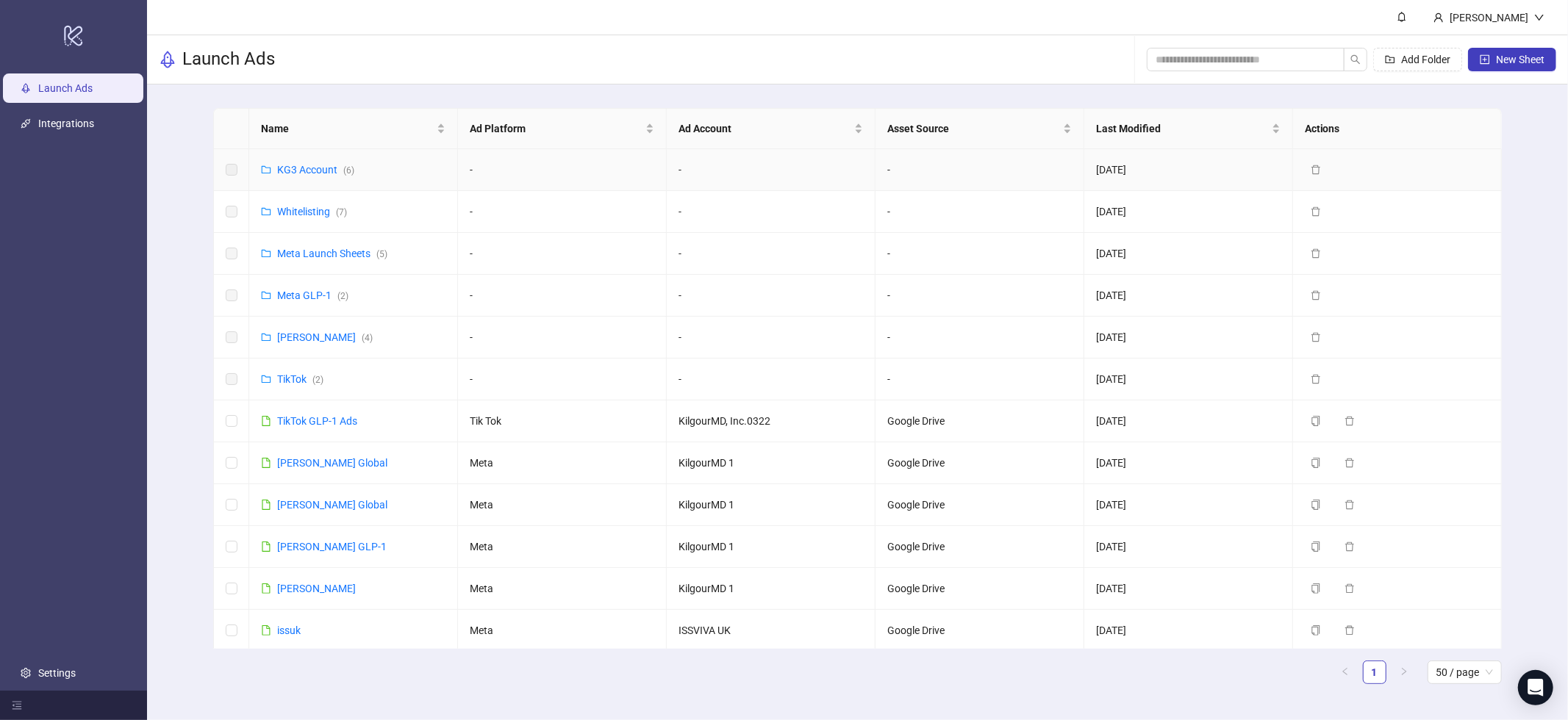
click at [316, 175] on div "KG3 Account ( 6 )" at bounding box center [316, 170] width 77 height 16
click at [315, 169] on link "KG3 Account ( 6 )" at bounding box center [316, 169] width 77 height 12
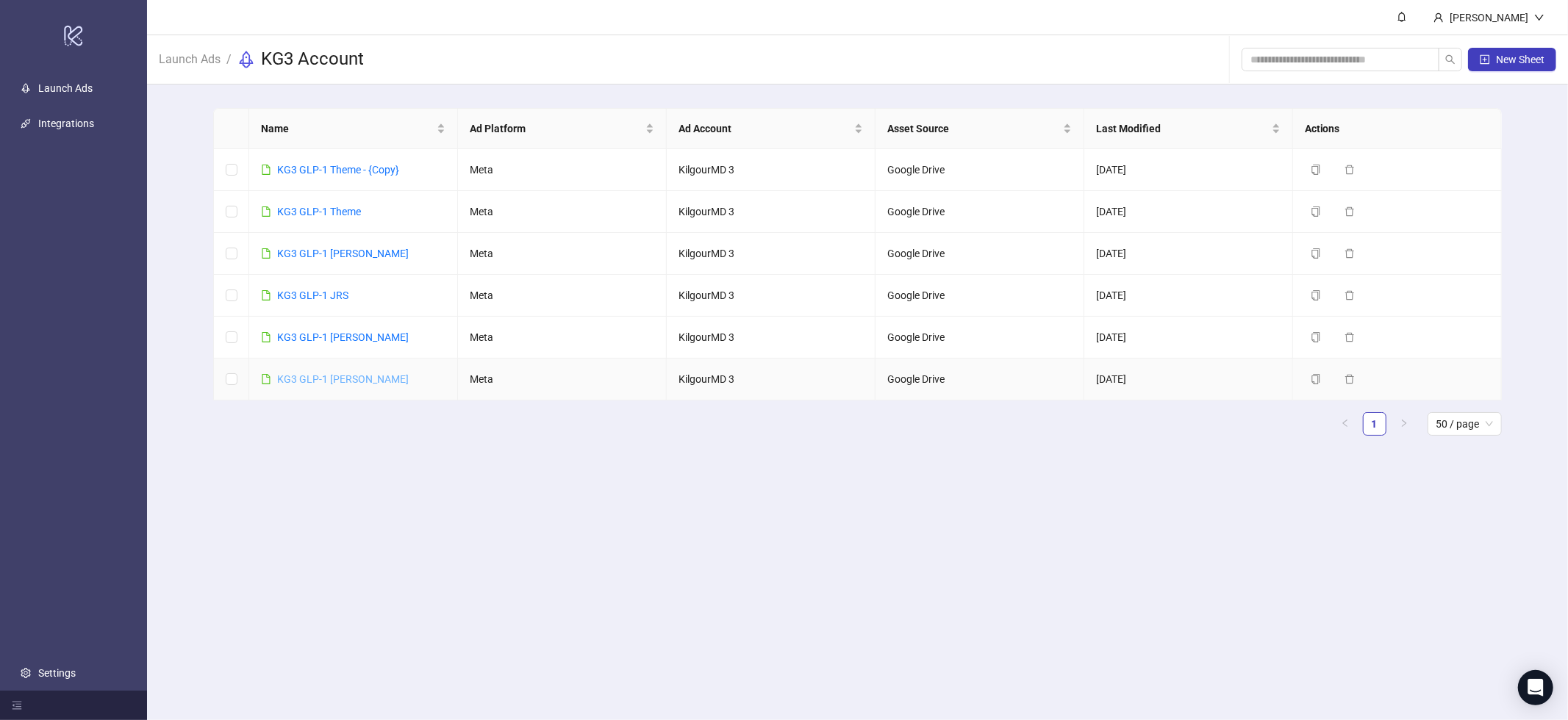
click at [307, 381] on link "KG3 GLP-1 James" at bounding box center [343, 378] width 132 height 12
click at [212, 59] on link "Launch Ads" at bounding box center [190, 58] width 68 height 16
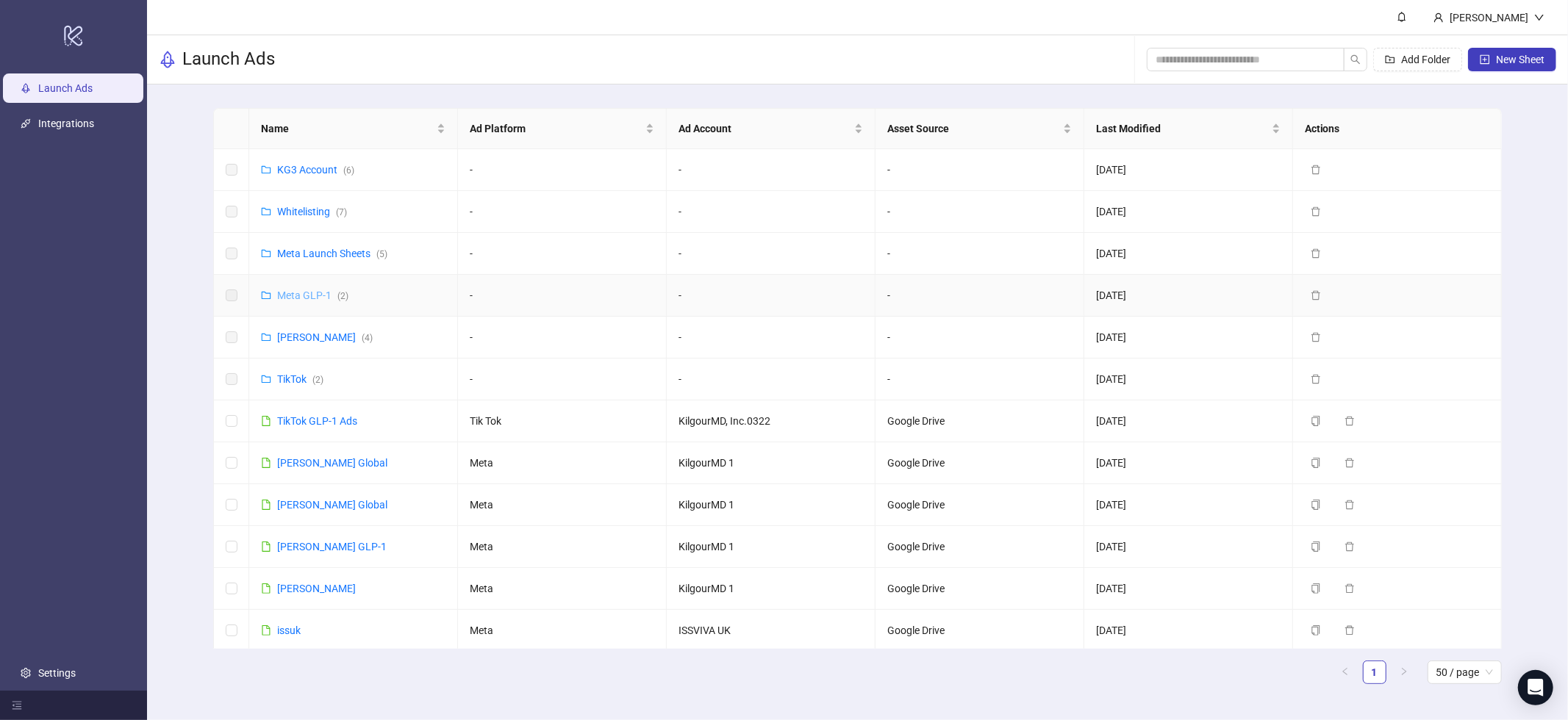
click at [314, 292] on link "Meta GLP-1 ( 2 )" at bounding box center [313, 295] width 72 height 12
click at [294, 389] on td "TikTok ( 2 )" at bounding box center [354, 379] width 209 height 42
click at [312, 343] on link "Meta James ( 4 )" at bounding box center [325, 337] width 96 height 12
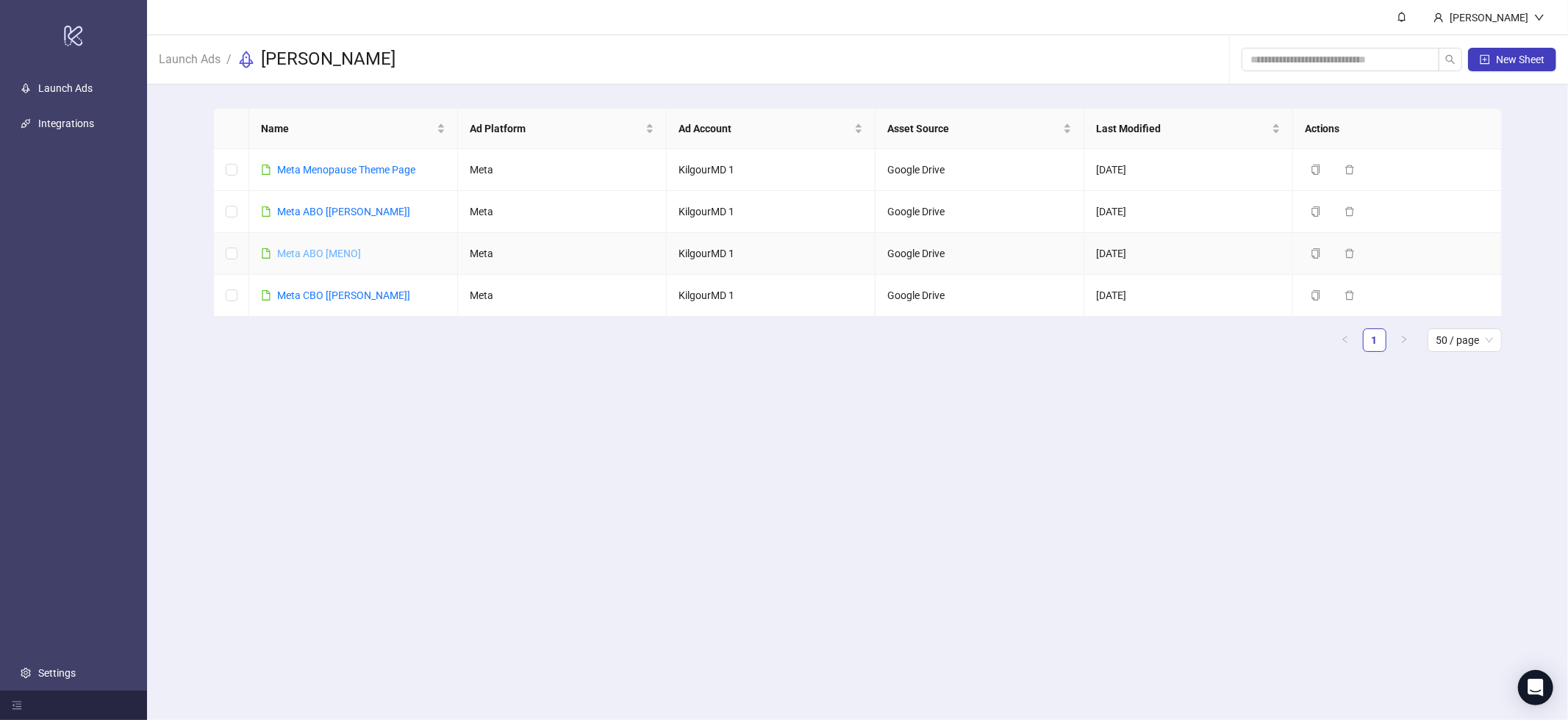
click at [315, 250] on link "Meta ABO [MENO]" at bounding box center [320, 253] width 84 height 12
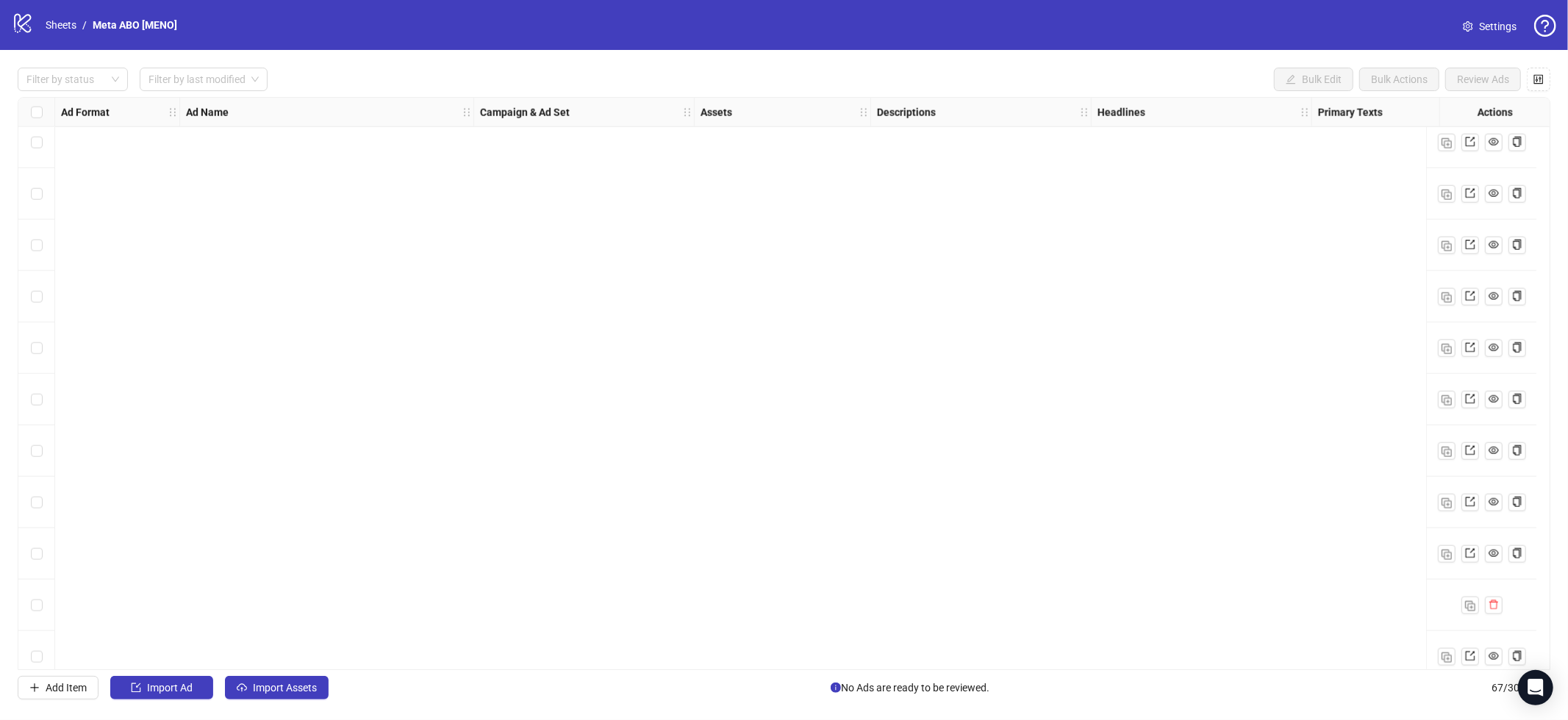
scroll to position [2910, 0]
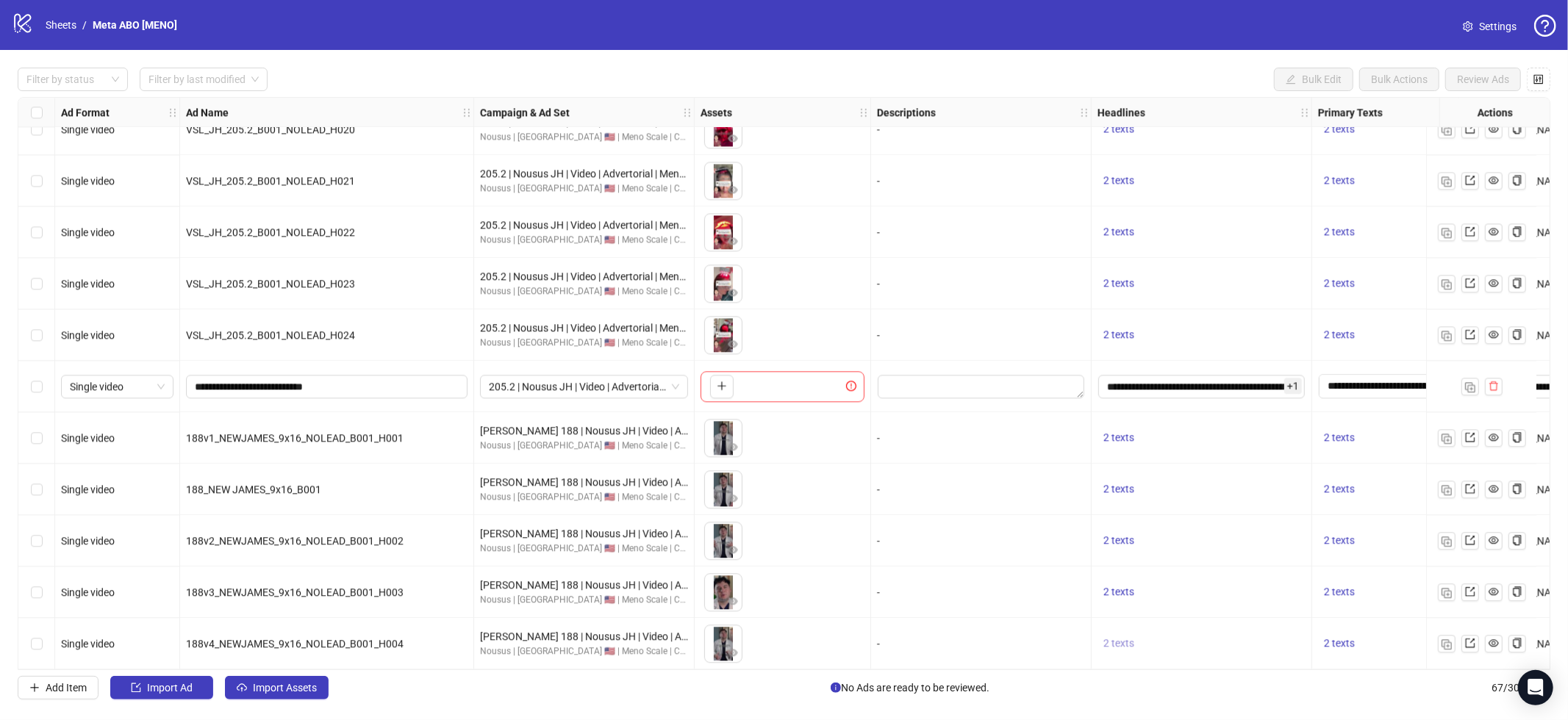
click at [1134, 637] on span "2 texts" at bounding box center [1119, 642] width 31 height 12
click at [1348, 631] on icon "caret-right" at bounding box center [1348, 634] width 4 height 7
click at [1444, 643] on button "button" at bounding box center [1447, 644] width 18 height 18
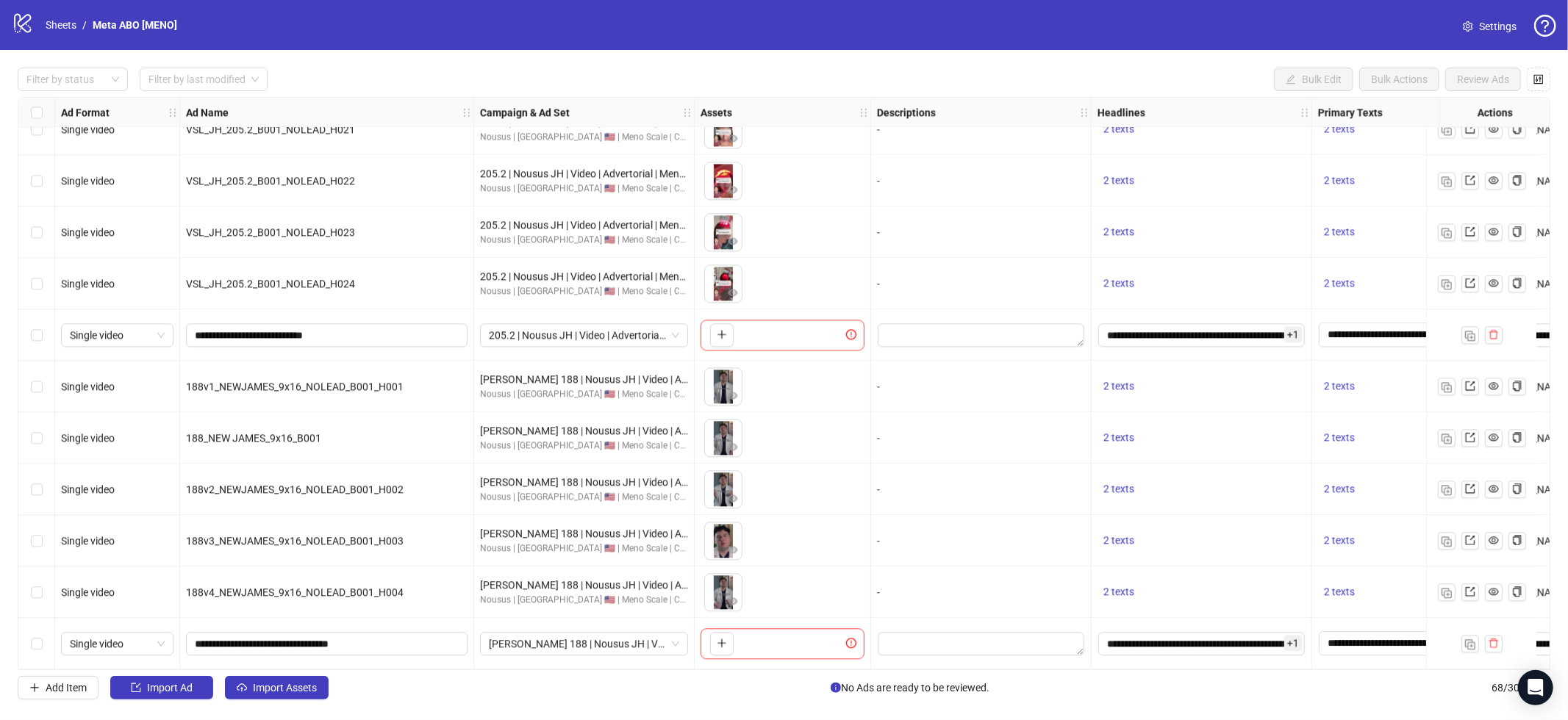
scroll to position [2961, 0]
click at [256, 693] on span "Import Assets" at bounding box center [285, 687] width 64 height 12
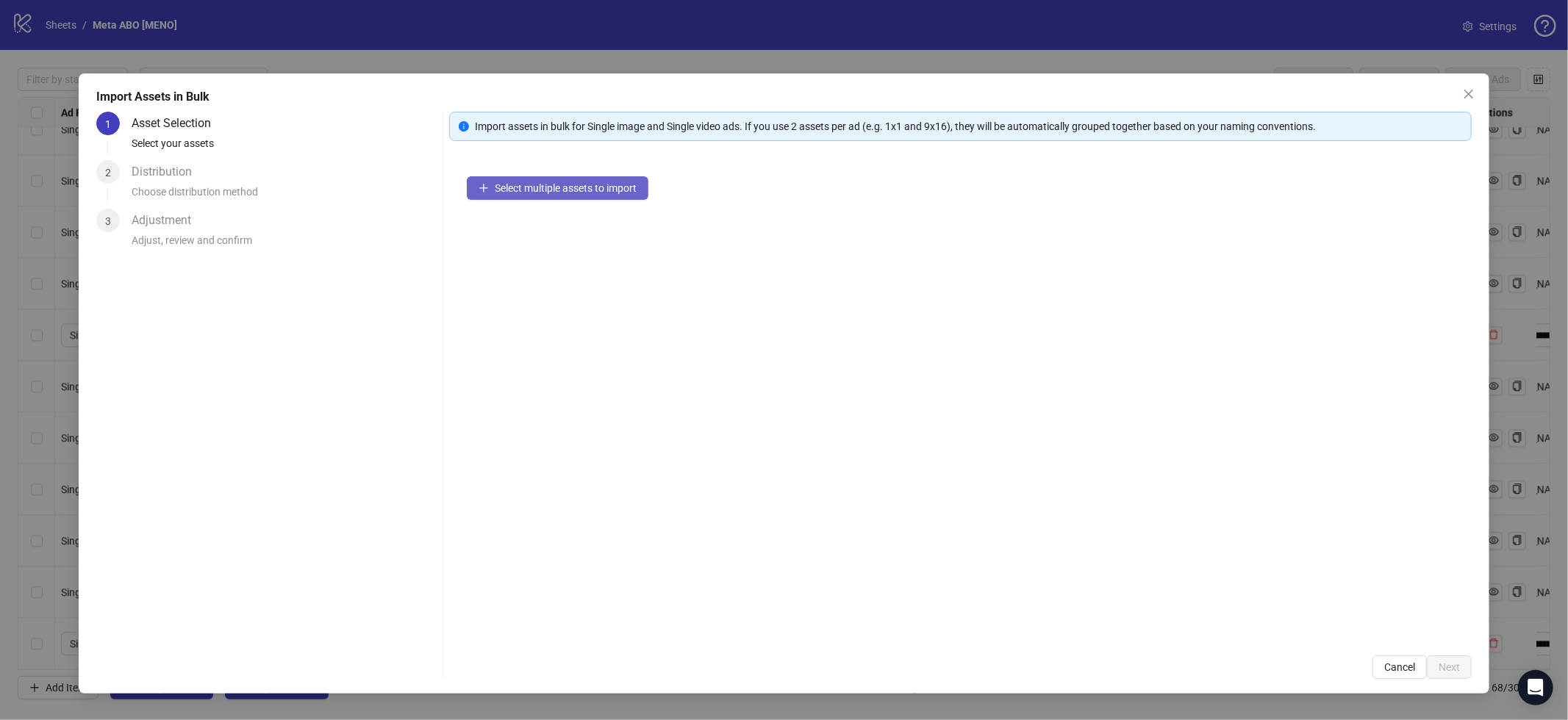
click at [533, 183] on span "Select multiple assets to import" at bounding box center [566, 188] width 142 height 12
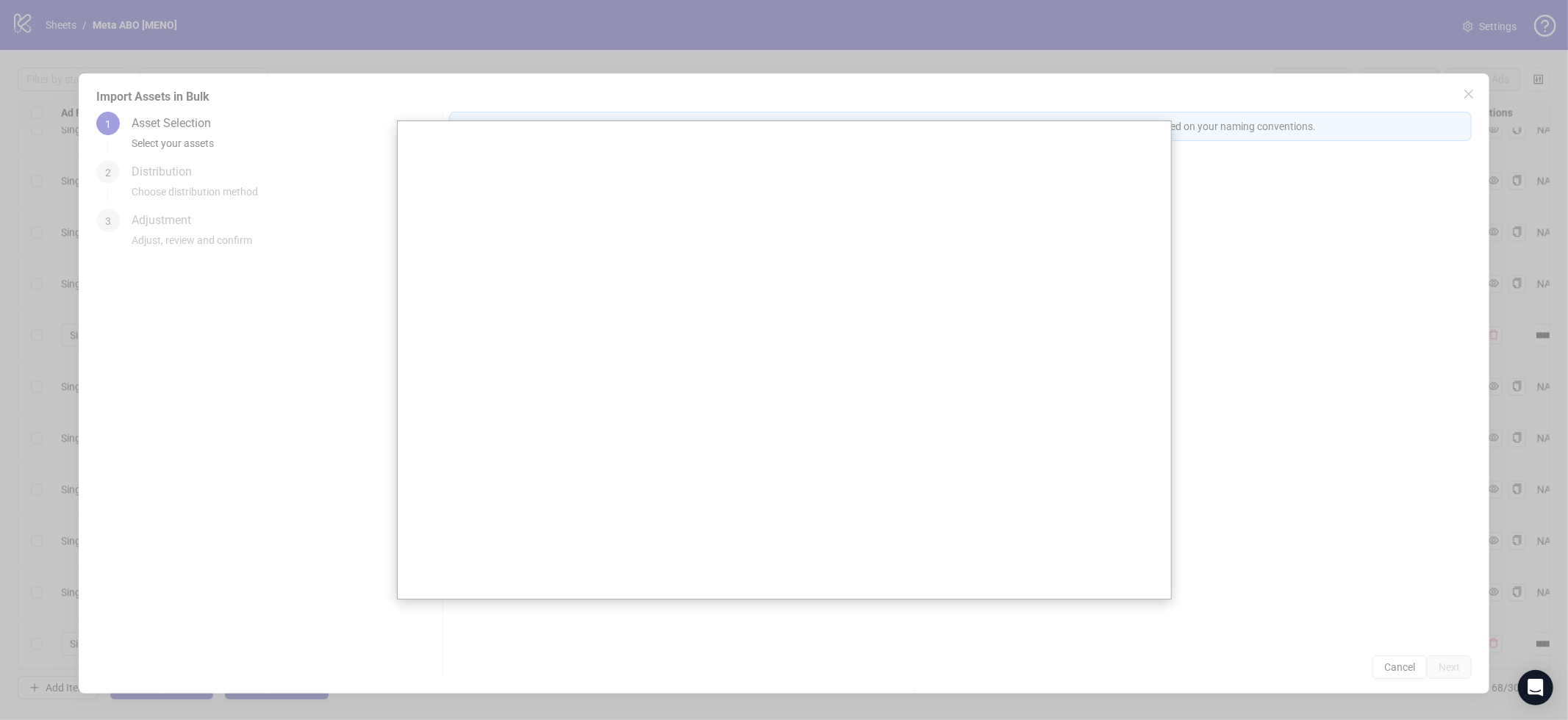
click at [1227, 47] on div at bounding box center [784, 360] width 1568 height 720
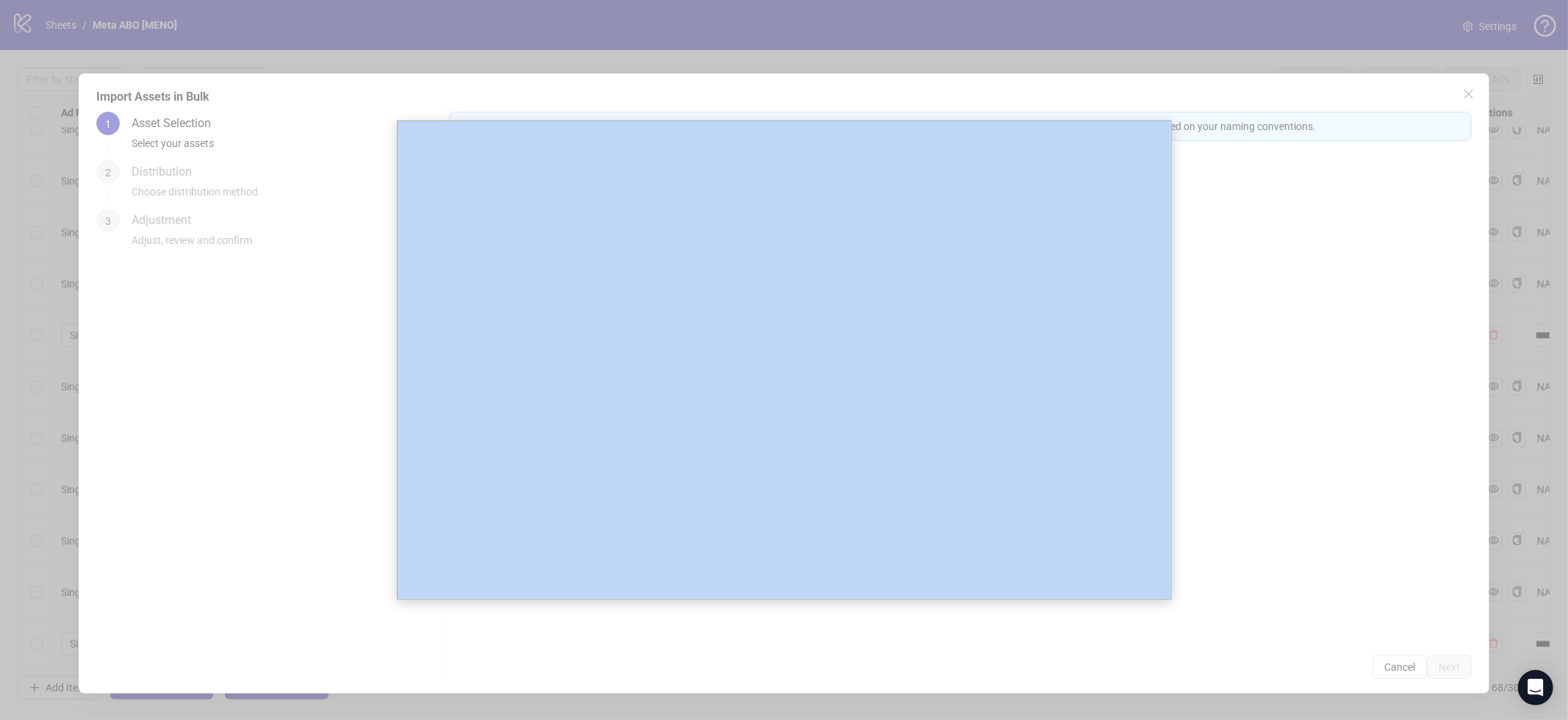
click at [1227, 47] on div at bounding box center [784, 360] width 1568 height 720
click at [1462, 91] on div at bounding box center [784, 360] width 1568 height 720
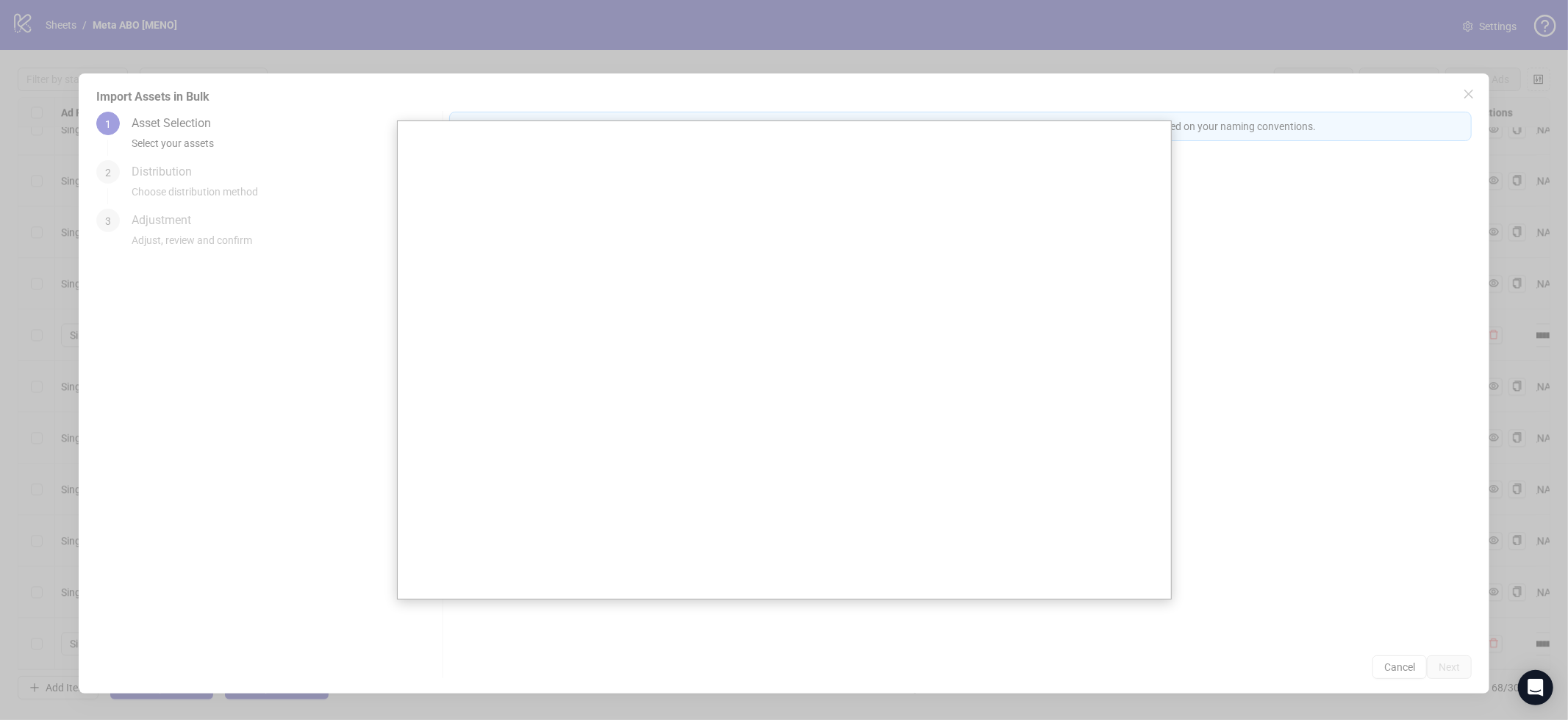
click at [1471, 95] on div at bounding box center [784, 360] width 1568 height 720
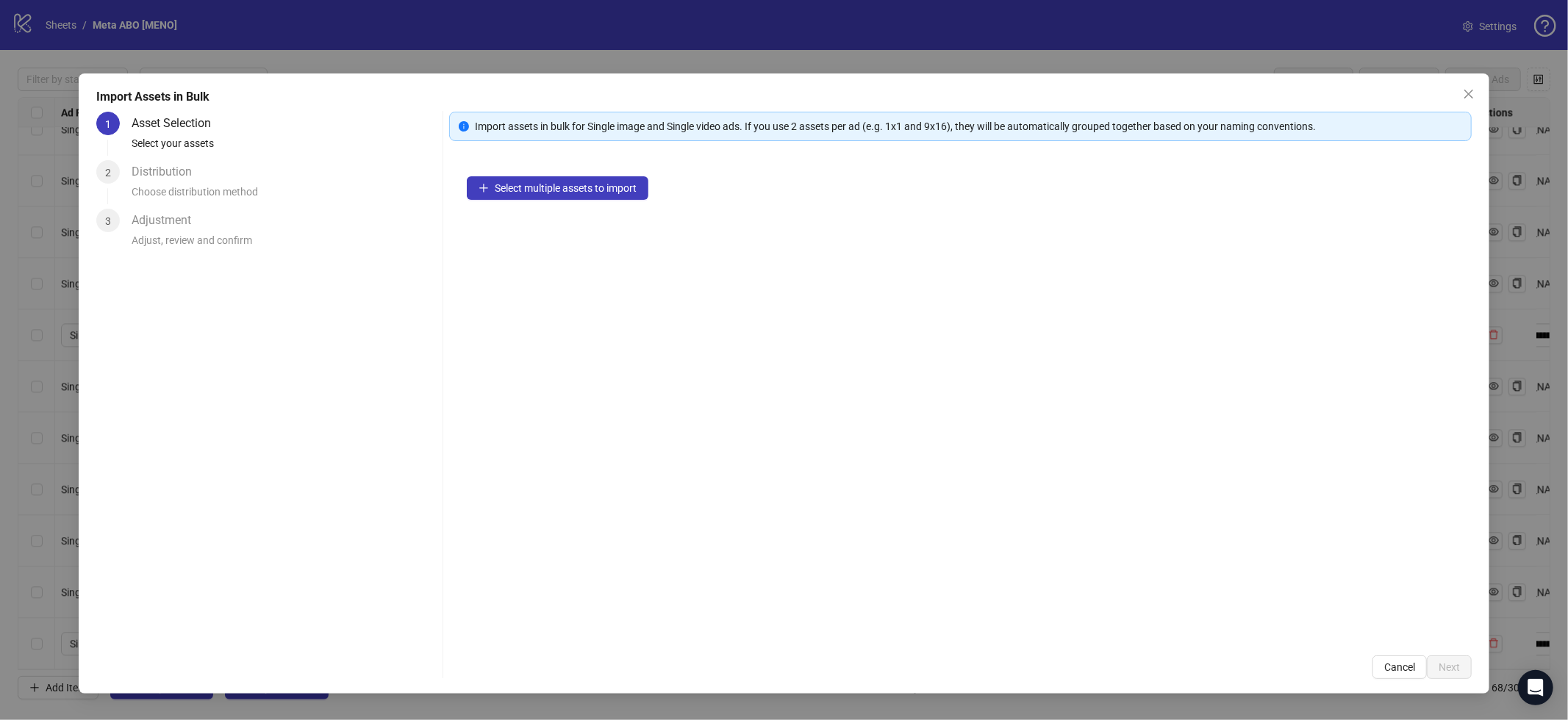
drag, startPoint x: 1463, startPoint y: 93, endPoint x: 1274, endPoint y: 96, distance: 189.0
click at [1463, 95] on icon "close" at bounding box center [1469, 94] width 12 height 12
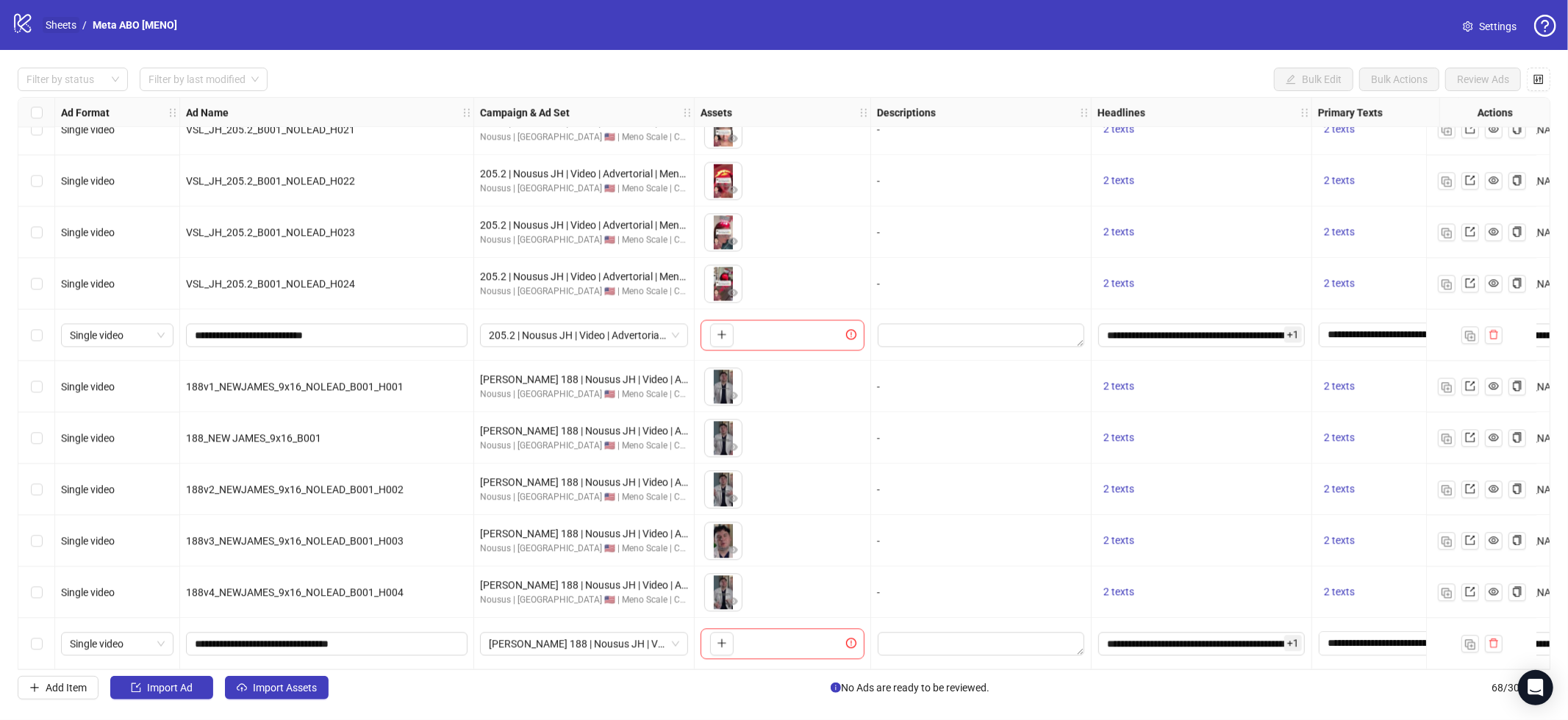
click at [64, 27] on link "Sheets" at bounding box center [61, 25] width 37 height 16
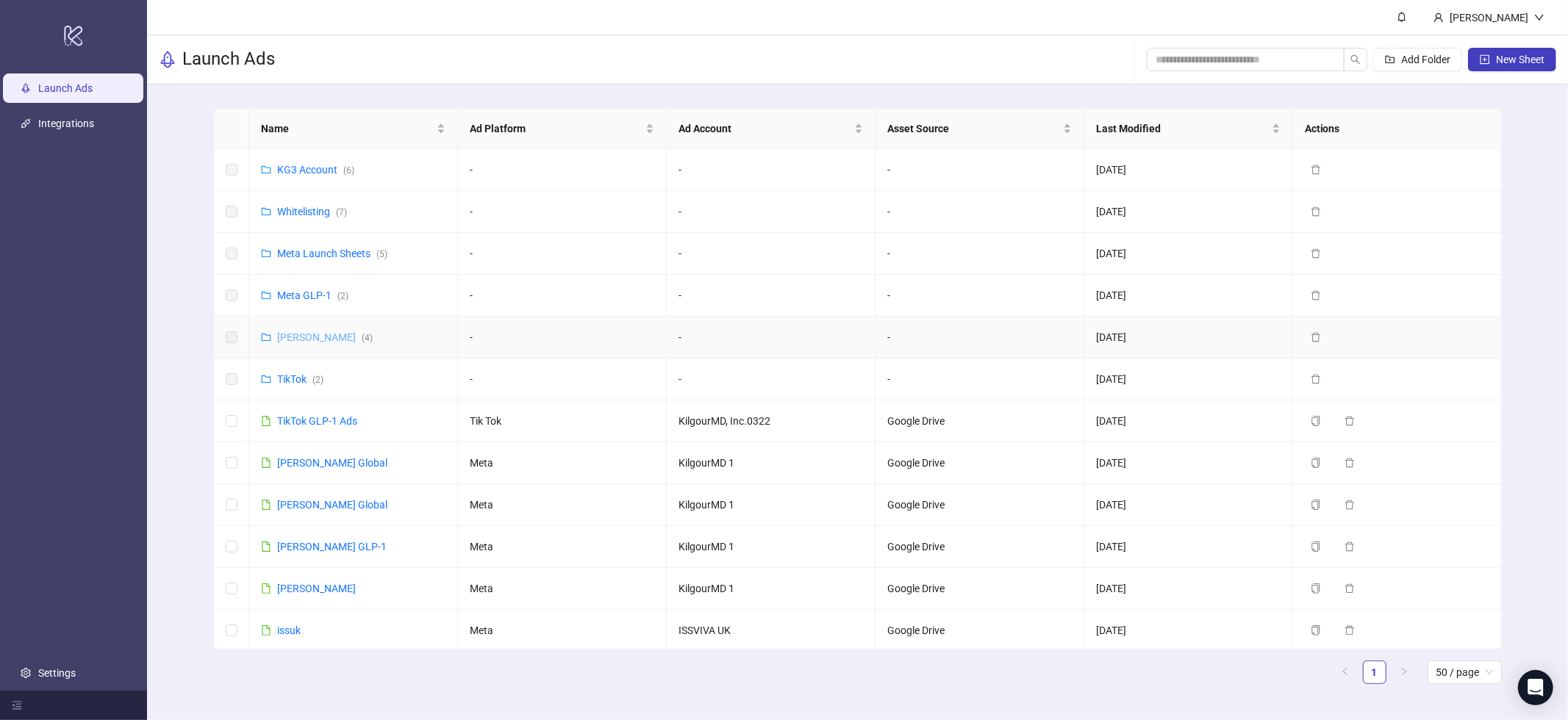
click at [311, 339] on link "Meta James ( 4 )" at bounding box center [325, 337] width 96 height 12
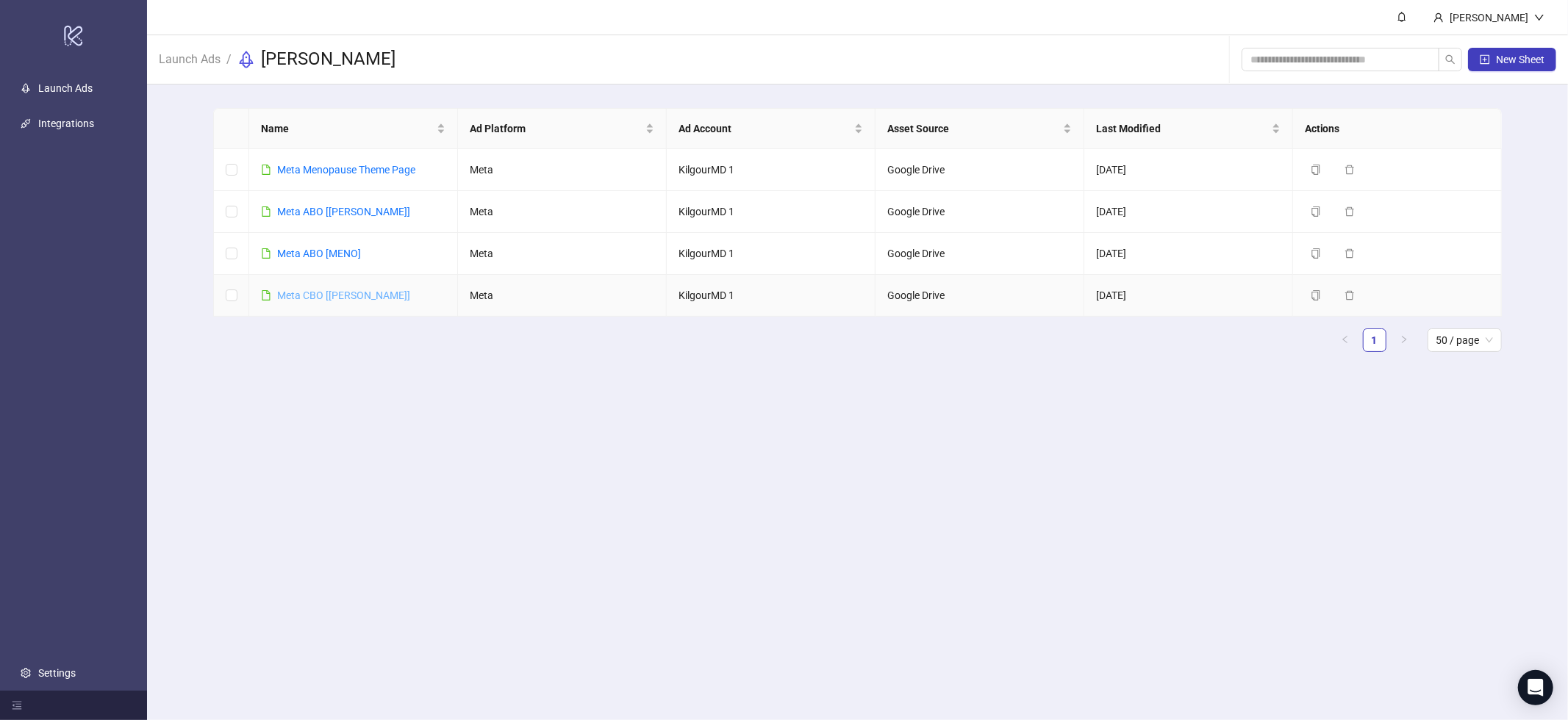
click at [322, 290] on link "Meta CBO [JAMES]" at bounding box center [344, 295] width 133 height 12
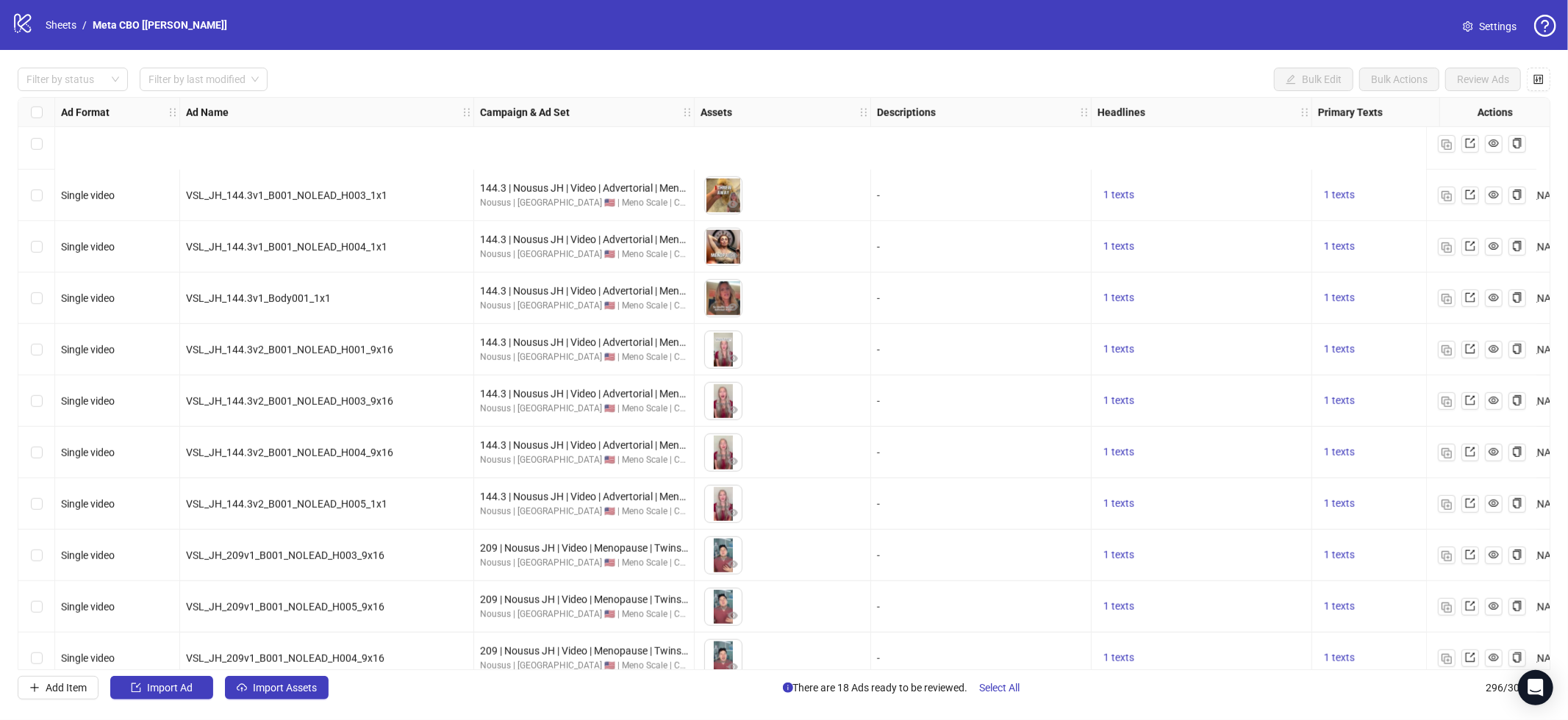
scroll to position [5827, 0]
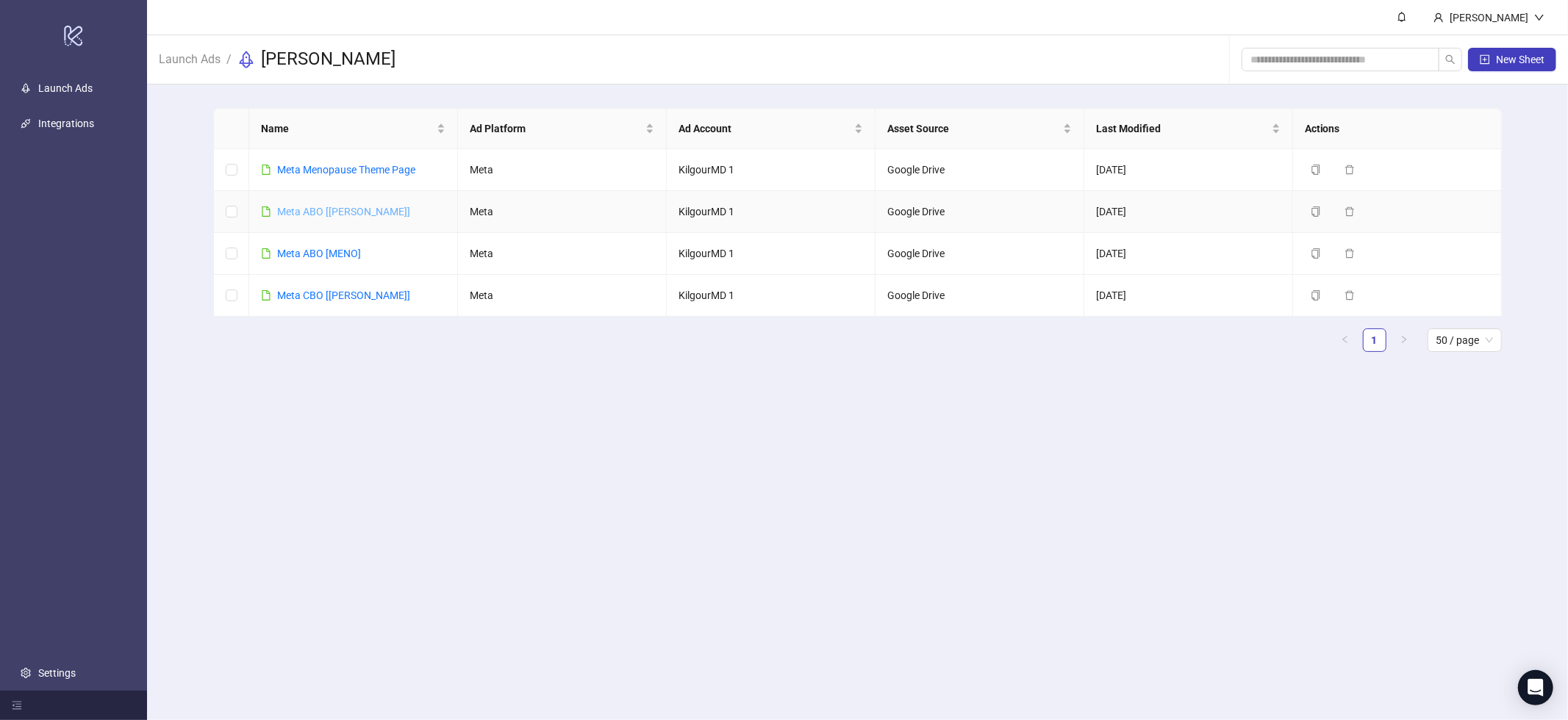
click at [339, 208] on link "Meta ABO [JAMES]" at bounding box center [344, 211] width 133 height 12
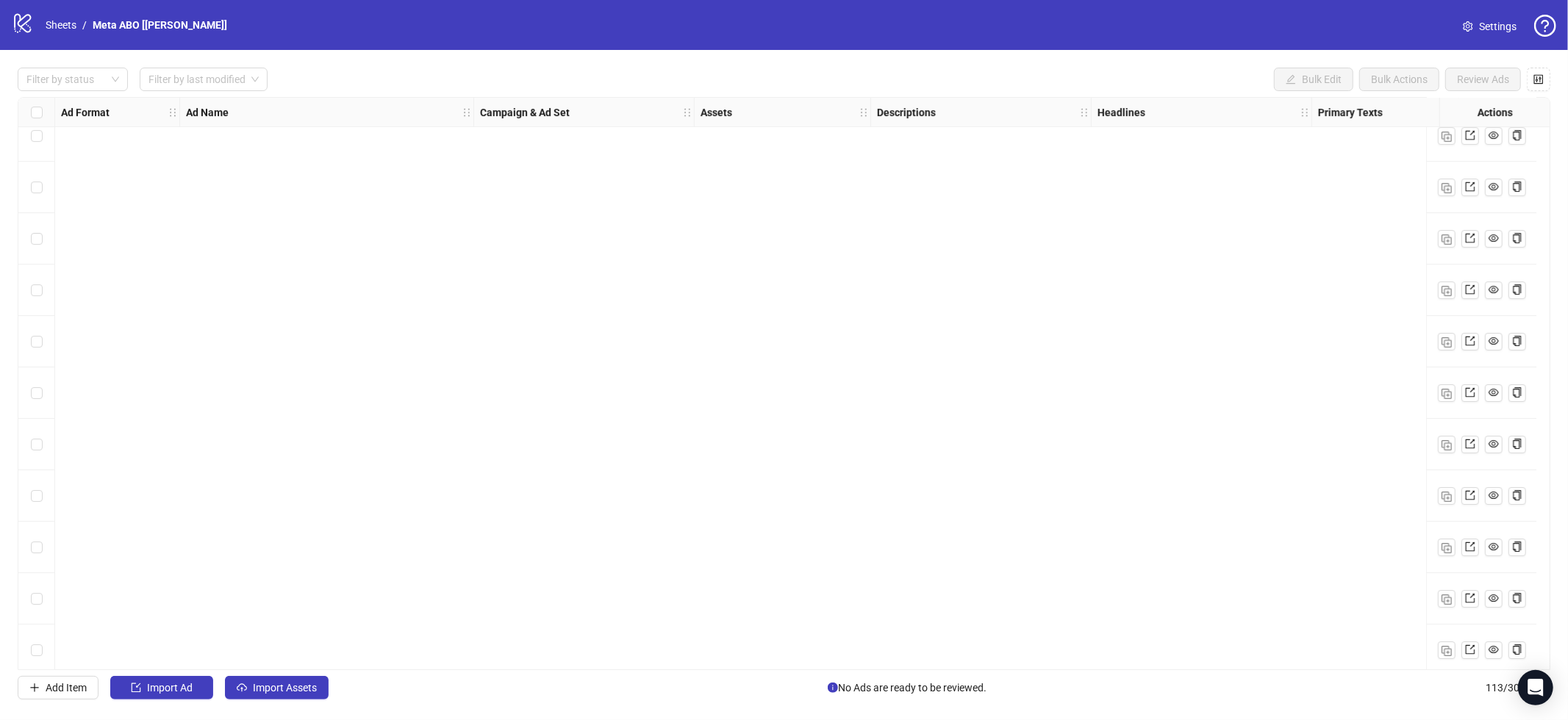
scroll to position [5276, 0]
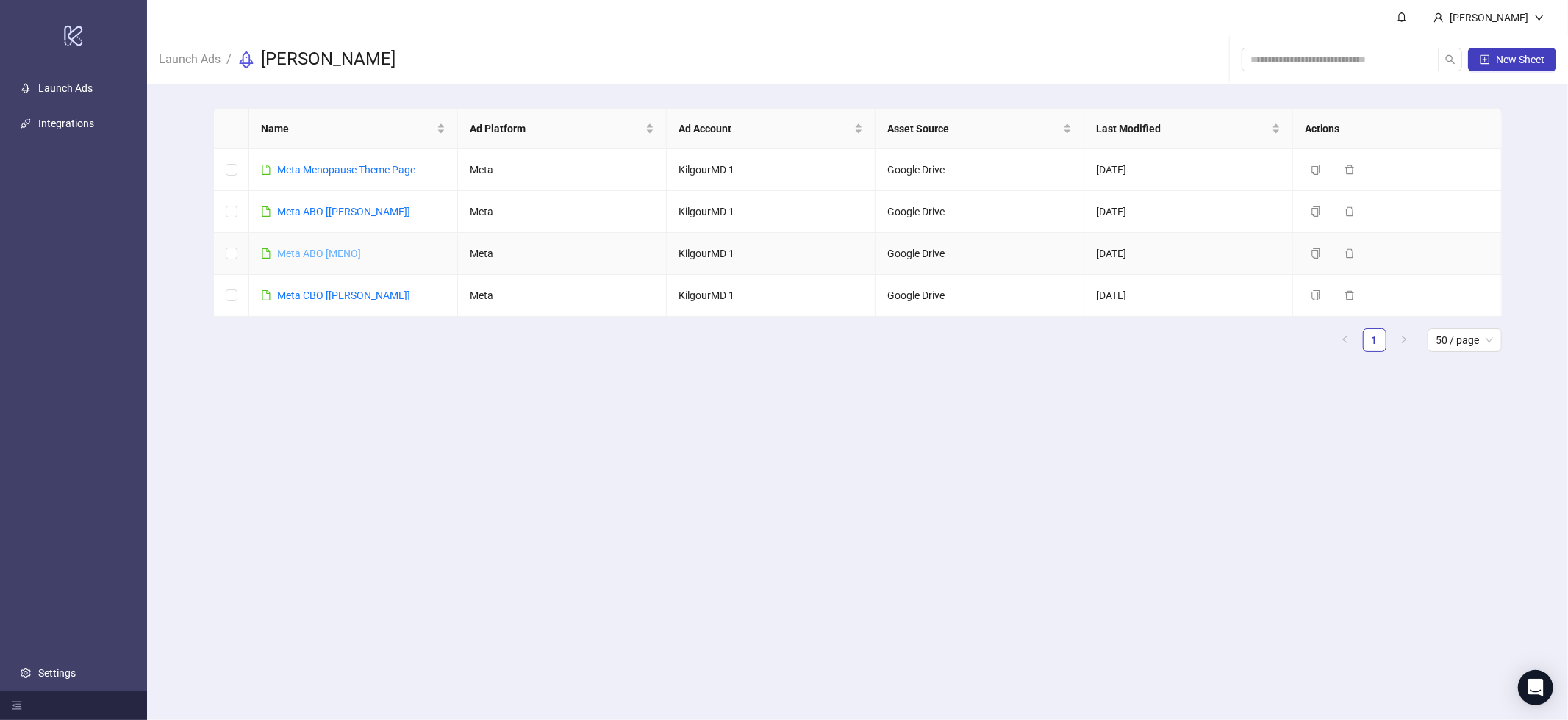
click at [313, 250] on link "Meta ABO [MENO]" at bounding box center [320, 253] width 84 height 12
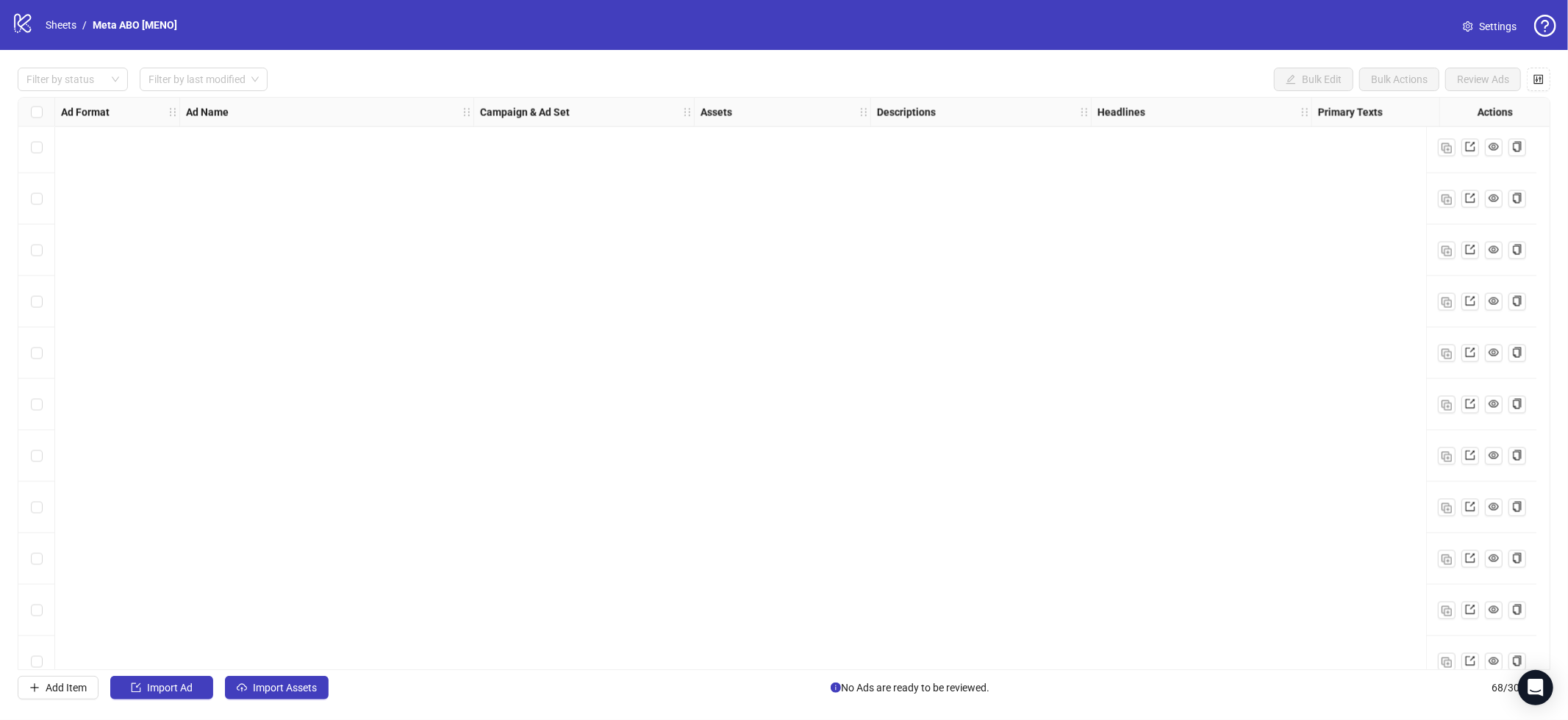
scroll to position [2961, 0]
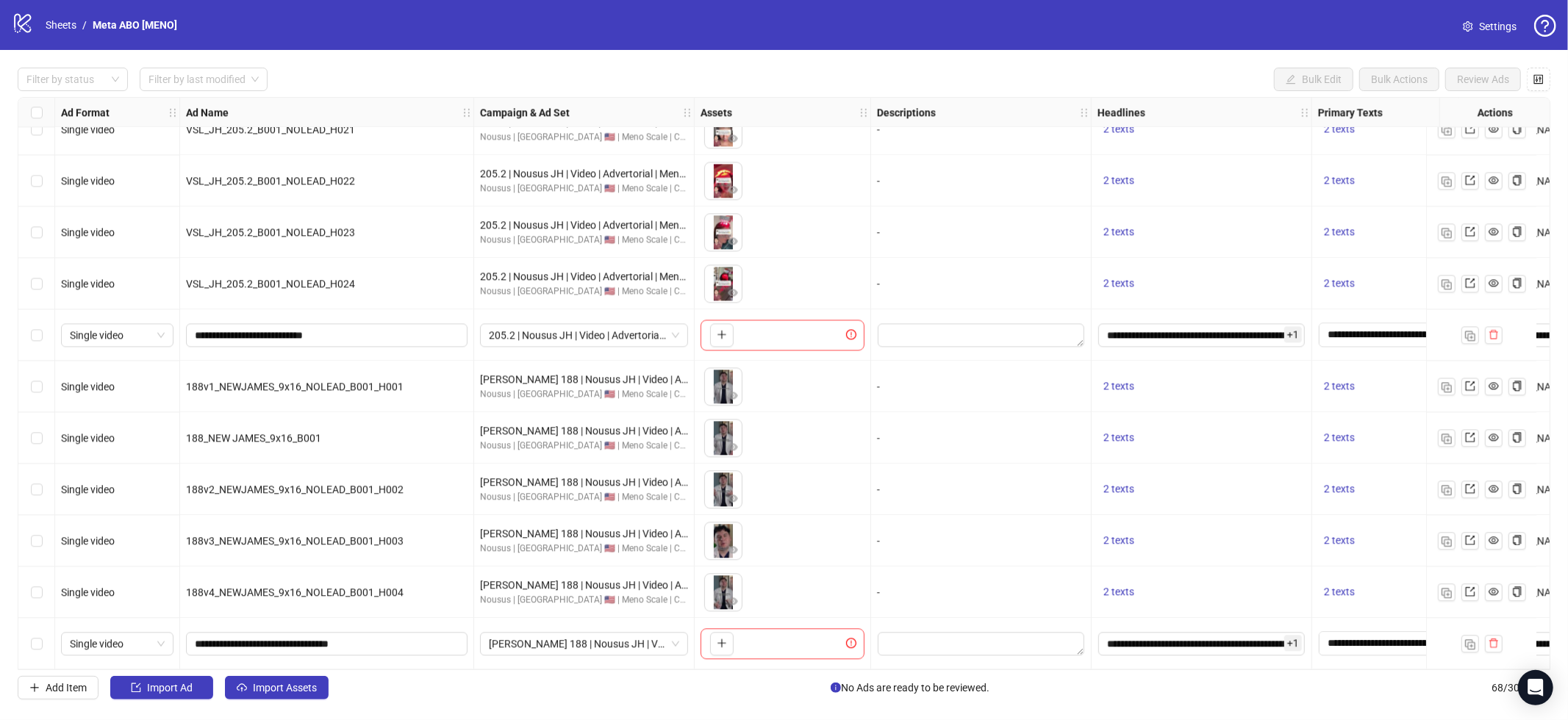
click at [1486, 25] on span "Settings" at bounding box center [1498, 27] width 38 height 16
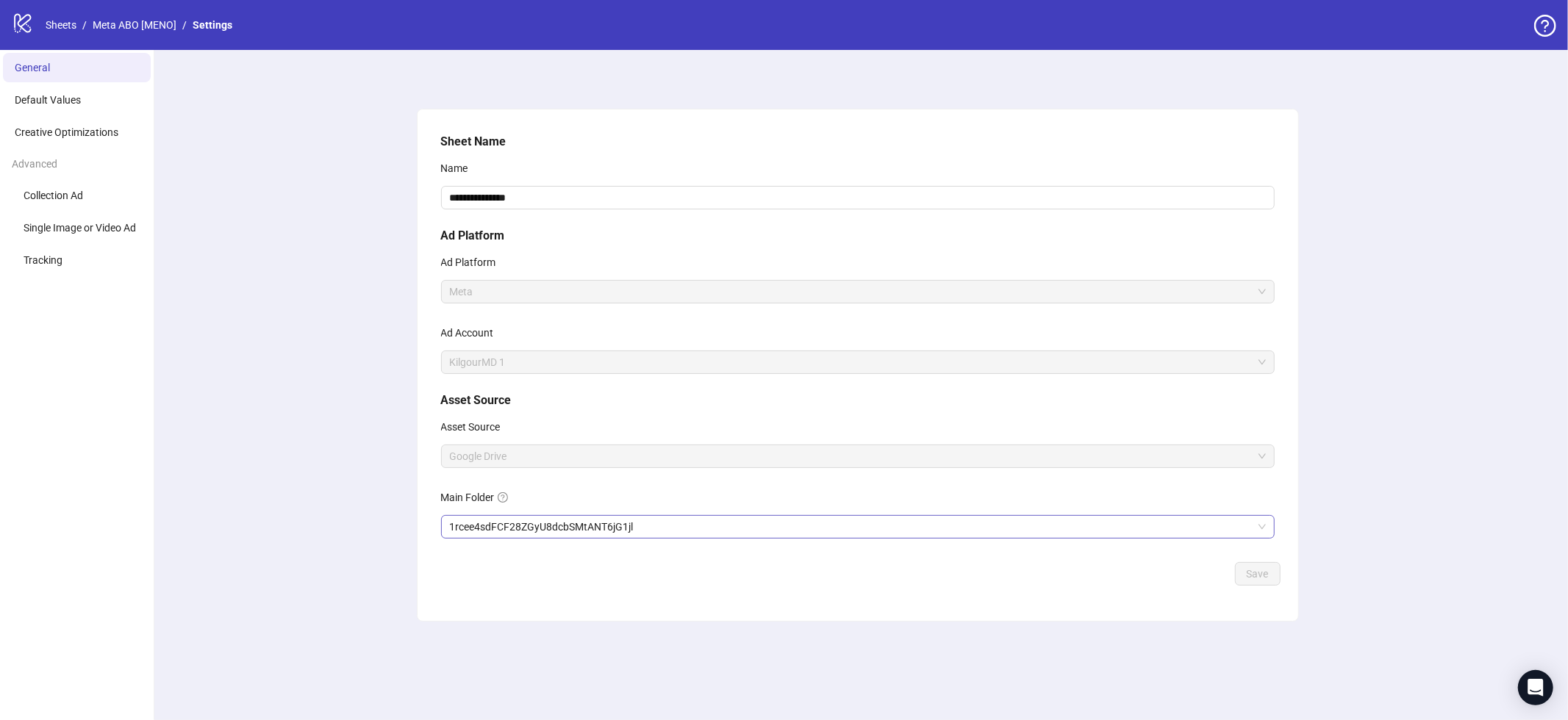
click at [608, 523] on span "1rcee4sdFCF28ZGyU8dcbSMtANT6jG1jl" at bounding box center [858, 527] width 816 height 22
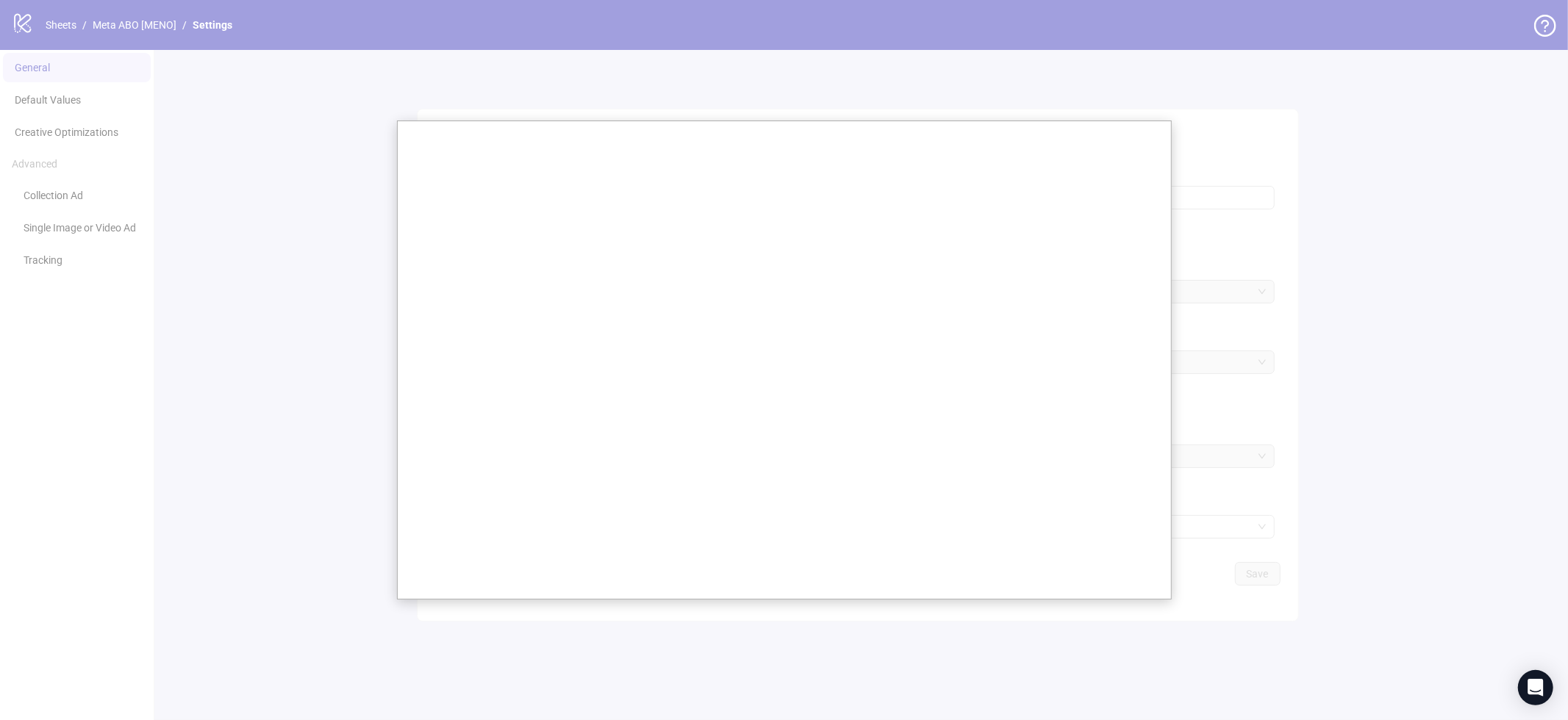
click at [1232, 275] on div at bounding box center [784, 360] width 1568 height 720
drag, startPoint x: 1175, startPoint y: 158, endPoint x: 1171, endPoint y: 147, distance: 11.7
click at [1175, 156] on div at bounding box center [784, 360] width 1568 height 720
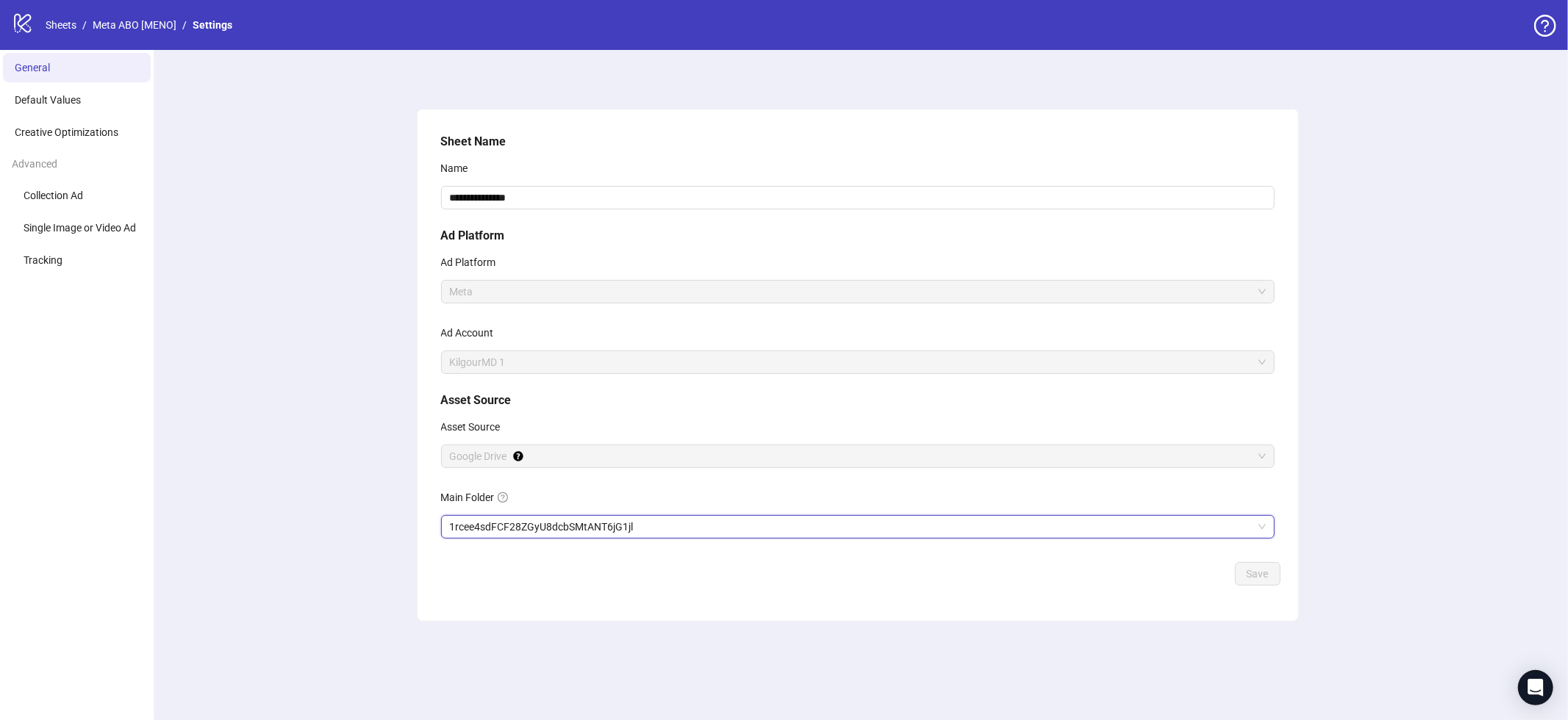
click at [925, 533] on span "1rcee4sdFCF28ZGyU8dcbSMtANT6jG1jl" at bounding box center [858, 527] width 816 height 22
drag, startPoint x: 1260, startPoint y: 566, endPoint x: 1266, endPoint y: 558, distance: 10.0
click at [1264, 562] on button "Save" at bounding box center [1257, 573] width 46 height 23
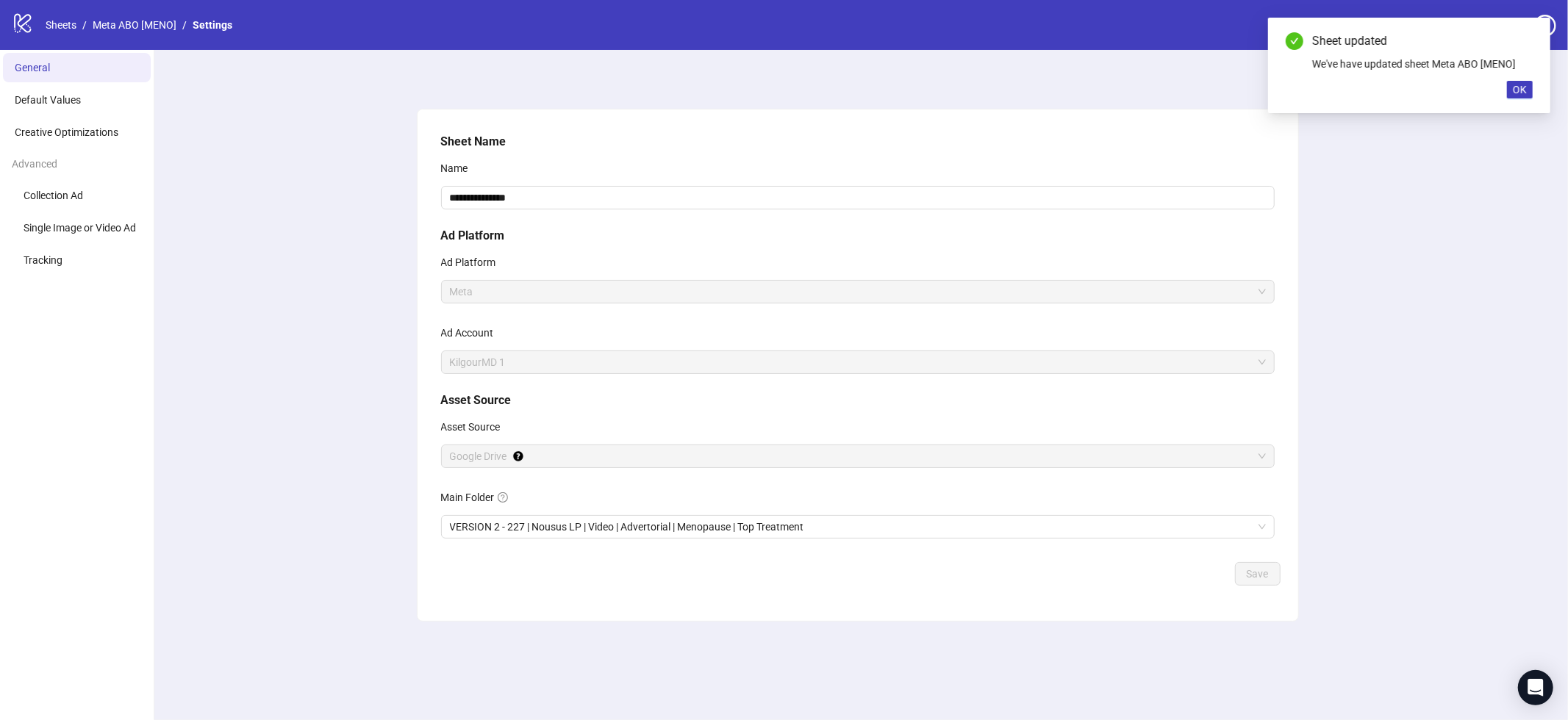
click at [1537, 101] on div "Sheet updated We've have updated sheet Meta ABO [MENO] OK" at bounding box center [1409, 65] width 282 height 96
drag, startPoint x: 1519, startPoint y: 92, endPoint x: 1419, endPoint y: 96, distance: 100.1
click at [1519, 93] on span "OK" at bounding box center [1521, 89] width 14 height 12
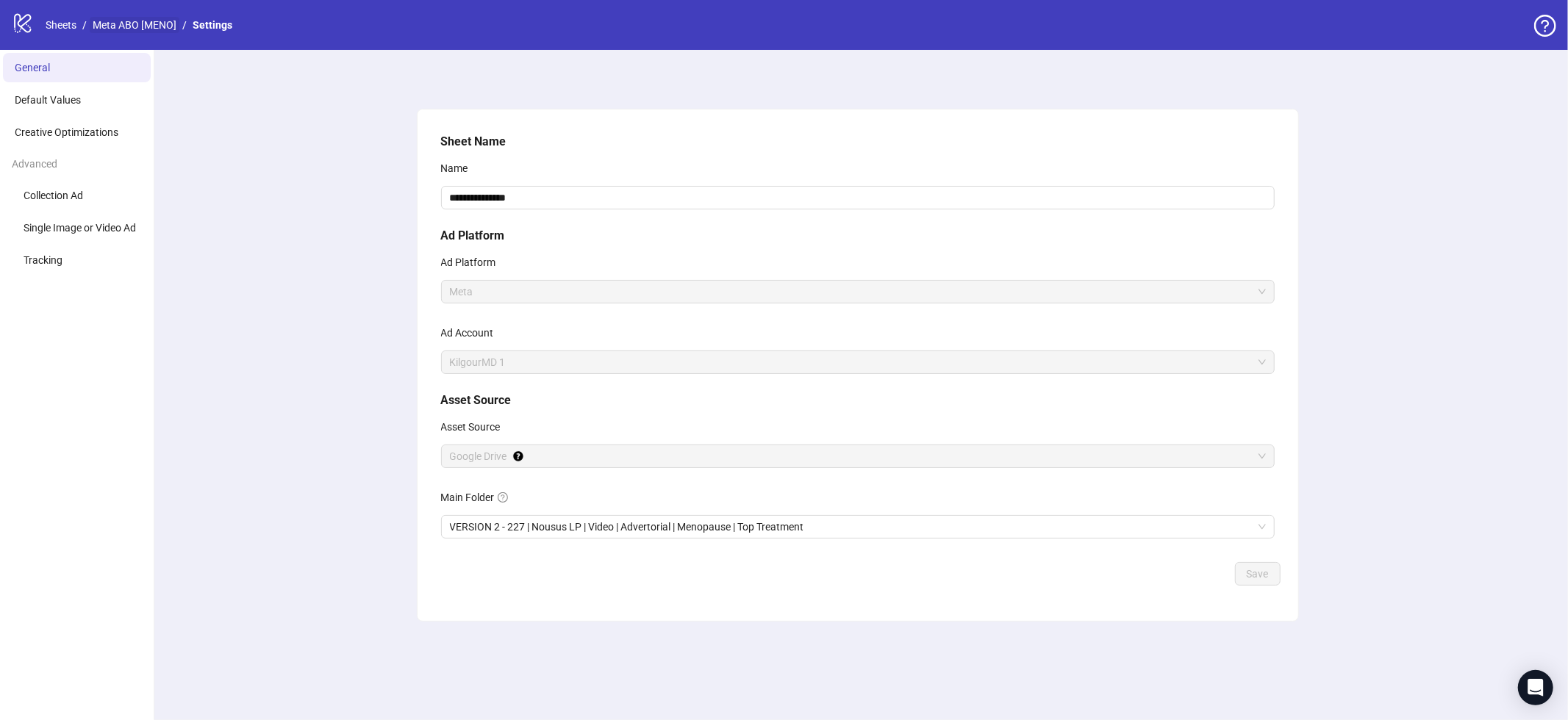
click at [150, 30] on link "Meta ABO [MENO]" at bounding box center [134, 25] width 89 height 16
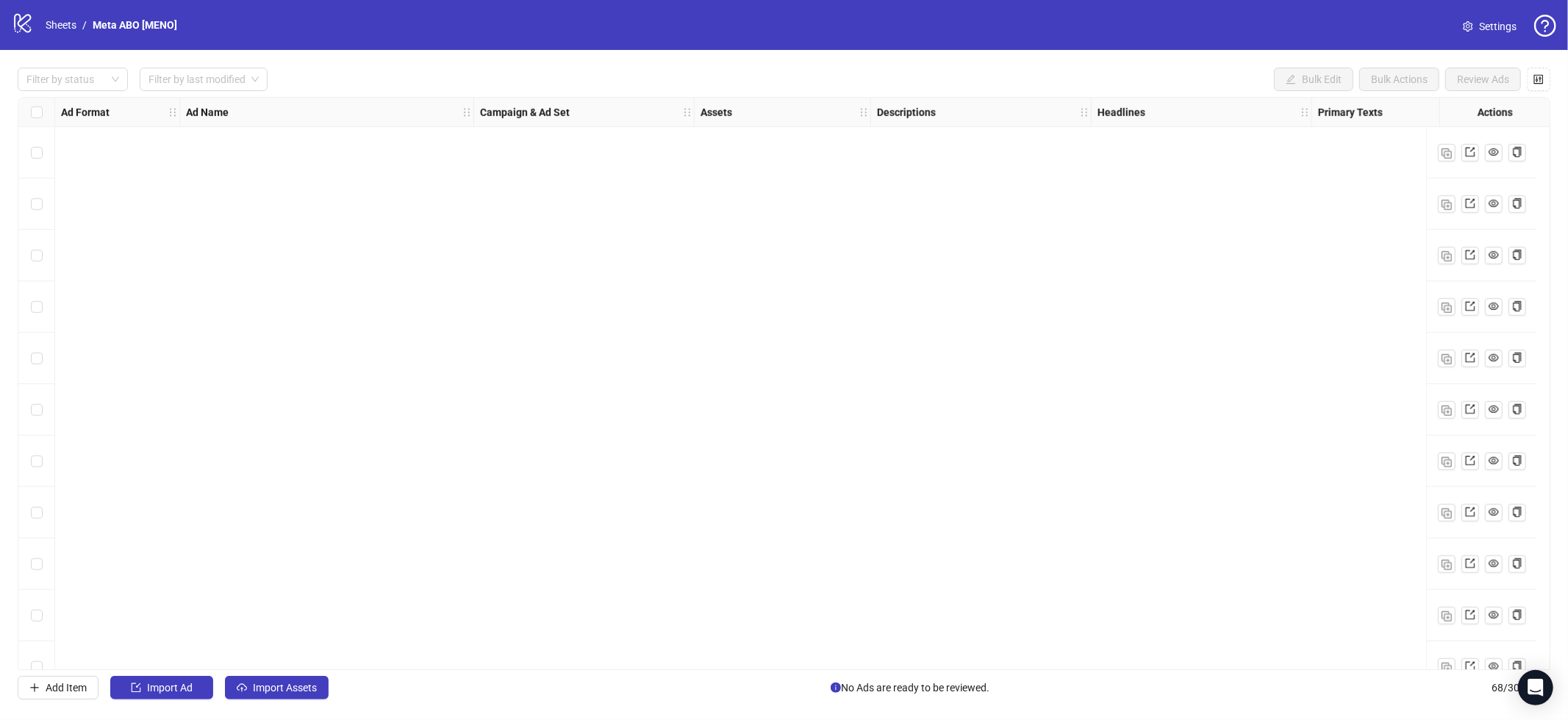
scroll to position [2961, 0]
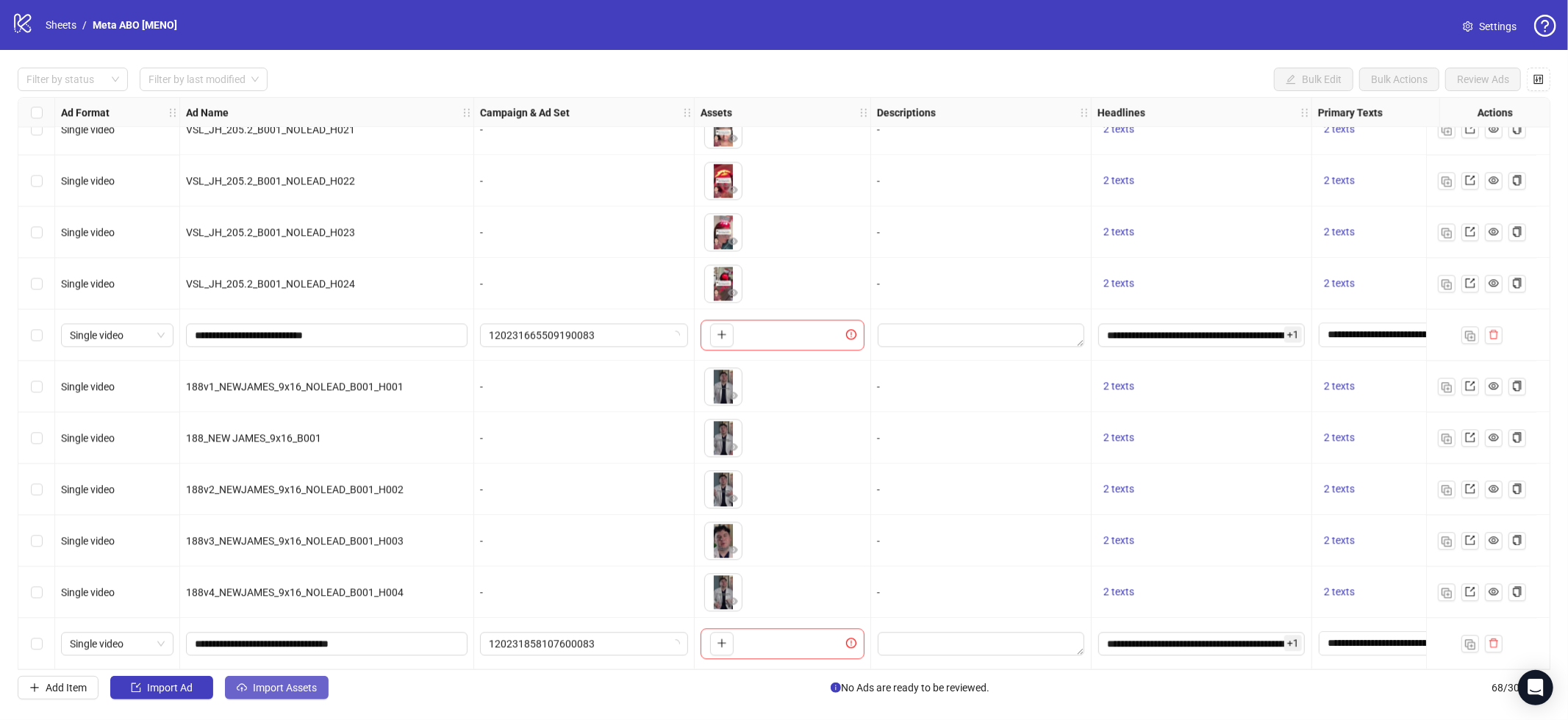
click at [285, 680] on button "Import Assets" at bounding box center [277, 688] width 104 height 23
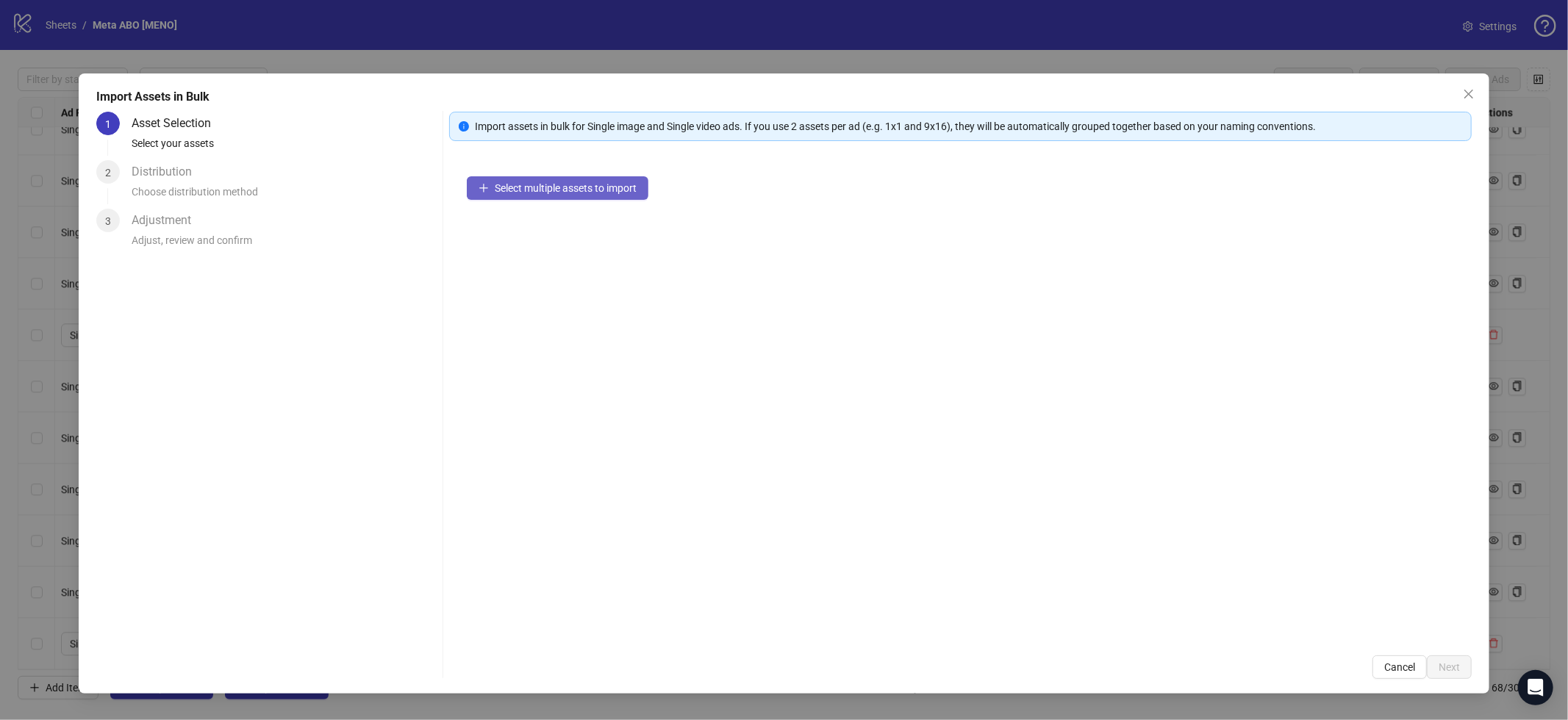
click at [595, 186] on span "Select multiple assets to import" at bounding box center [566, 188] width 142 height 12
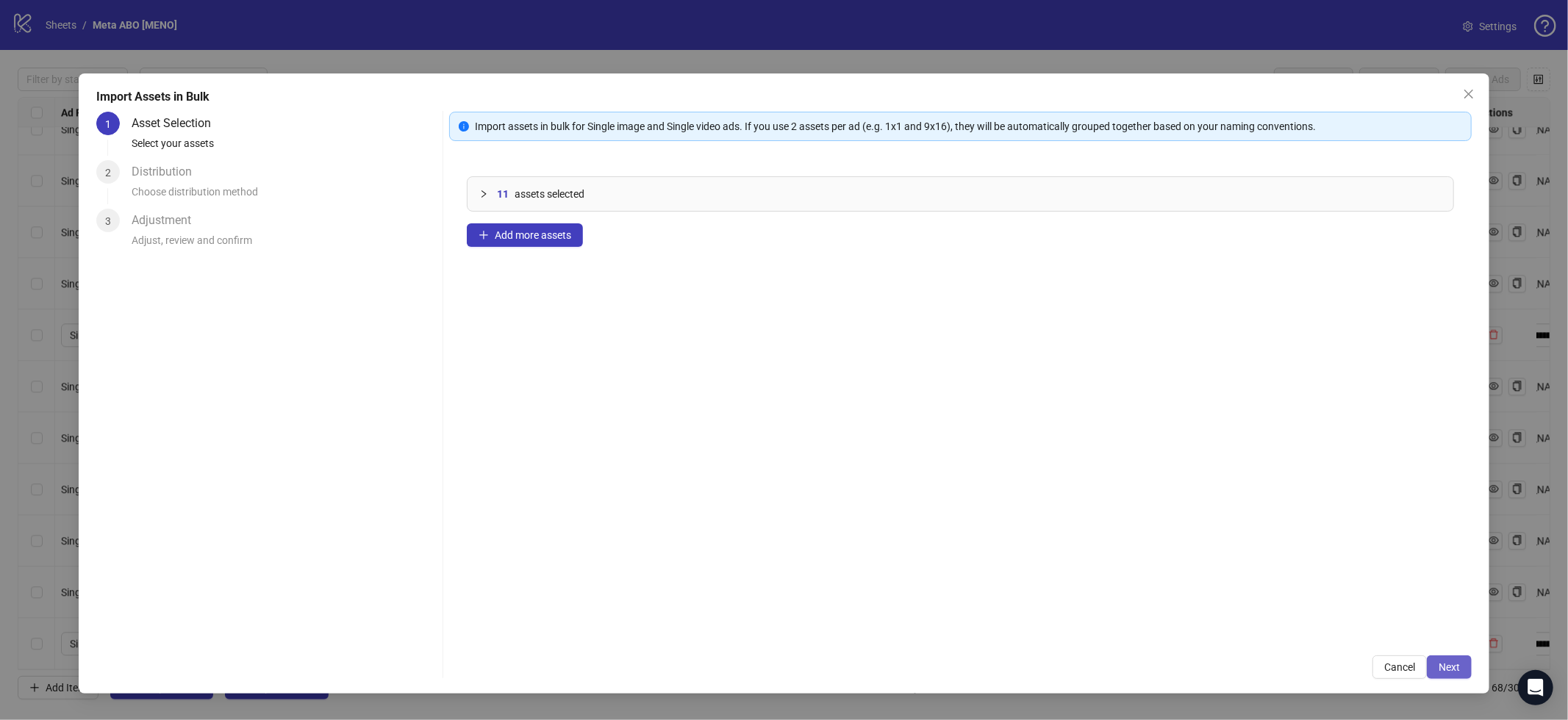
click at [1460, 664] on span "Next" at bounding box center [1450, 666] width 21 height 12
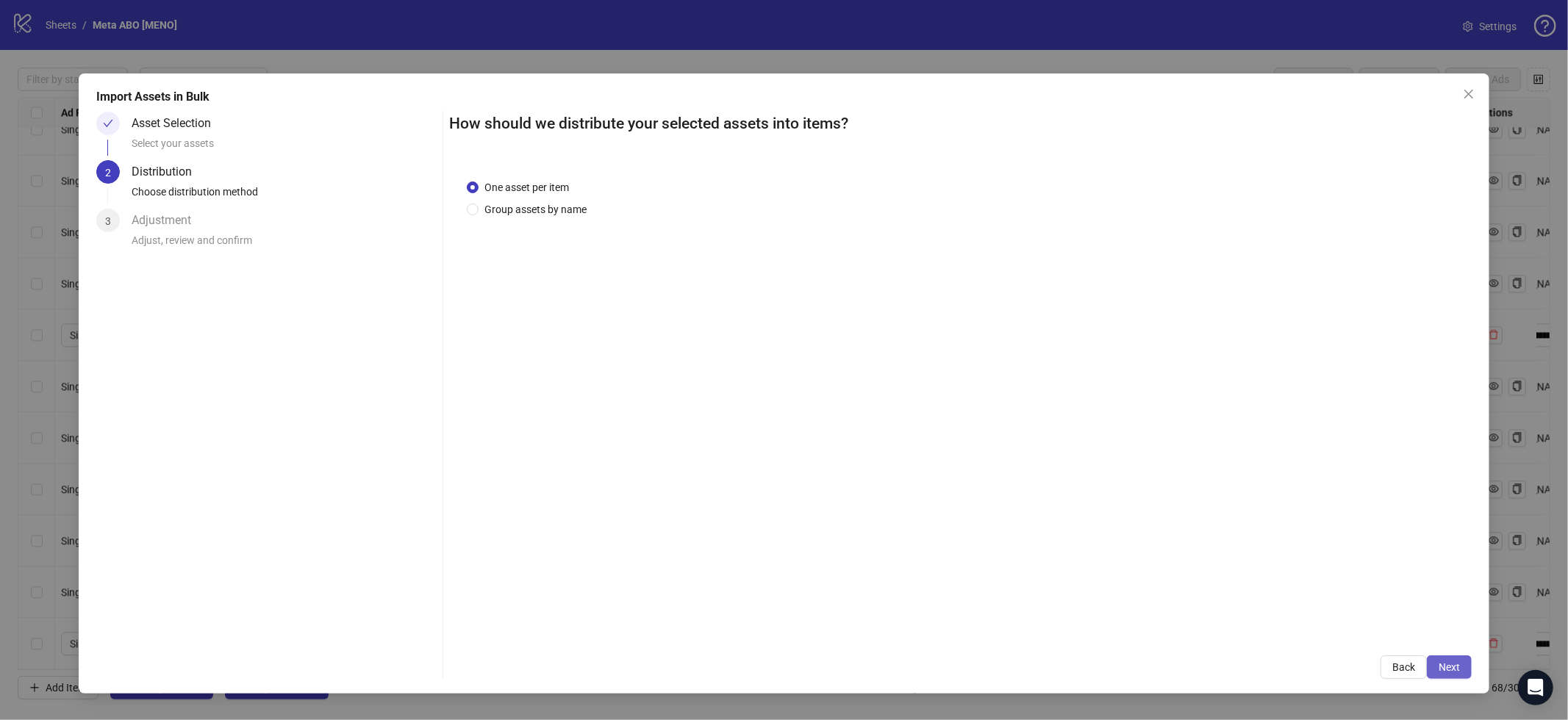
click at [1436, 666] on button "Next" at bounding box center [1450, 667] width 45 height 23
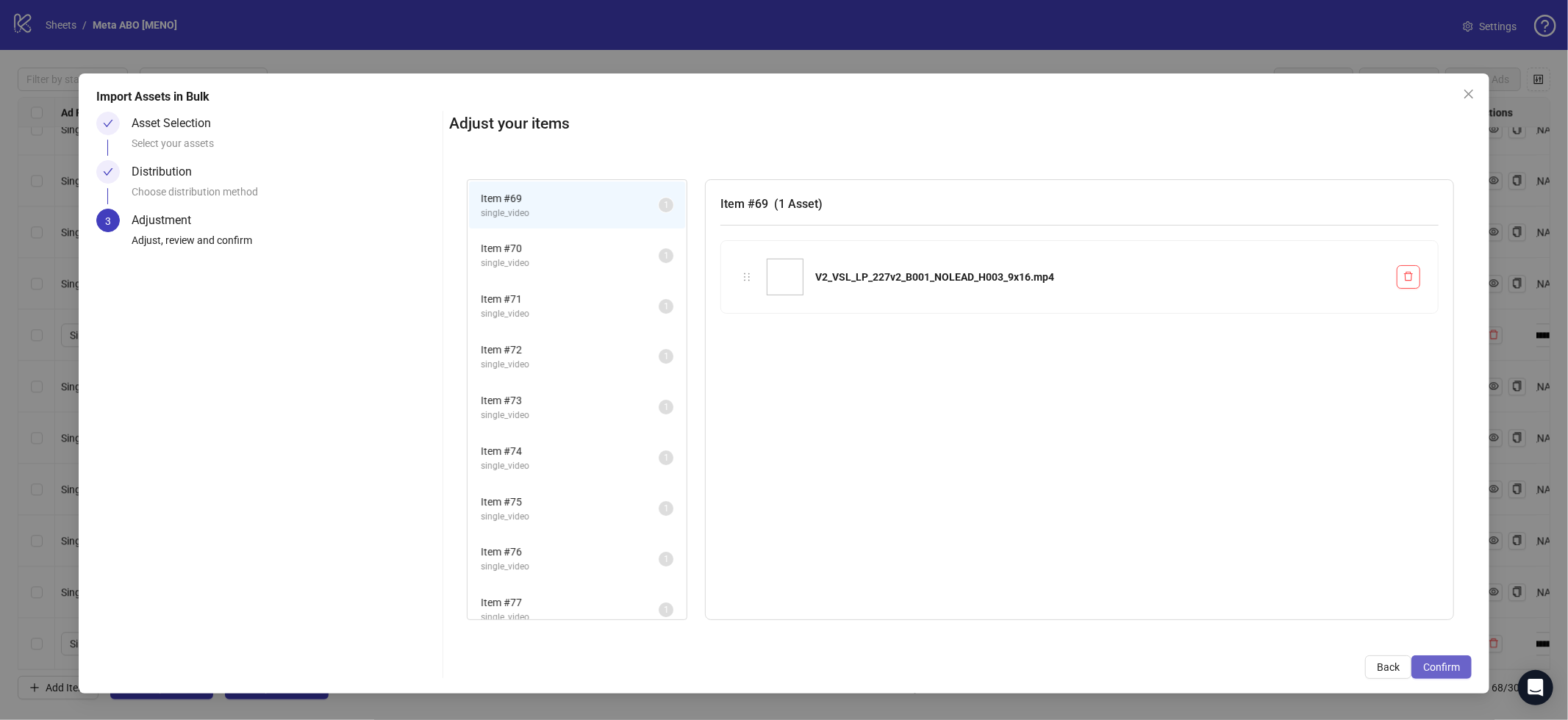
click at [1461, 666] on button "Confirm" at bounding box center [1441, 667] width 60 height 23
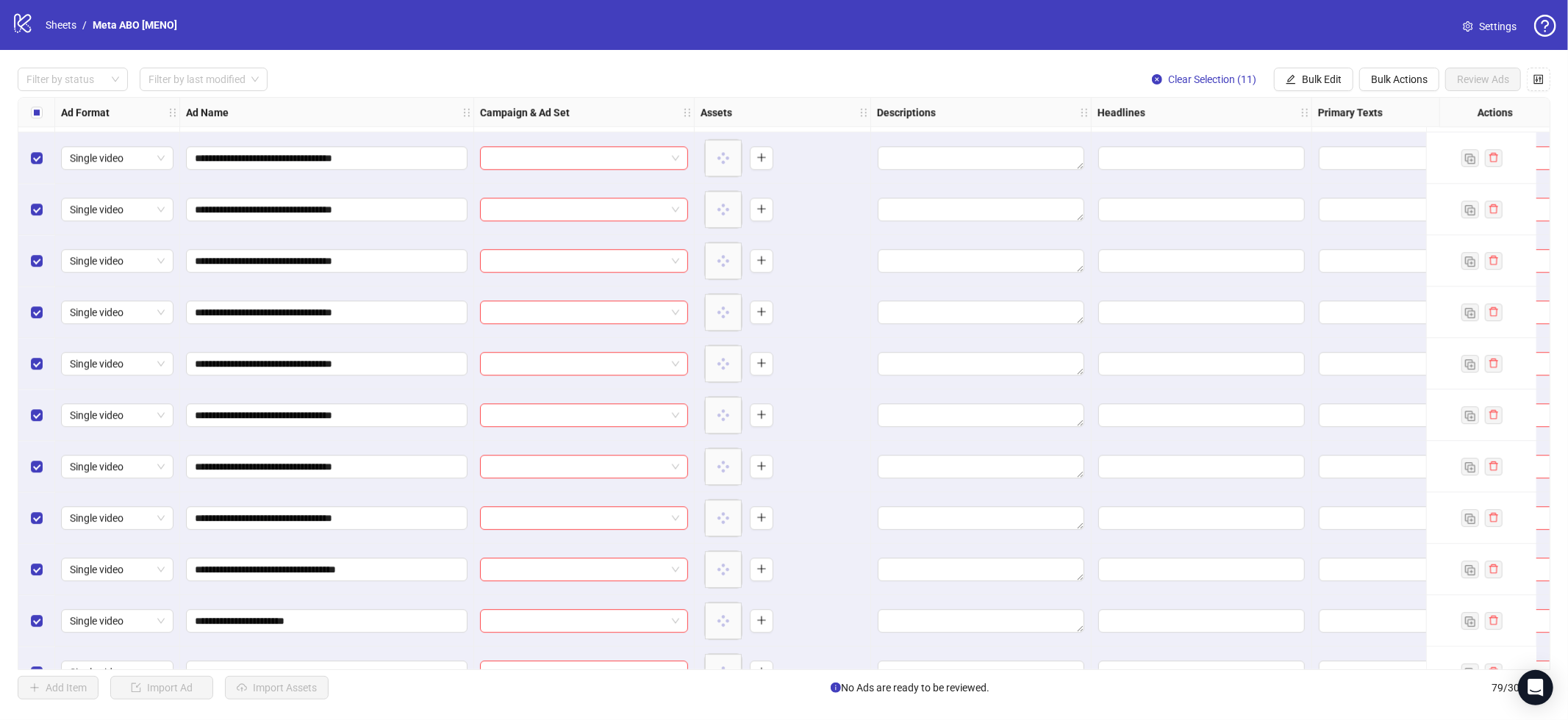
scroll to position [3527, 0]
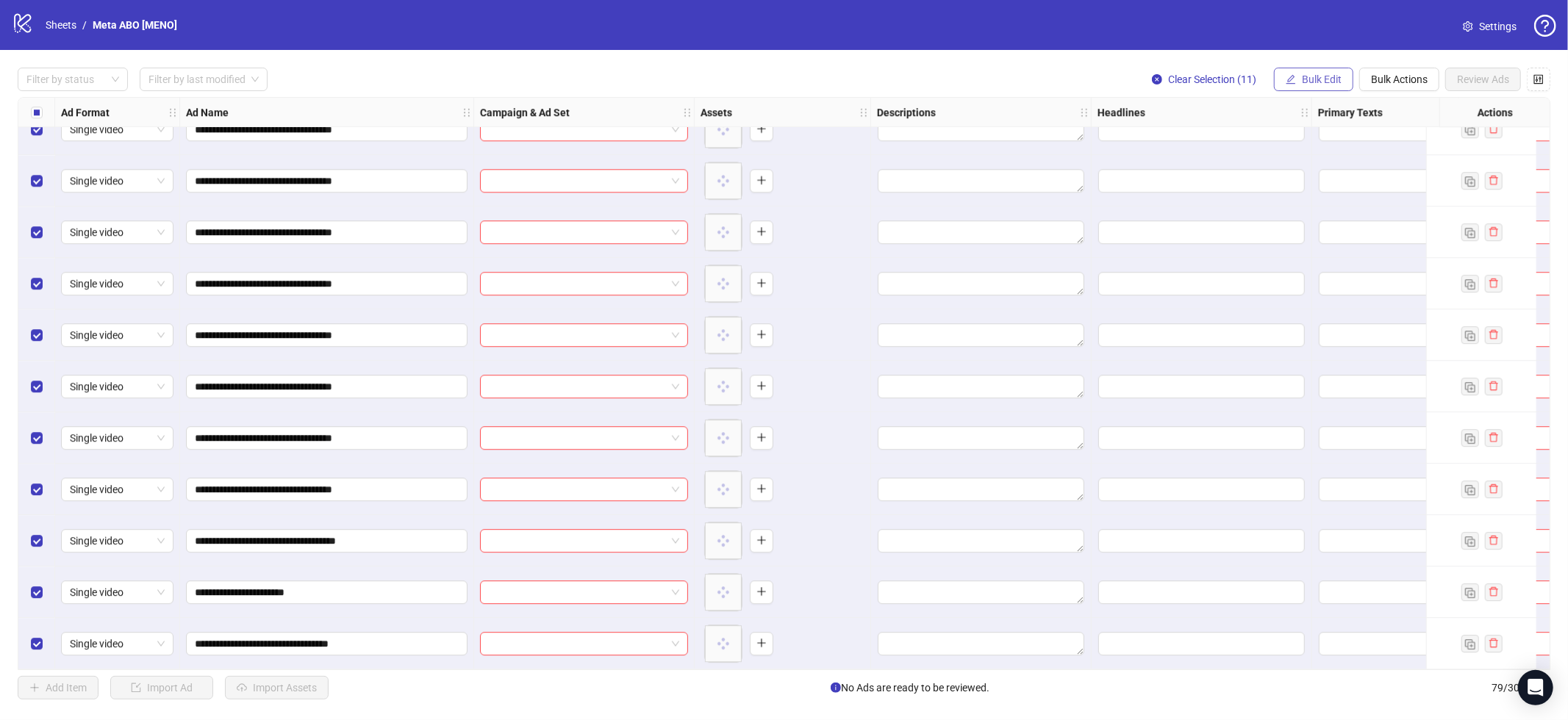
drag, startPoint x: 1273, startPoint y: 76, endPoint x: 1275, endPoint y: 84, distance: 8.2
click at [1275, 82] on button "Bulk Edit" at bounding box center [1314, 80] width 80 height 23
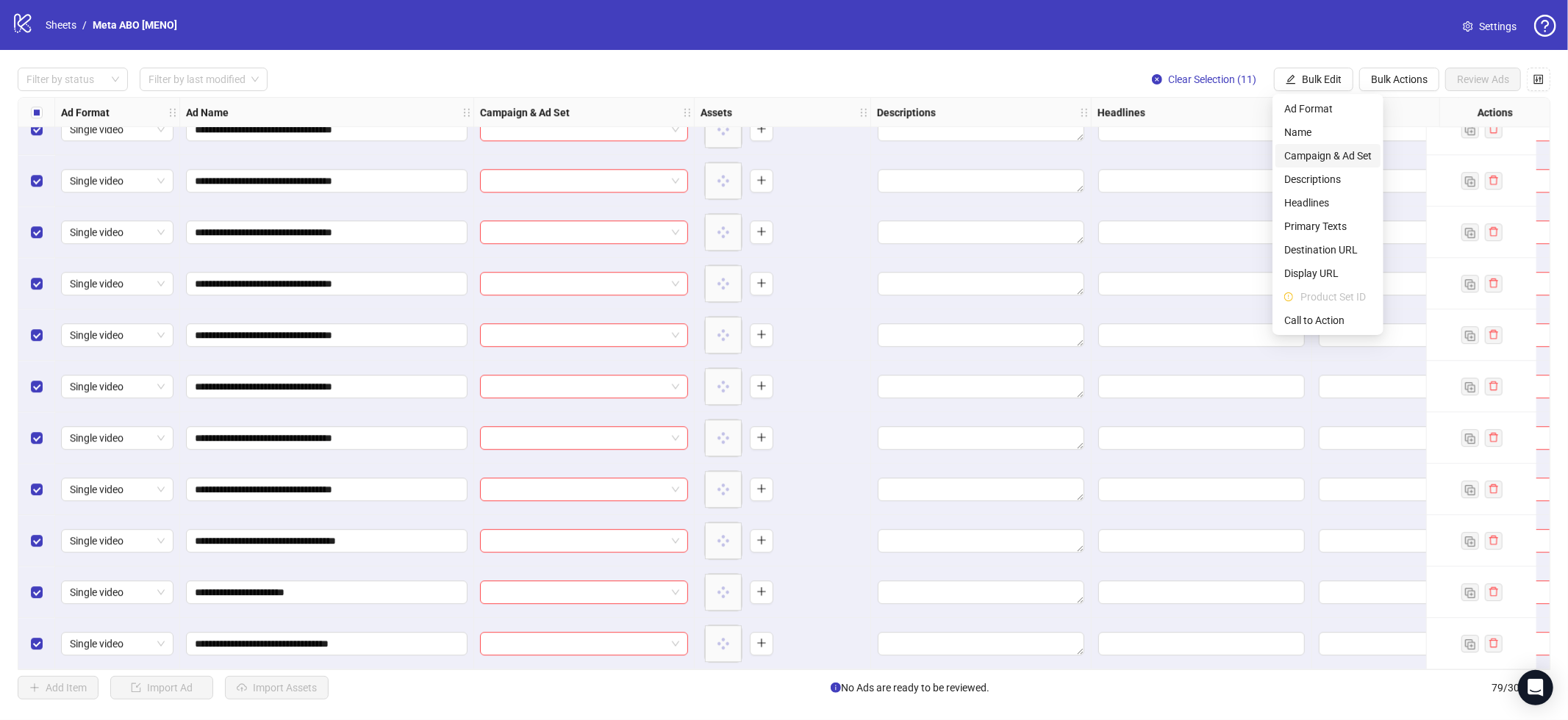
click at [1310, 163] on span "Campaign & Ad Set" at bounding box center [1328, 156] width 88 height 16
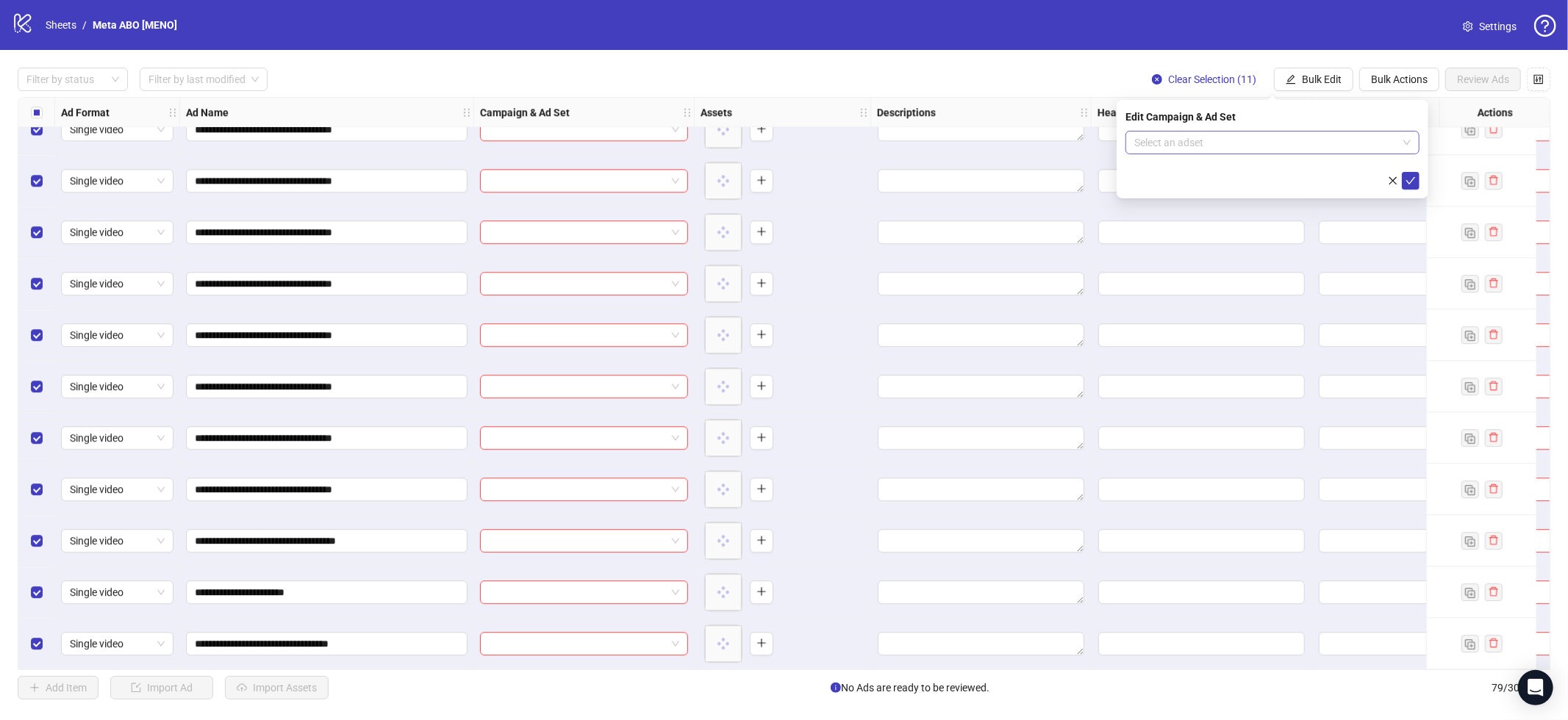
click at [1304, 148] on input "search" at bounding box center [1266, 142] width 263 height 22
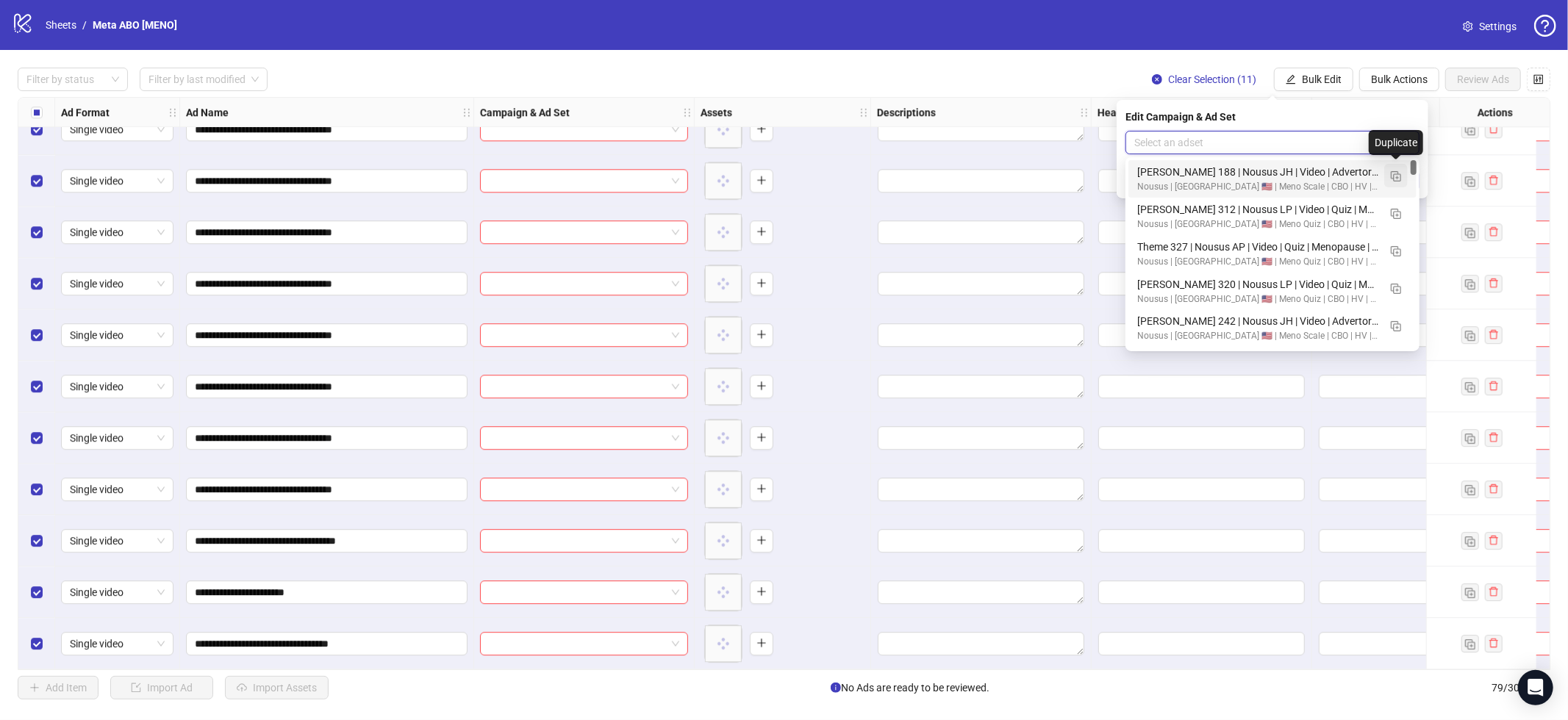
click at [1394, 177] on img "button" at bounding box center [1396, 176] width 11 height 11
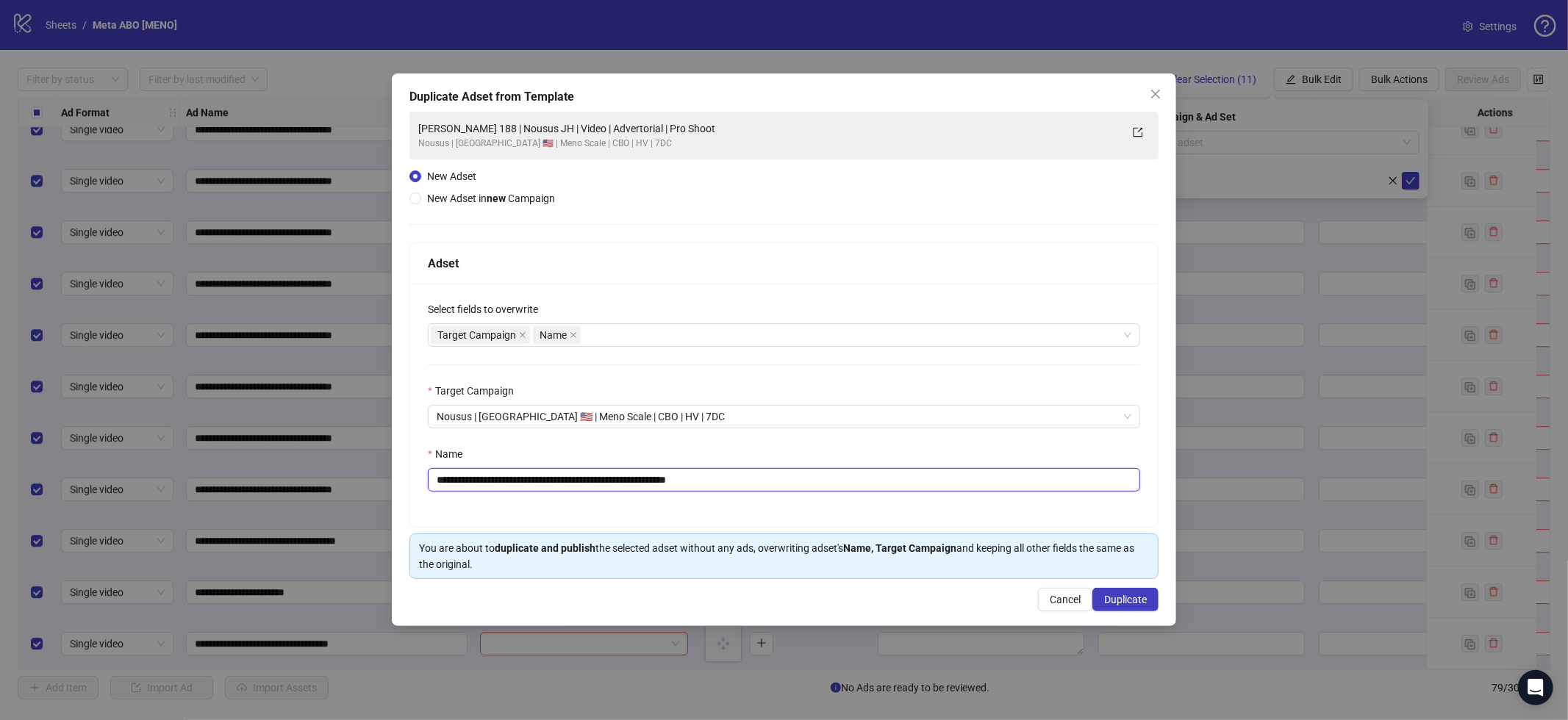
click at [785, 484] on input "**********" at bounding box center [784, 479] width 712 height 23
paste input "**********"
type input "**********"
click at [1138, 598] on span "Duplicate" at bounding box center [1126, 599] width 43 height 12
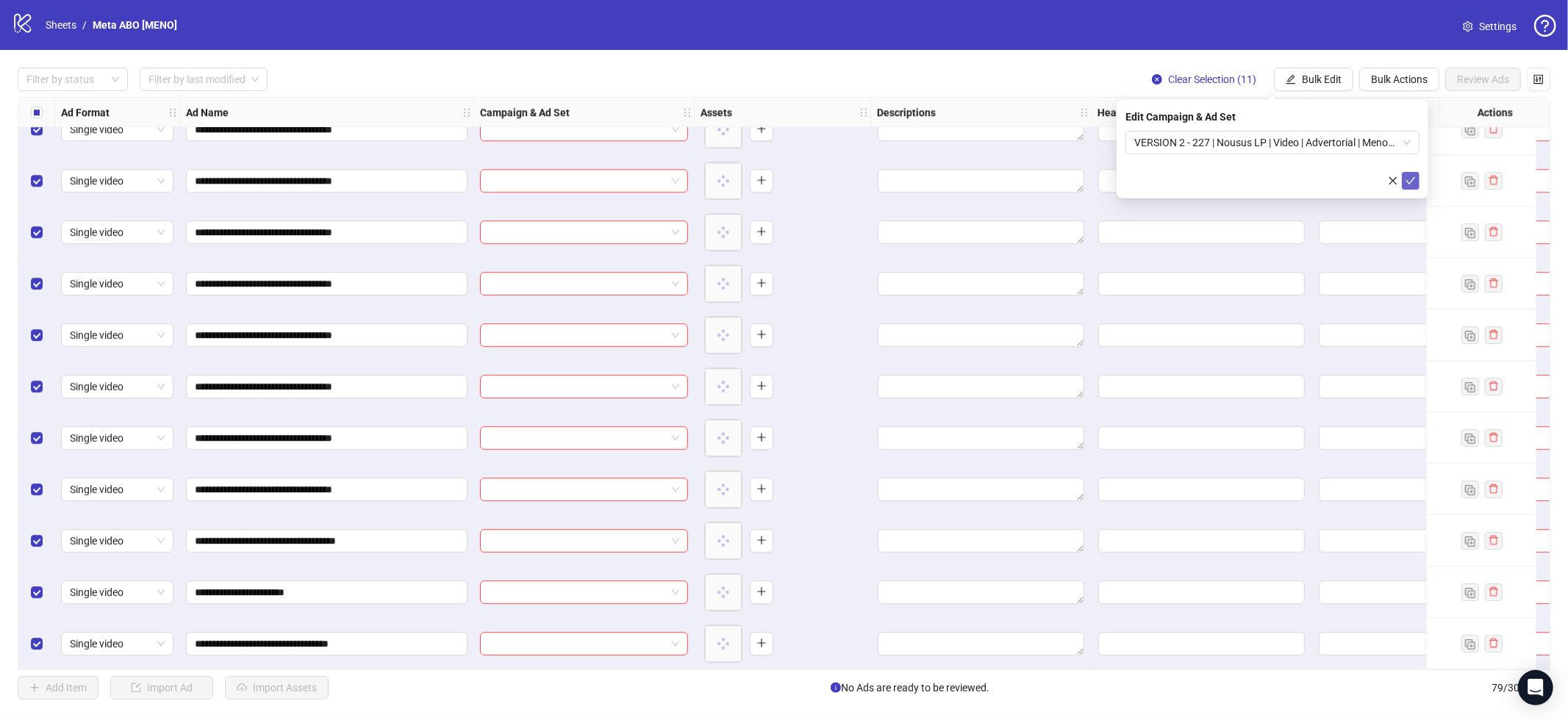
click at [1409, 180] on icon "check" at bounding box center [1411, 181] width 11 height 11
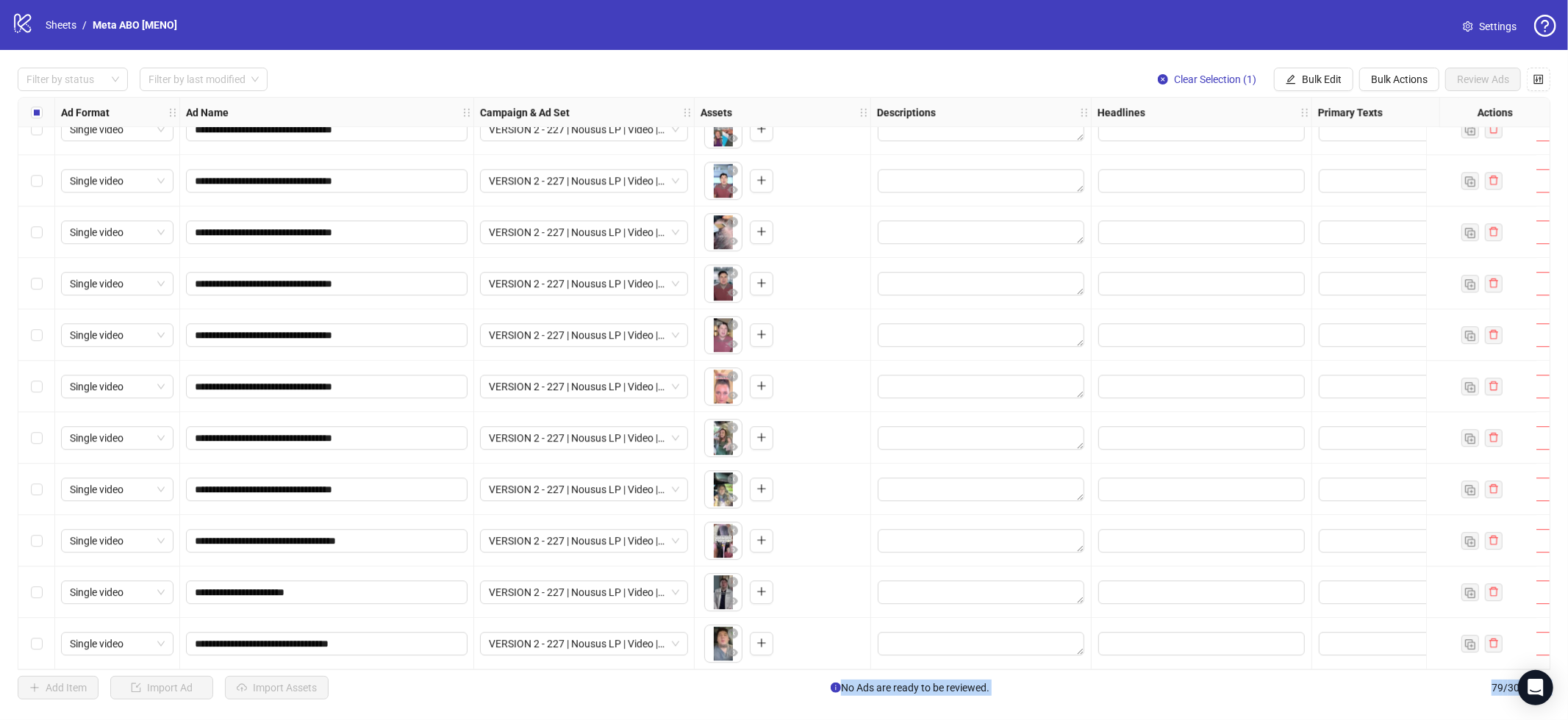
click at [34, 647] on div "Select row 79" at bounding box center [37, 644] width 37 height 52
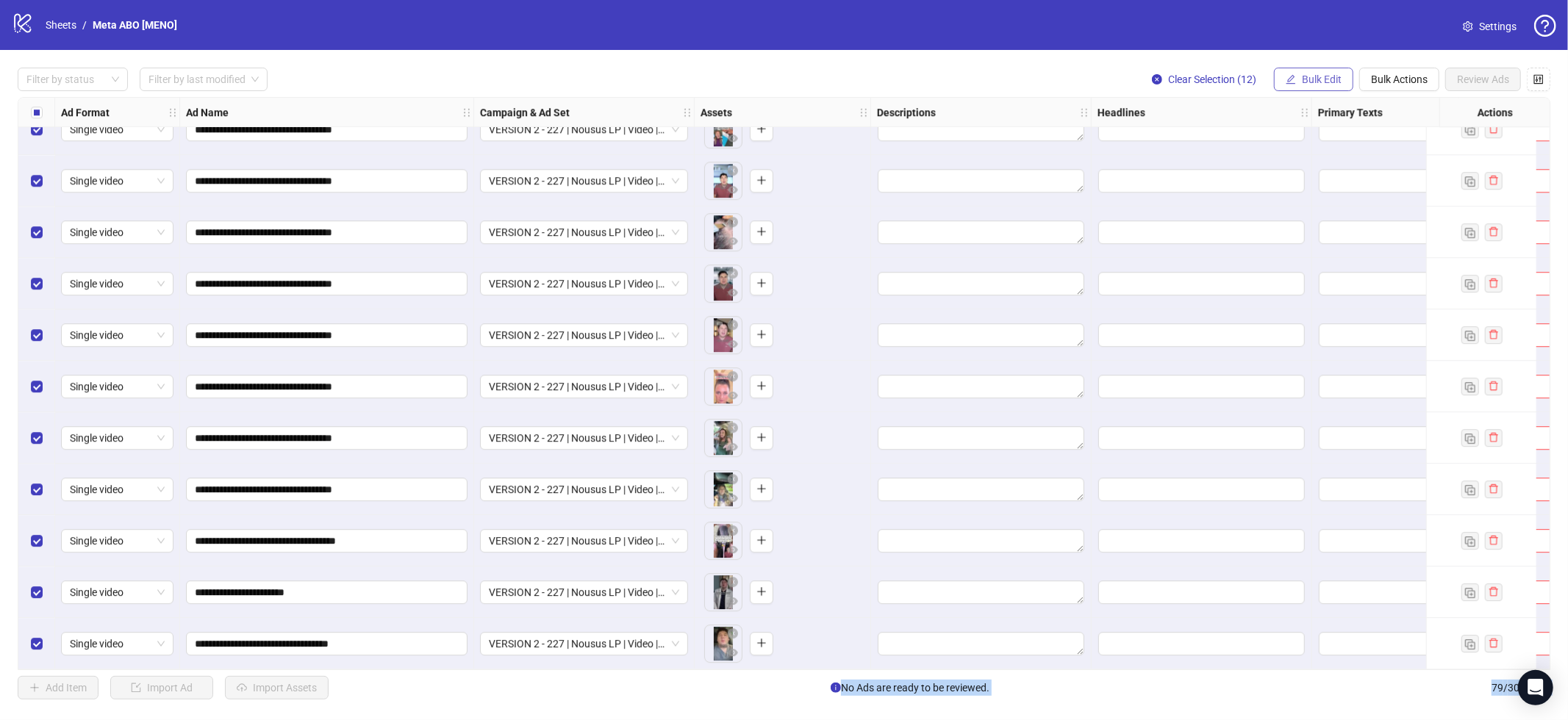
click at [1302, 82] on span "Bulk Edit" at bounding box center [1322, 79] width 39 height 12
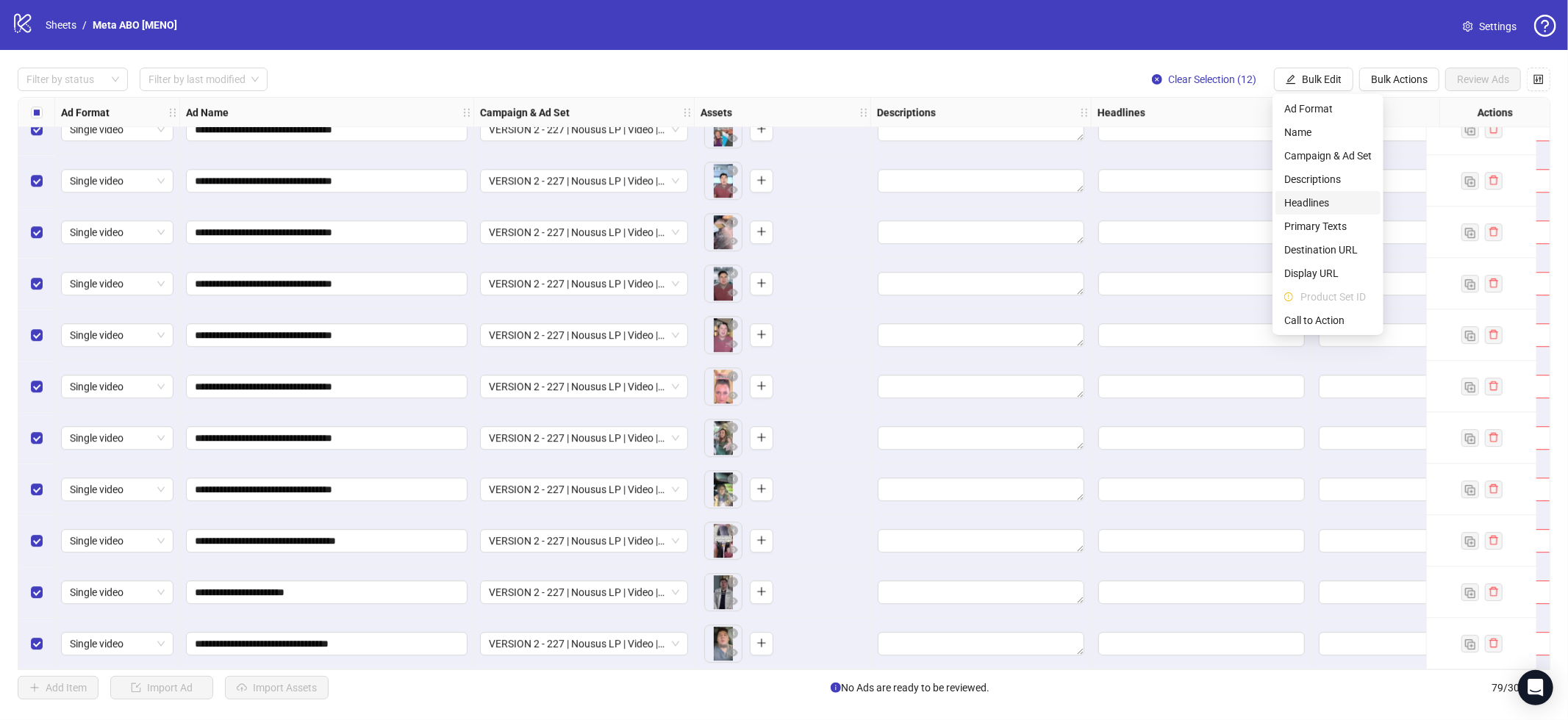
click at [1308, 208] on span "Headlines" at bounding box center [1328, 203] width 88 height 16
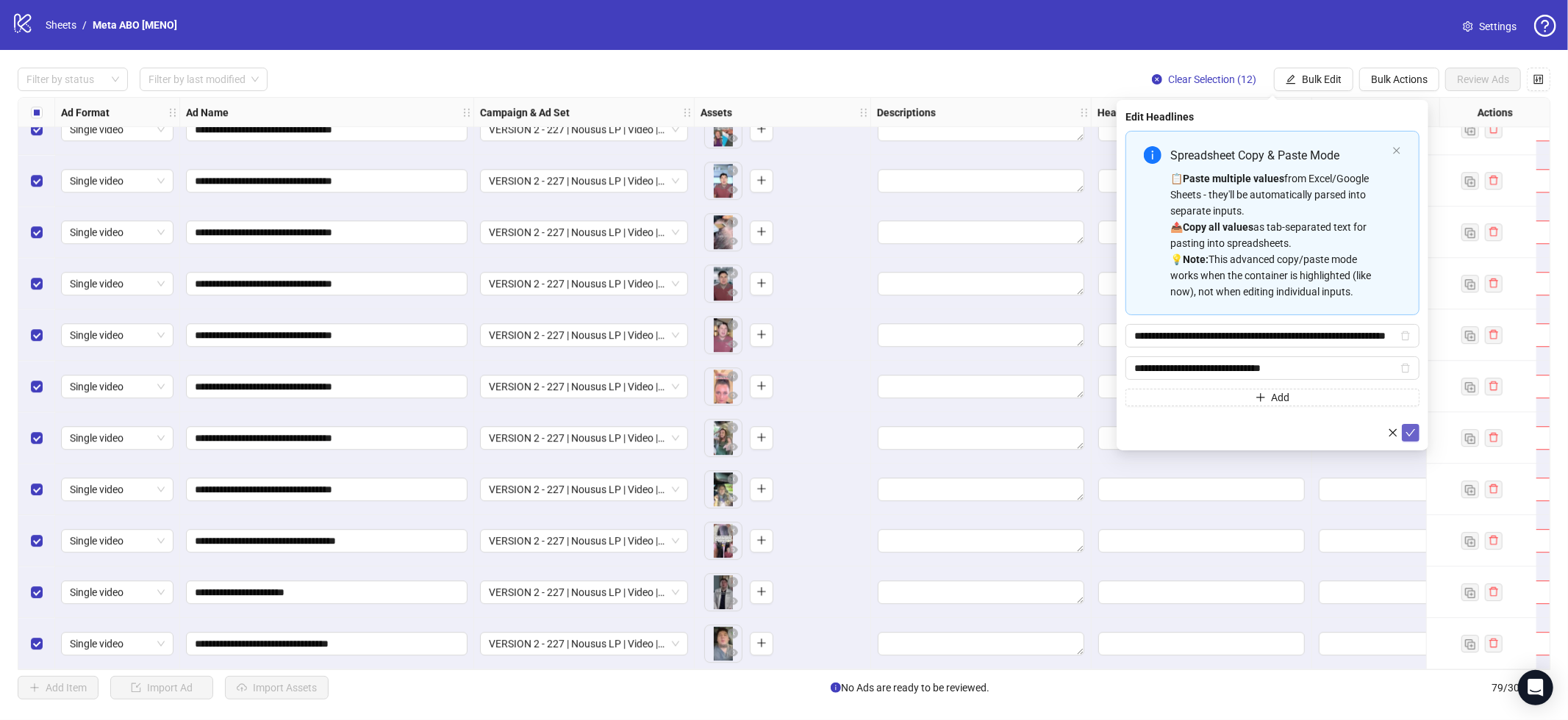
click at [1410, 434] on icon "check" at bounding box center [1411, 433] width 11 height 11
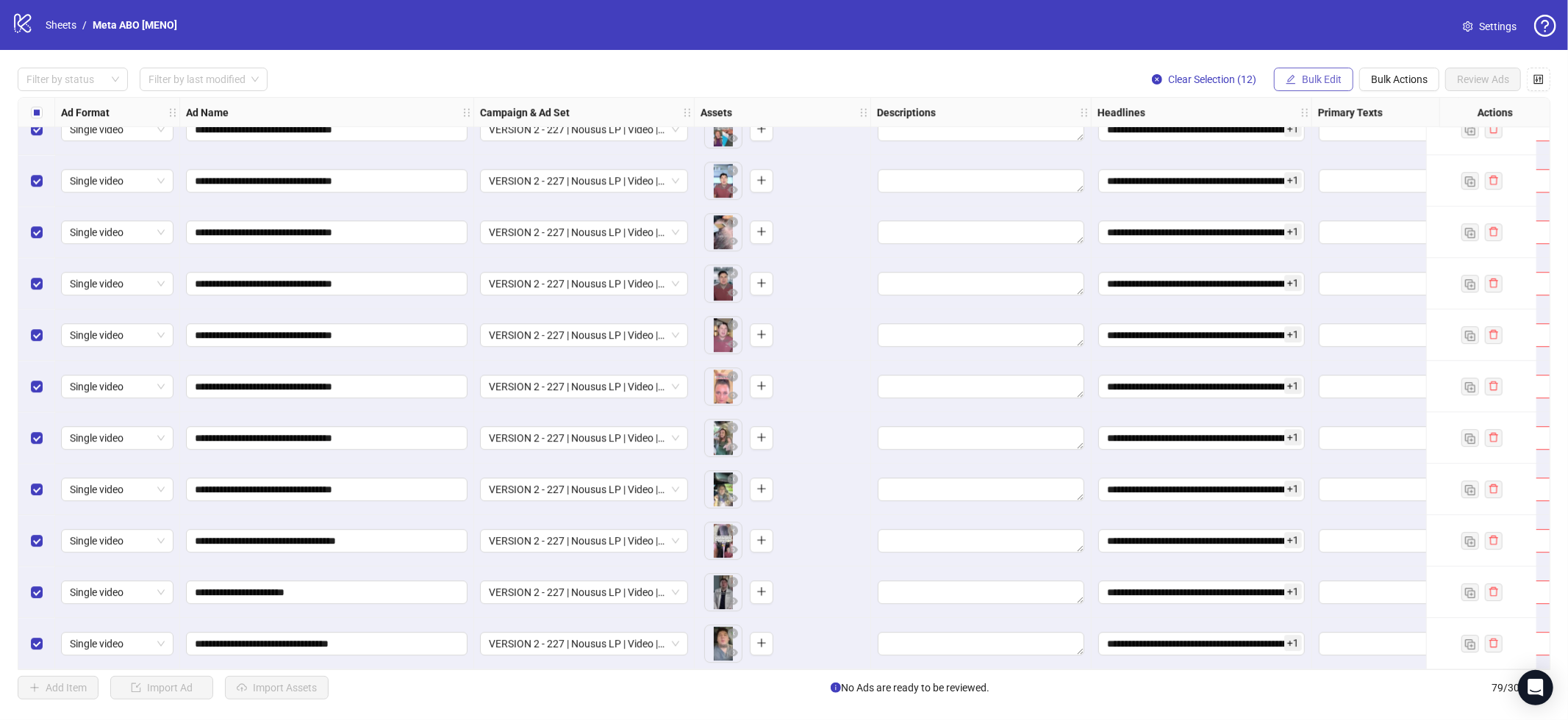
click at [1313, 79] on span "Bulk Edit" at bounding box center [1322, 79] width 39 height 12
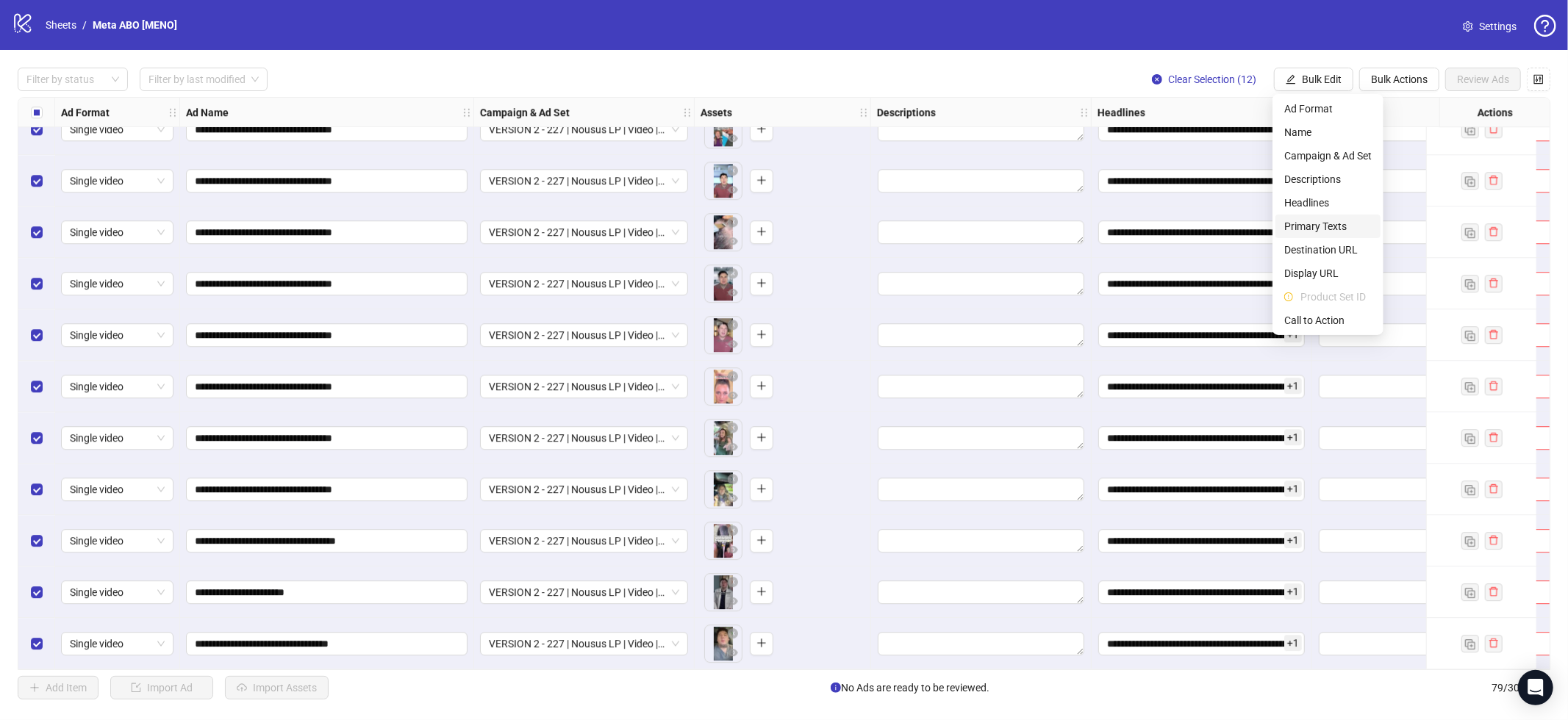
click at [1338, 224] on span "Primary Texts" at bounding box center [1328, 226] width 88 height 16
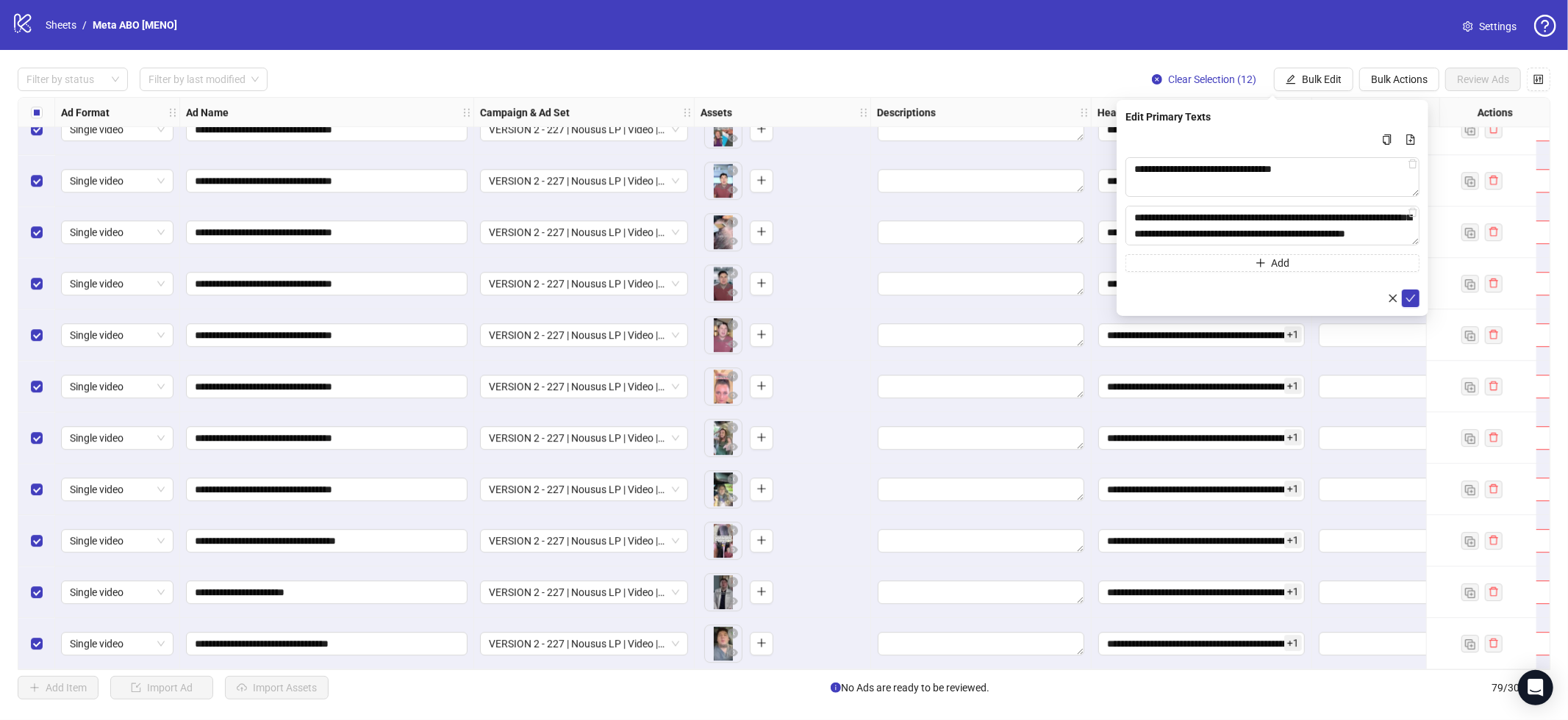
scroll to position [113, 0]
click at [1414, 294] on icon "check" at bounding box center [1411, 299] width 11 height 11
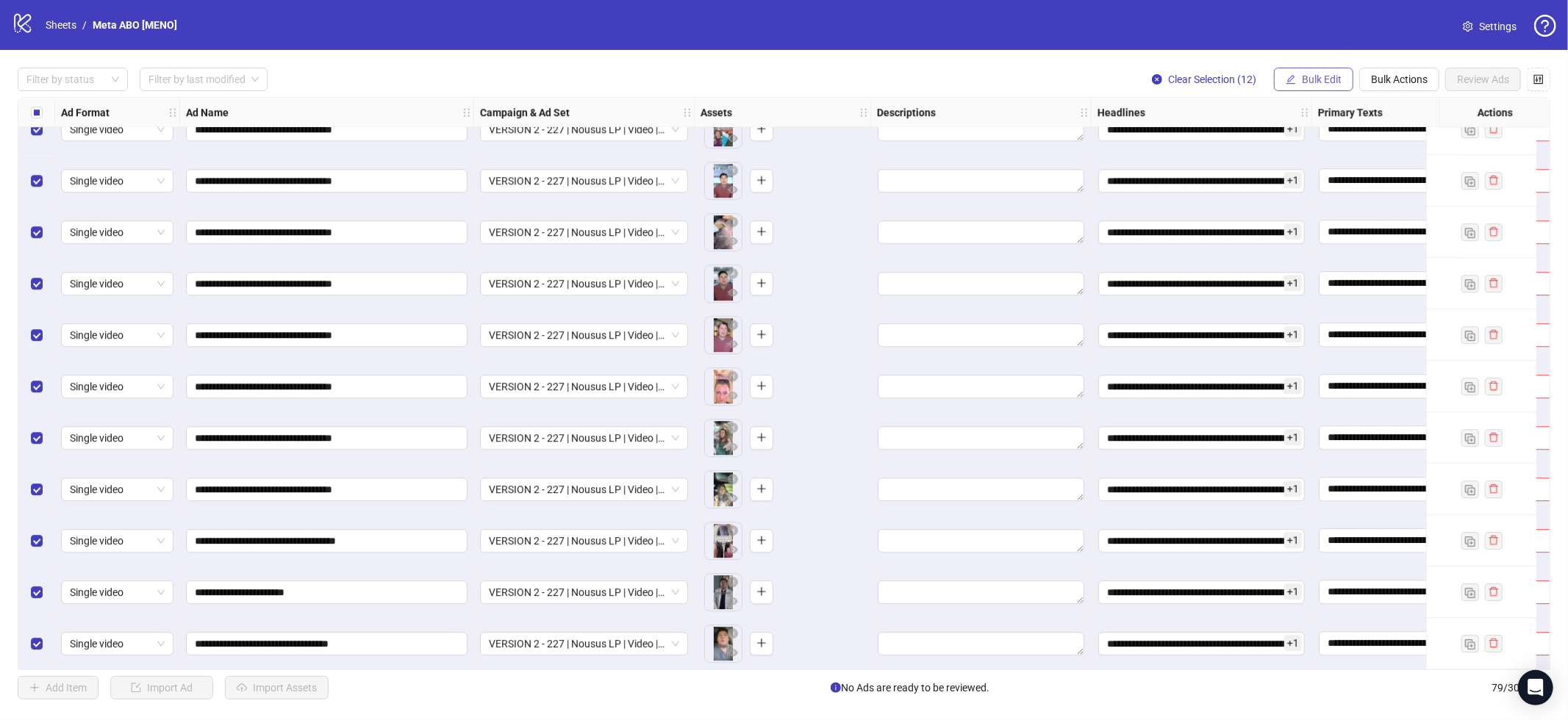
click at [1302, 83] on span "Bulk Edit" at bounding box center [1322, 79] width 39 height 12
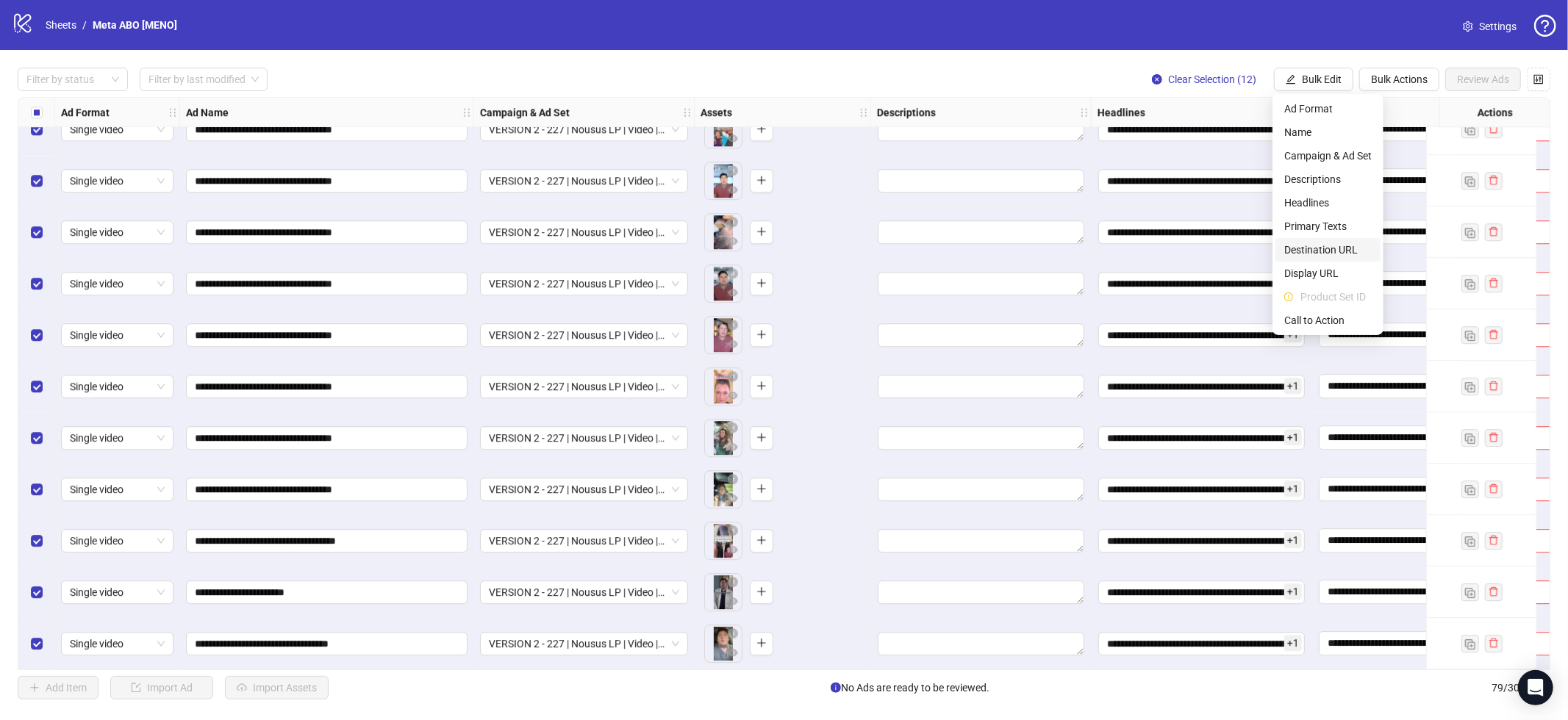
click at [1312, 251] on span "Destination URL" at bounding box center [1328, 250] width 88 height 16
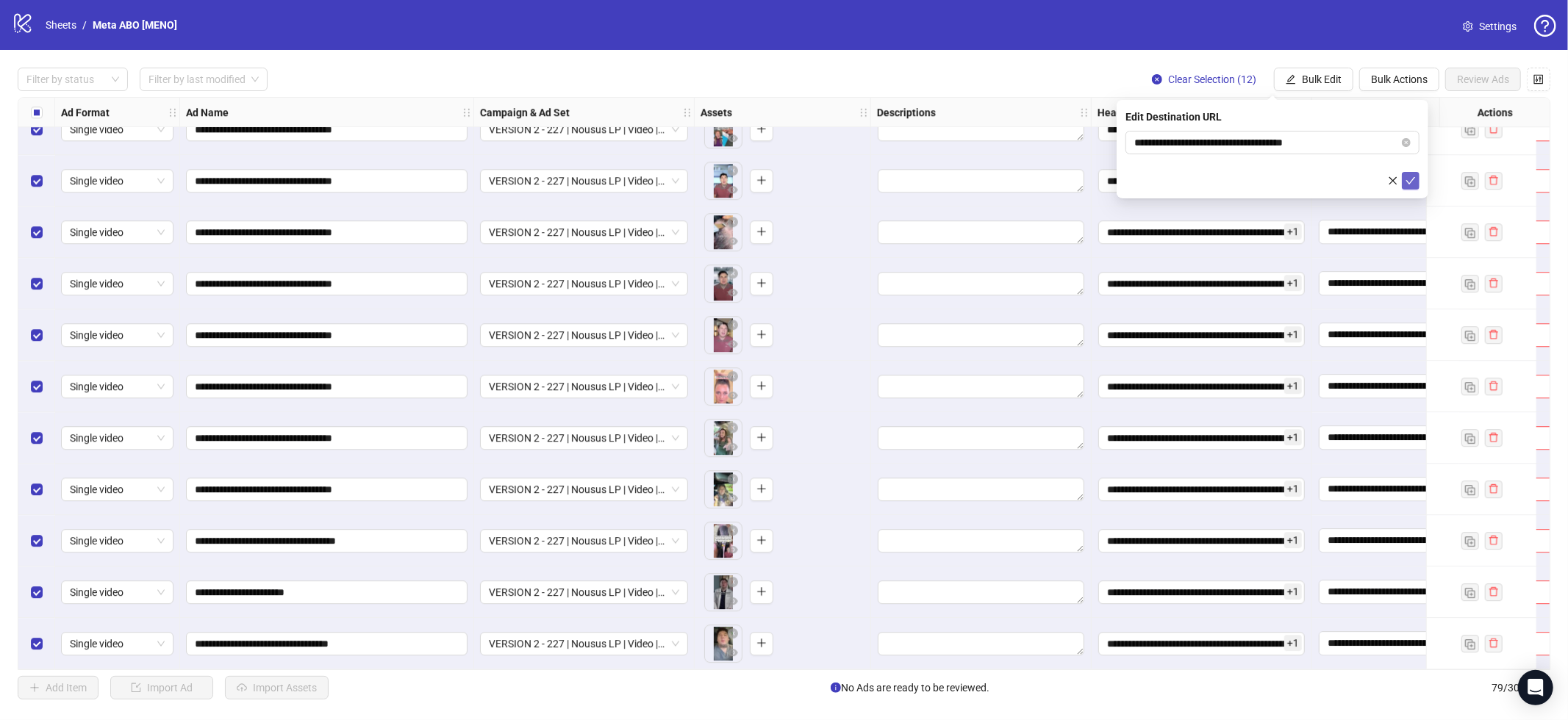
click at [1408, 175] on icon "check" at bounding box center [1411, 181] width 11 height 11
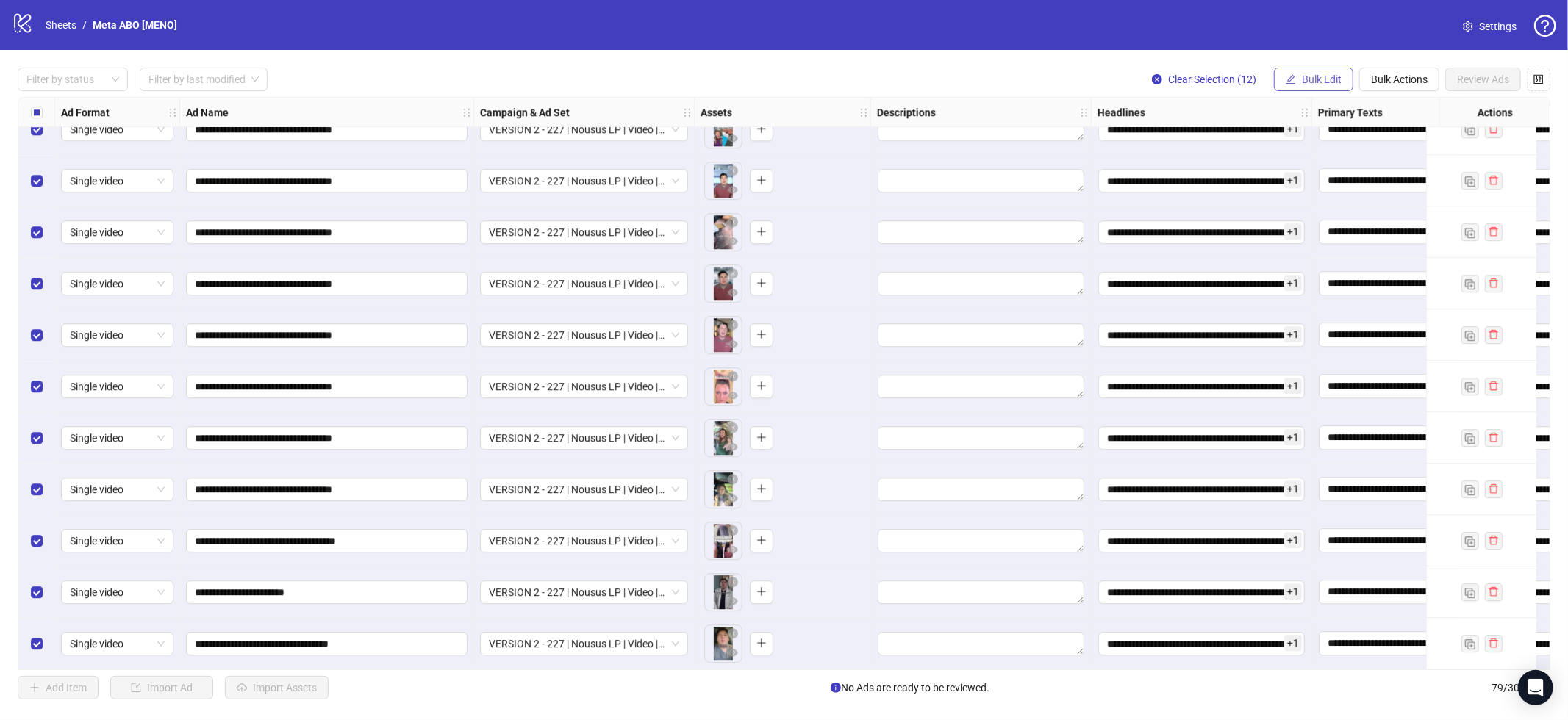
click at [1322, 89] on button "Bulk Edit" at bounding box center [1314, 80] width 80 height 23
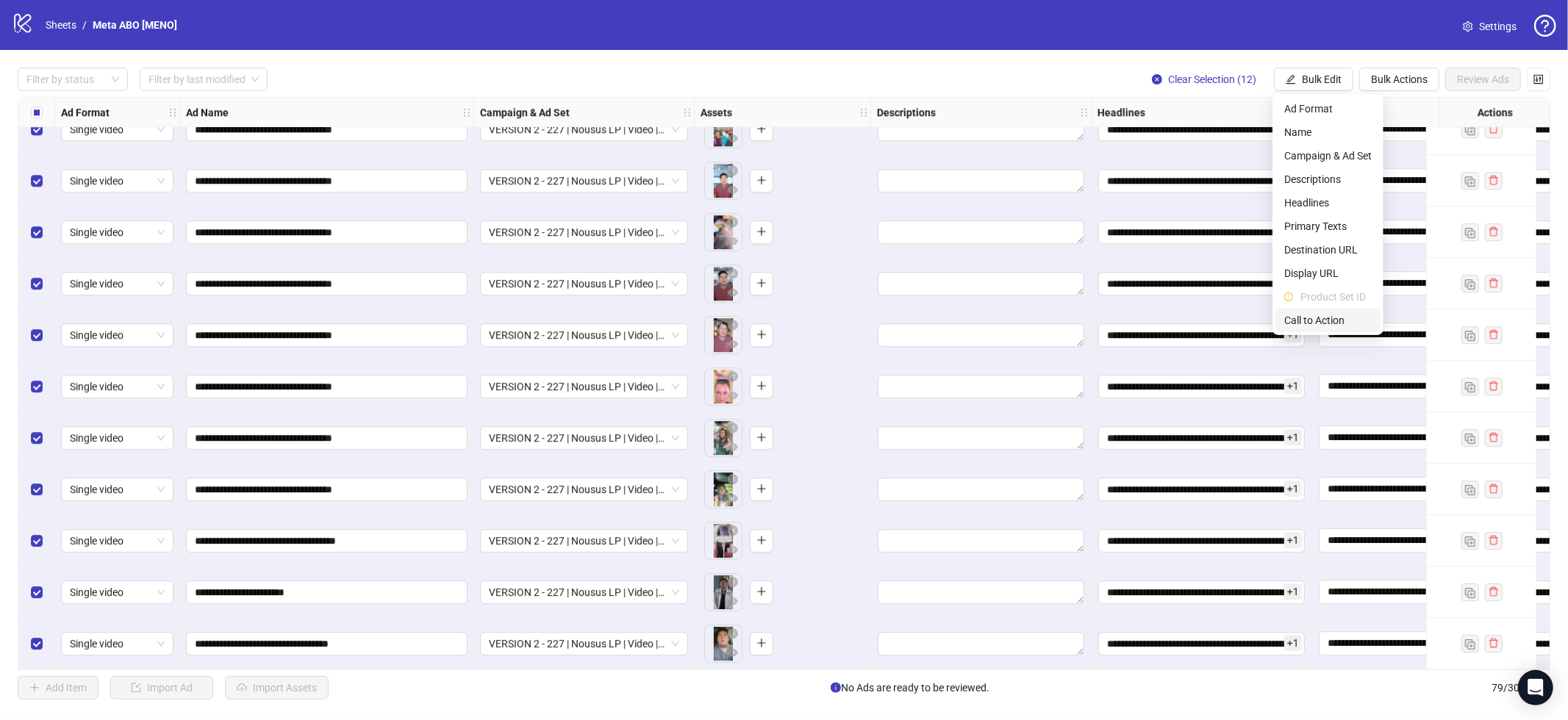
click at [1320, 316] on span "Call to Action" at bounding box center [1328, 320] width 88 height 16
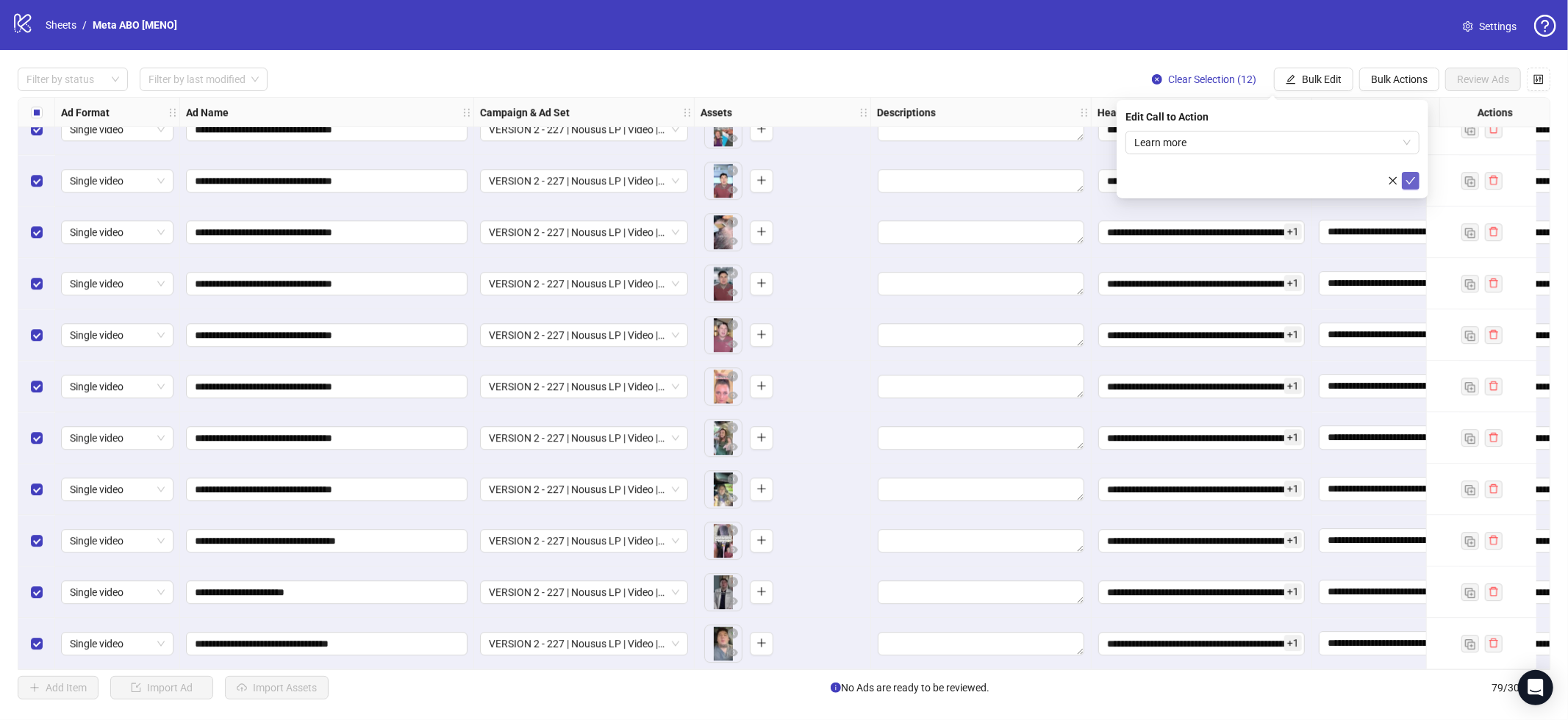
click at [1413, 187] on button "submit" at bounding box center [1411, 181] width 18 height 18
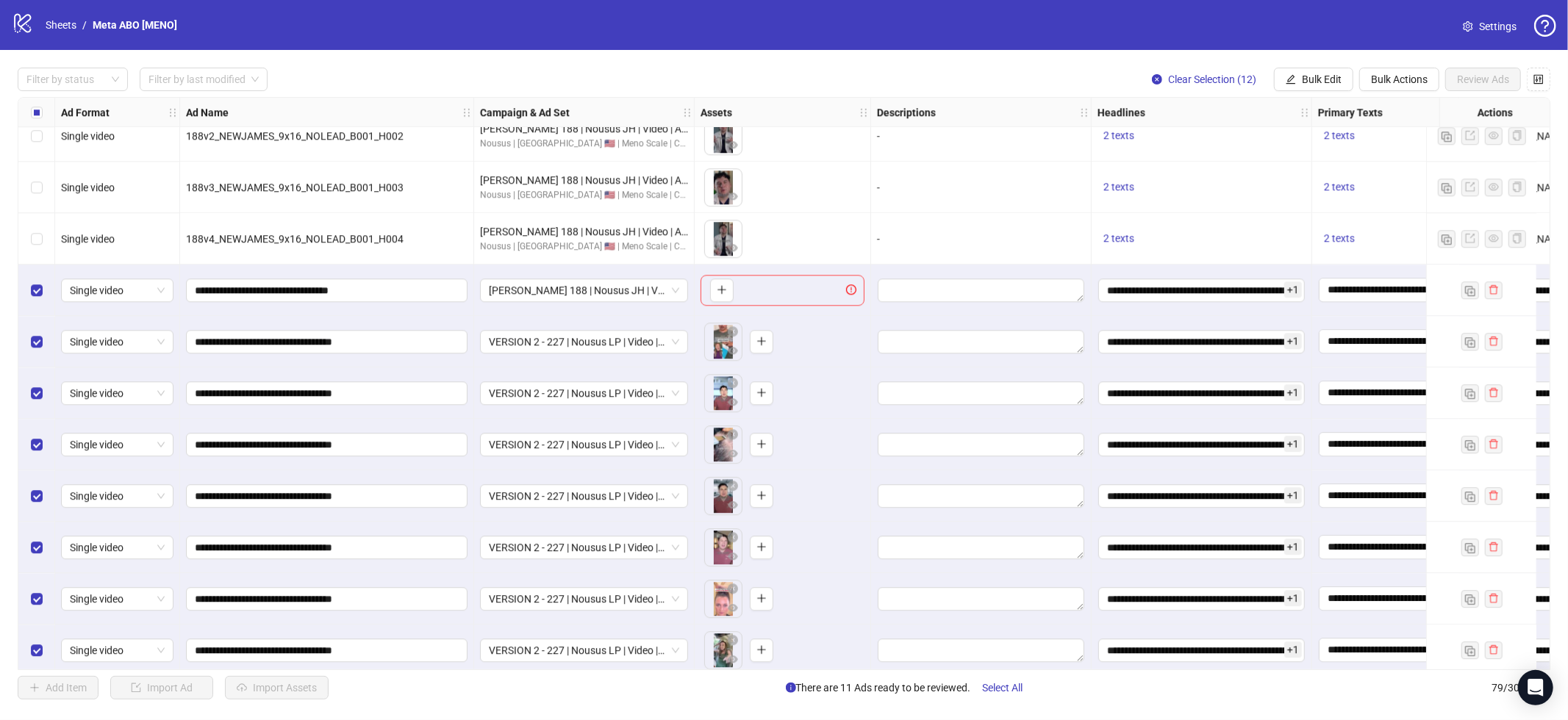
scroll to position [3233, 0]
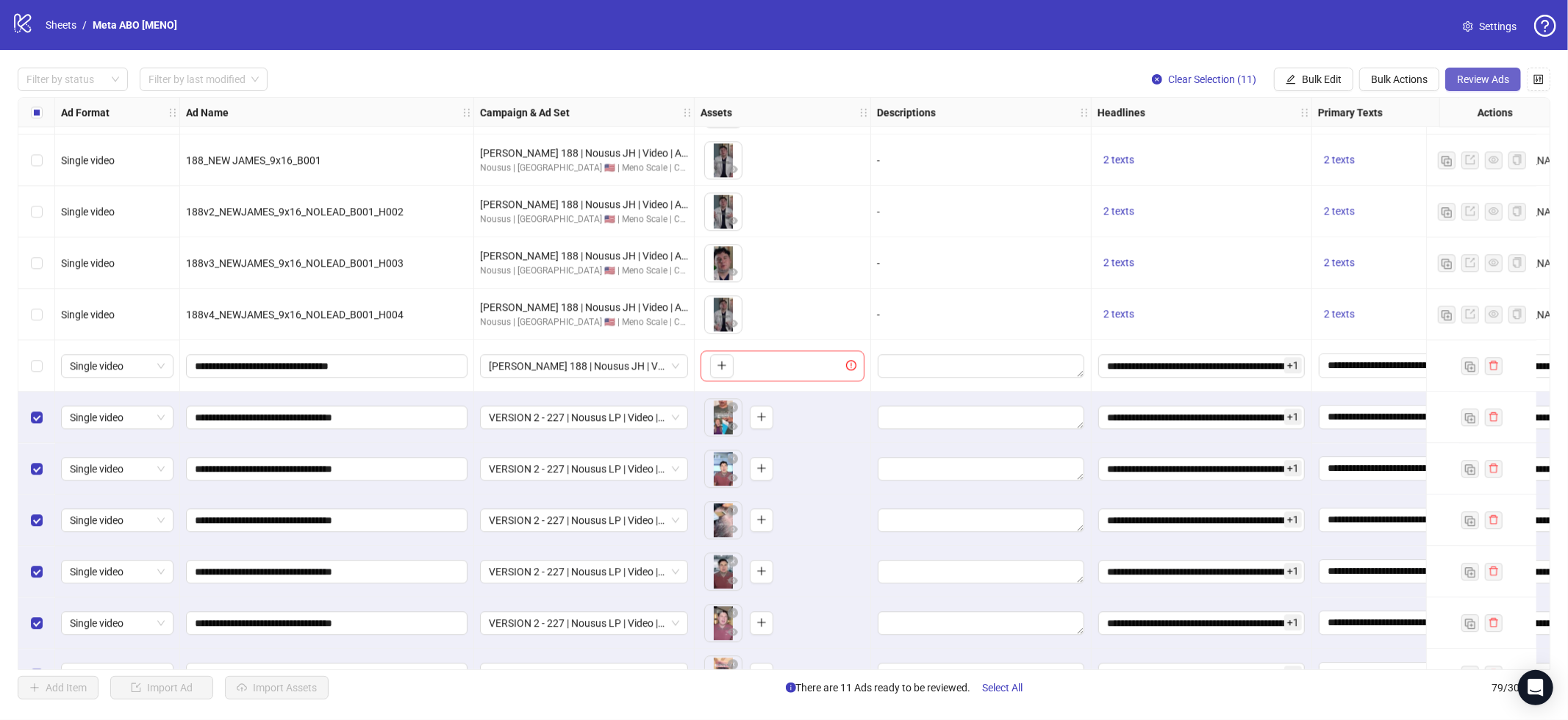
click at [1498, 77] on span "Review Ads" at bounding box center [1483, 79] width 52 height 12
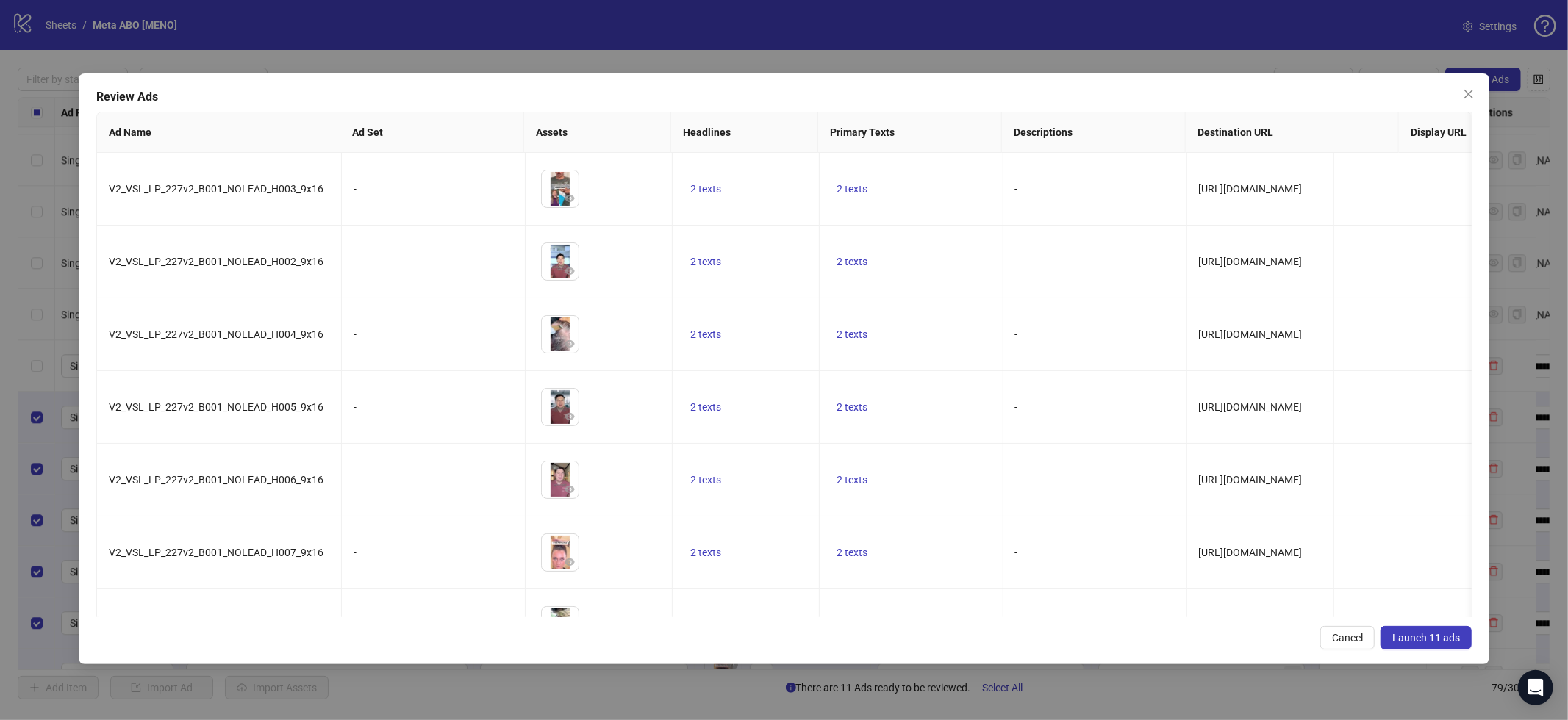
click at [1396, 640] on span "Launch 11 ads" at bounding box center [1427, 638] width 68 height 12
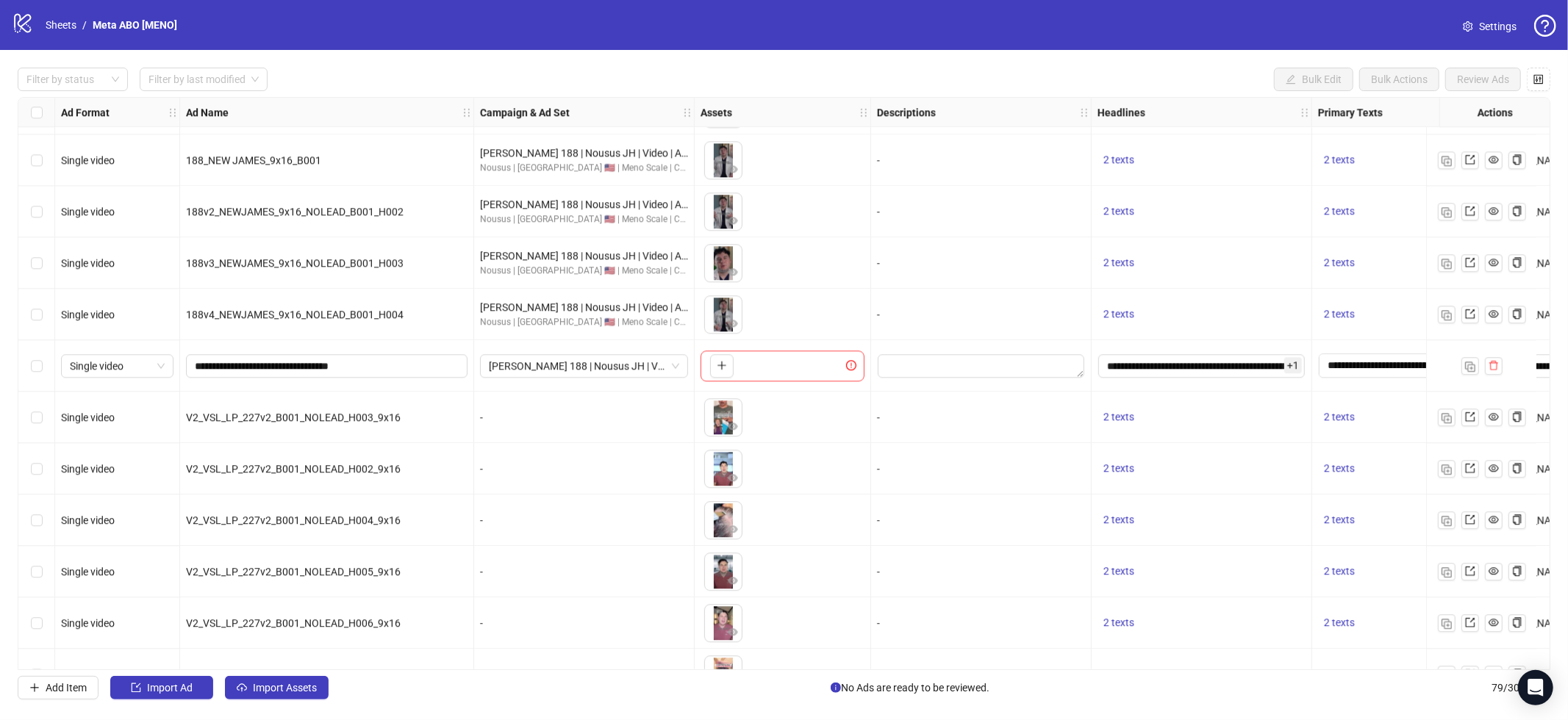
scroll to position [3527, 0]
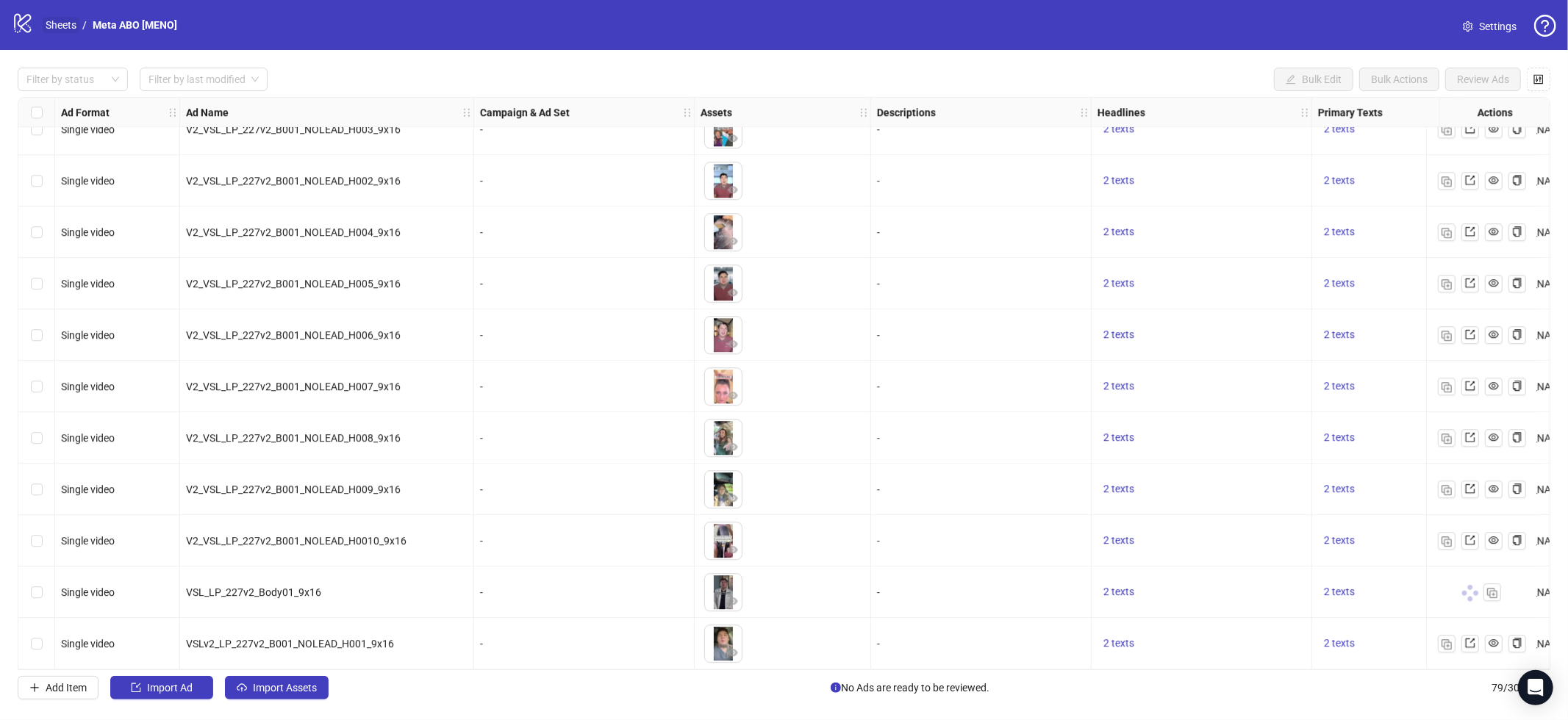
click at [62, 23] on link "Sheets" at bounding box center [61, 25] width 37 height 16
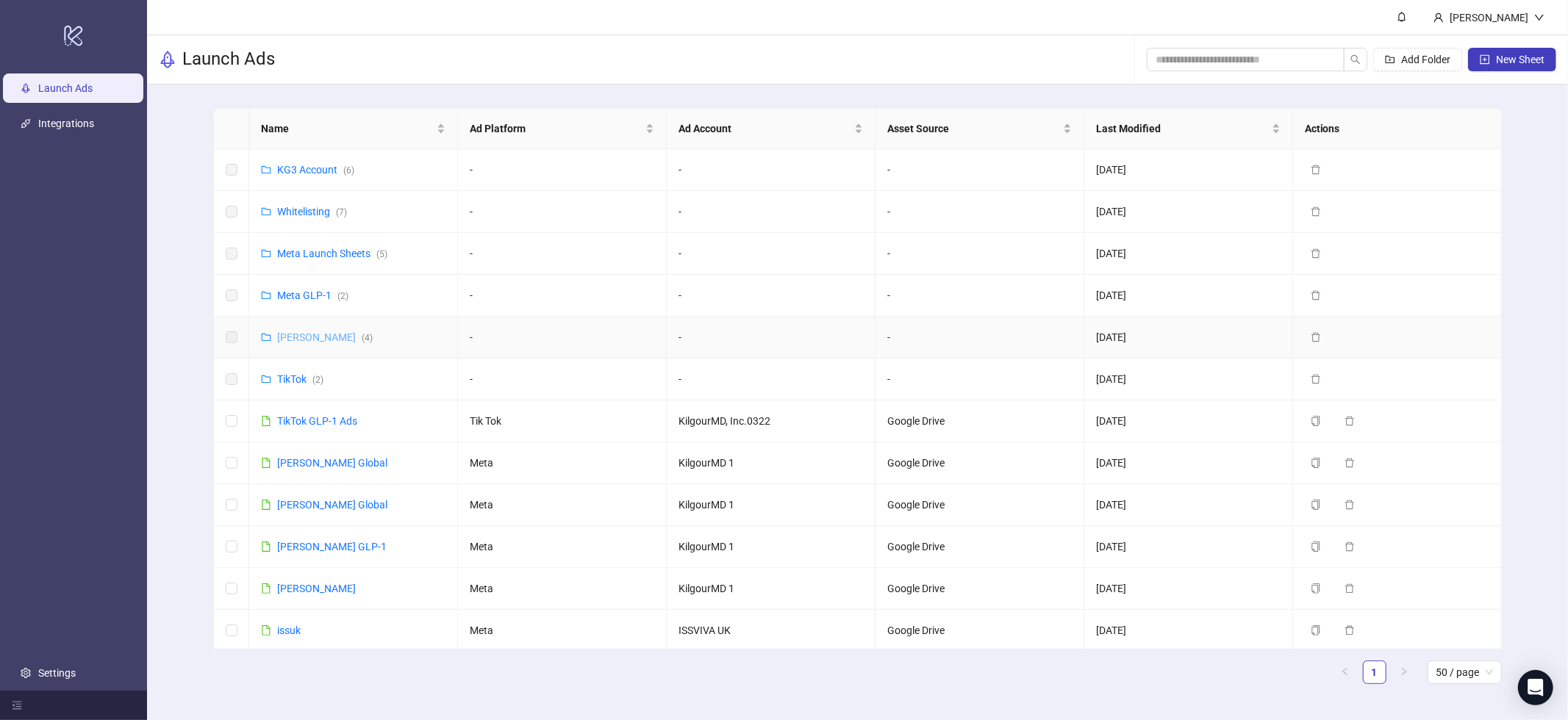
click at [306, 338] on link "Meta James ( 4 )" at bounding box center [325, 337] width 96 height 12
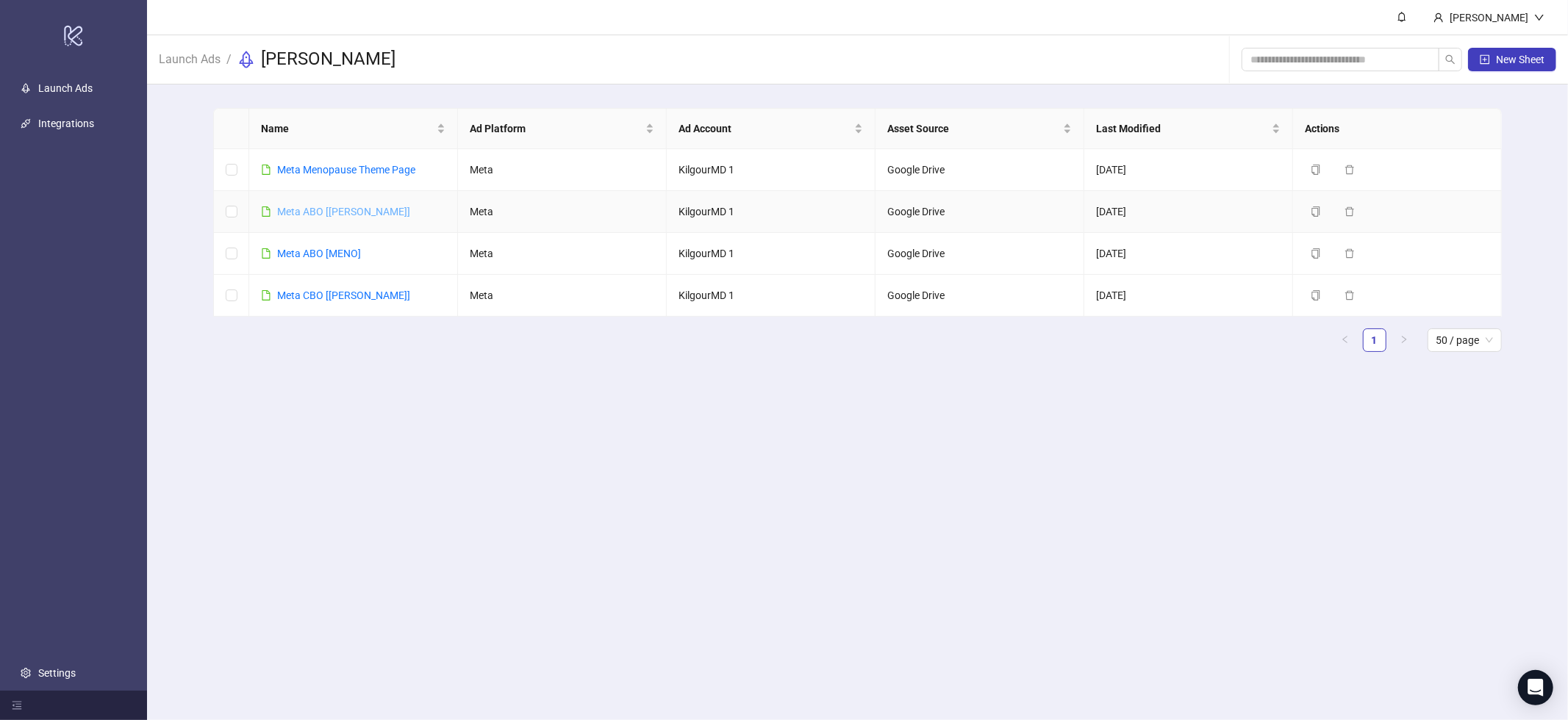
click at [321, 206] on link "Meta ABO [JAMES]" at bounding box center [344, 211] width 133 height 12
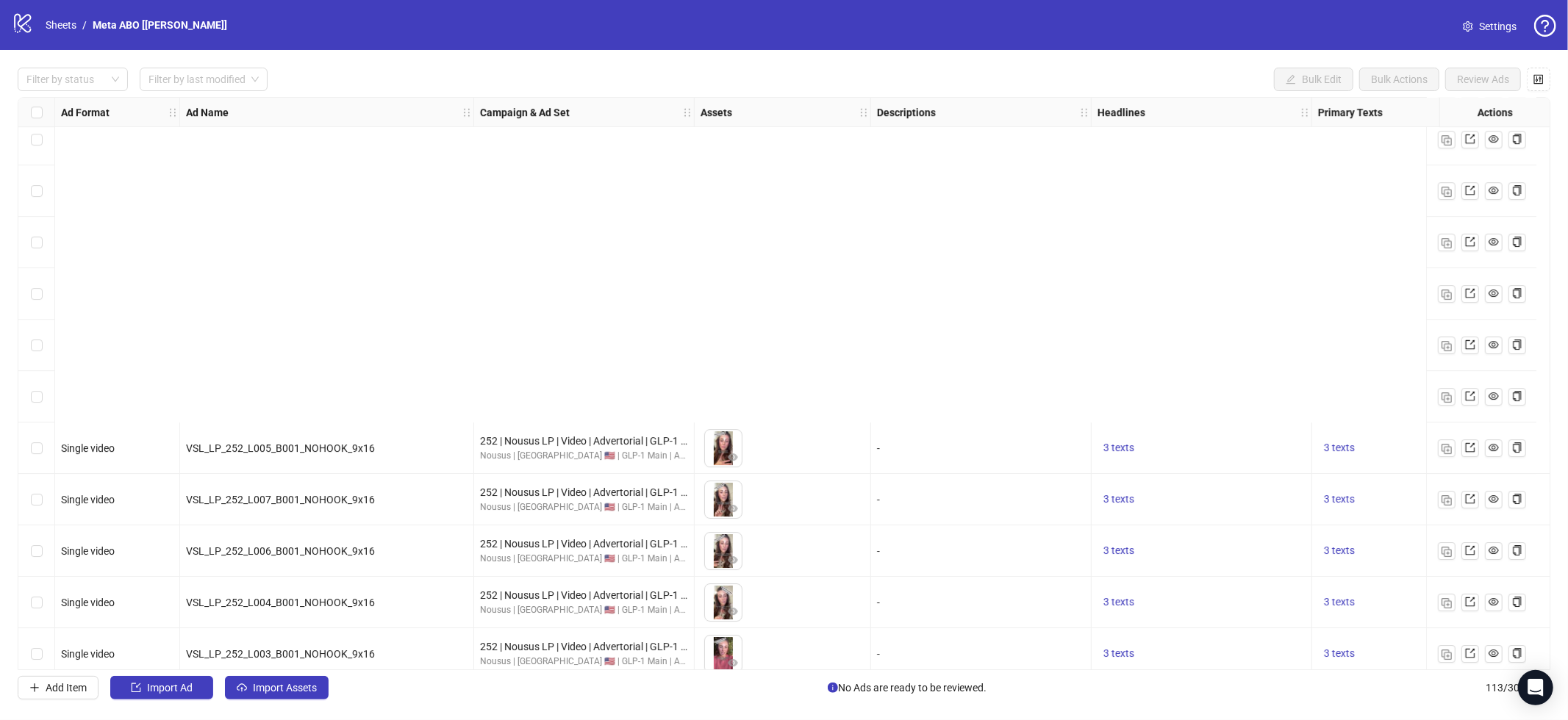
scroll to position [5276, 0]
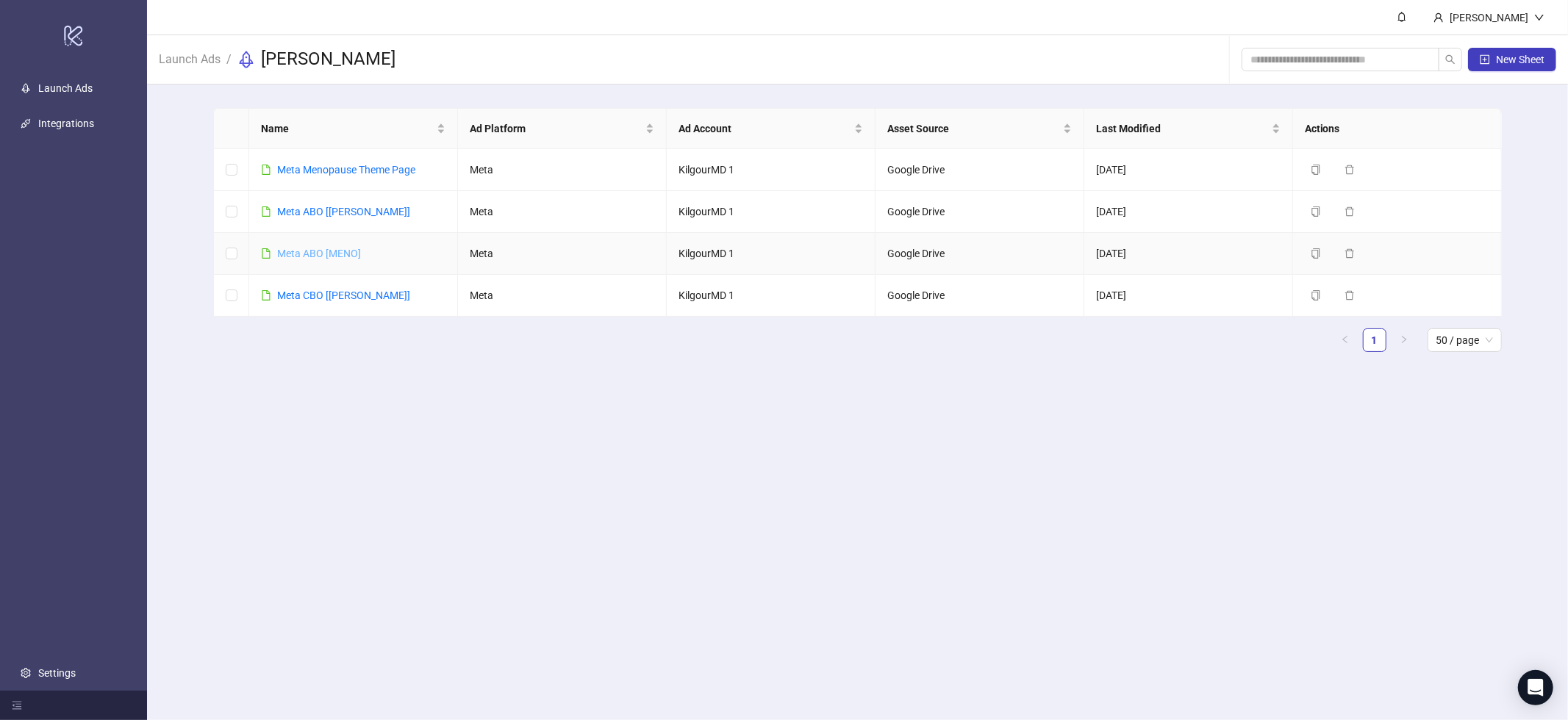
click at [353, 251] on link "Meta ABO [MENO]" at bounding box center [320, 253] width 84 height 12
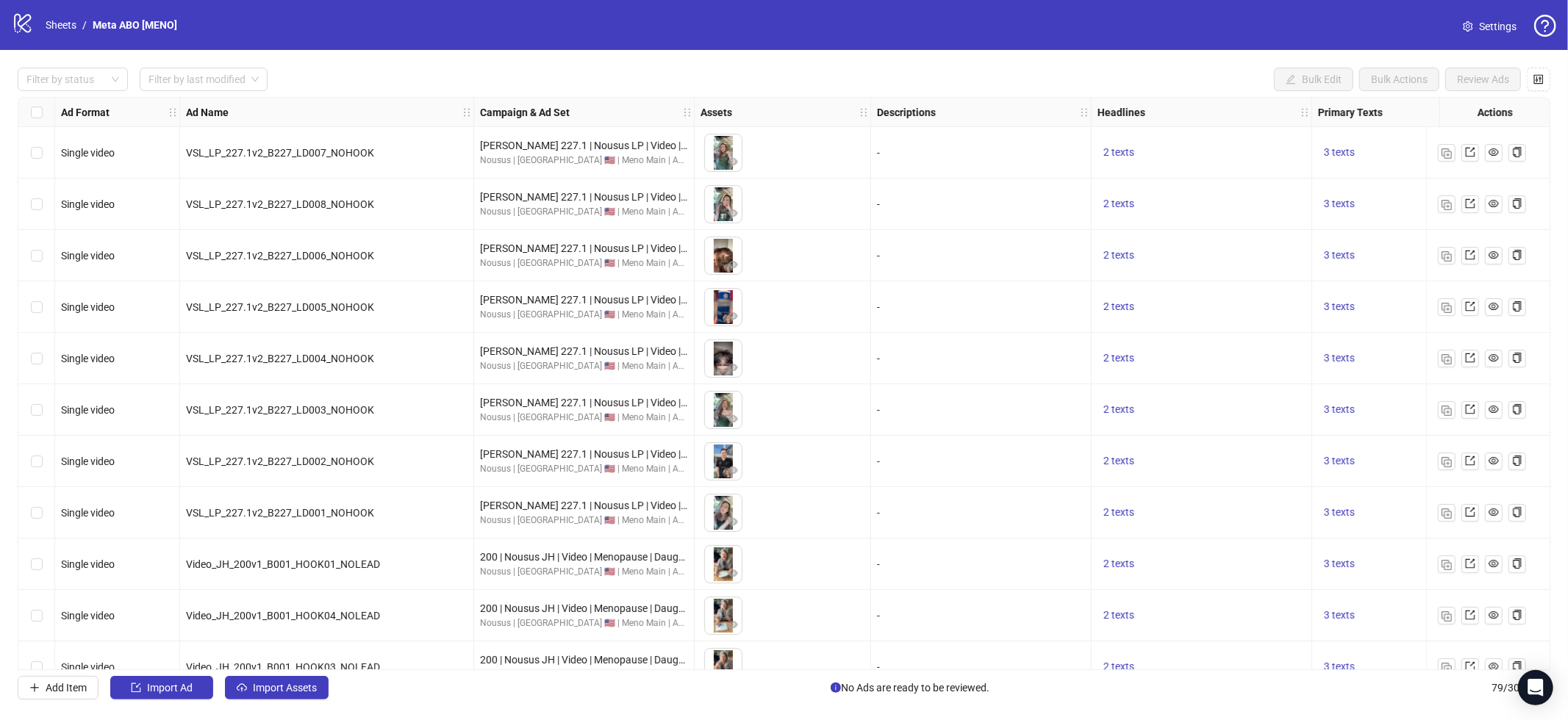
click at [1483, 24] on span "Settings" at bounding box center [1498, 27] width 38 height 16
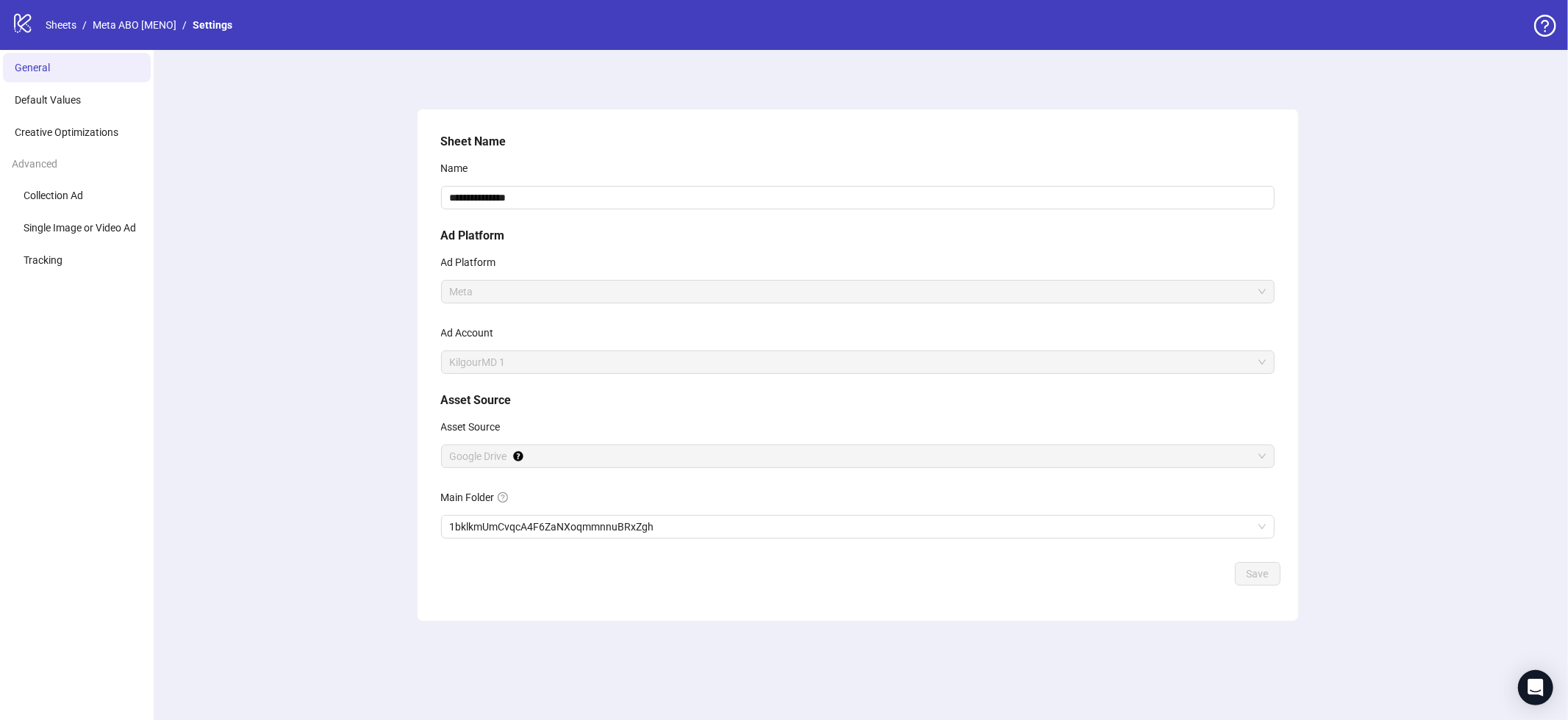
click at [64, 179] on li "Advanced Collection Ad Single Image or Video Ad Tracking" at bounding box center [77, 213] width 154 height 125
click at [76, 123] on li "Creative Optimizations" at bounding box center [76, 131] width 148 height 30
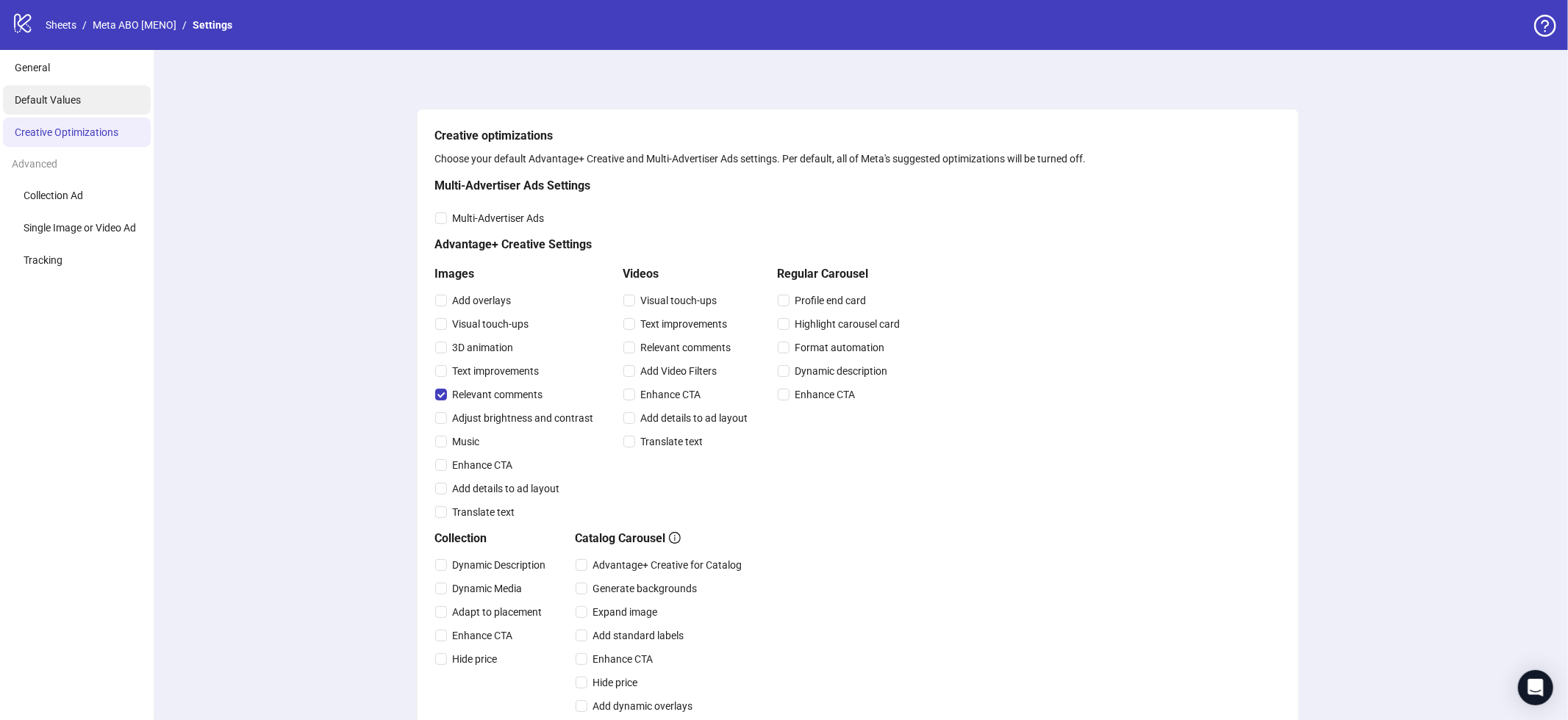
click at [78, 106] on li "Default Values" at bounding box center [76, 99] width 148 height 30
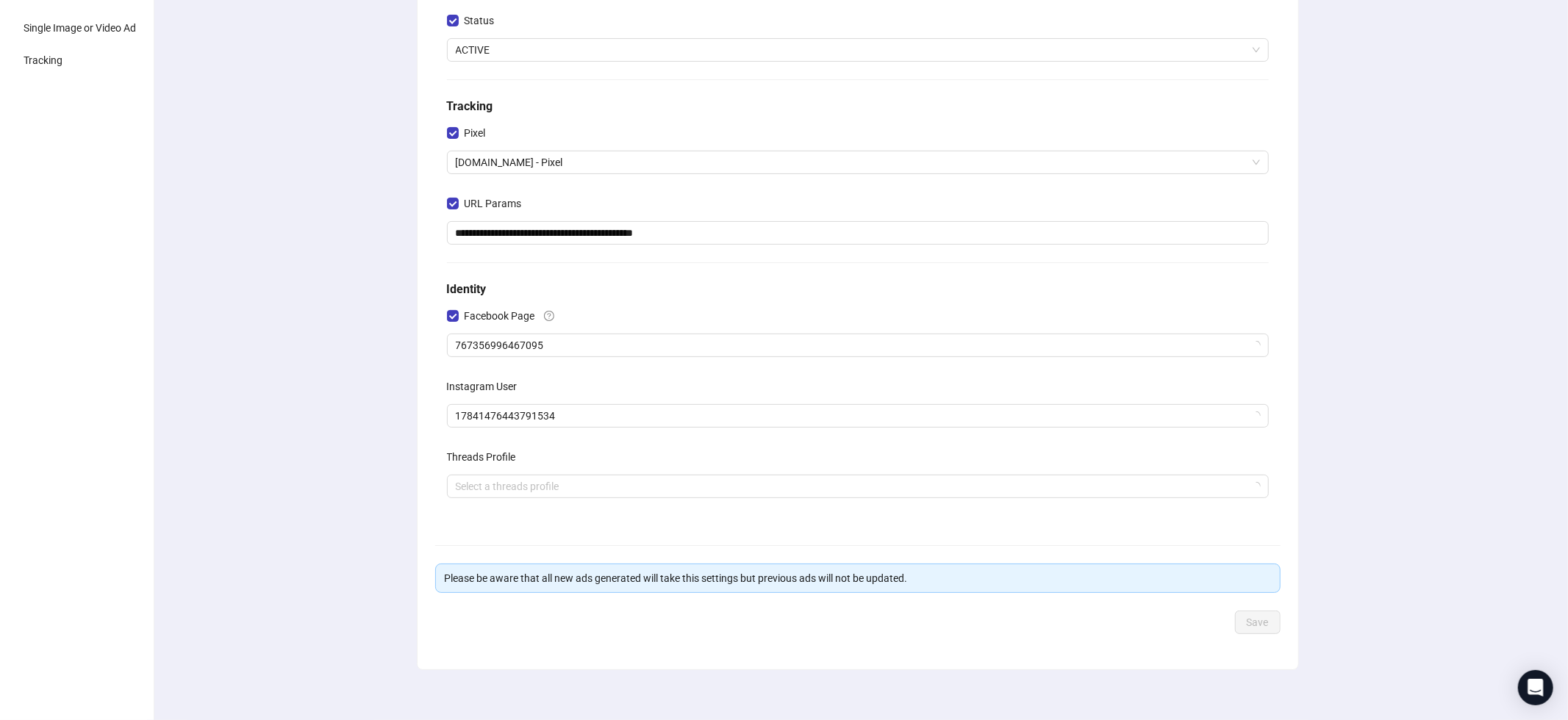
scroll to position [209, 0]
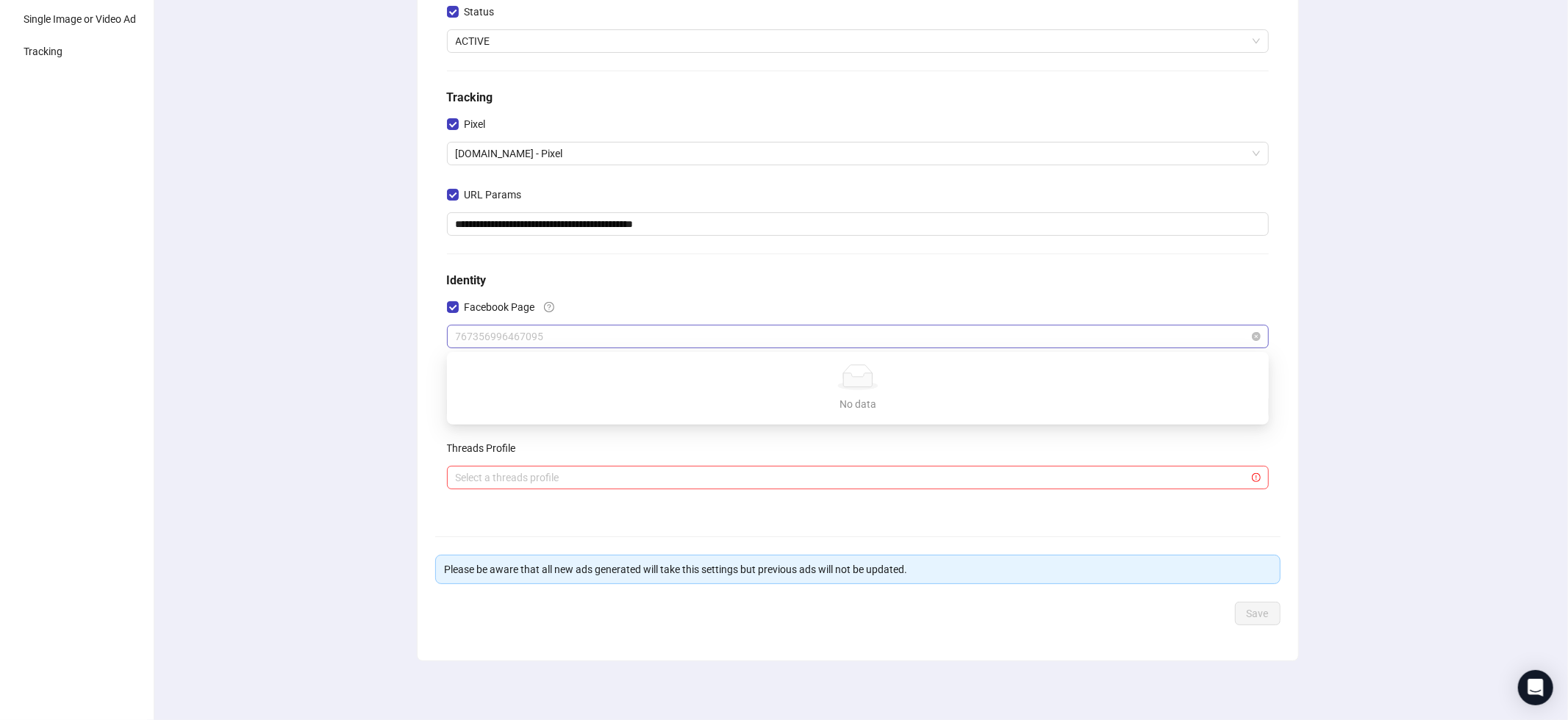
click at [570, 332] on span "767356996467095" at bounding box center [857, 336] width 805 height 22
click at [276, 330] on div "**********" at bounding box center [857, 281] width 1421 height 879
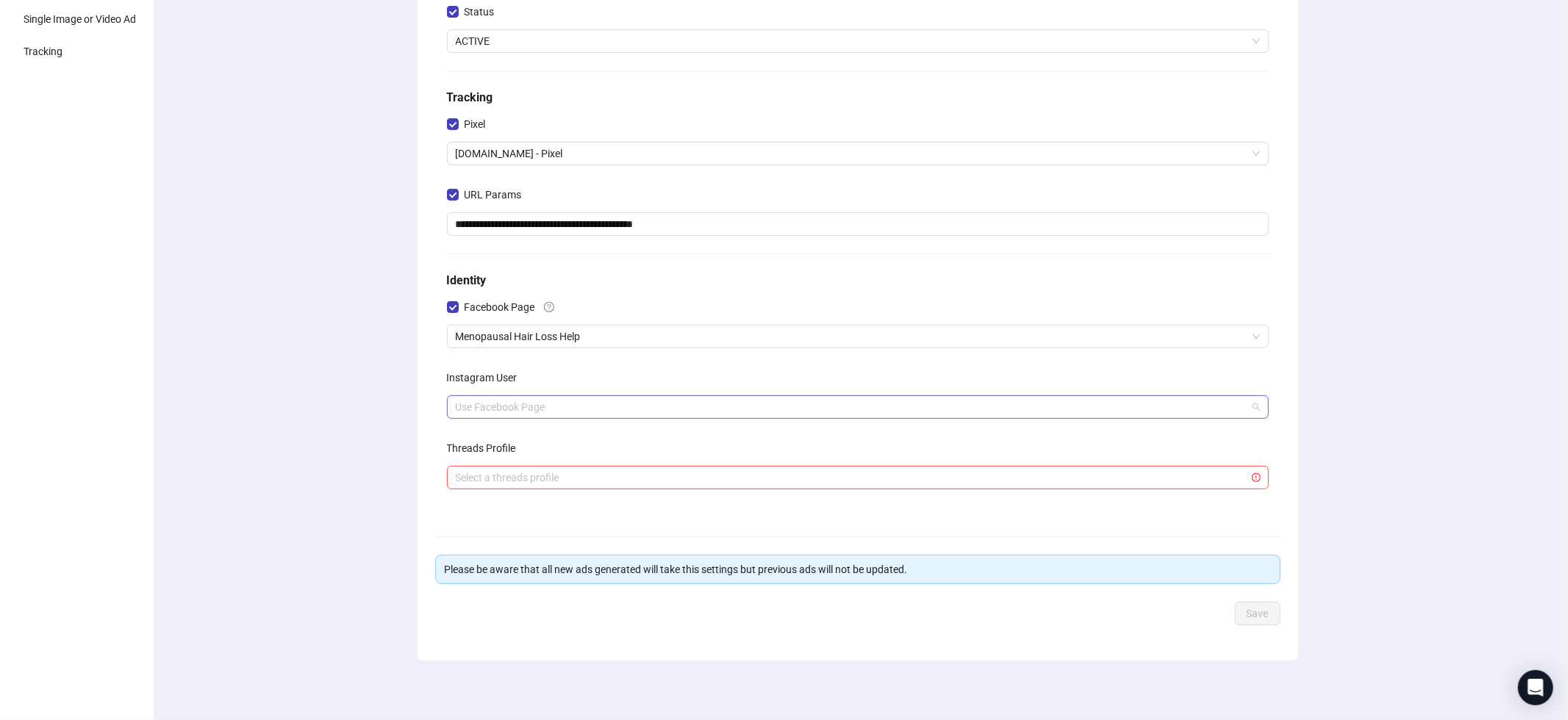
click at [485, 410] on span "Use Facebook Page" at bounding box center [857, 407] width 805 height 22
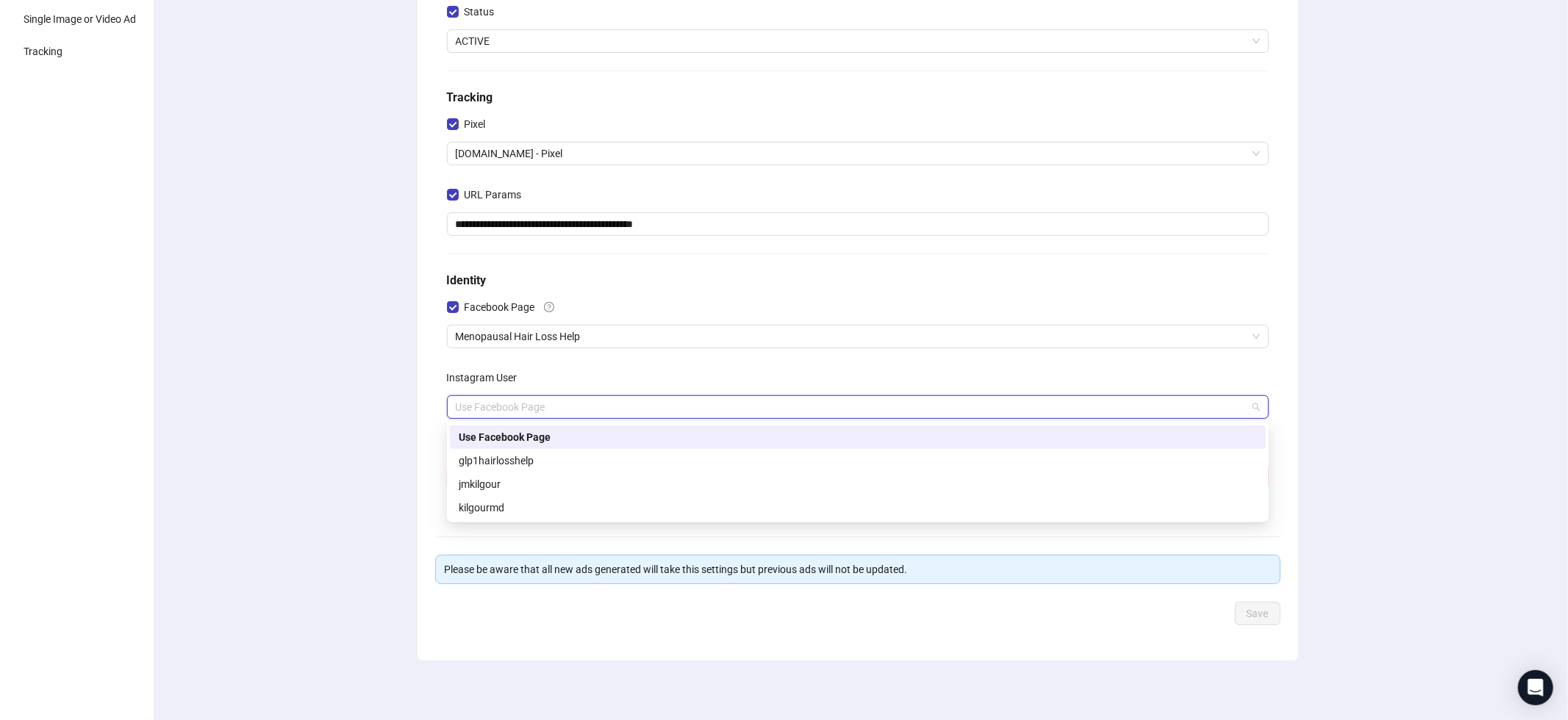
click at [354, 390] on div "**********" at bounding box center [857, 281] width 1421 height 879
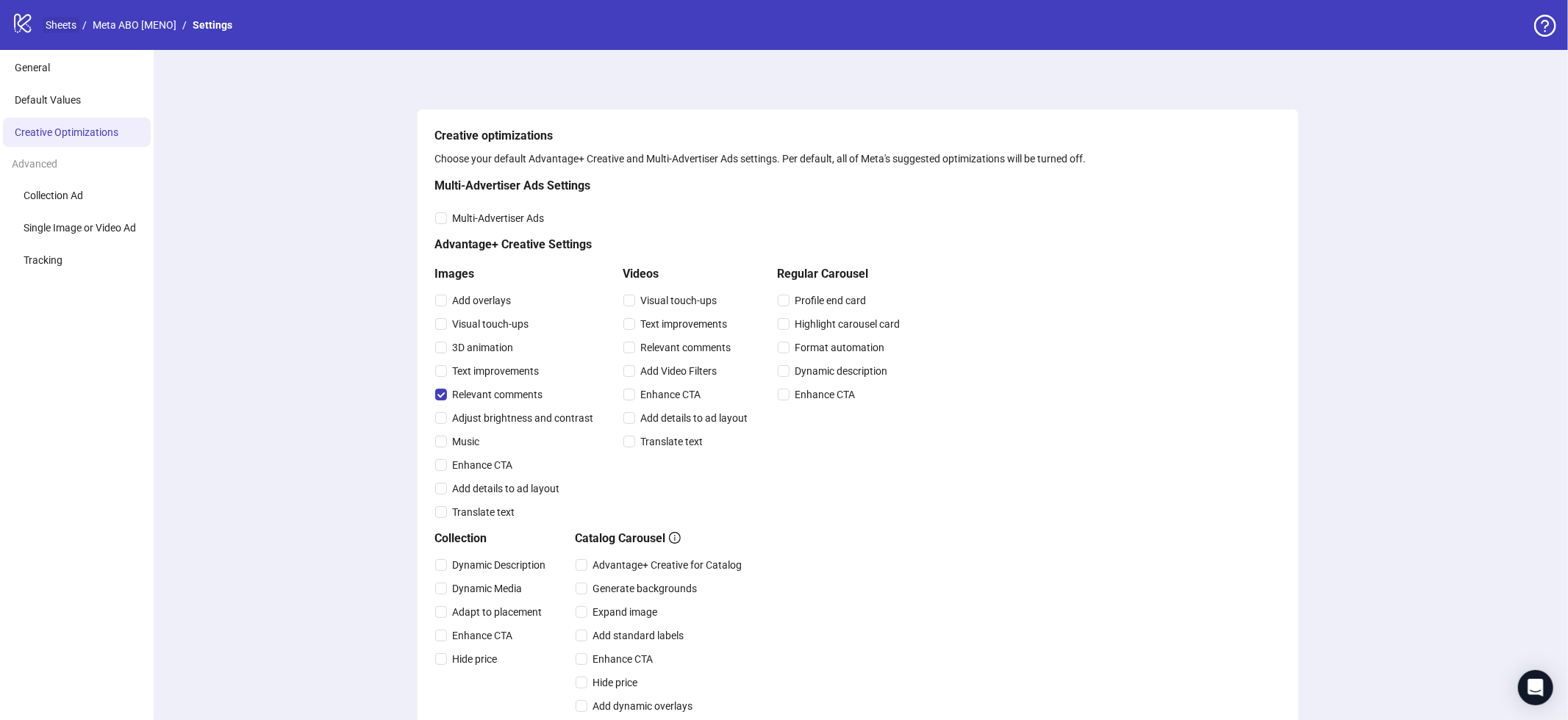
click at [63, 22] on link "Sheets" at bounding box center [61, 25] width 37 height 16
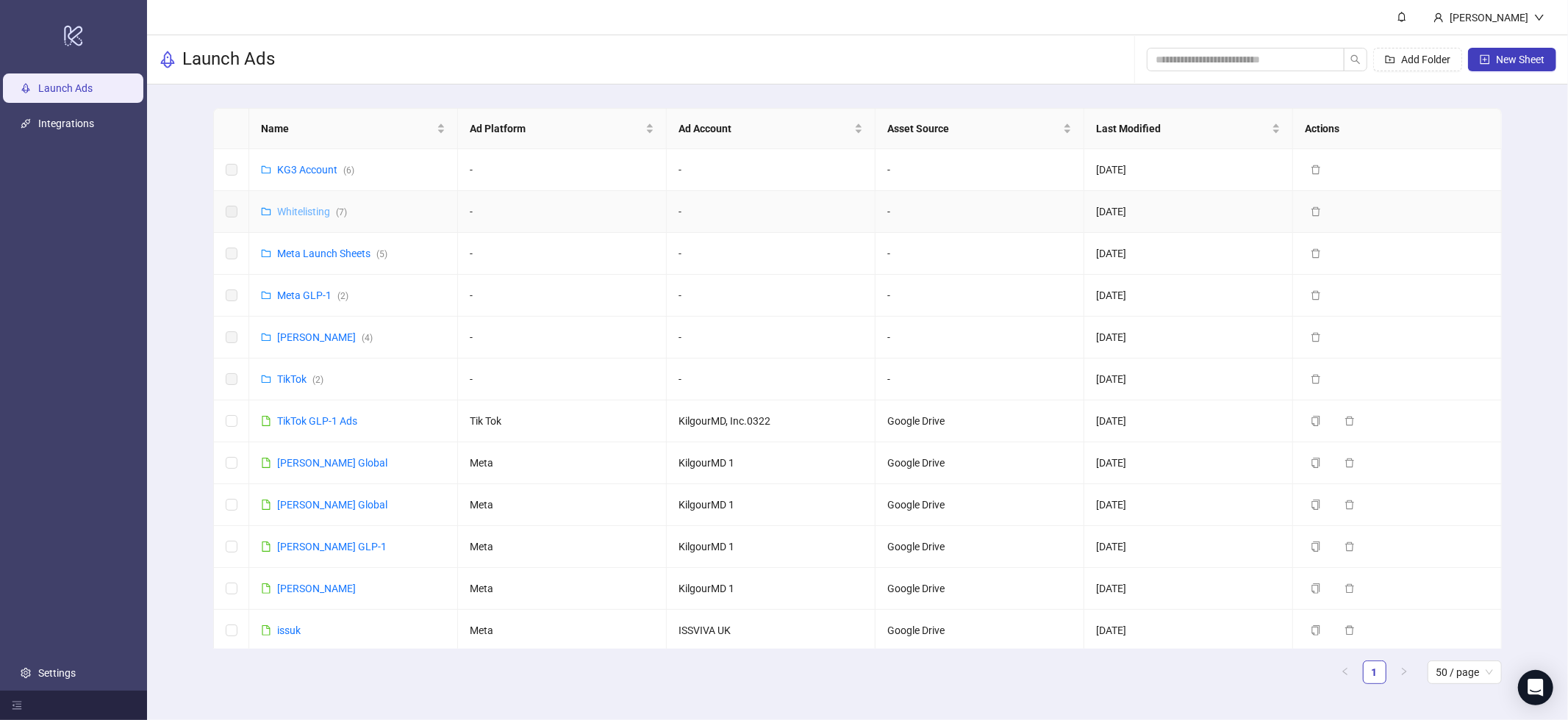
click at [307, 216] on link "Whitelisting ( 7 )" at bounding box center [312, 211] width 70 height 12
click at [335, 250] on link "Meta Launch Sheets ( 5 )" at bounding box center [332, 253] width 110 height 12
click at [312, 462] on link "[PERSON_NAME] Global" at bounding box center [332, 462] width 110 height 12
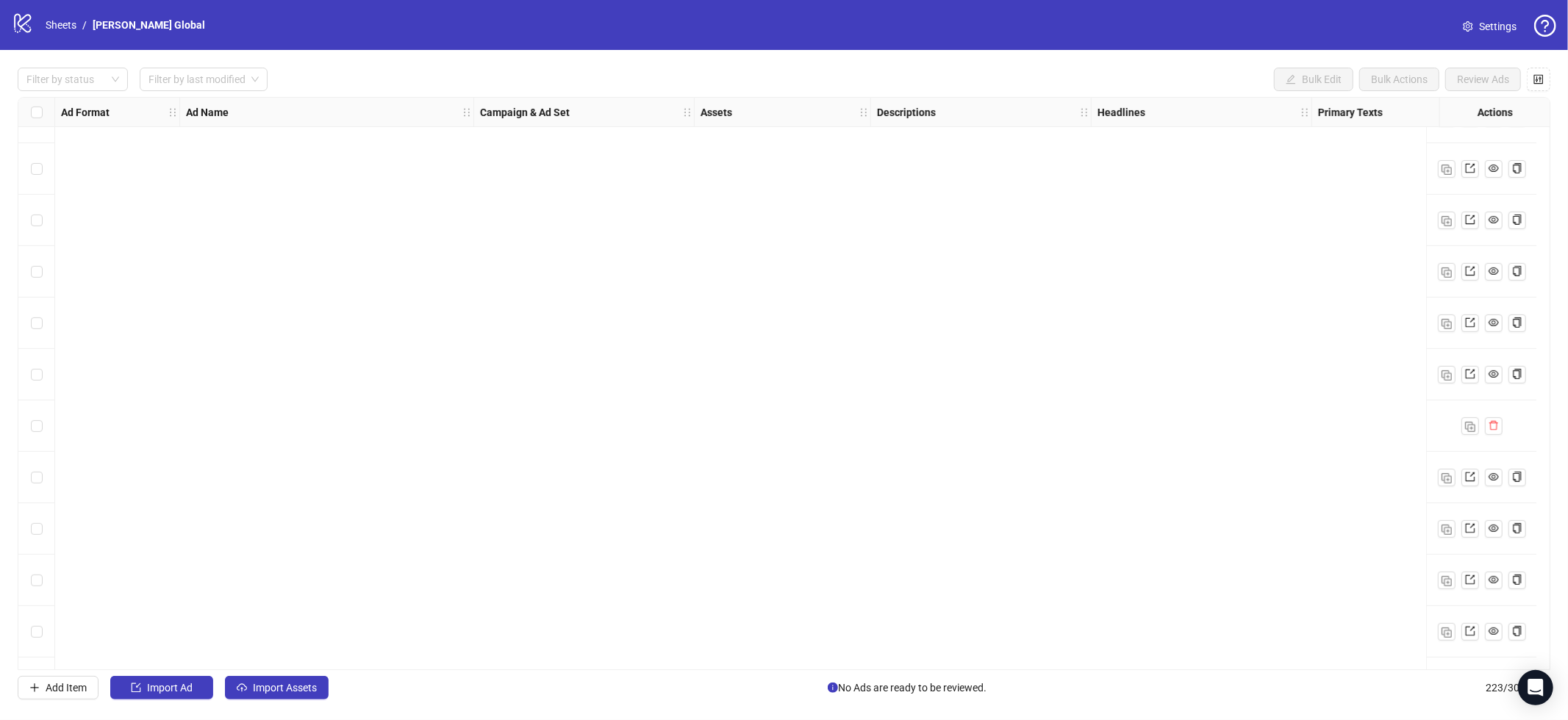
scroll to position [10934, 0]
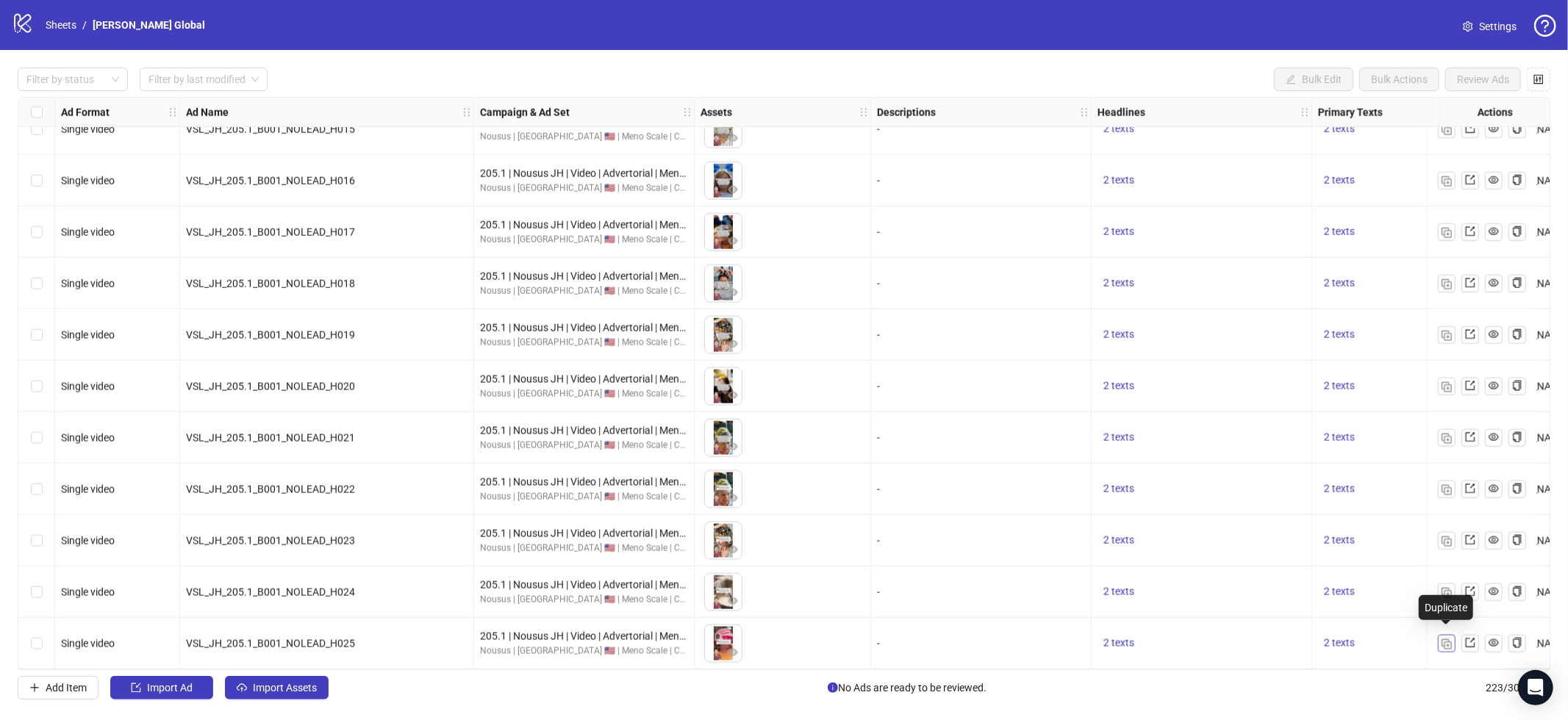
click at [1448, 640] on img "button" at bounding box center [1447, 645] width 11 height 11
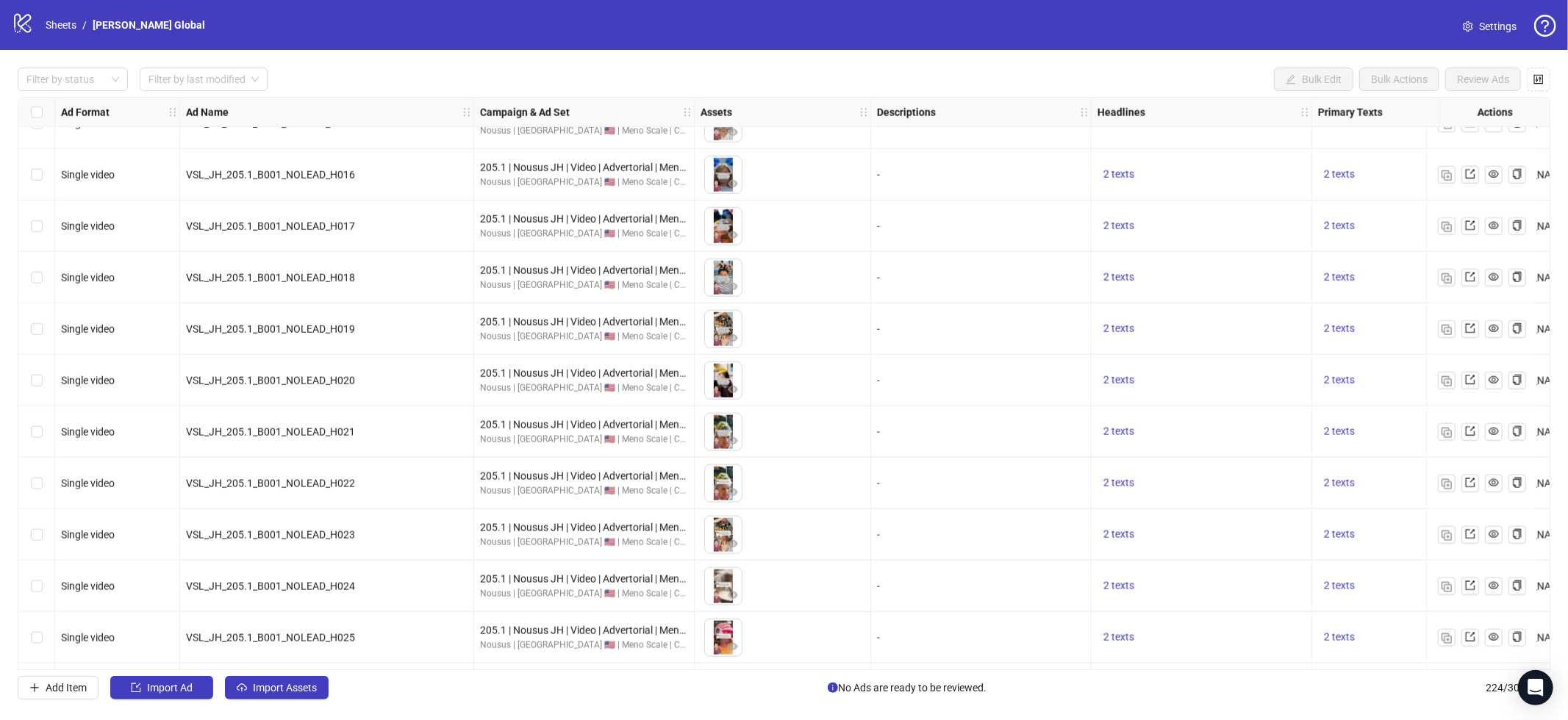
scroll to position [10985, 0]
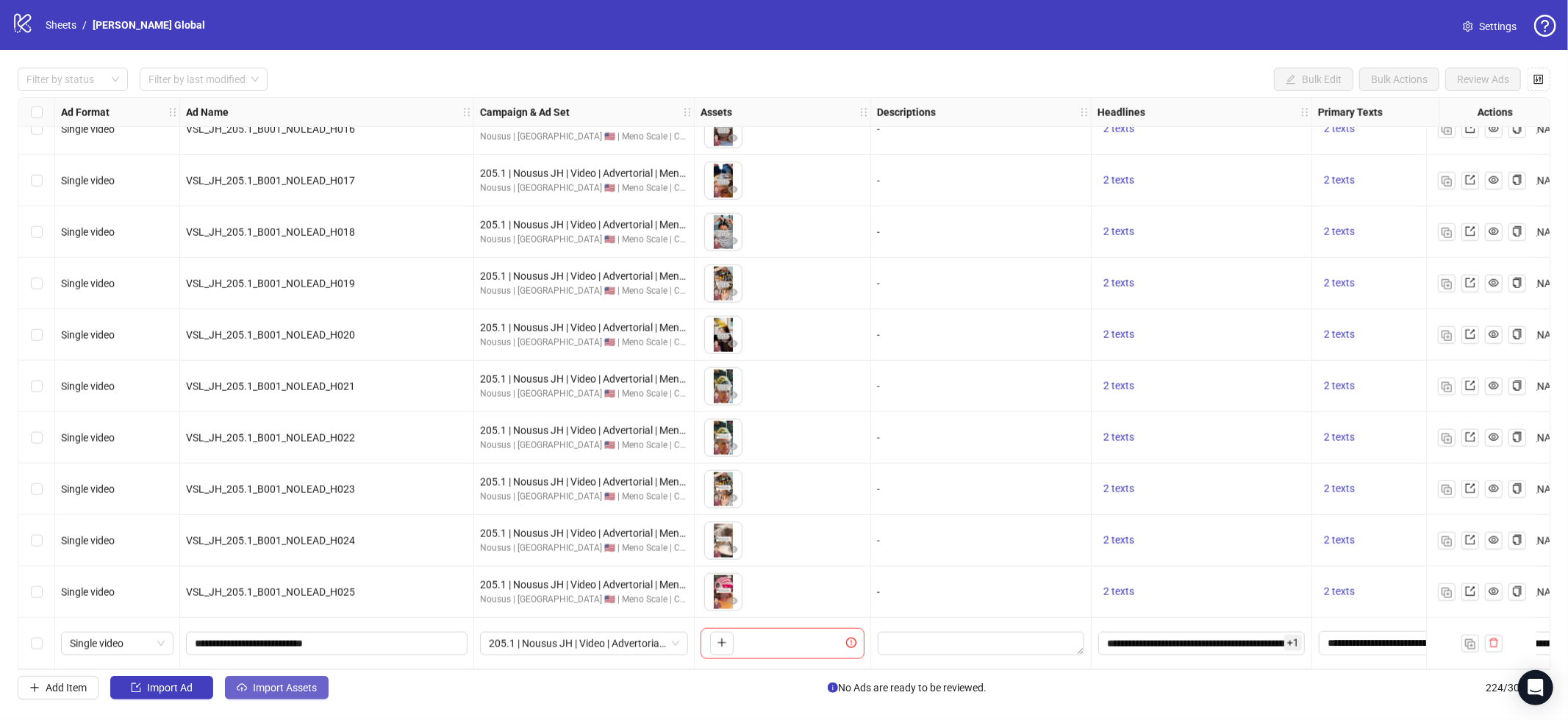
click at [277, 684] on span "Import Assets" at bounding box center [285, 687] width 64 height 12
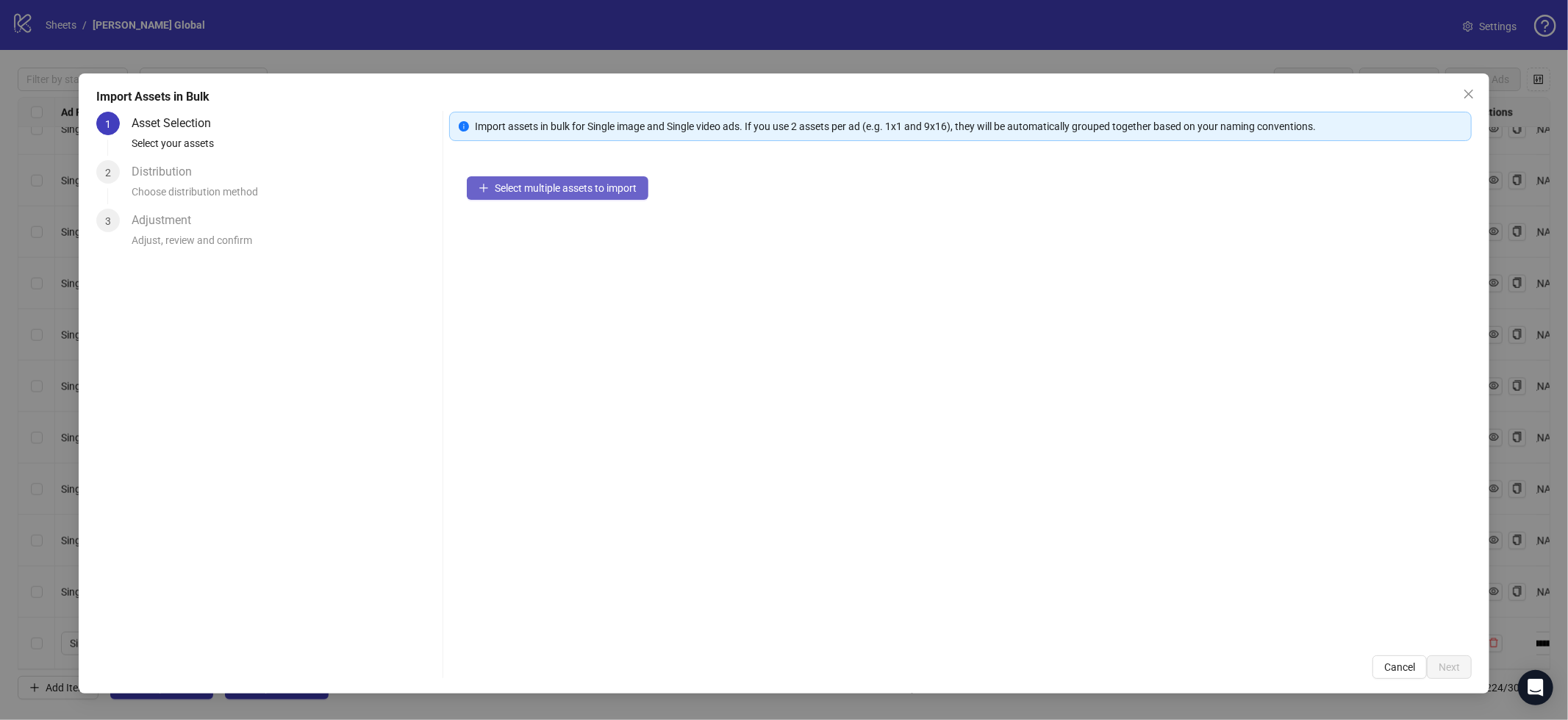
click at [522, 191] on span "Select multiple assets to import" at bounding box center [566, 188] width 142 height 12
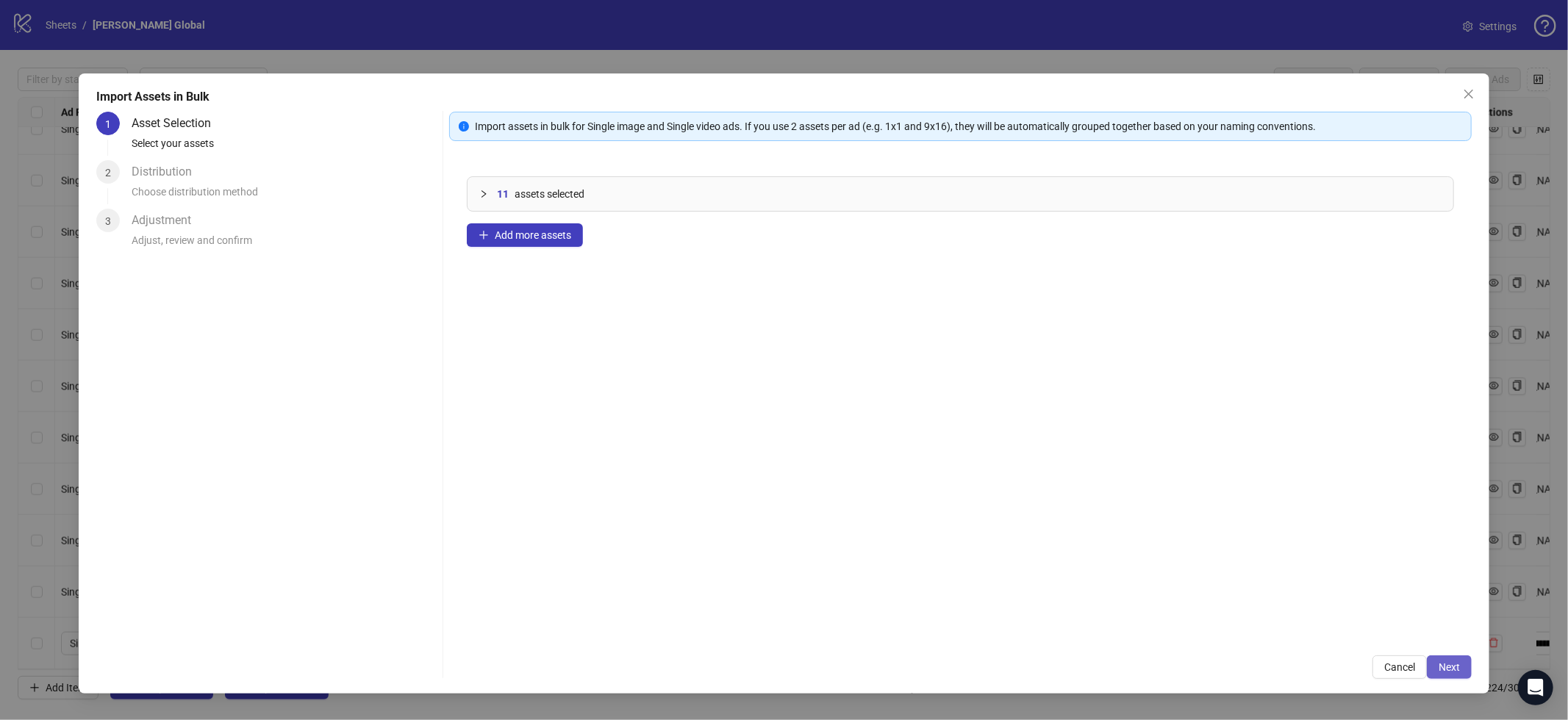
click at [1440, 661] on span "Next" at bounding box center [1450, 666] width 21 height 12
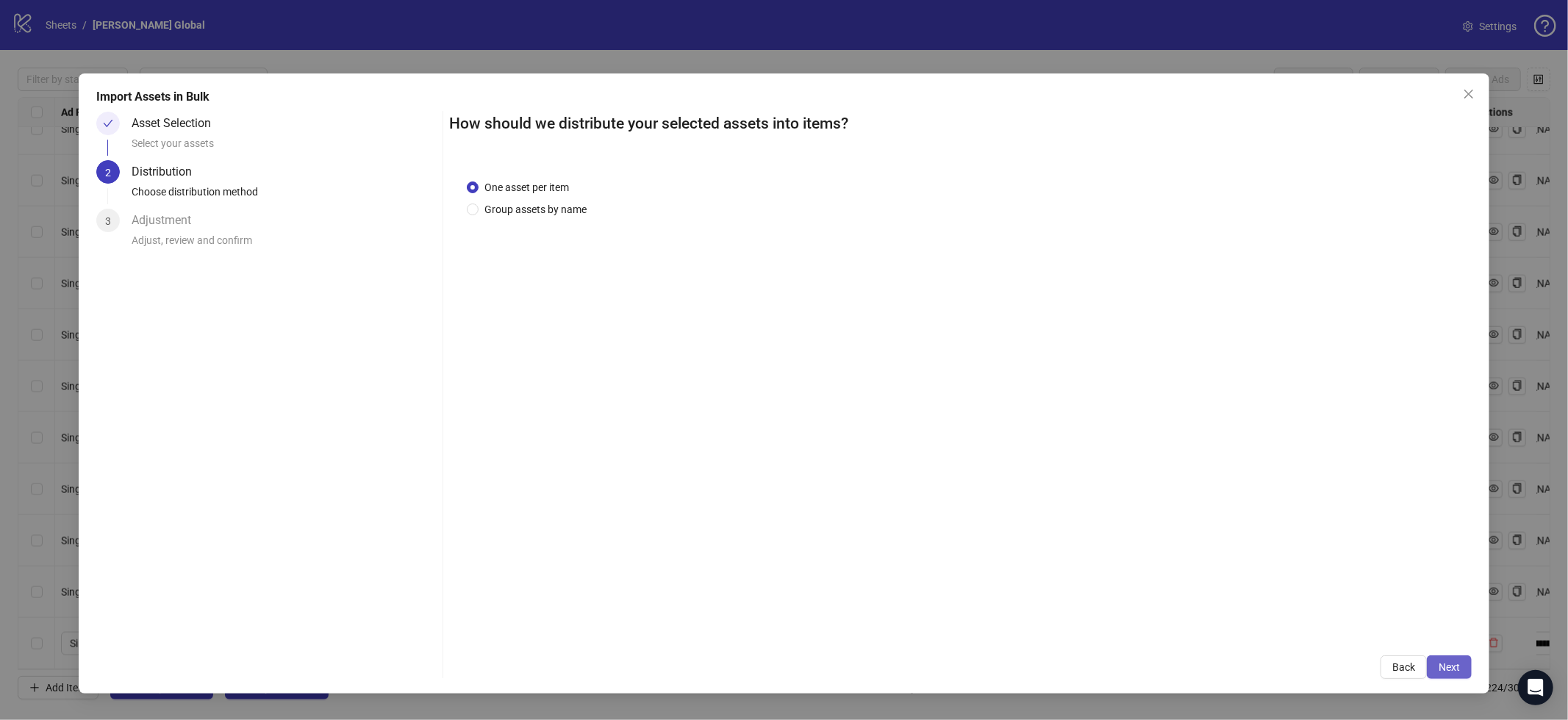
click at [1461, 669] on button "Next" at bounding box center [1450, 667] width 45 height 23
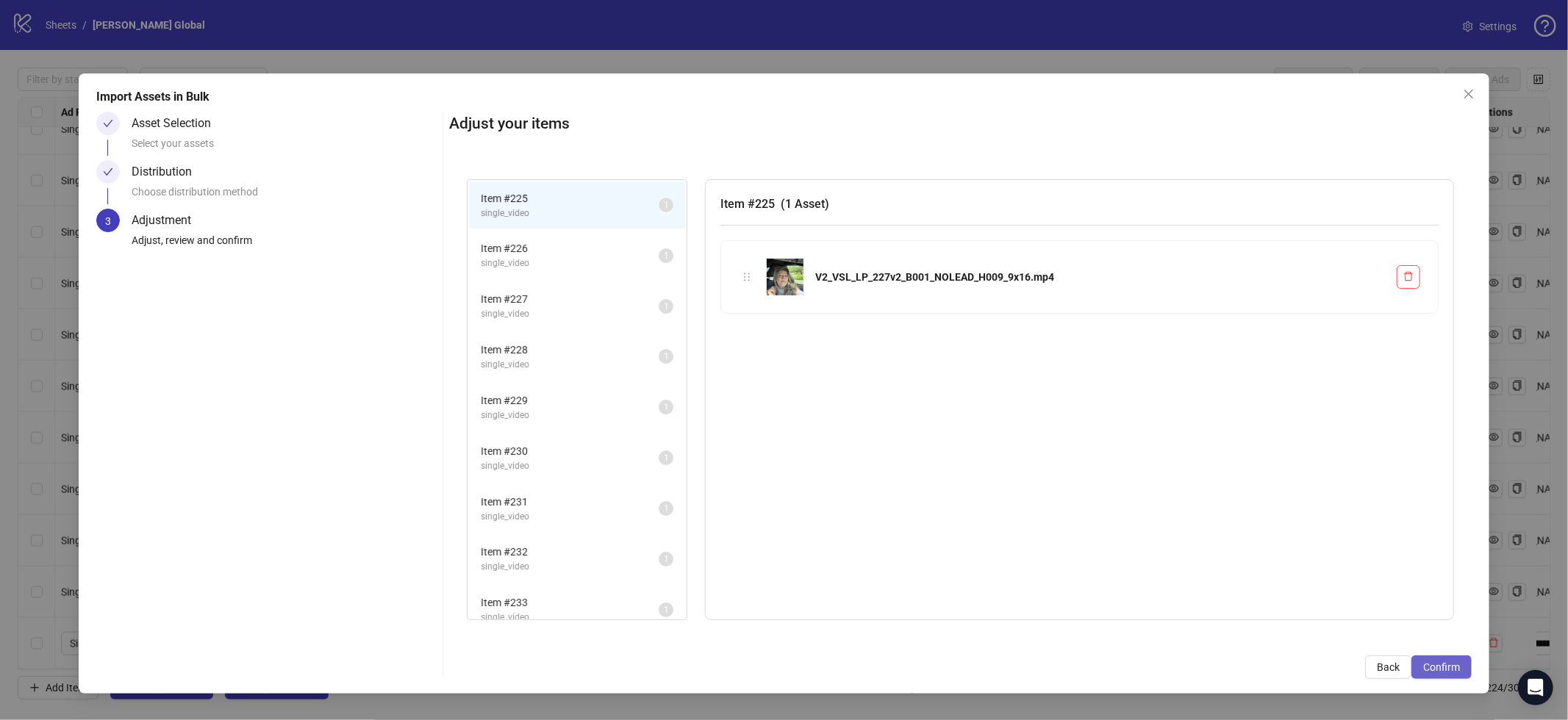
click at [1458, 669] on span "Confirm" at bounding box center [1442, 666] width 37 height 12
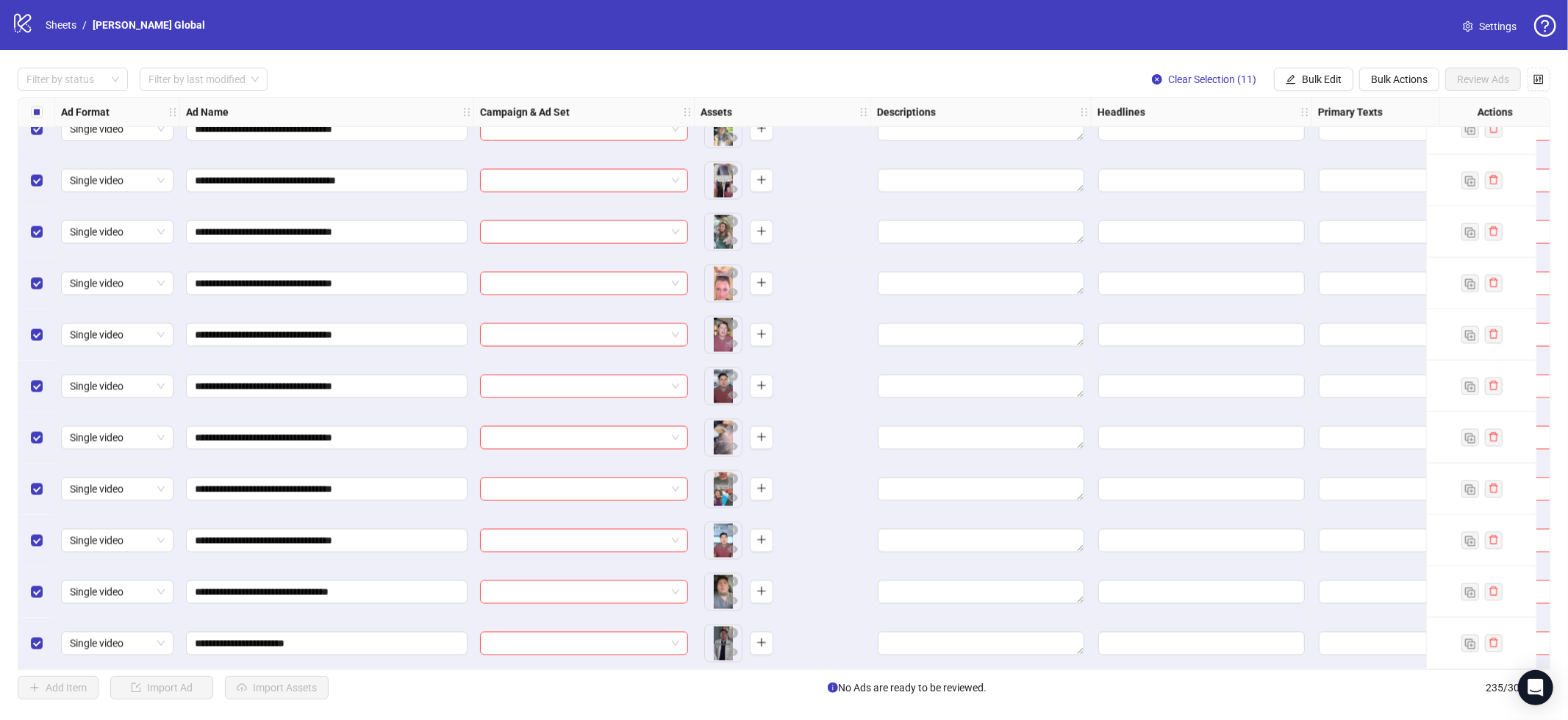
scroll to position [11551, 0]
click at [1328, 86] on button "Bulk Edit" at bounding box center [1314, 80] width 80 height 23
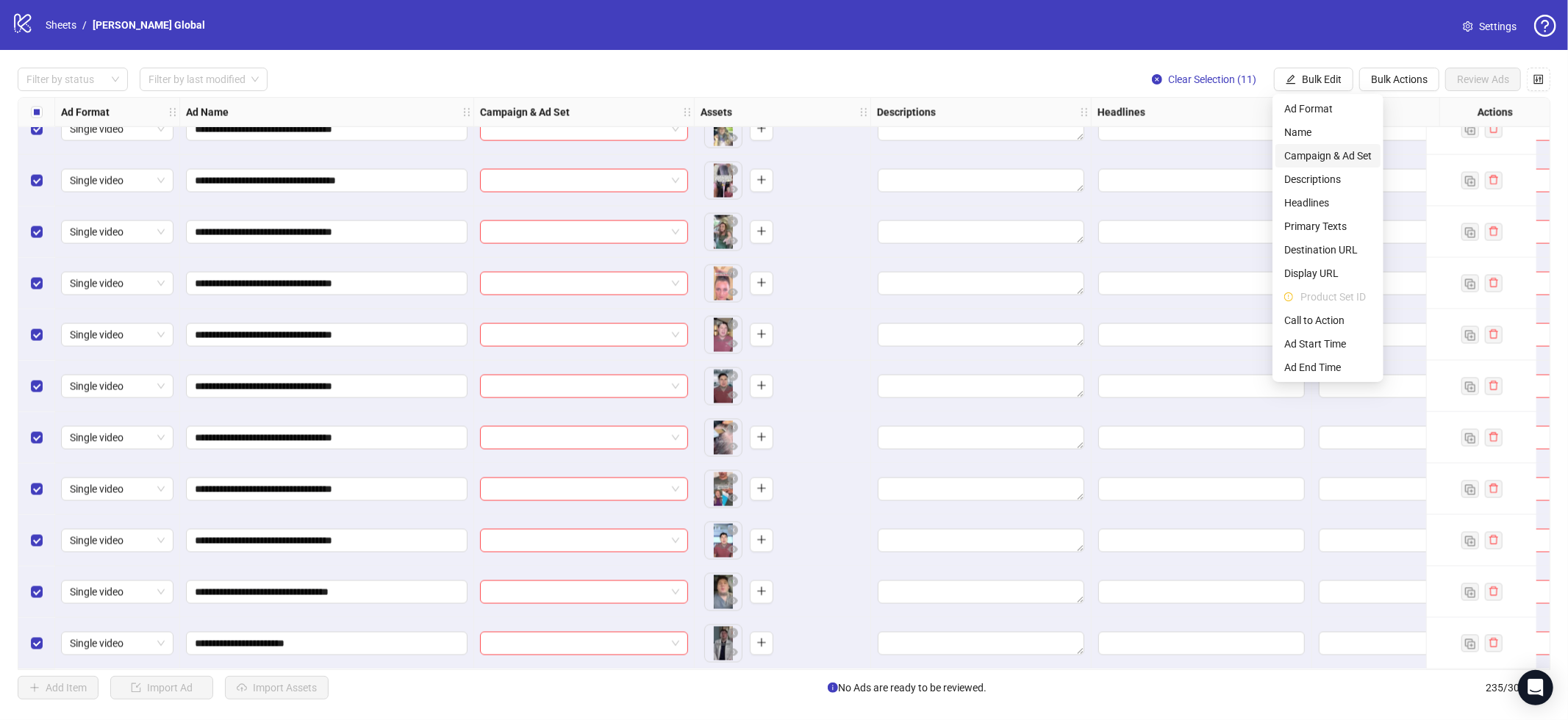
click at [1328, 155] on span "Campaign & Ad Set" at bounding box center [1328, 156] width 88 height 16
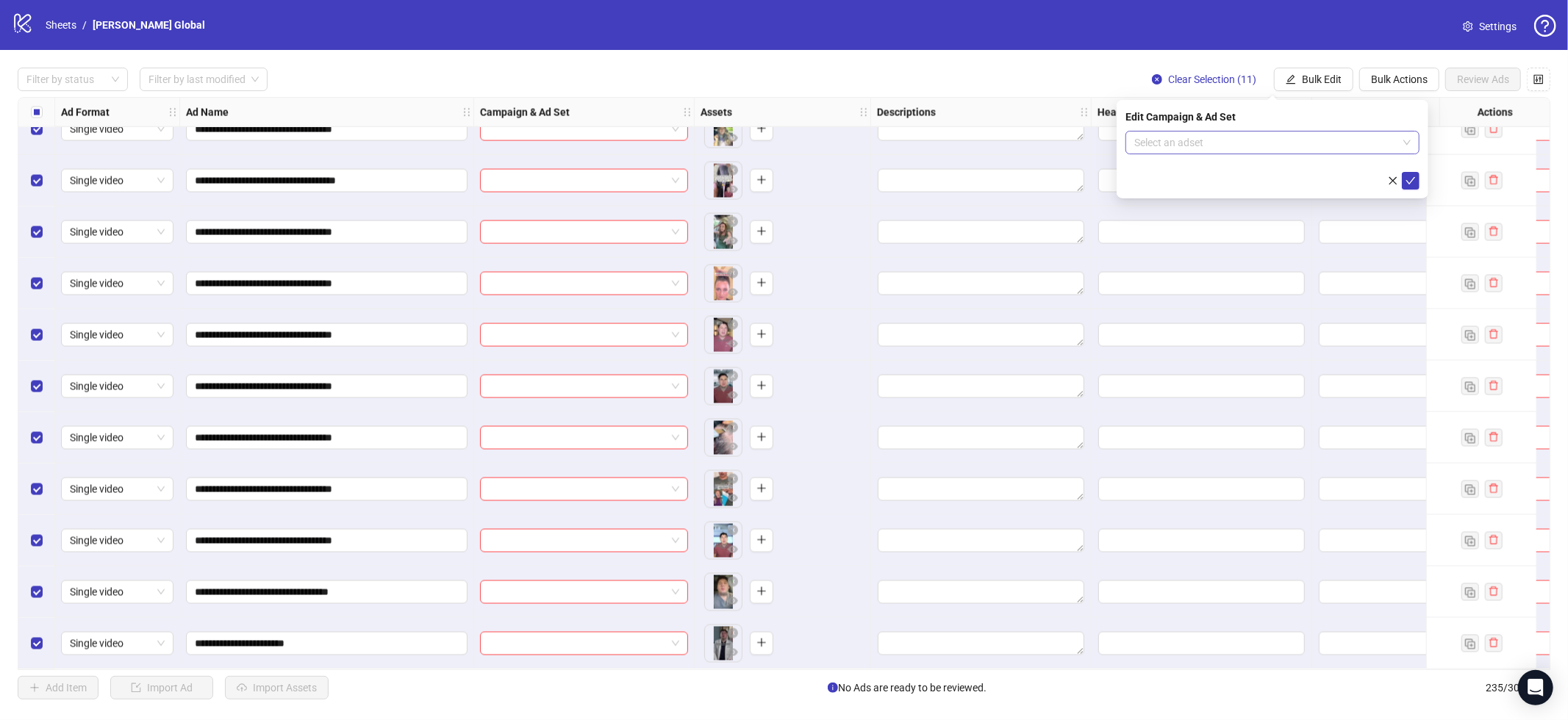
click at [1295, 137] on input "search" at bounding box center [1266, 142] width 263 height 22
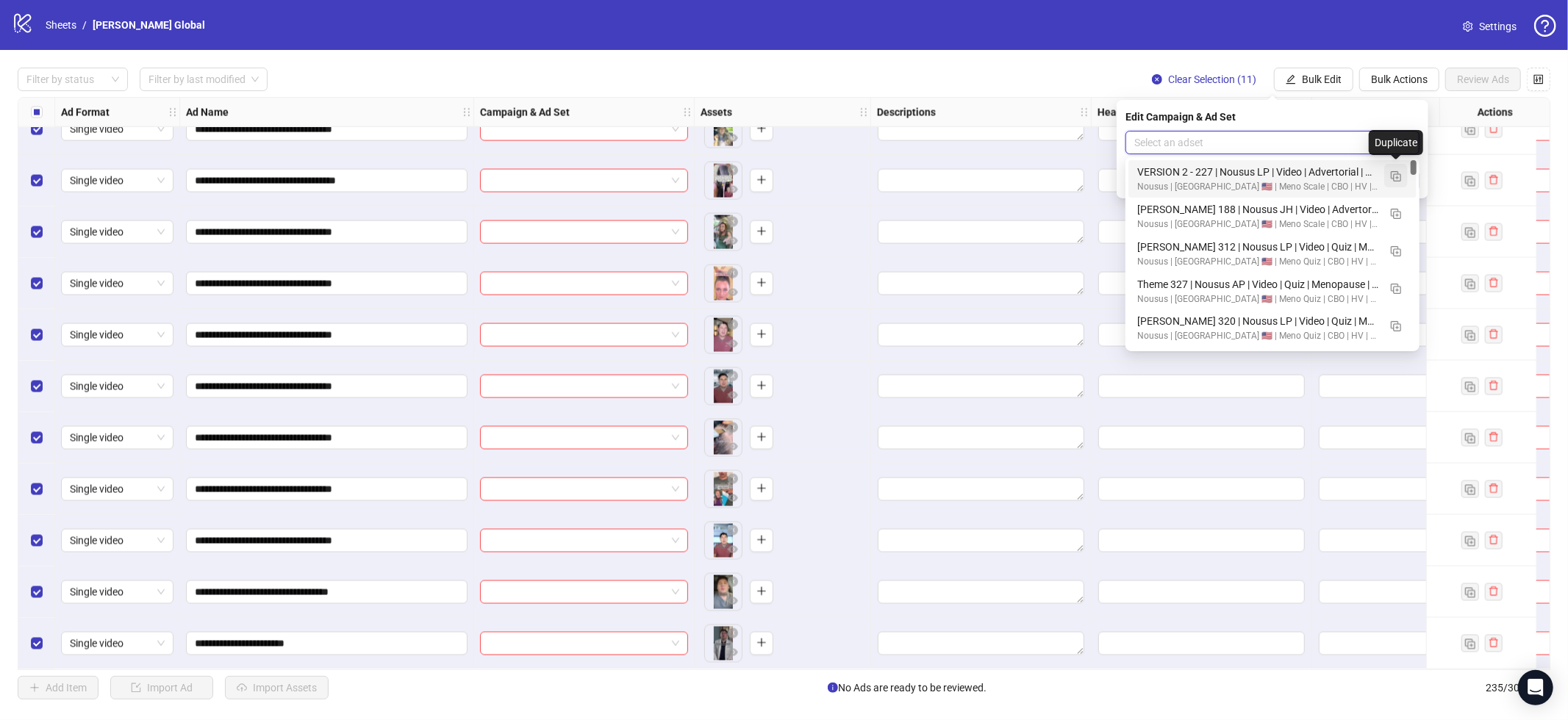
click at [1392, 177] on img "button" at bounding box center [1396, 176] width 11 height 11
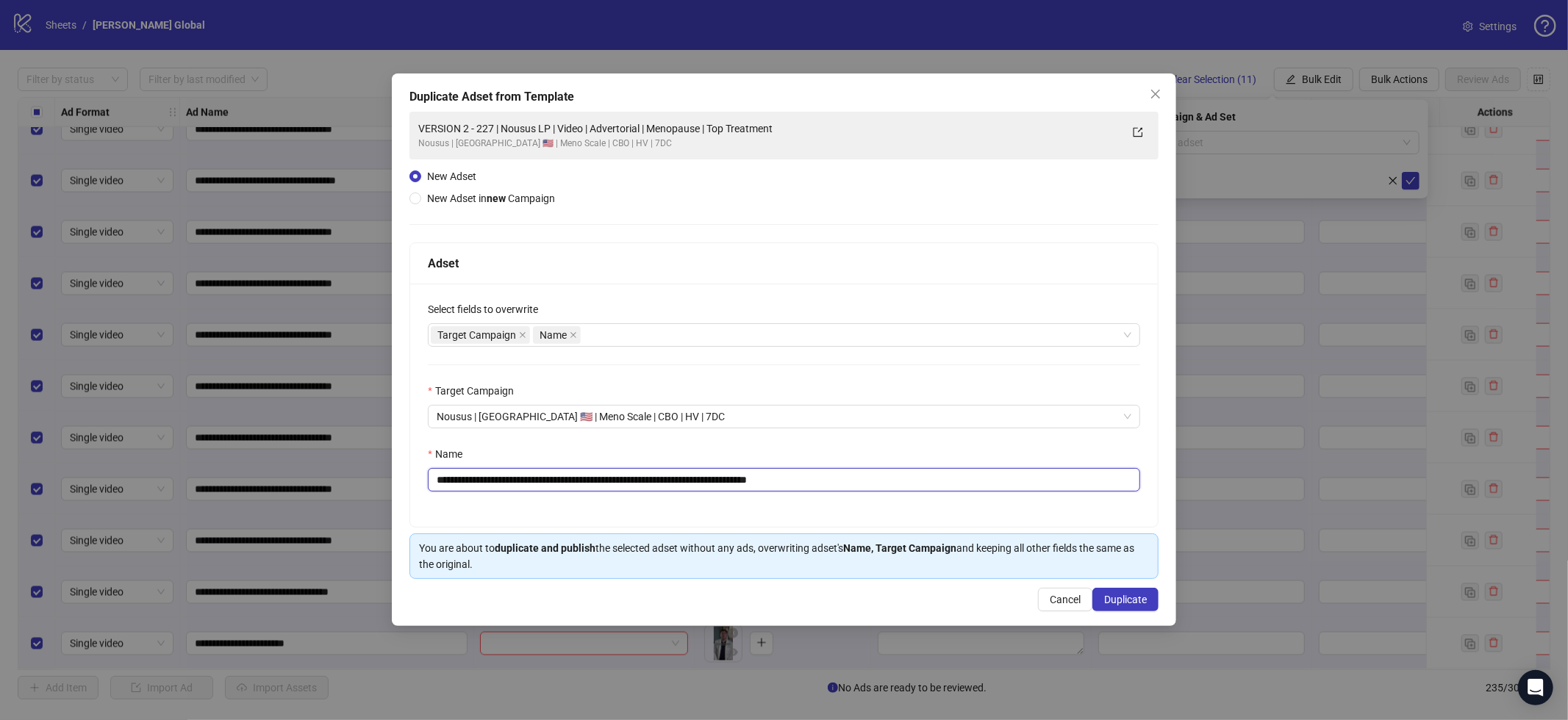
click at [929, 491] on input "**********" at bounding box center [784, 479] width 712 height 23
paste input "text"
click at [439, 481] on input "**********" at bounding box center [784, 479] width 712 height 23
type input "**********"
click at [1137, 591] on button "Duplicate" at bounding box center [1126, 599] width 66 height 23
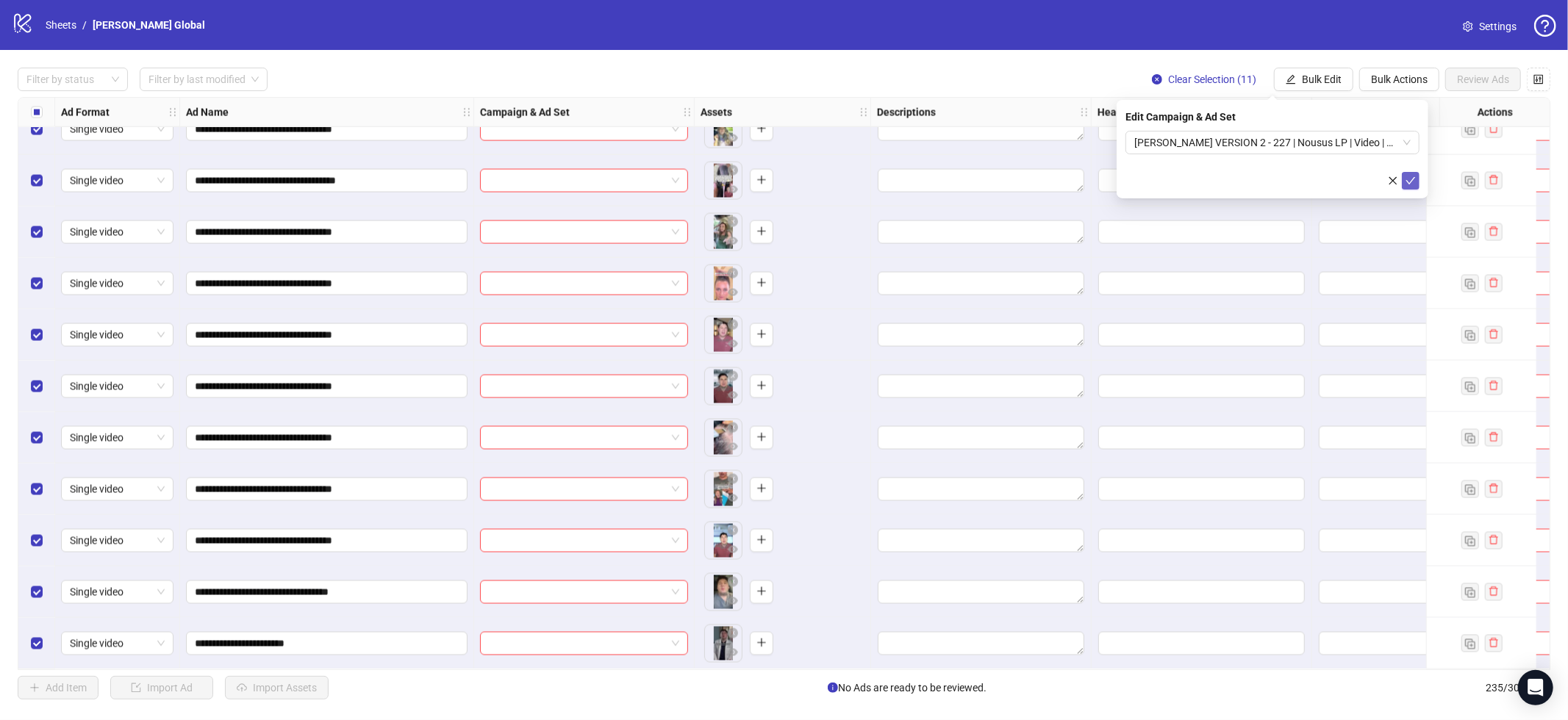
click at [1412, 183] on icon "check" at bounding box center [1411, 181] width 11 height 11
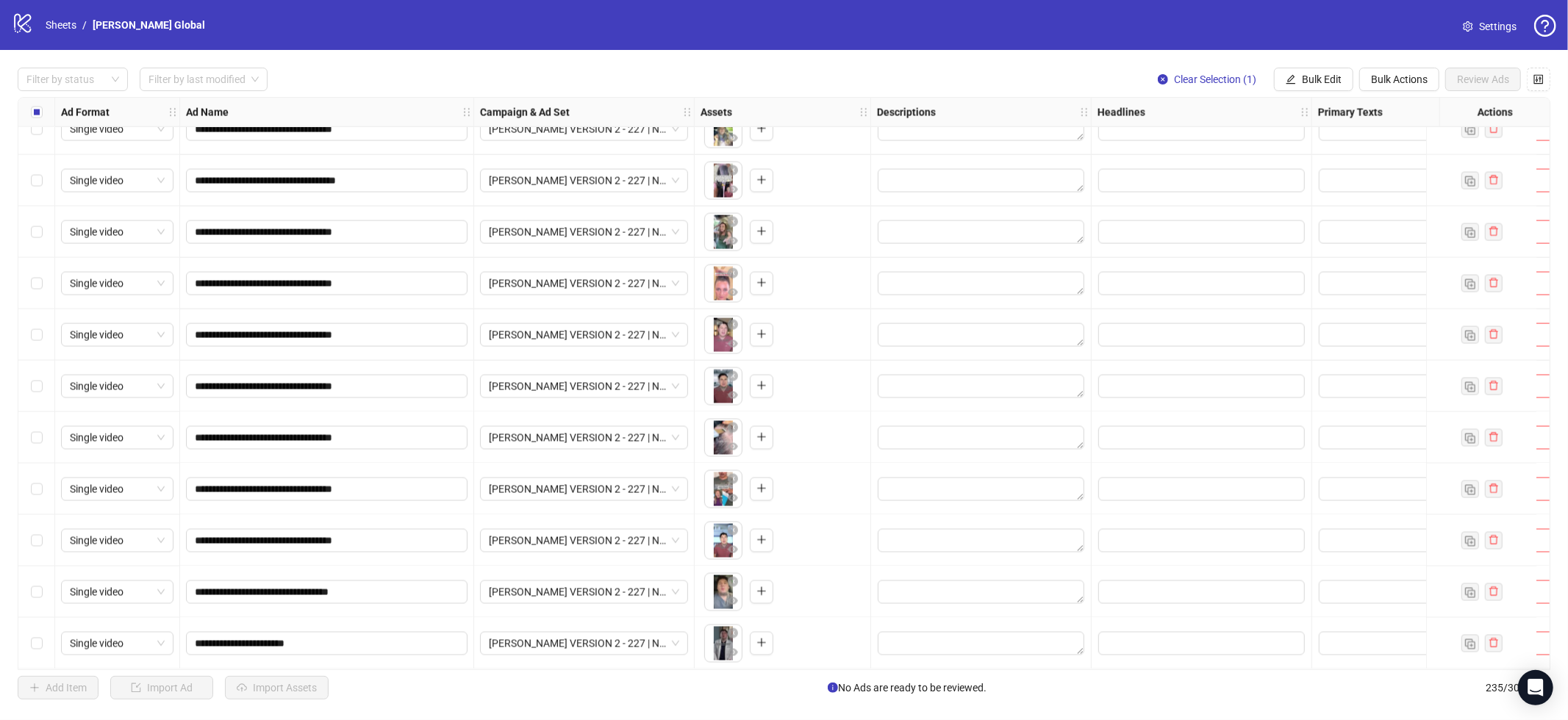
click at [33, 644] on label "Select row 235" at bounding box center [37, 644] width 12 height 16
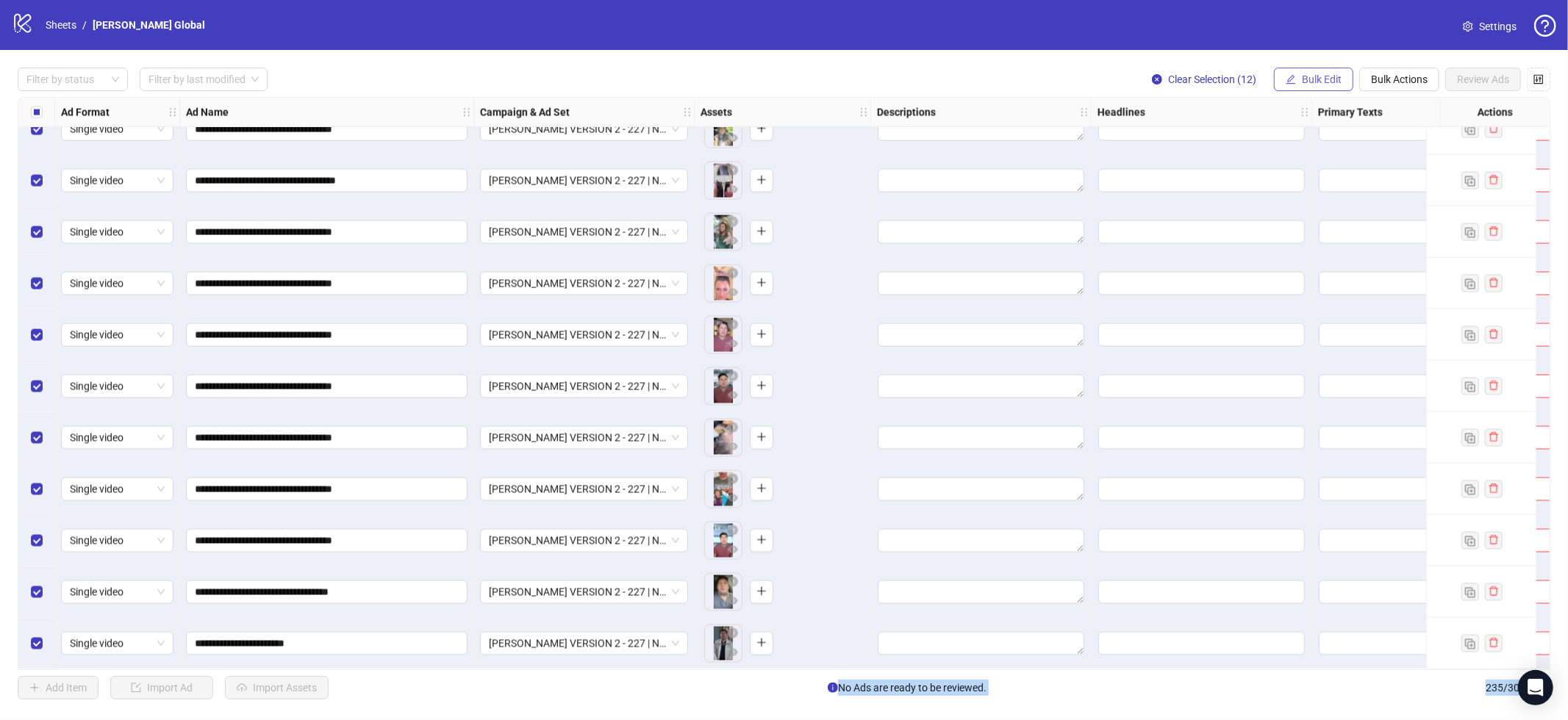
click at [1308, 72] on button "Bulk Edit" at bounding box center [1314, 80] width 80 height 23
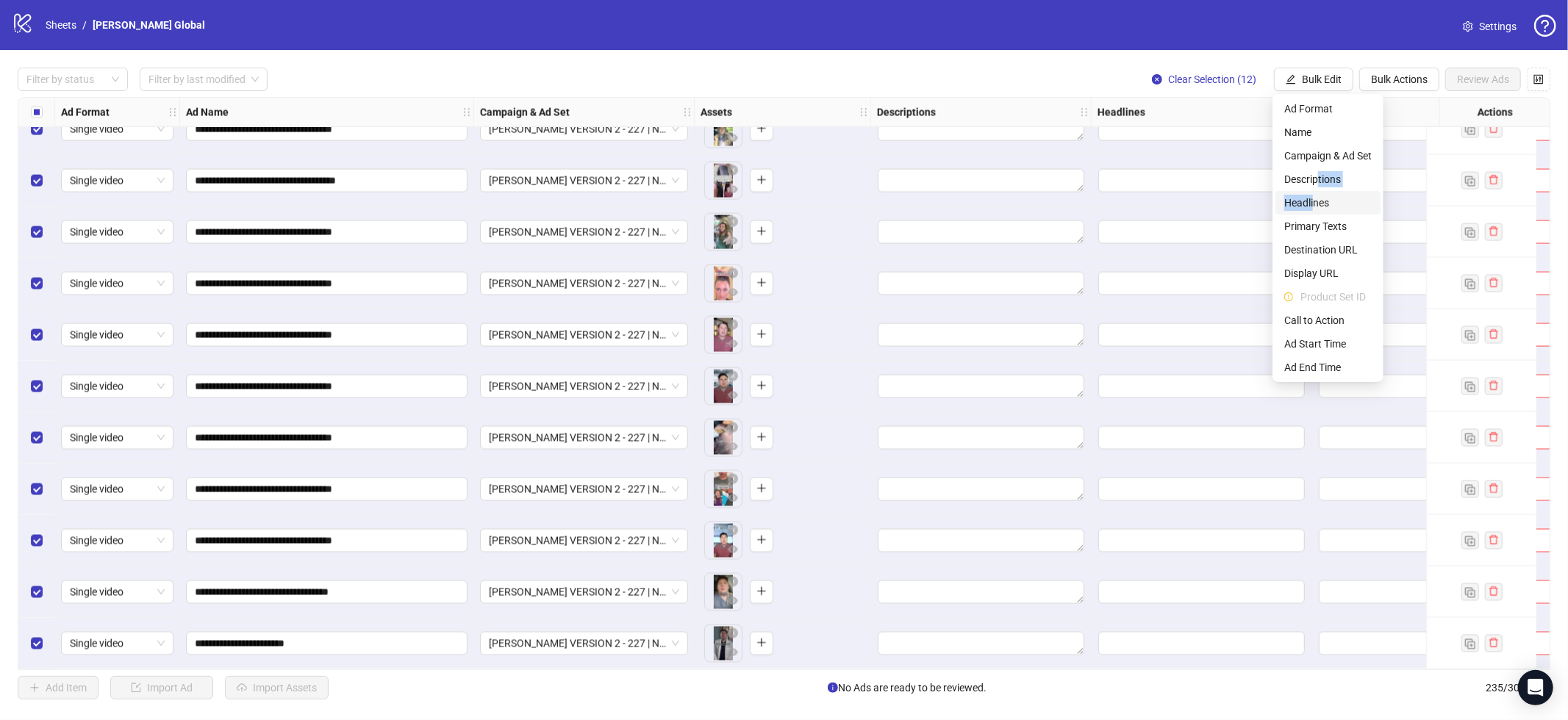
drag, startPoint x: 1317, startPoint y: 172, endPoint x: 1313, endPoint y: 201, distance: 29.3
click at [1313, 201] on ul "Ad Format Name Campaign & Ad Set Descriptions Headlines Primary Texts Destinati…" at bounding box center [1328, 238] width 111 height 288
click at [1313, 201] on span "Headlines" at bounding box center [1328, 203] width 88 height 16
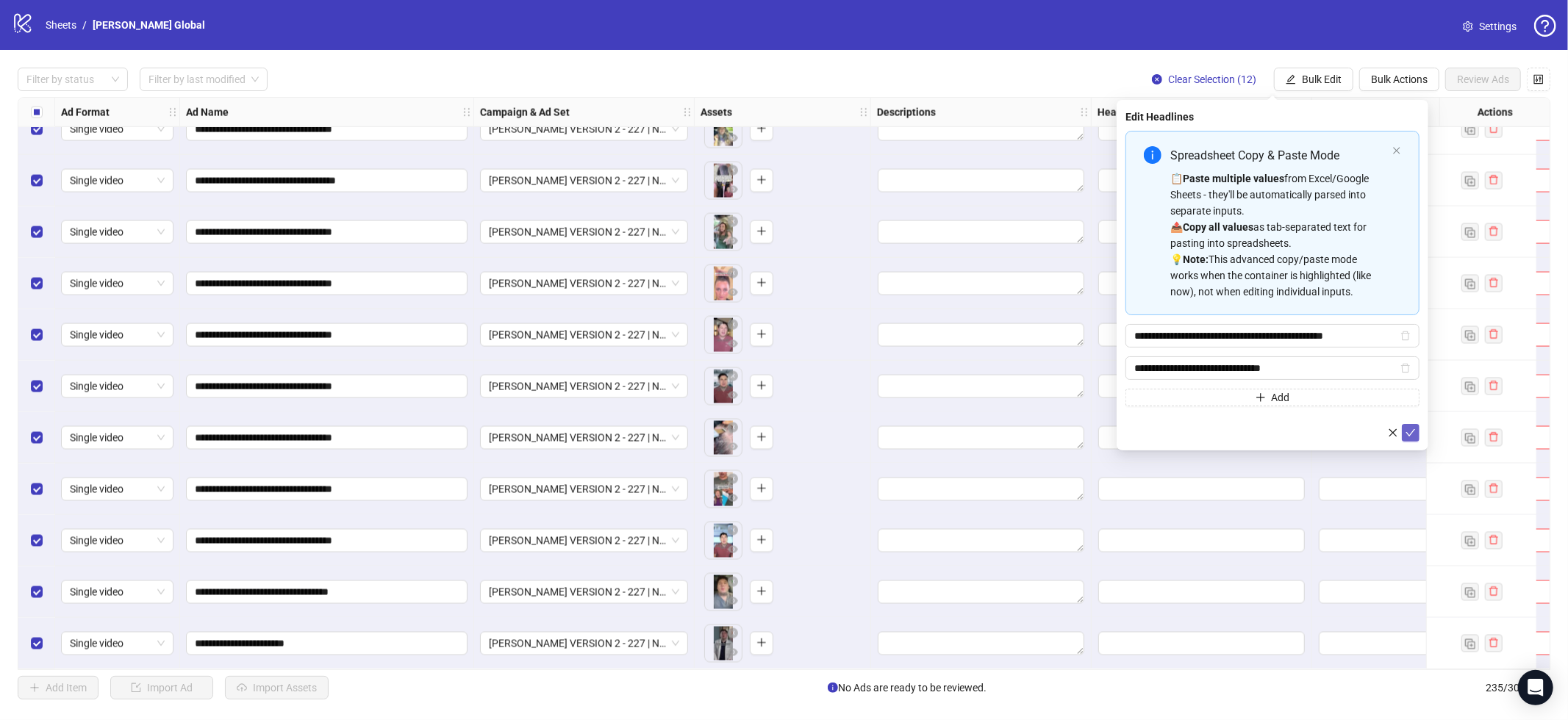
click at [1411, 436] on icon "check" at bounding box center [1411, 433] width 11 height 11
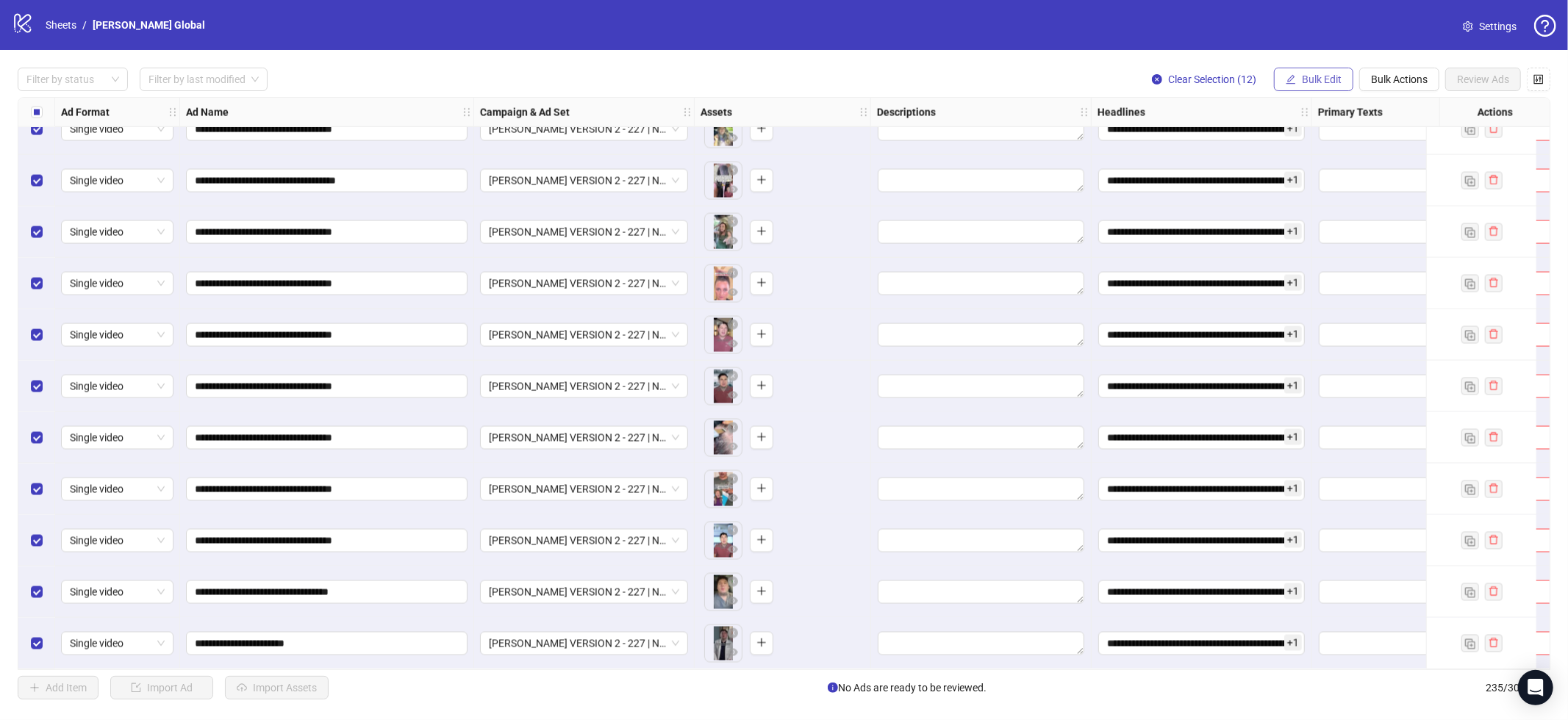
click at [1314, 80] on span "Bulk Edit" at bounding box center [1322, 79] width 39 height 12
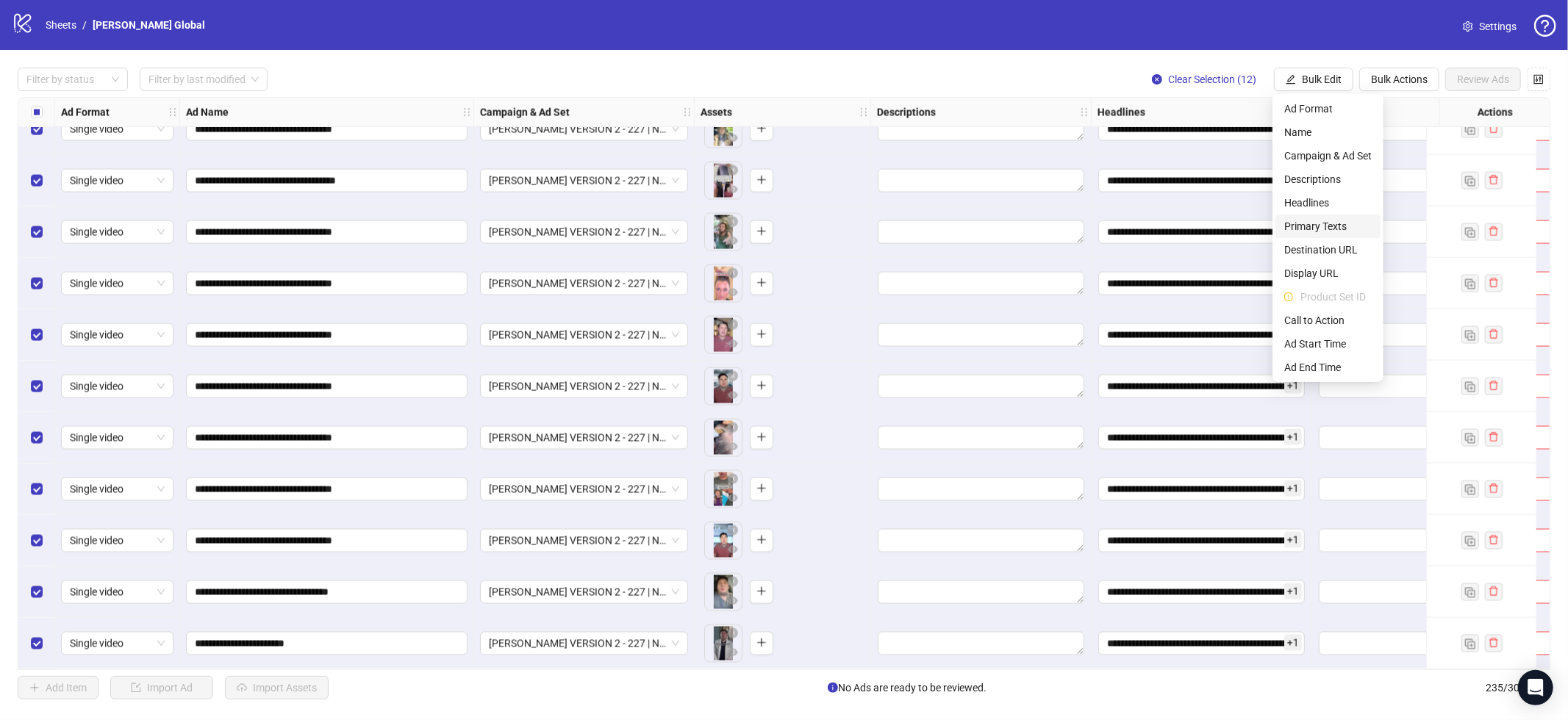
click at [1314, 228] on span "Primary Texts" at bounding box center [1328, 226] width 88 height 16
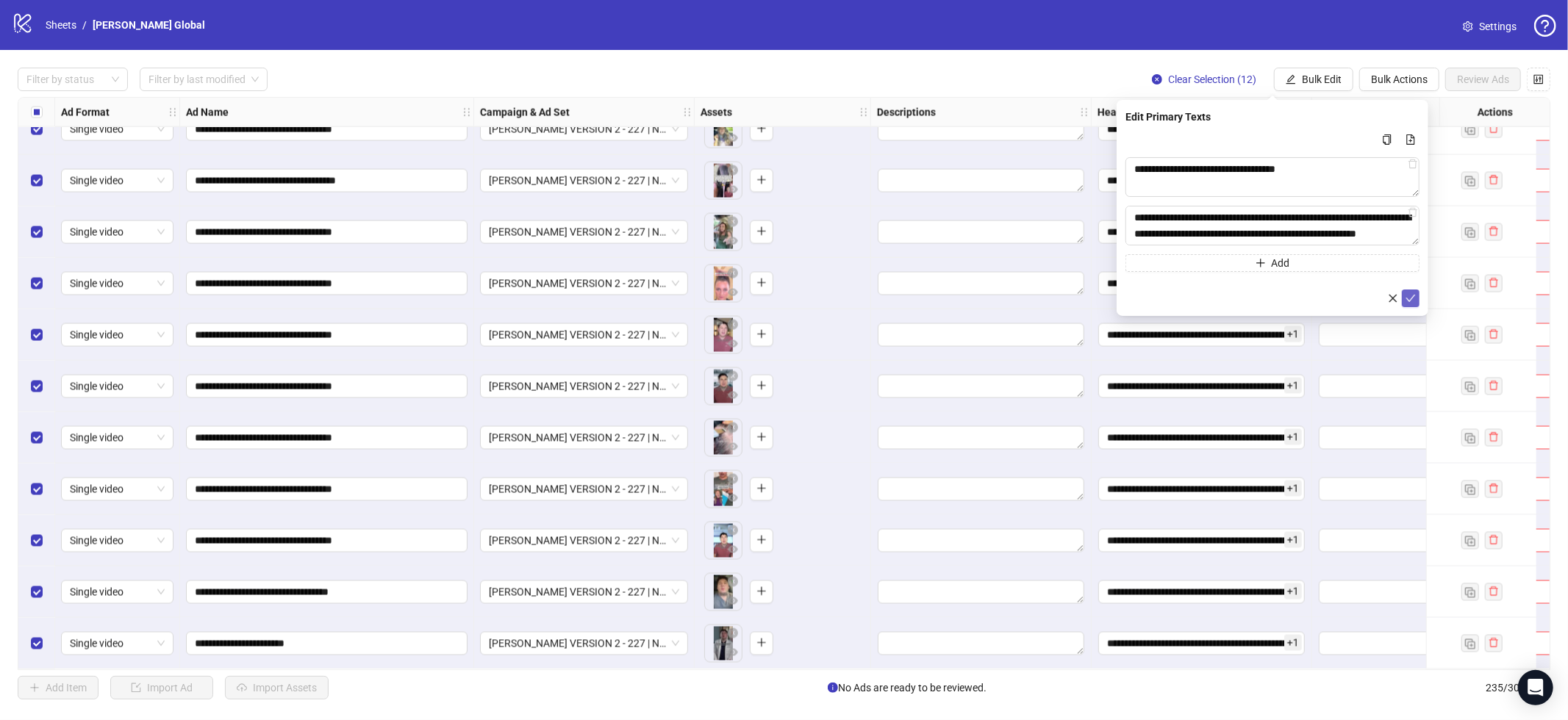
click at [1413, 299] on icon "check" at bounding box center [1411, 299] width 11 height 11
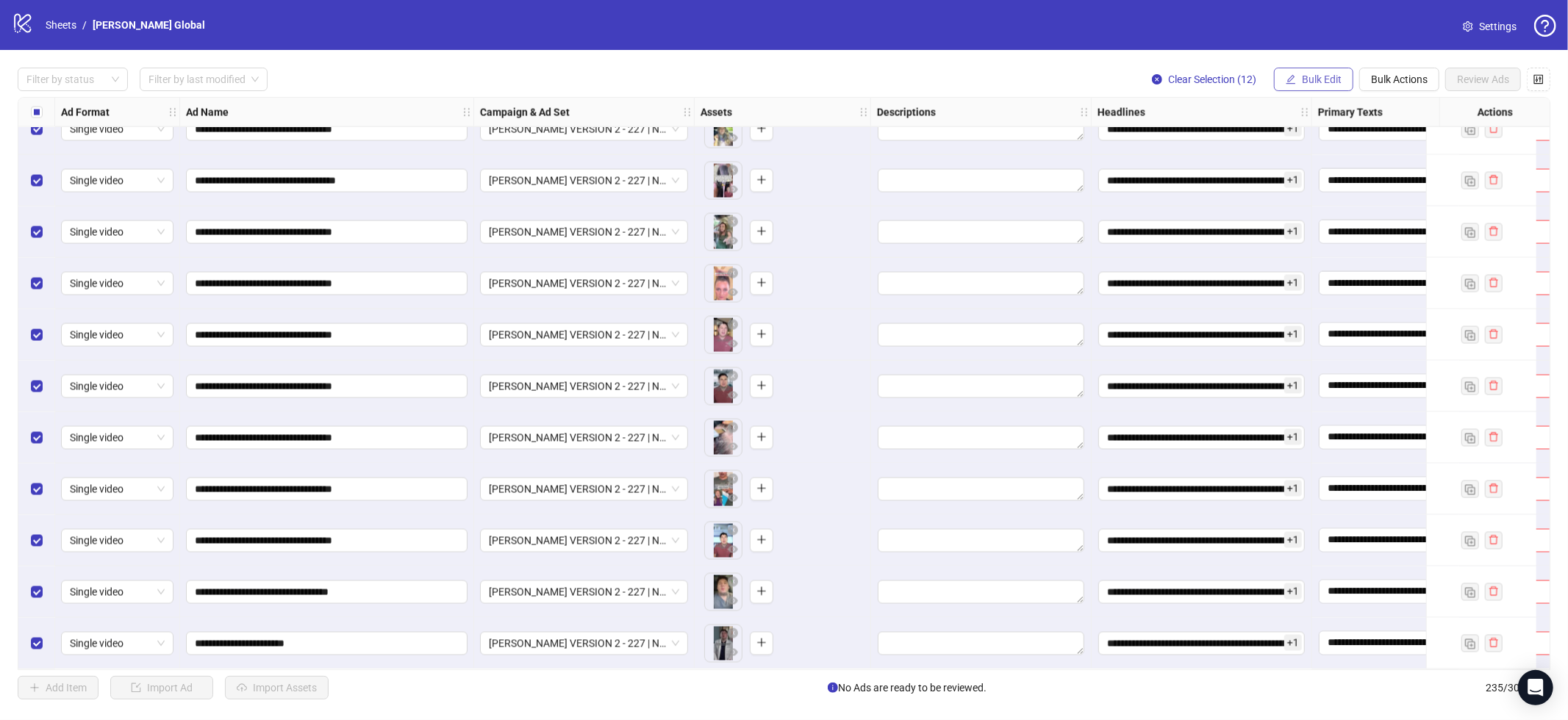
click at [1311, 78] on span "Bulk Edit" at bounding box center [1322, 79] width 39 height 12
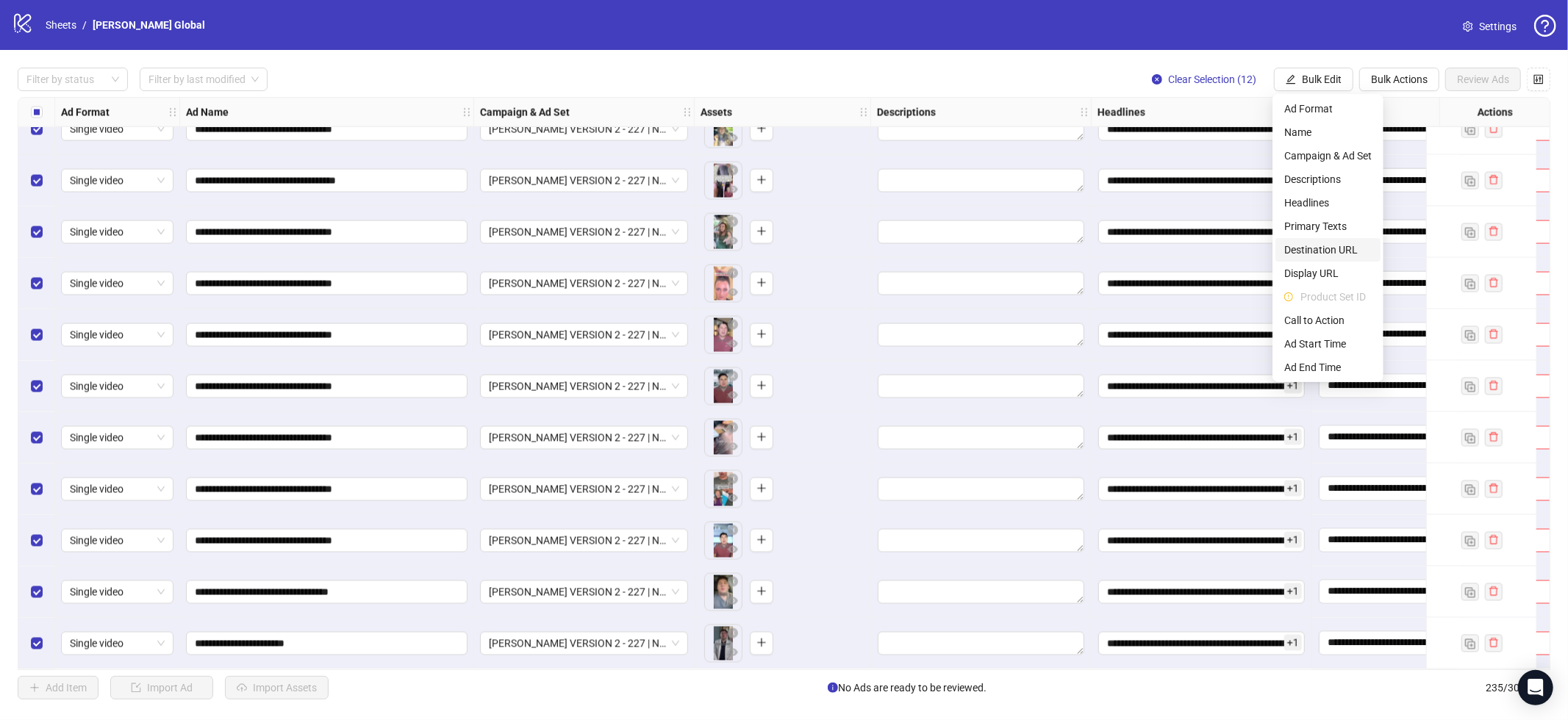
click at [1326, 253] on span "Destination URL" at bounding box center [1328, 250] width 88 height 16
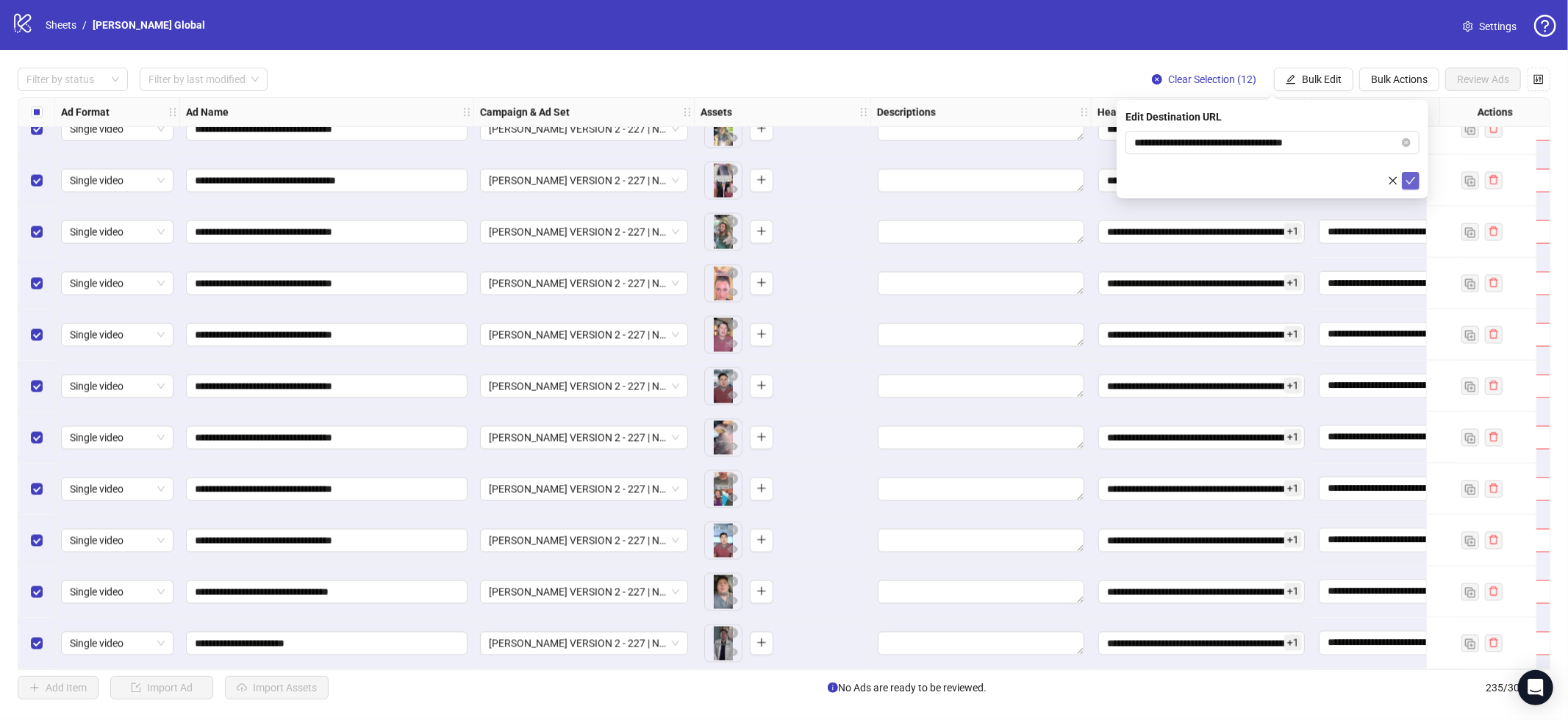
click at [1411, 180] on icon "check" at bounding box center [1411, 181] width 11 height 11
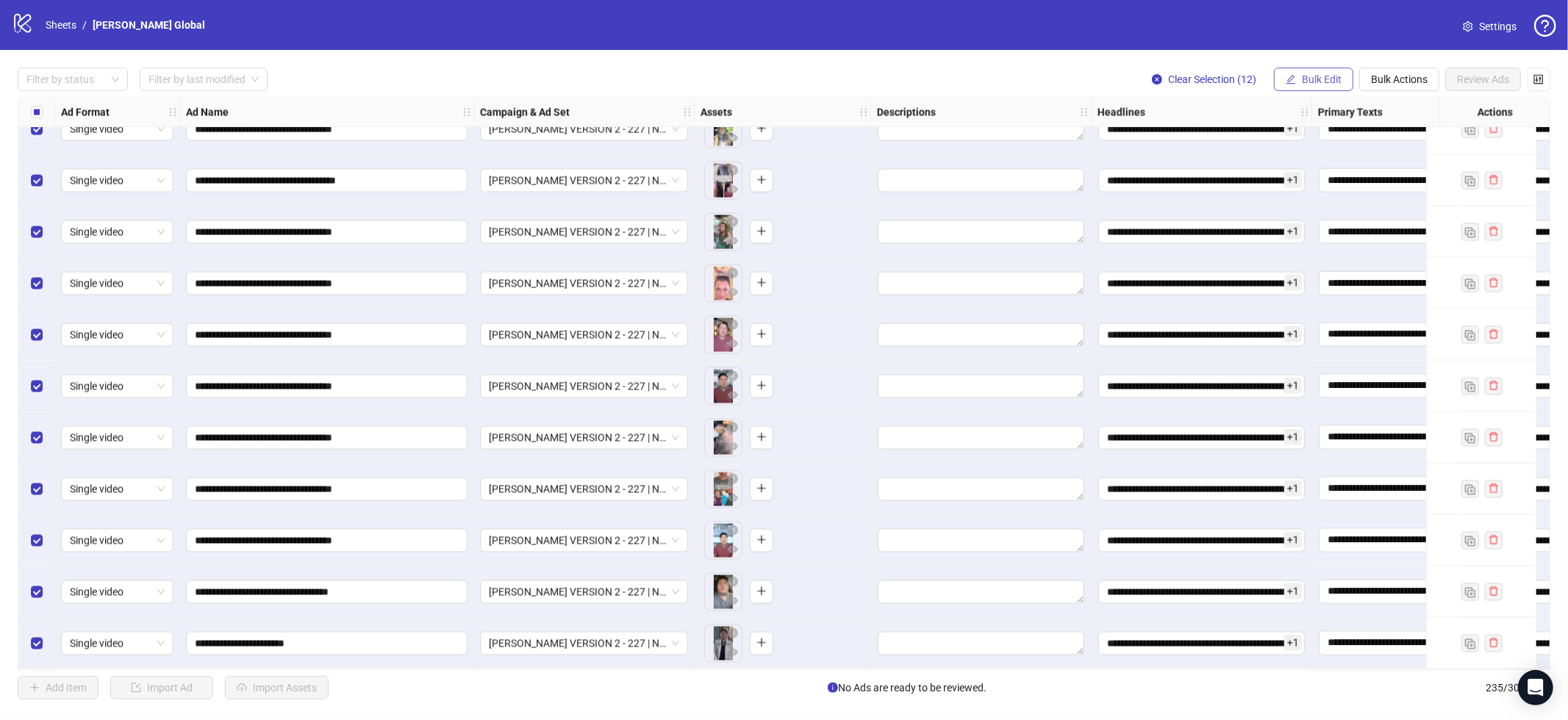
click at [1317, 78] on span "Bulk Edit" at bounding box center [1322, 79] width 39 height 12
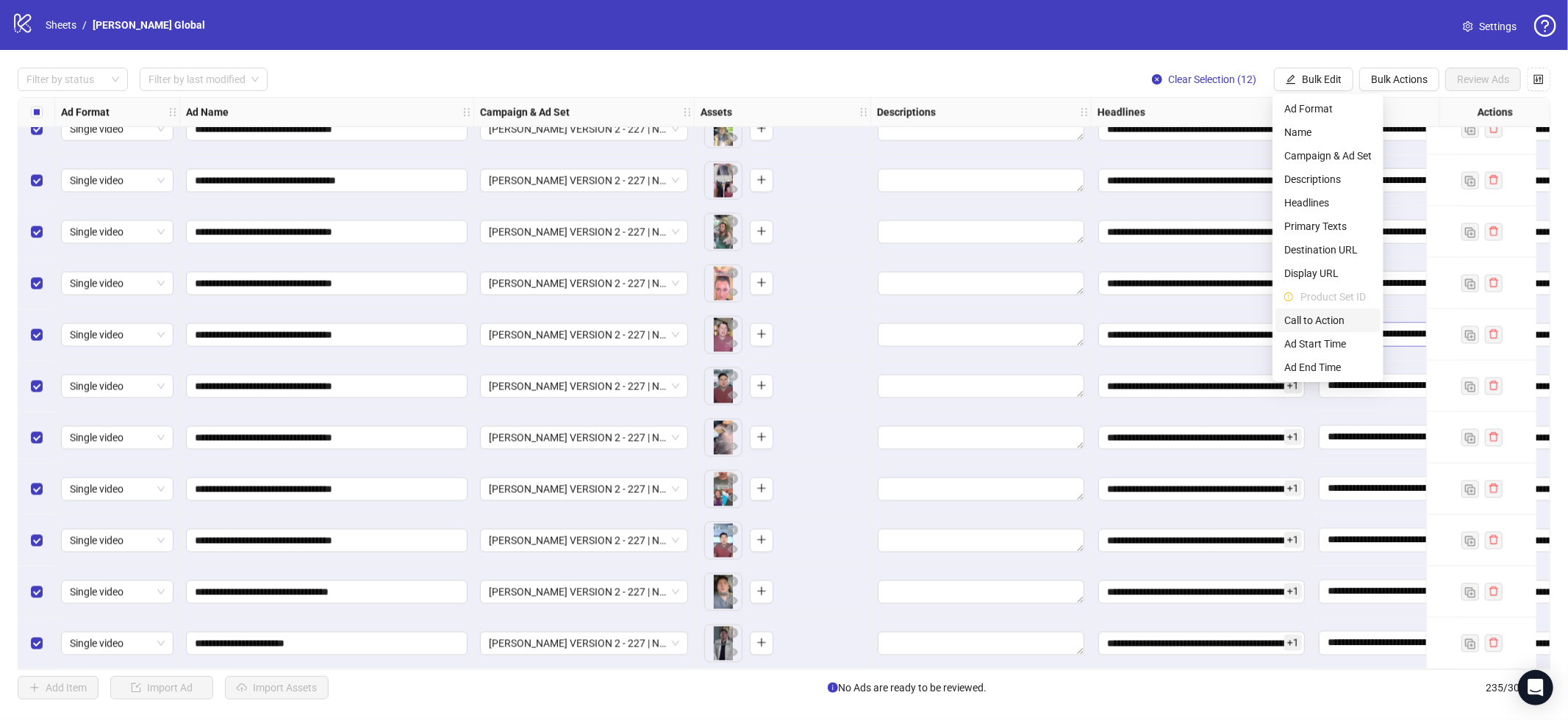
click at [1331, 318] on span "Call to Action" at bounding box center [1328, 320] width 88 height 16
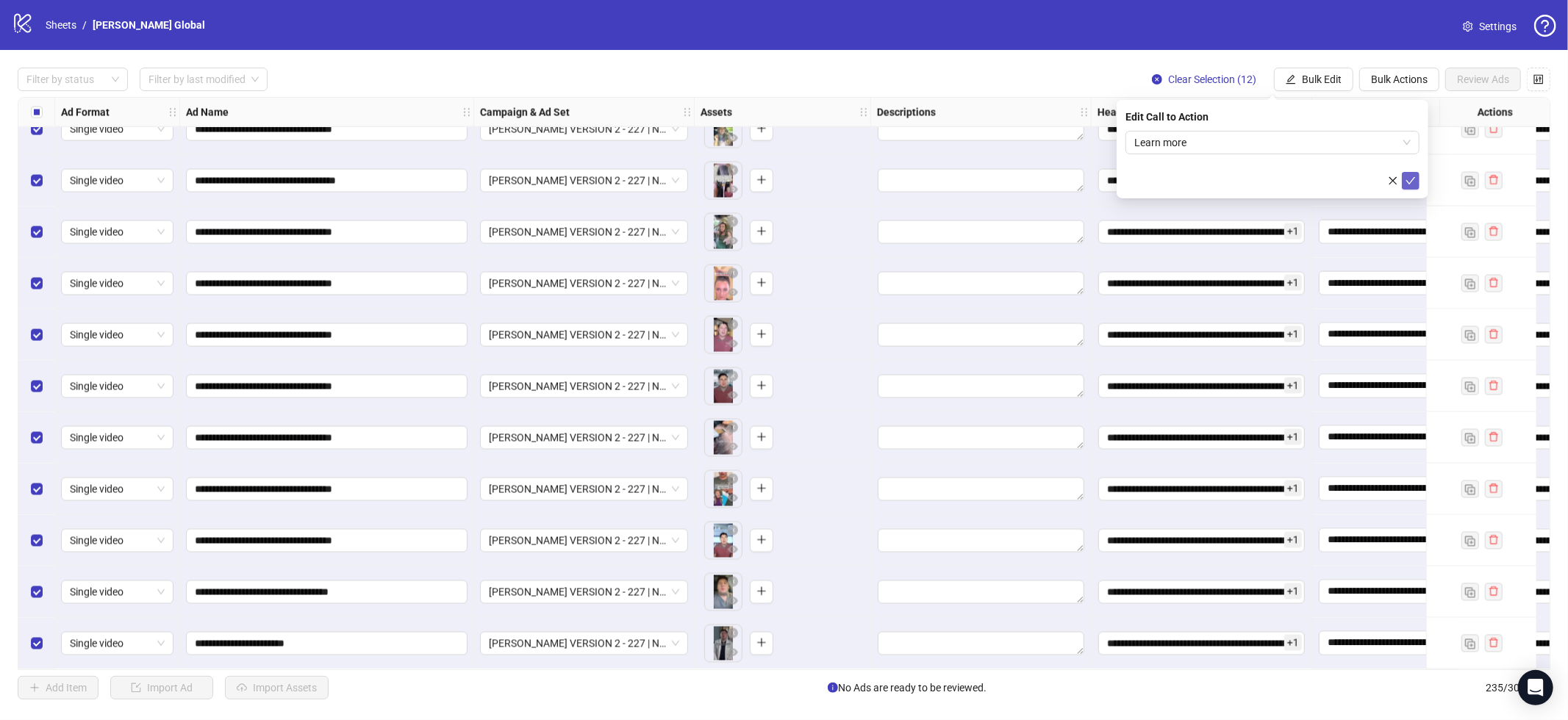
click at [1407, 183] on icon "check" at bounding box center [1411, 181] width 11 height 11
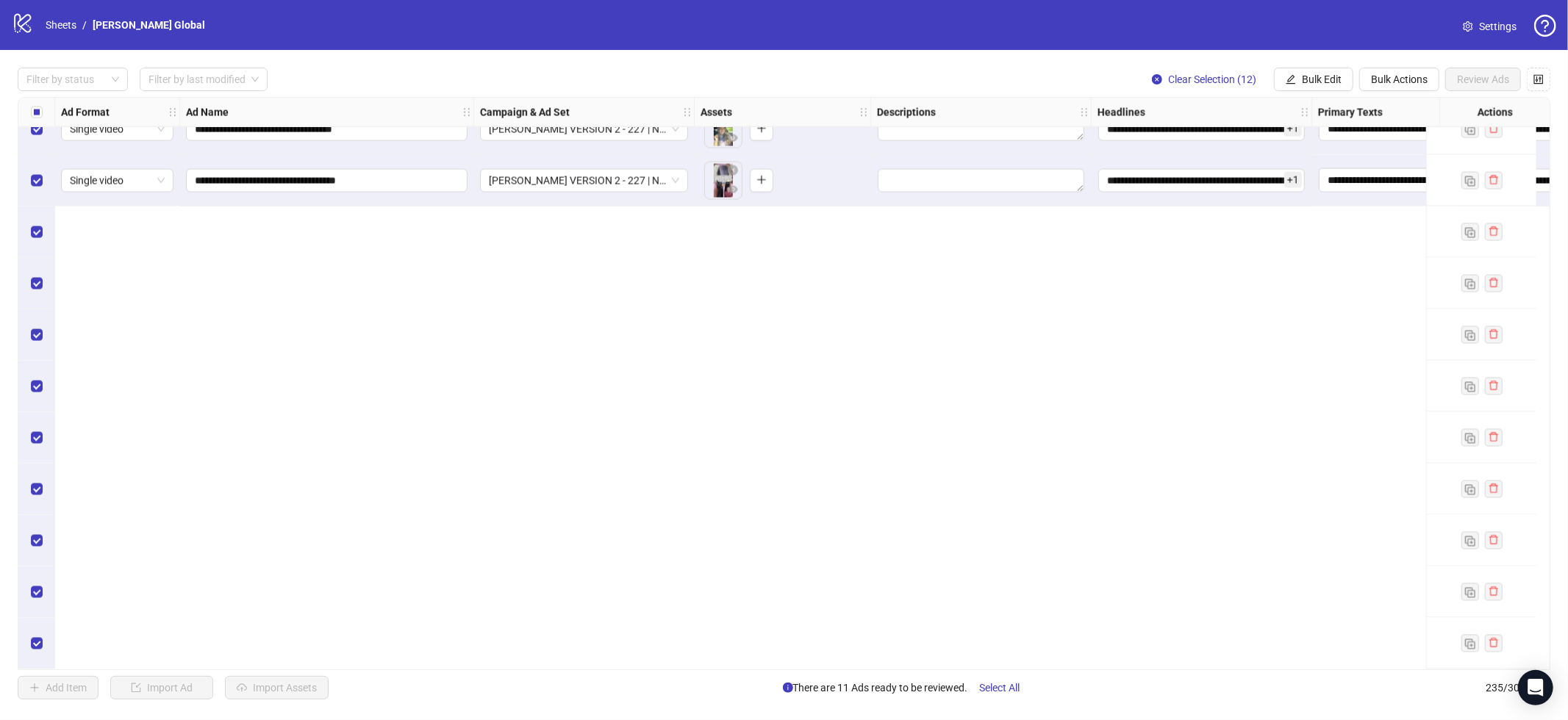
scroll to position [10982, 0]
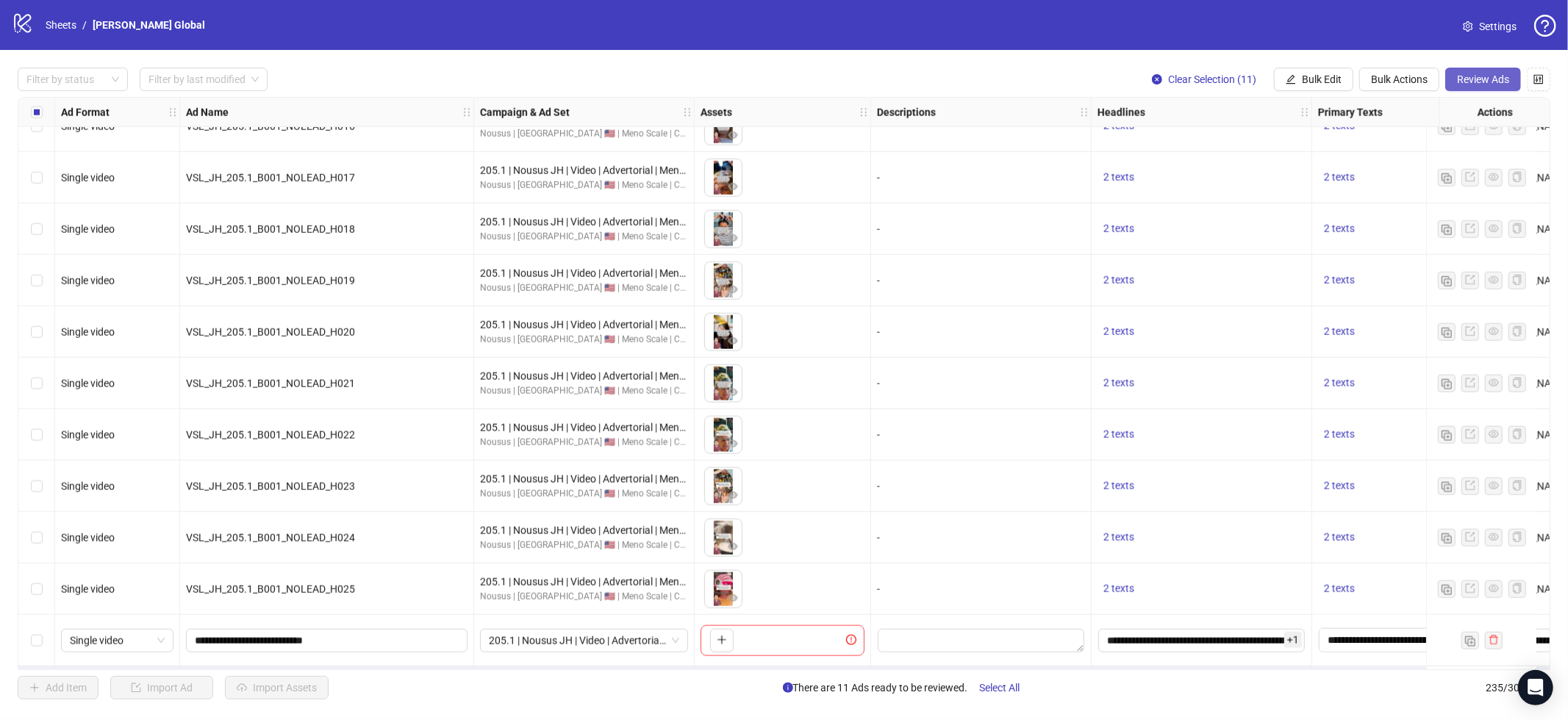
click at [1477, 73] on span "Review Ads" at bounding box center [1483, 79] width 52 height 12
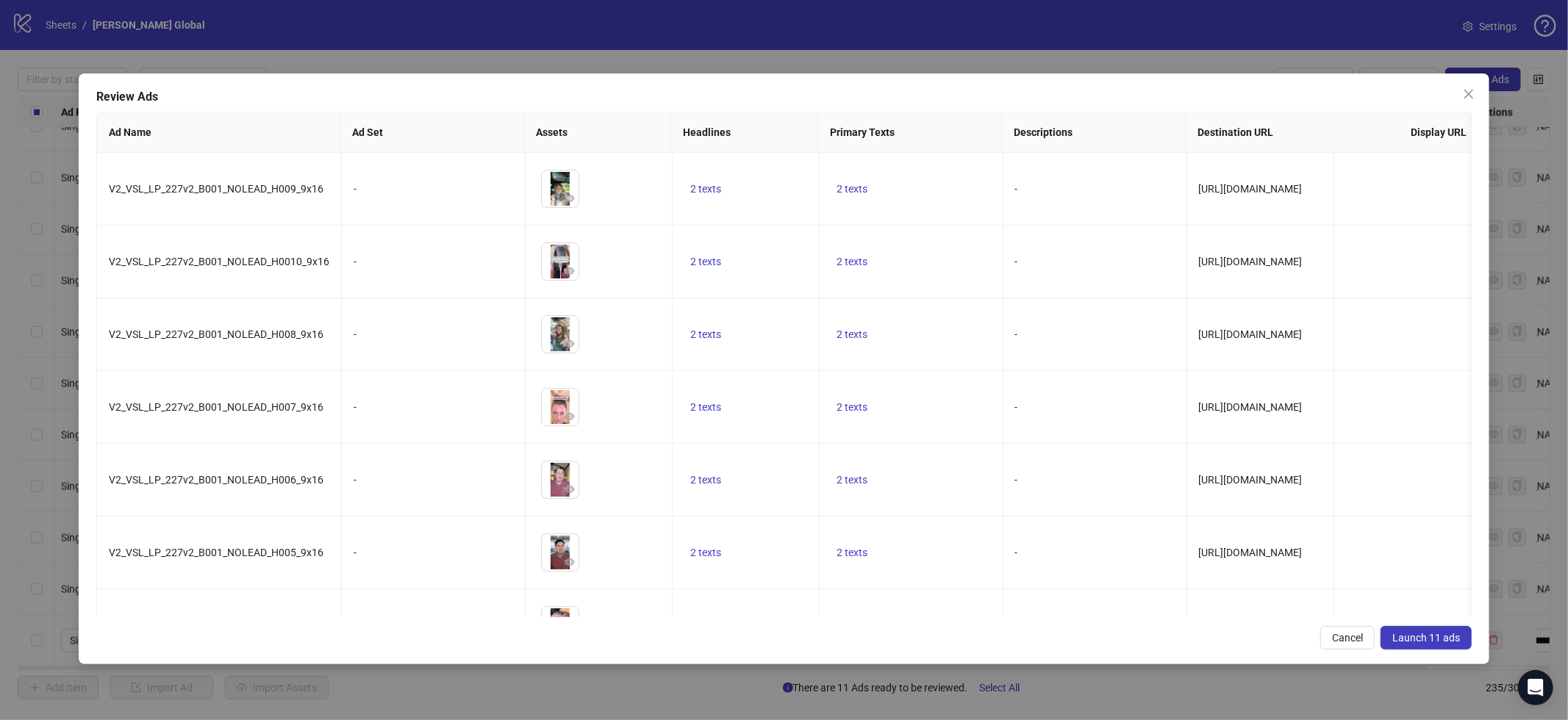
click at [1427, 640] on span "Launch 11 ads" at bounding box center [1427, 638] width 68 height 12
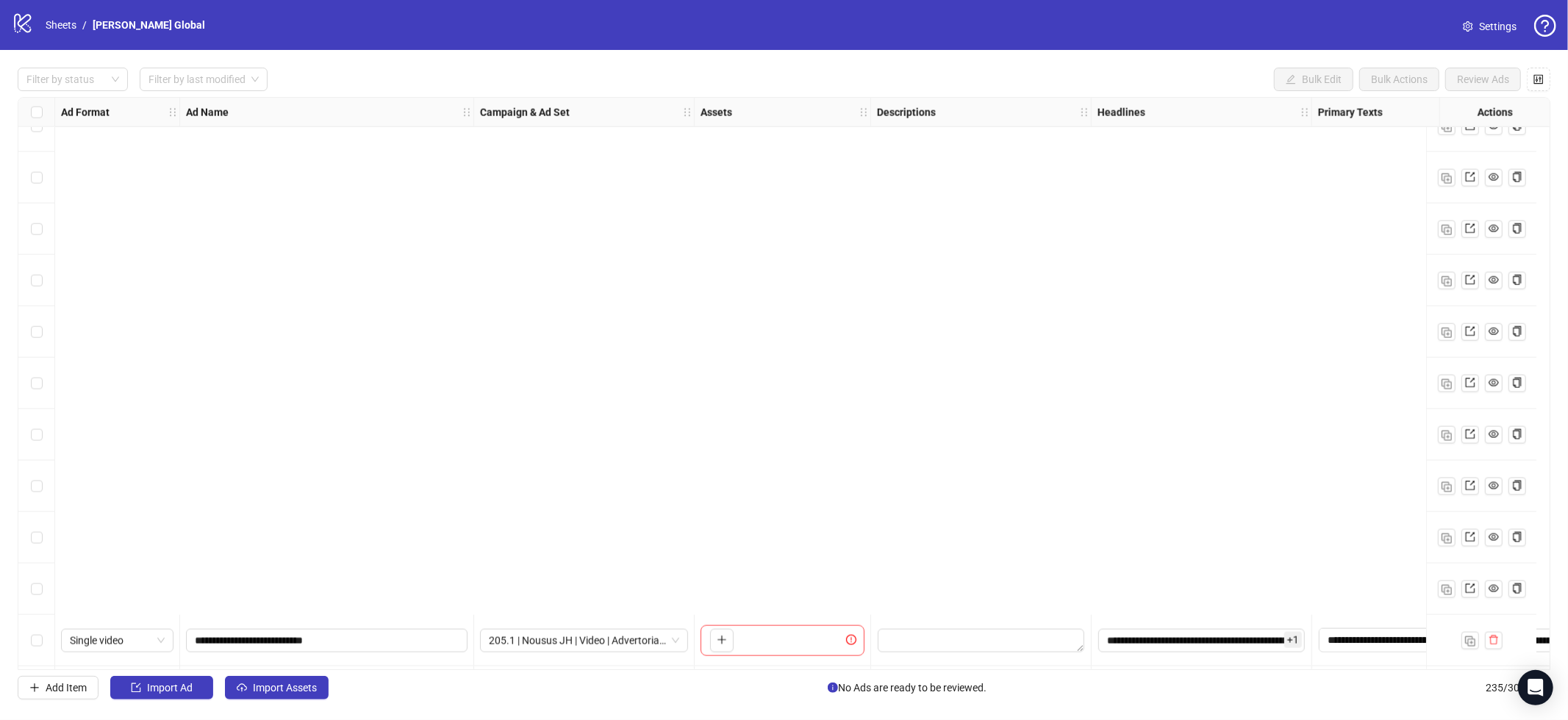
scroll to position [11551, 0]
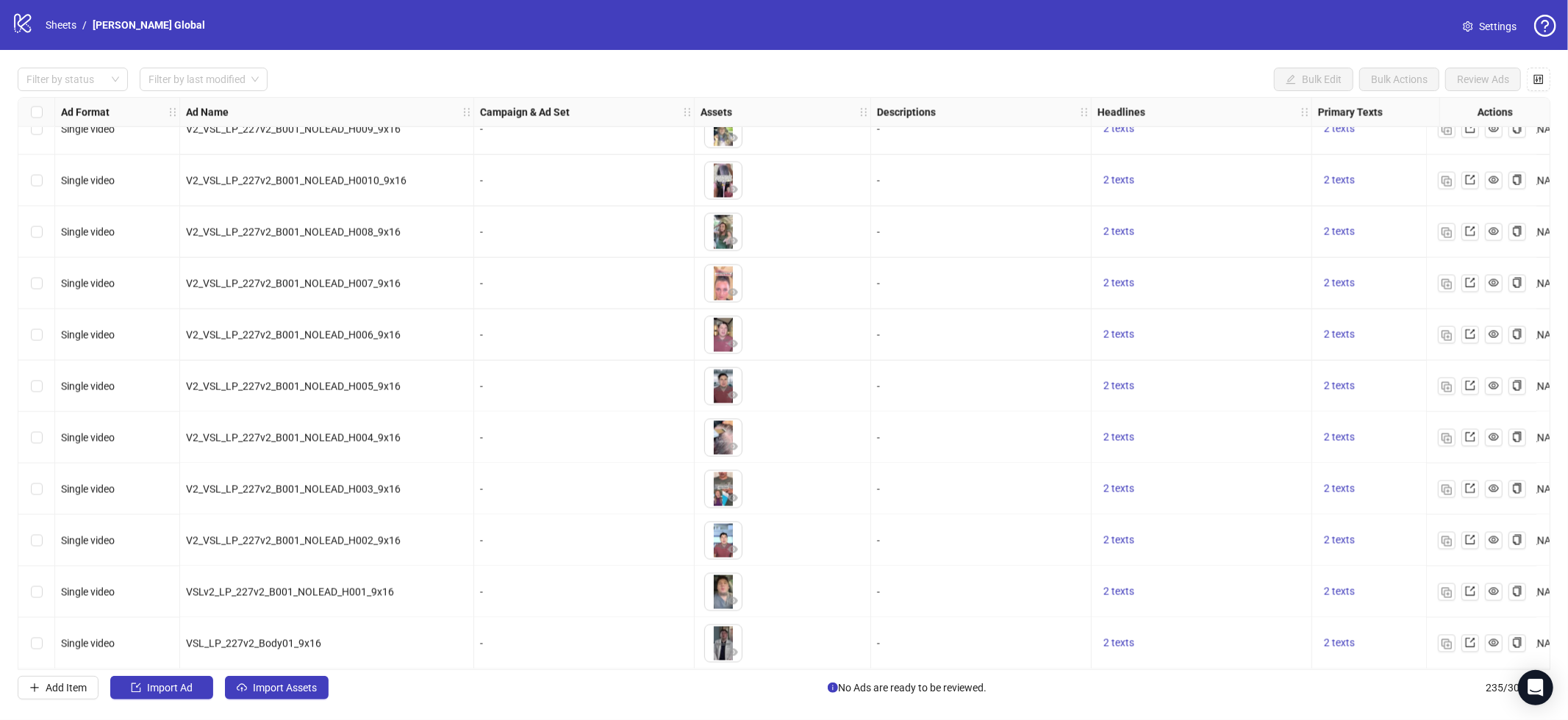
click at [79, 38] on div "logo/logo-mobile Sheets / James Global" at bounding box center [111, 25] width 200 height 27
click at [73, 30] on link "Sheets" at bounding box center [61, 25] width 37 height 16
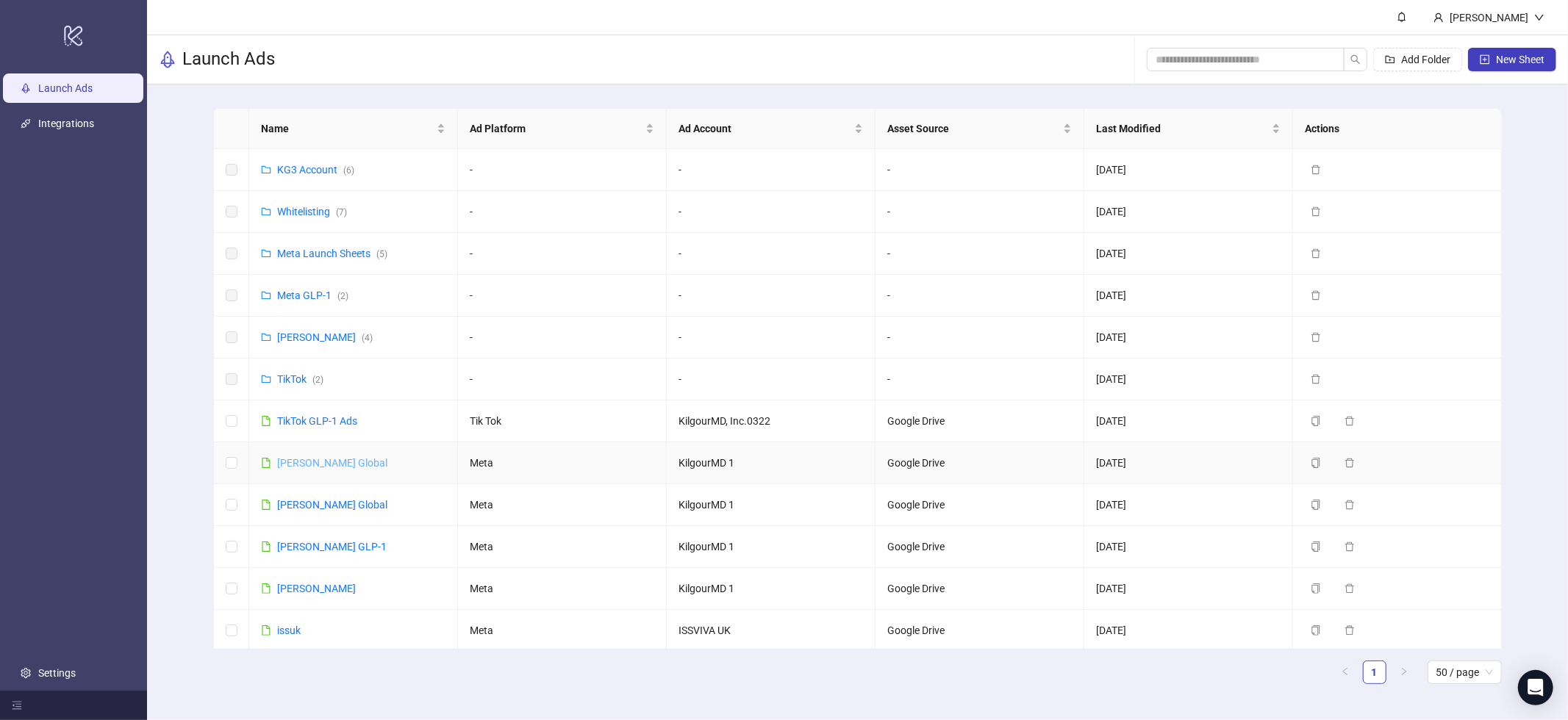
click at [303, 461] on link "[PERSON_NAME] Global" at bounding box center [332, 462] width 110 height 12
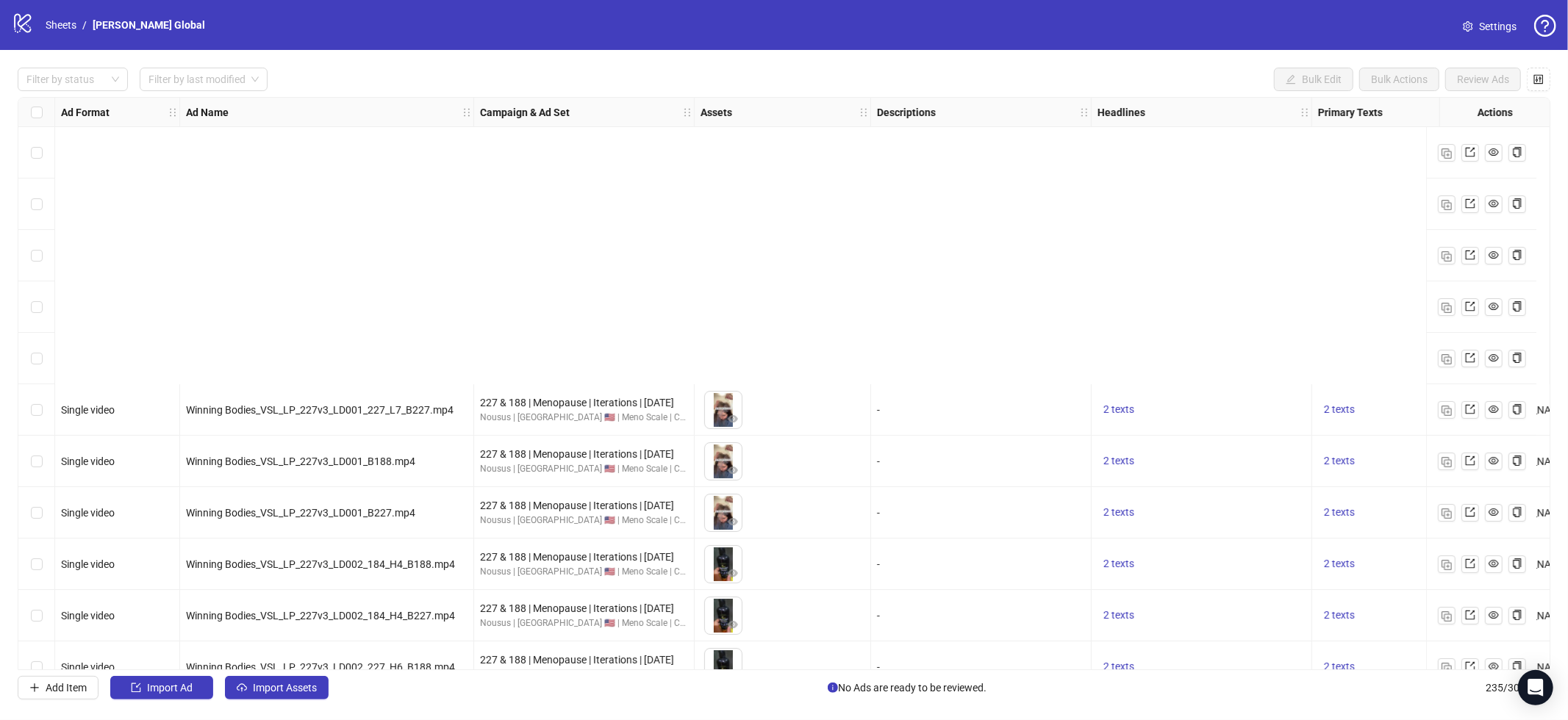
scroll to position [343, 0]
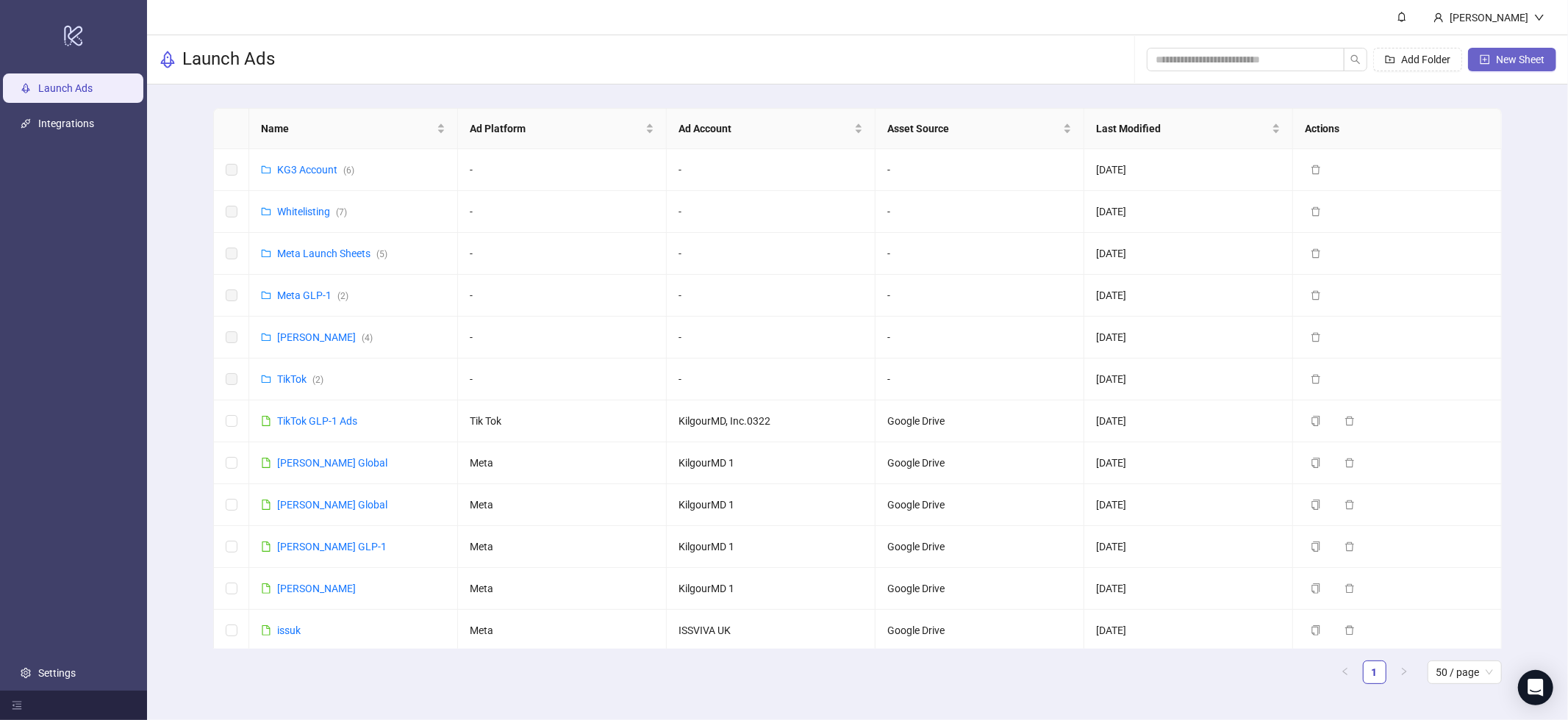
click at [1514, 64] on span "New Sheet" at bounding box center [1521, 59] width 48 height 12
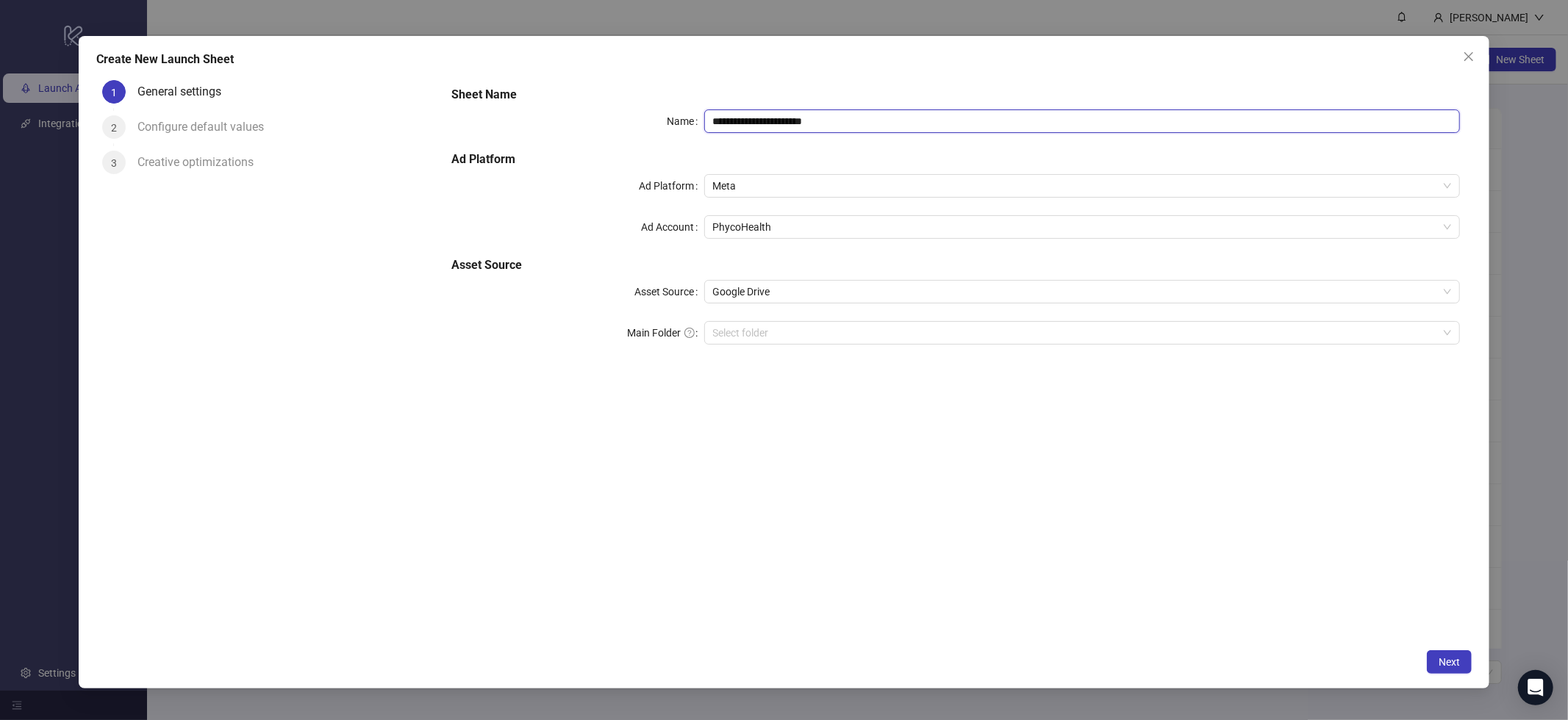
click at [761, 120] on input "**********" at bounding box center [1082, 121] width 756 height 23
type input "*"
click at [849, 225] on span "PhycoHealth" at bounding box center [1083, 227] width 739 height 22
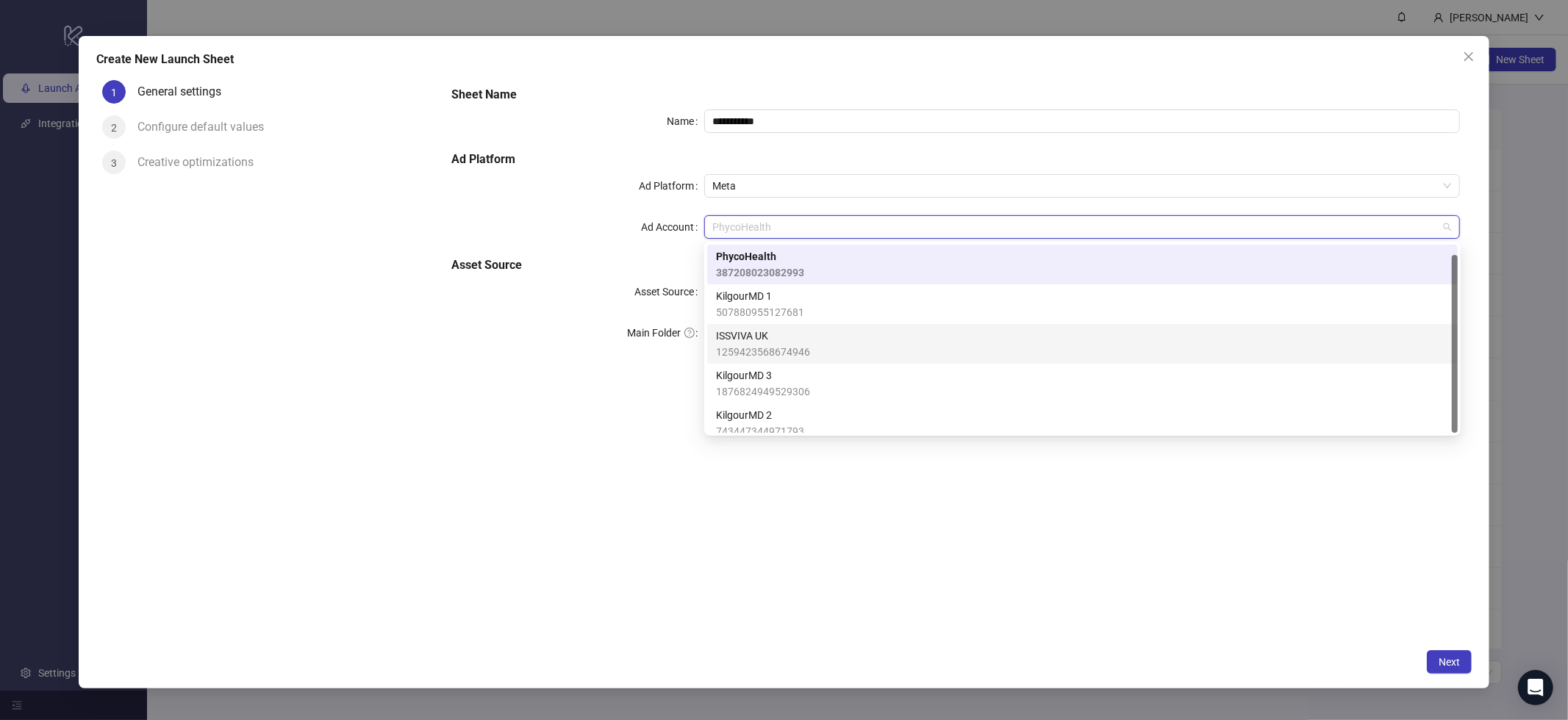
scroll to position [11, 0]
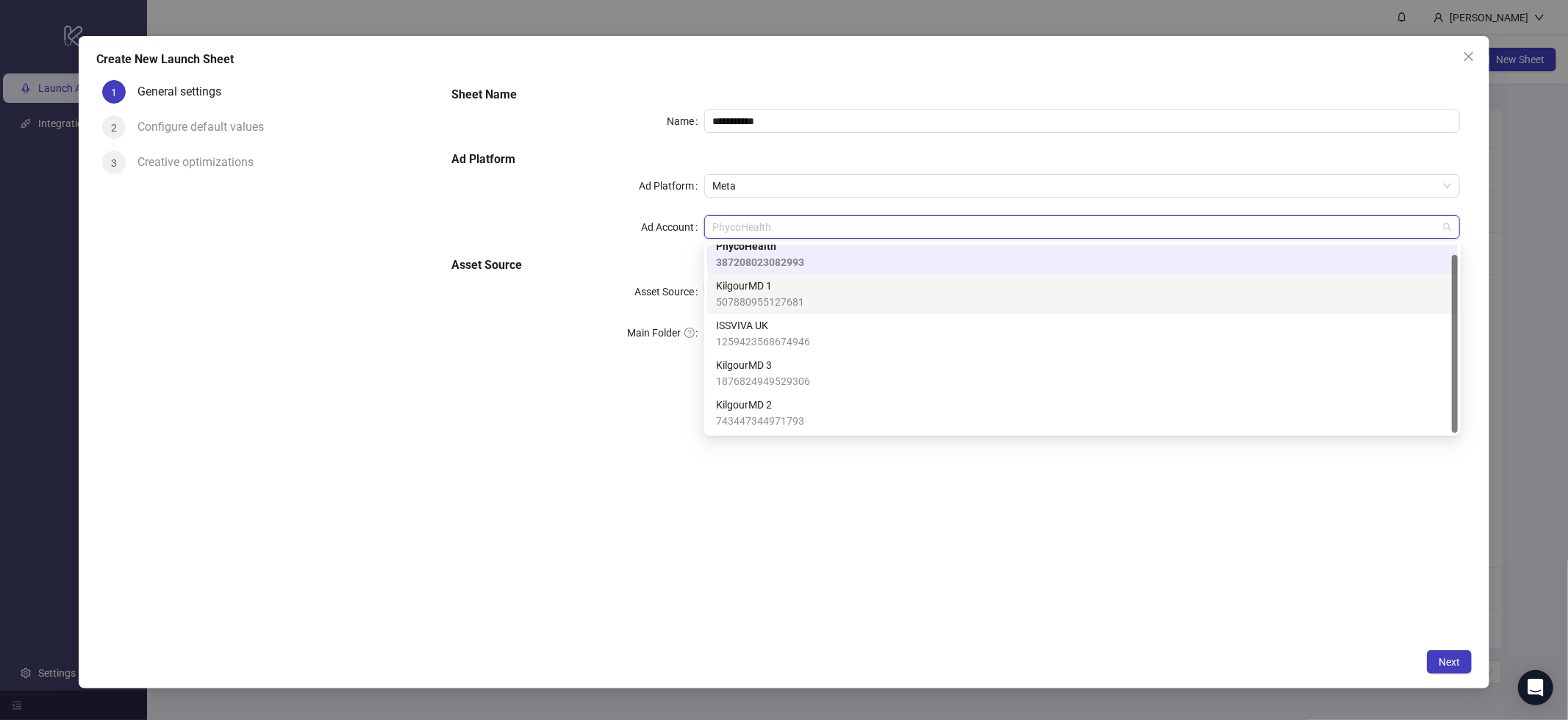
click at [812, 298] on div "KilgourMD 1 507880955127681" at bounding box center [1082, 294] width 733 height 32
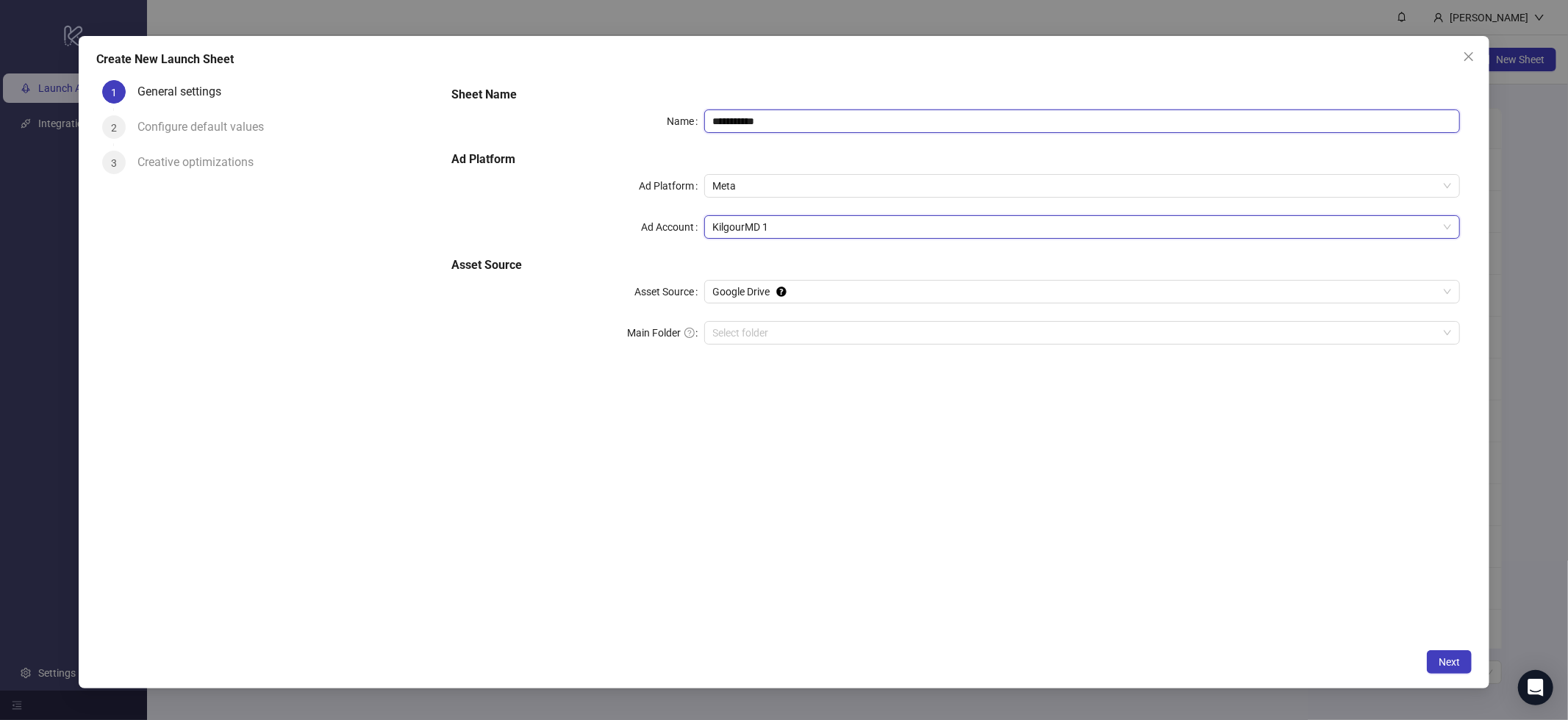
click at [814, 112] on input "**********" at bounding box center [1082, 121] width 756 height 23
click at [805, 125] on input "**********" at bounding box center [1082, 121] width 756 height 23
type input "**********"
click at [793, 329] on input "Main Folder" at bounding box center [1076, 333] width 726 height 22
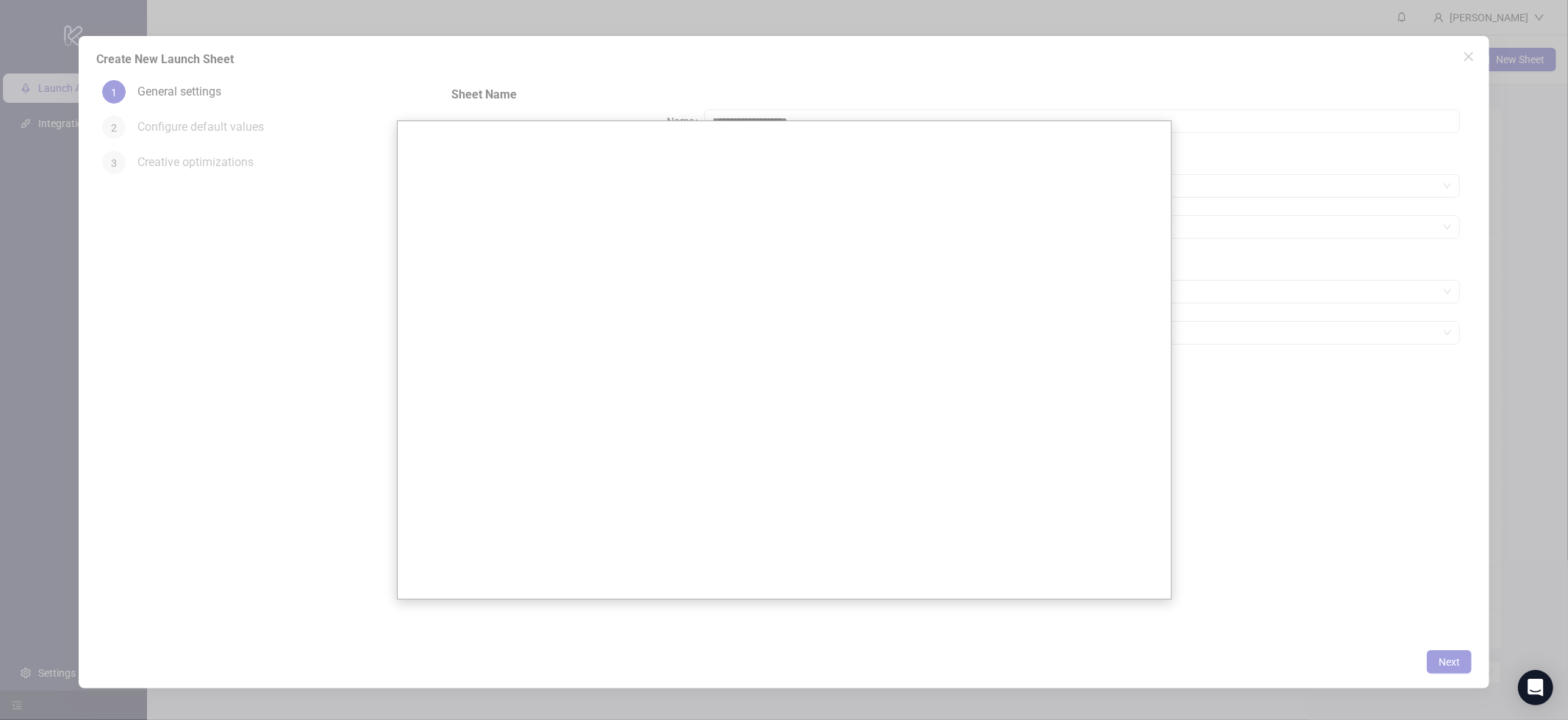
click at [1428, 471] on div at bounding box center [784, 360] width 1568 height 720
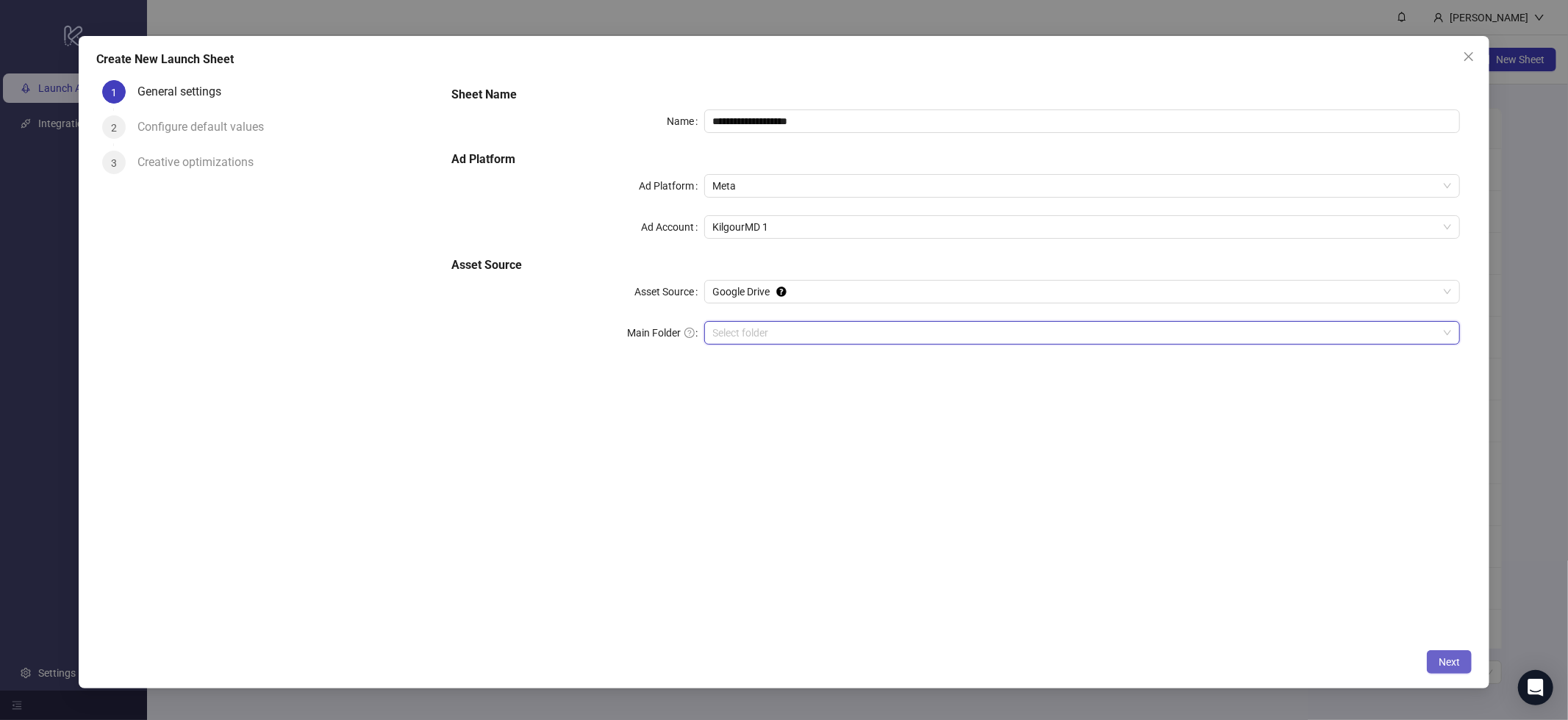
click at [1431, 654] on button "Next" at bounding box center [1450, 662] width 45 height 23
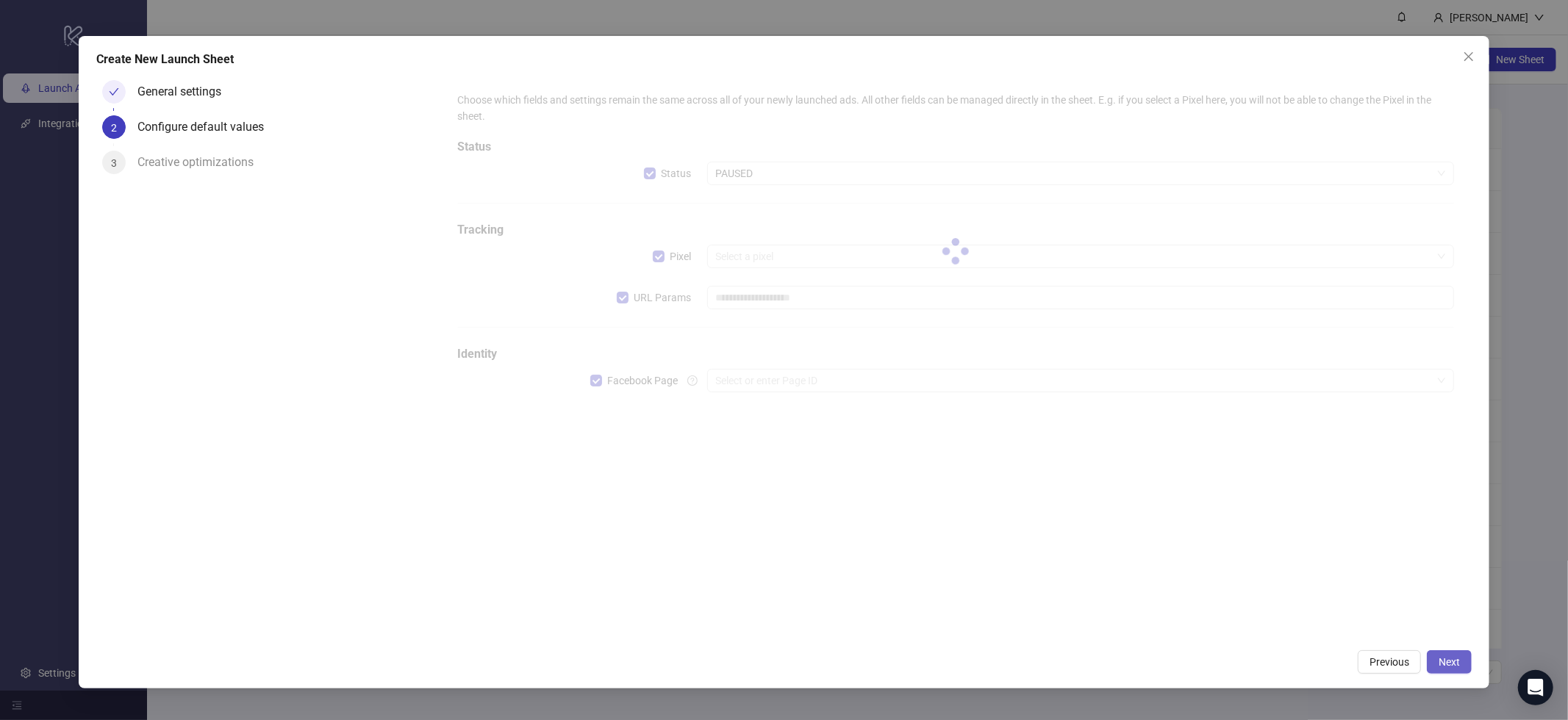
click at [1435, 665] on button "Next" at bounding box center [1450, 662] width 45 height 23
type input "**********"
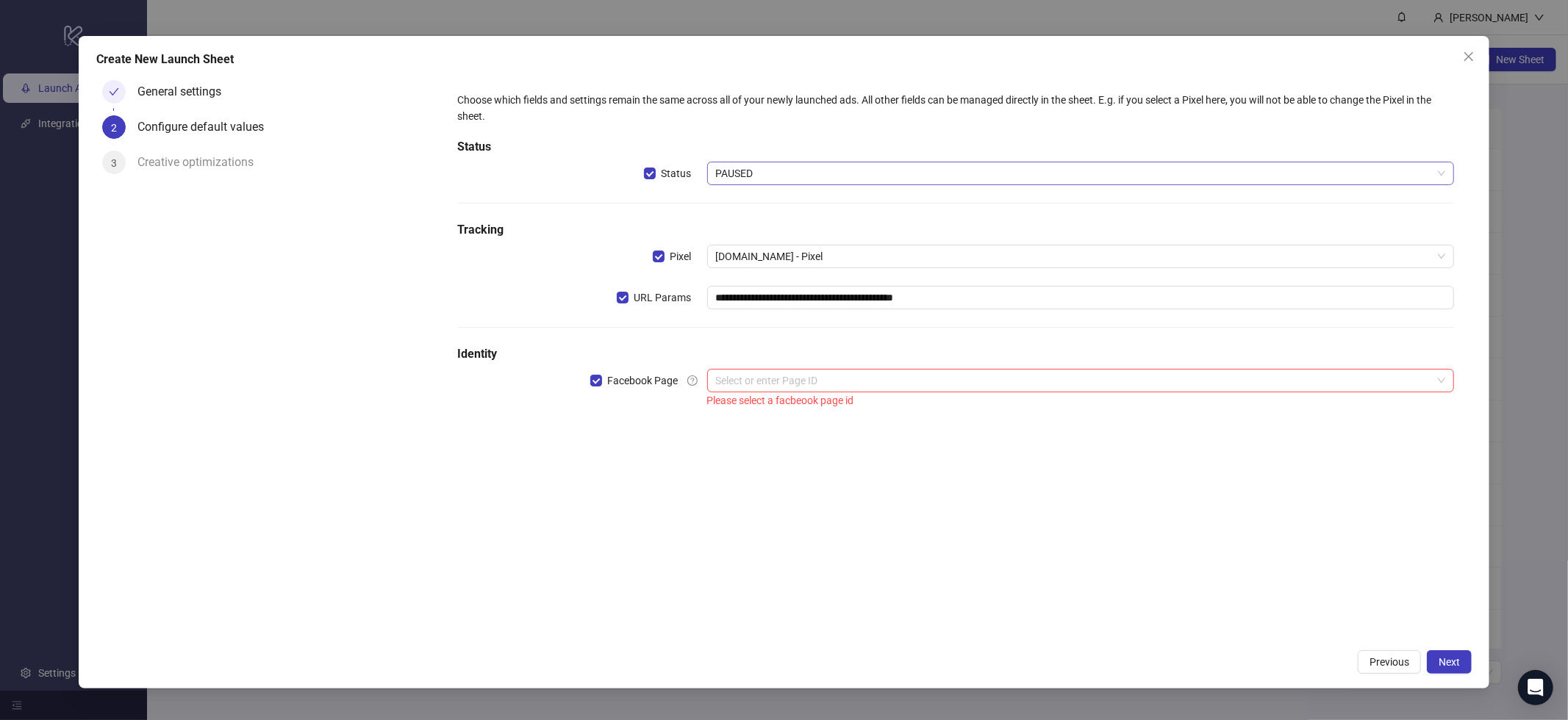
click at [751, 170] on span "PAUSED" at bounding box center [1081, 174] width 730 height 22
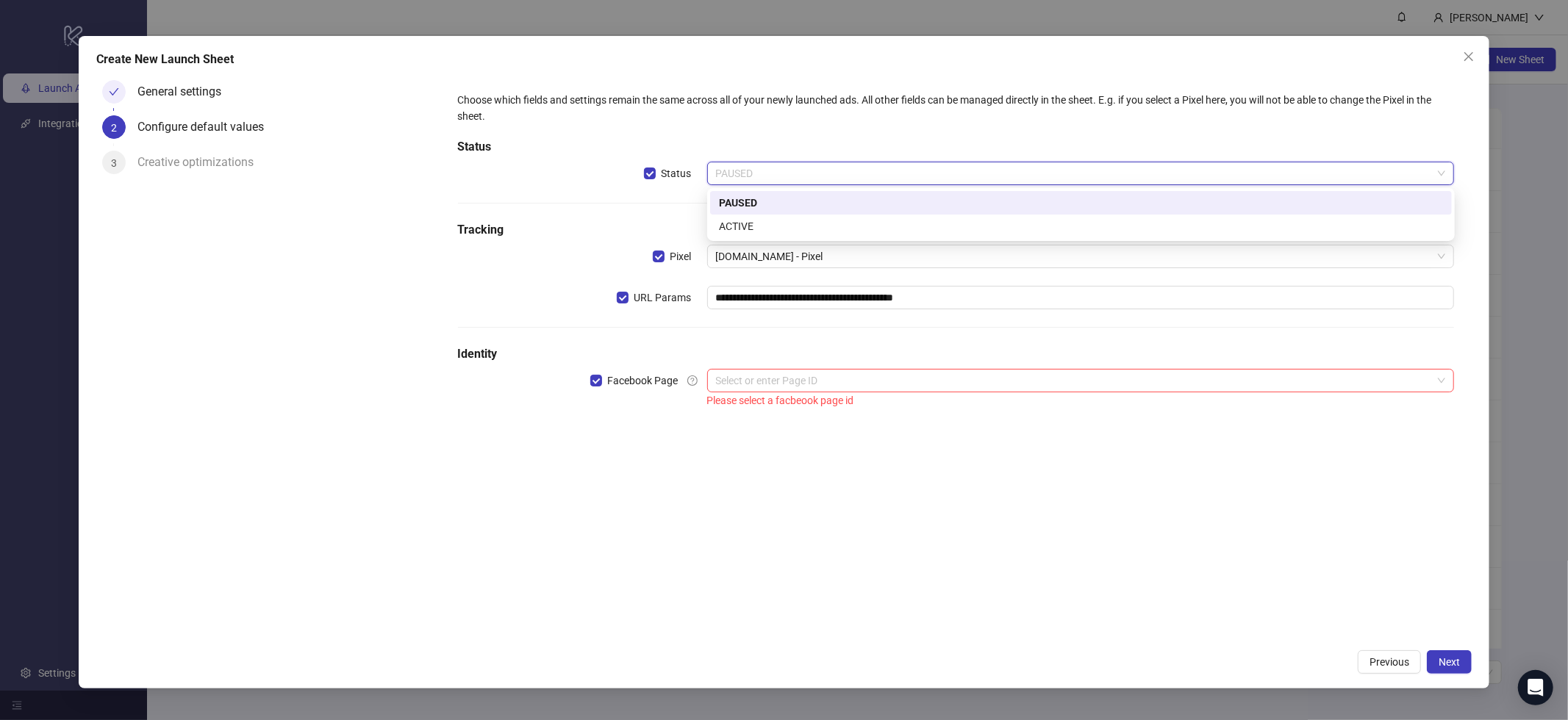
click at [749, 200] on div "PAUSED" at bounding box center [1080, 203] width 724 height 16
drag, startPoint x: 766, startPoint y: 166, endPoint x: 760, endPoint y: 193, distance: 27.7
click at [766, 166] on span "PAUSED" at bounding box center [1081, 174] width 730 height 22
click at [753, 220] on div "ACTIVE" at bounding box center [1080, 226] width 724 height 16
click at [798, 381] on input "search" at bounding box center [1074, 380] width 717 height 22
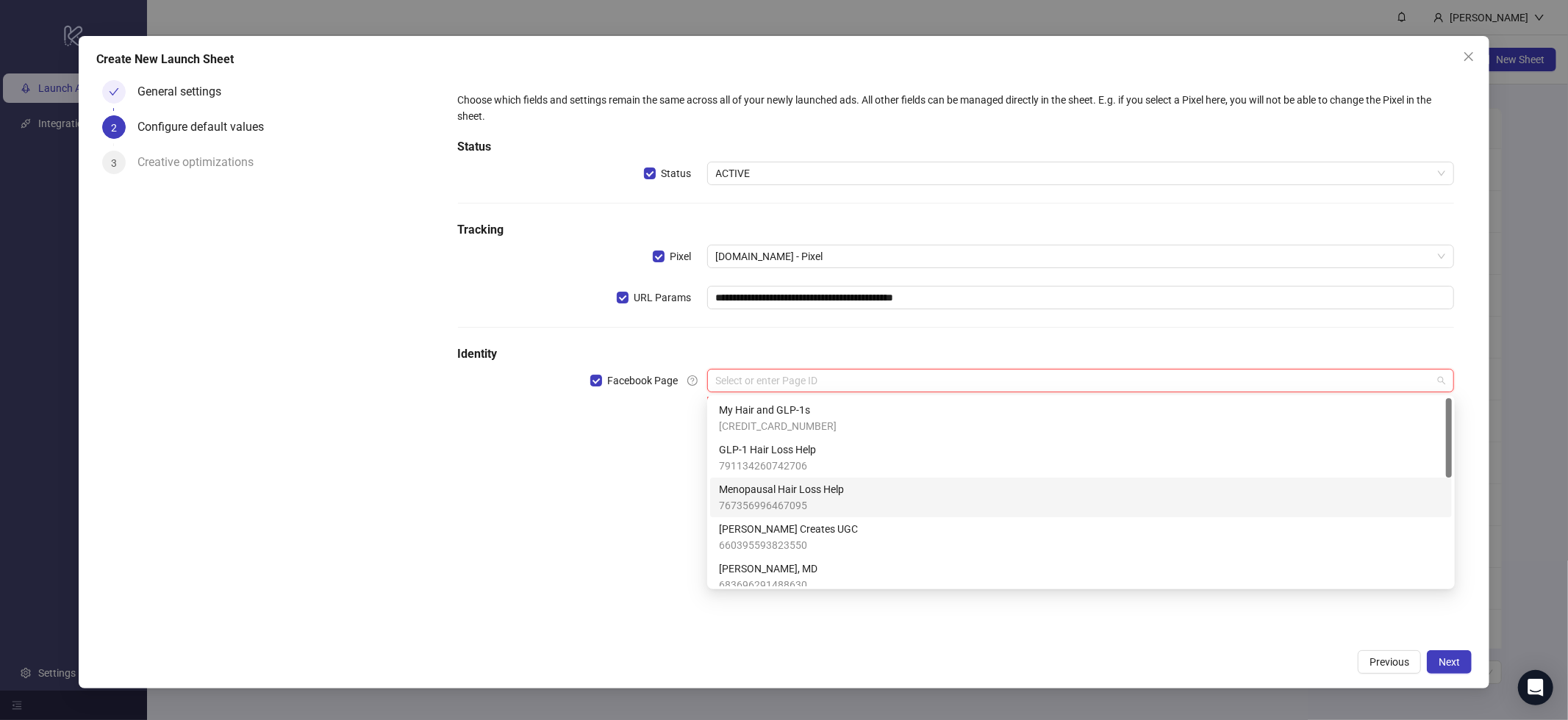
scroll to position [32, 0]
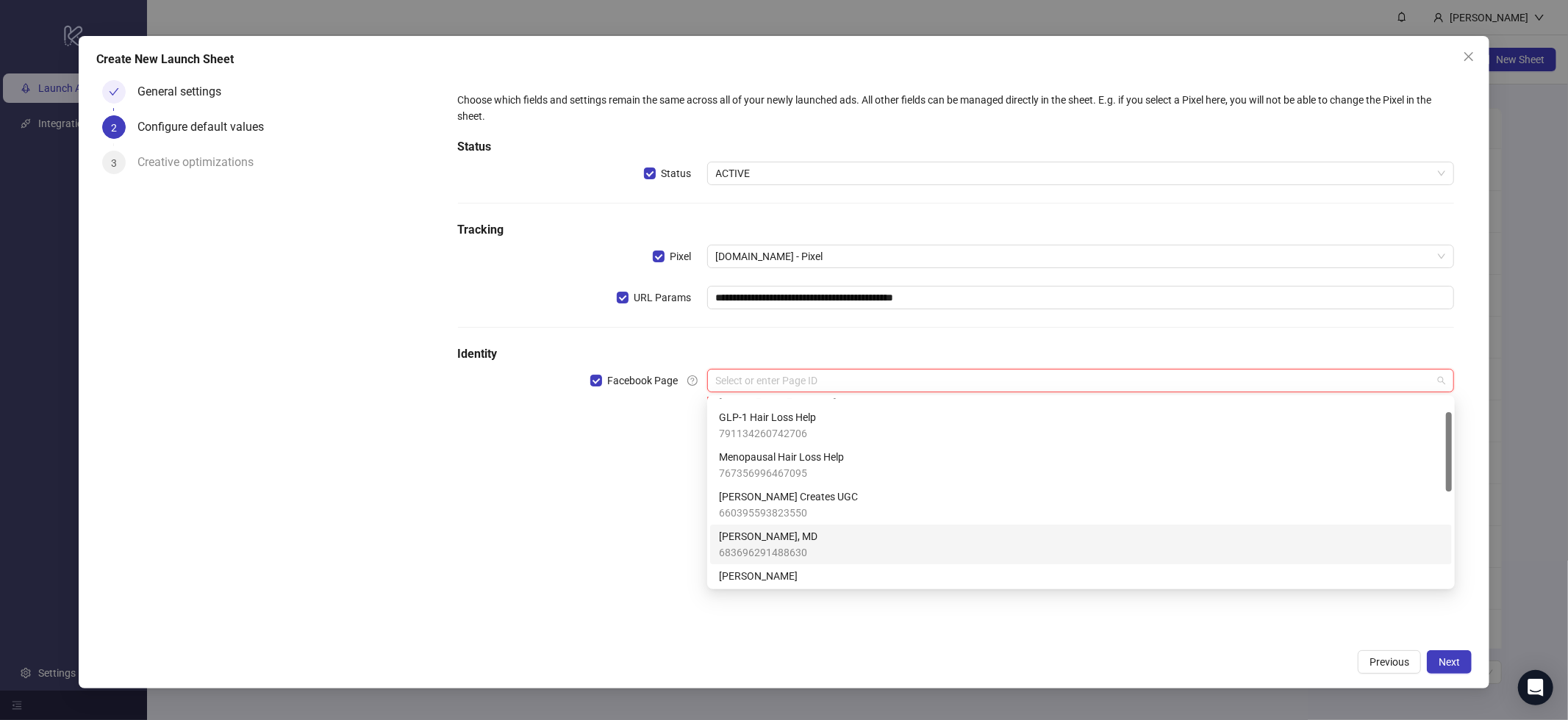
click at [788, 541] on span "[PERSON_NAME], MD" at bounding box center [768, 537] width 98 height 16
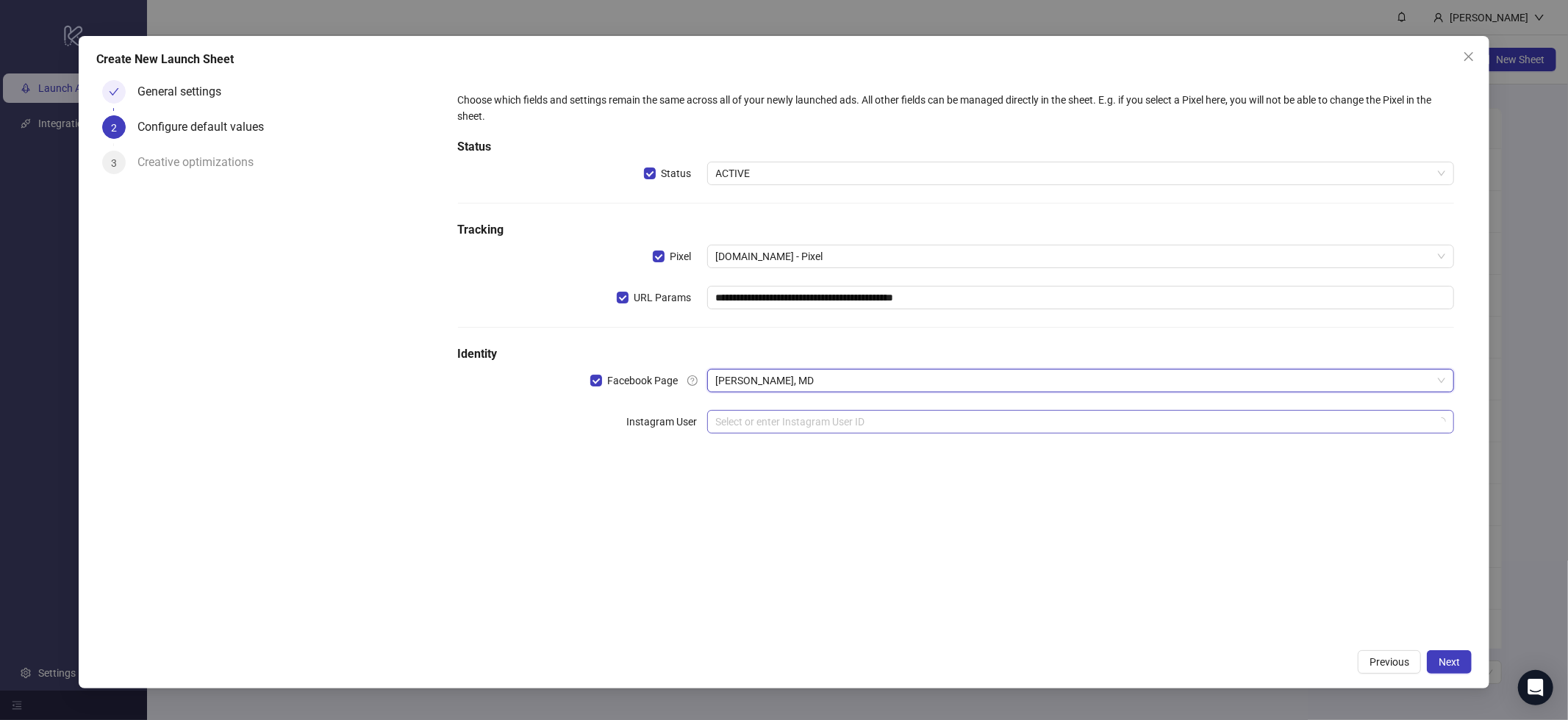
click at [768, 428] on input "search" at bounding box center [1074, 421] width 717 height 22
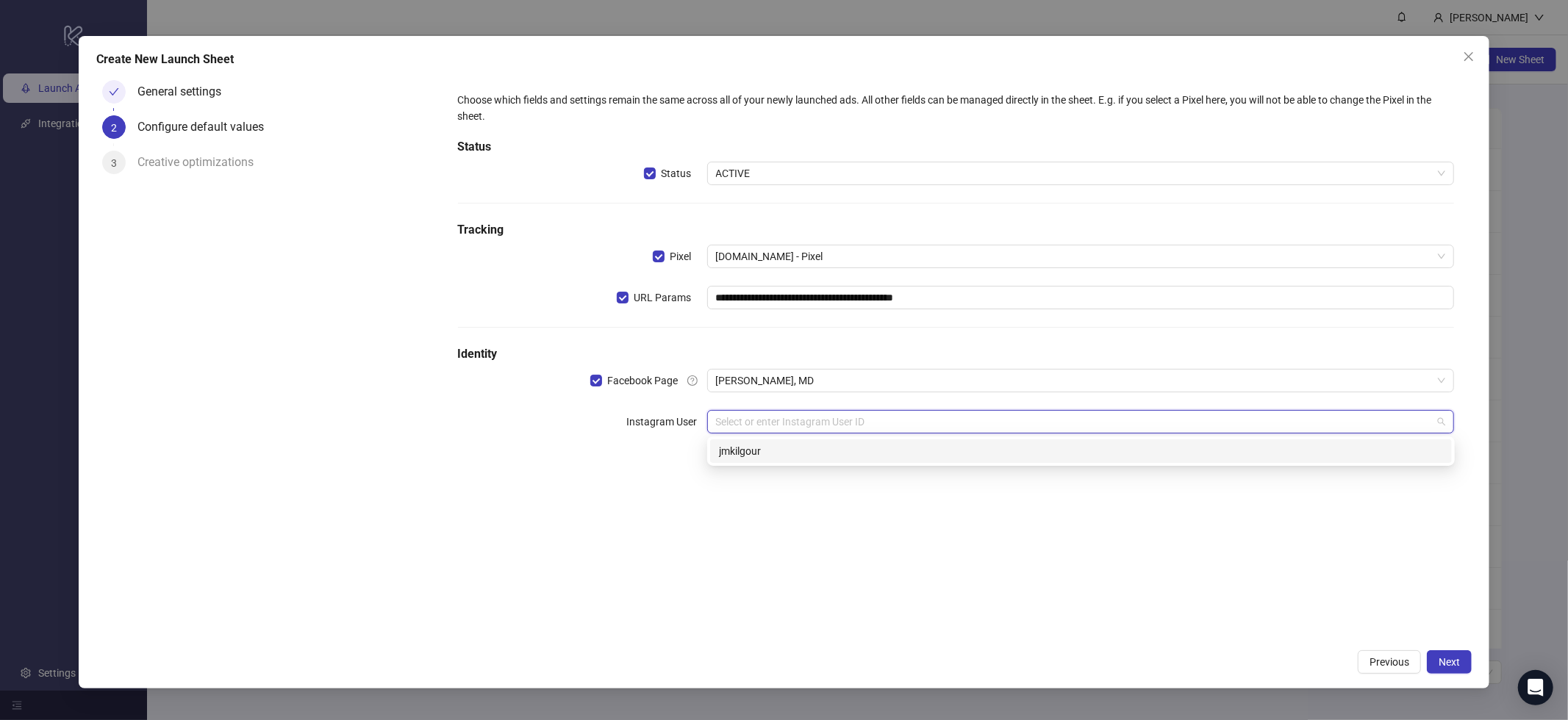
click at [765, 451] on div "jmkilgour" at bounding box center [1080, 451] width 724 height 16
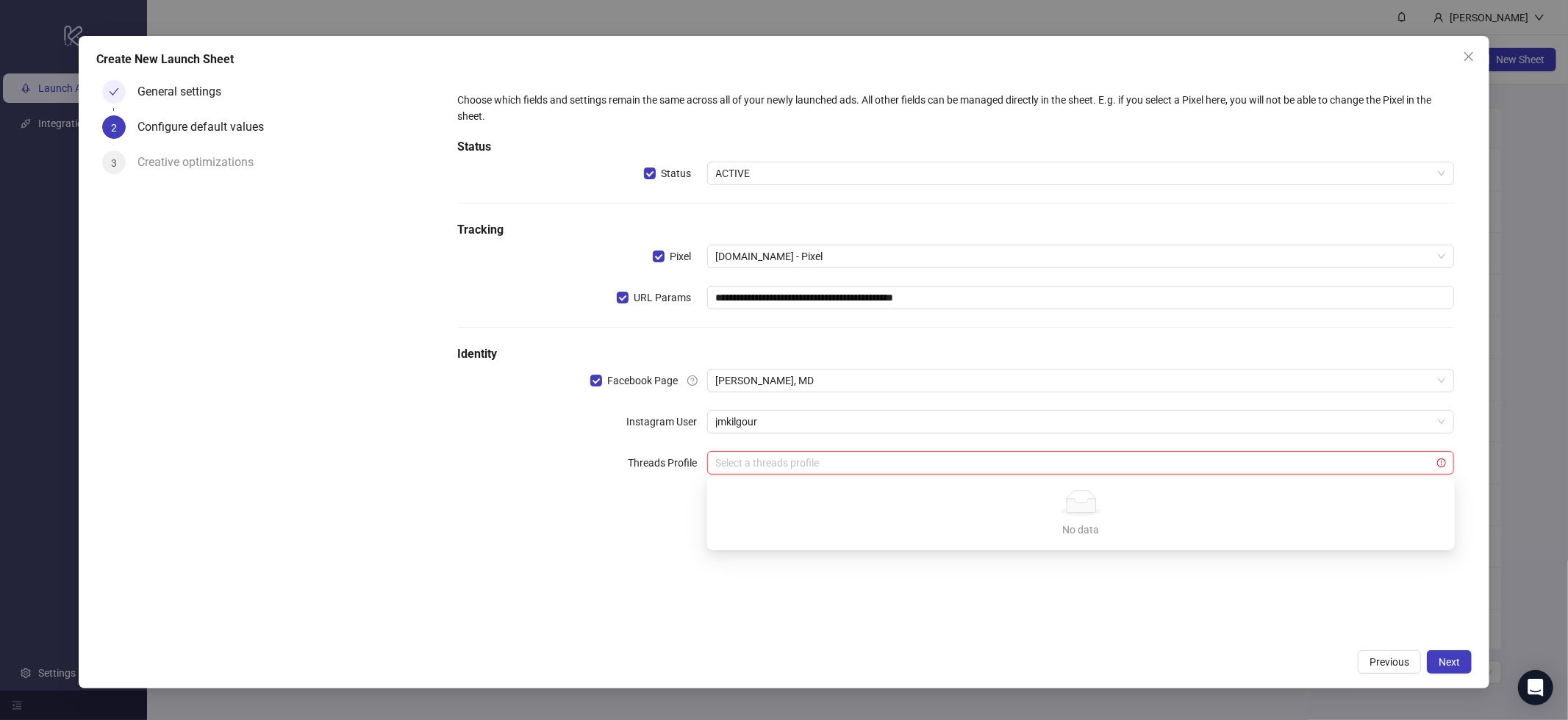
click at [900, 458] on input "search" at bounding box center [1074, 462] width 717 height 22
click at [995, 640] on div "**********" at bounding box center [956, 358] width 1032 height 567
click at [1456, 665] on span "Next" at bounding box center [1450, 662] width 21 height 12
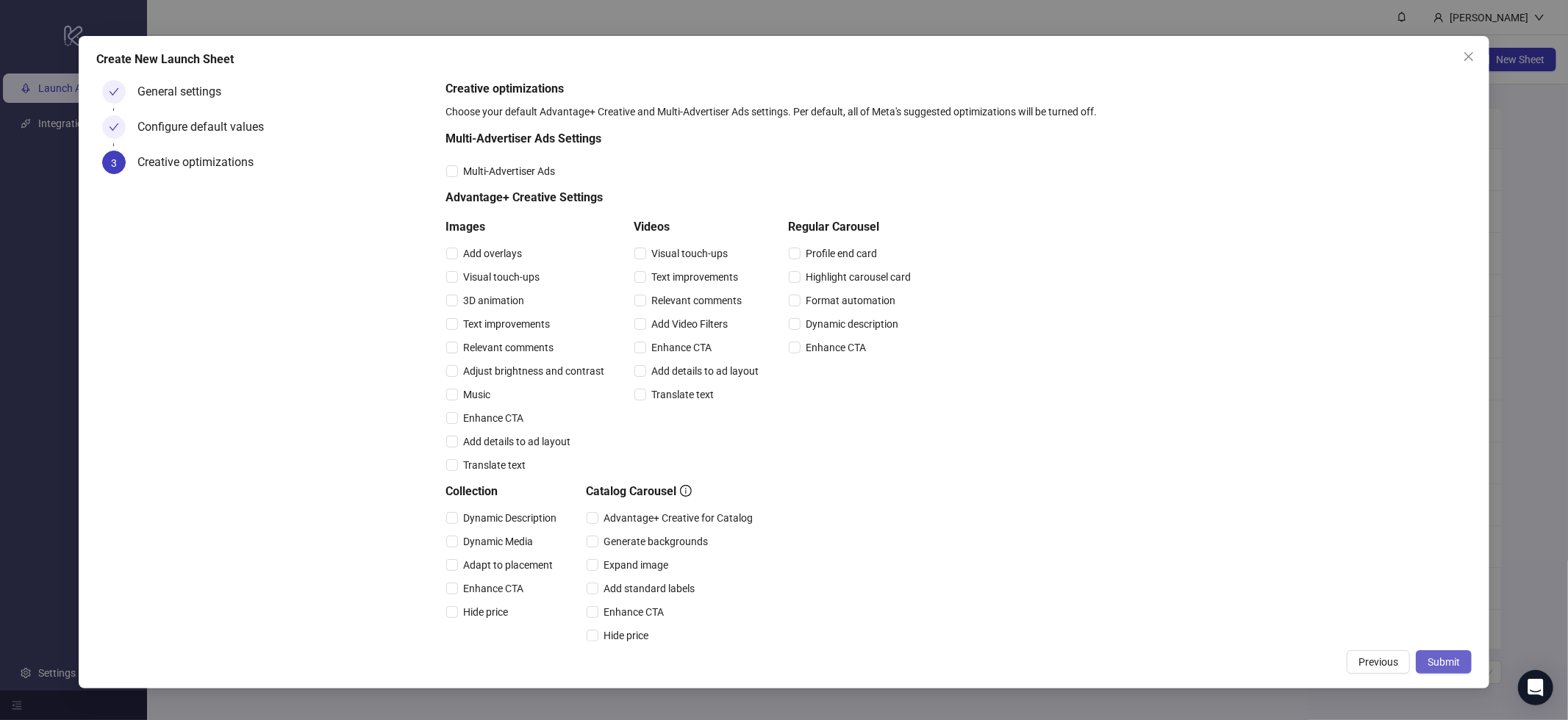
click at [1455, 673] on button "Submit" at bounding box center [1444, 662] width 55 height 23
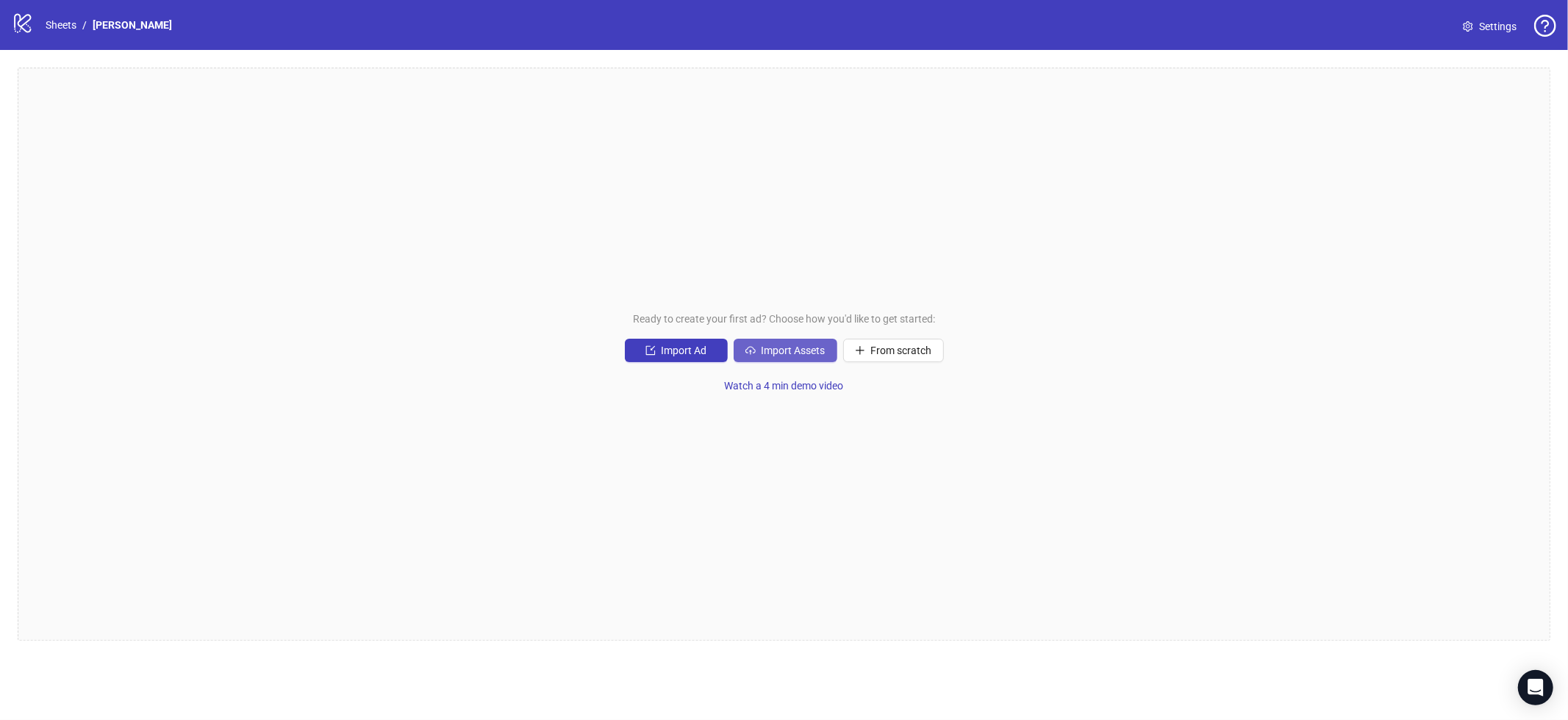
click at [783, 350] on span "Import Assets" at bounding box center [793, 350] width 64 height 12
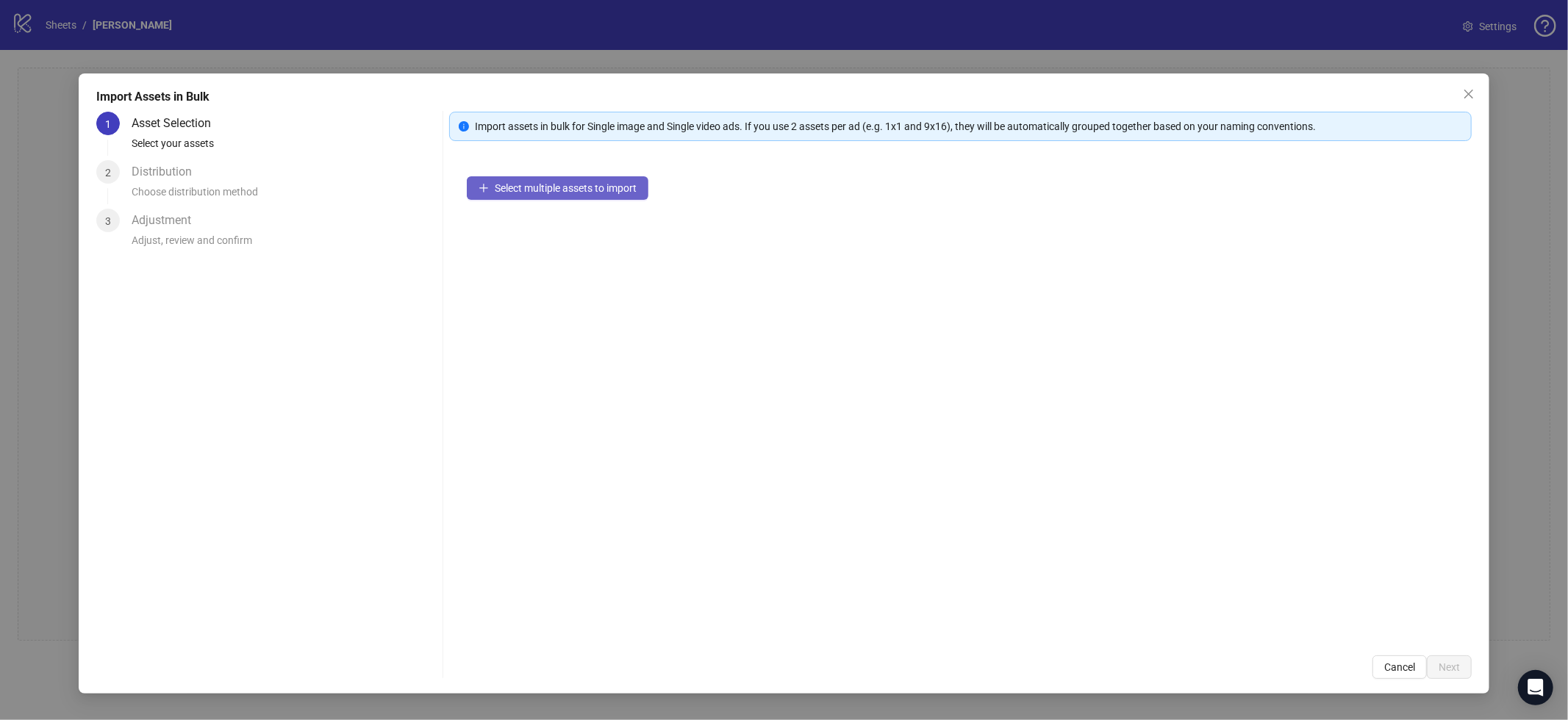
click at [550, 178] on button "Select multiple assets to import" at bounding box center [558, 188] width 182 height 23
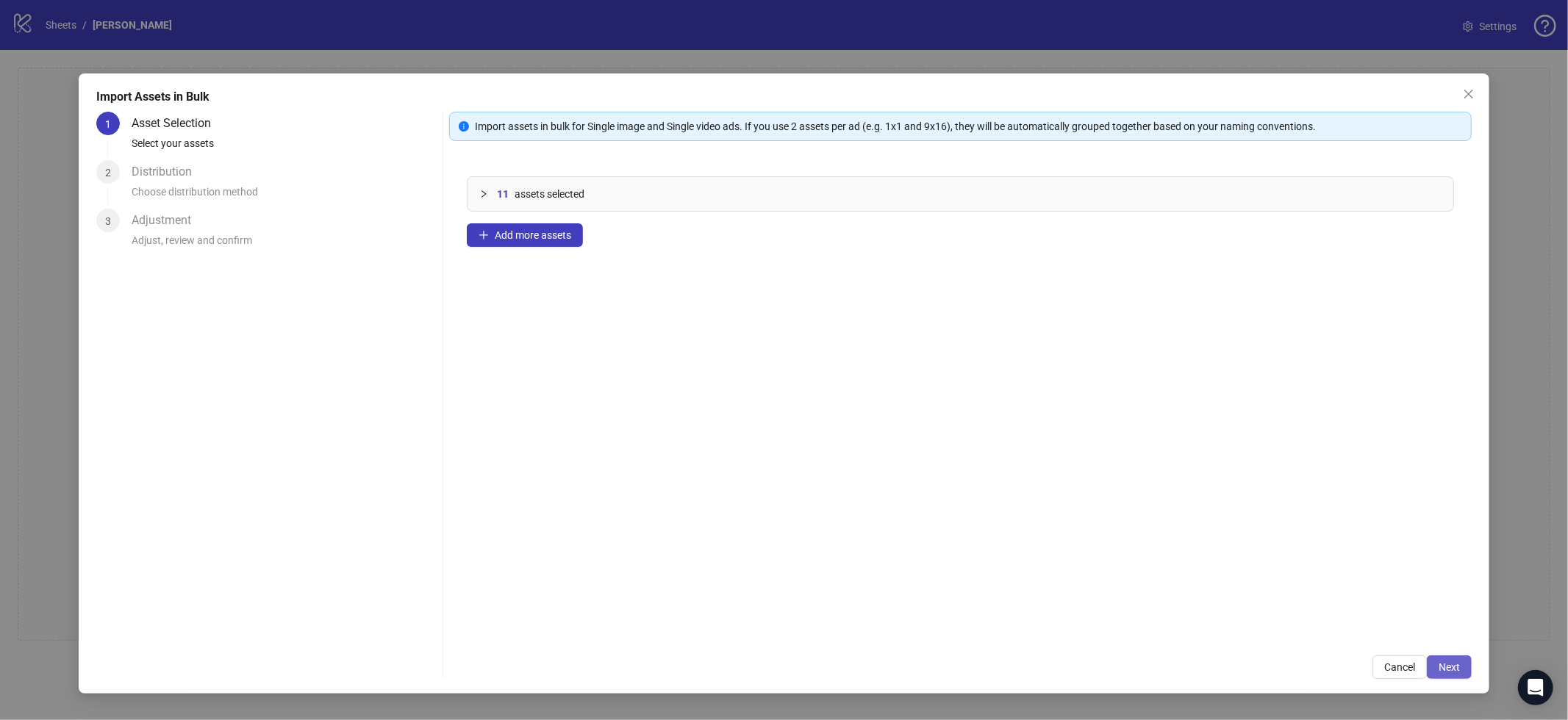
click at [1447, 667] on span "Next" at bounding box center [1450, 666] width 21 height 12
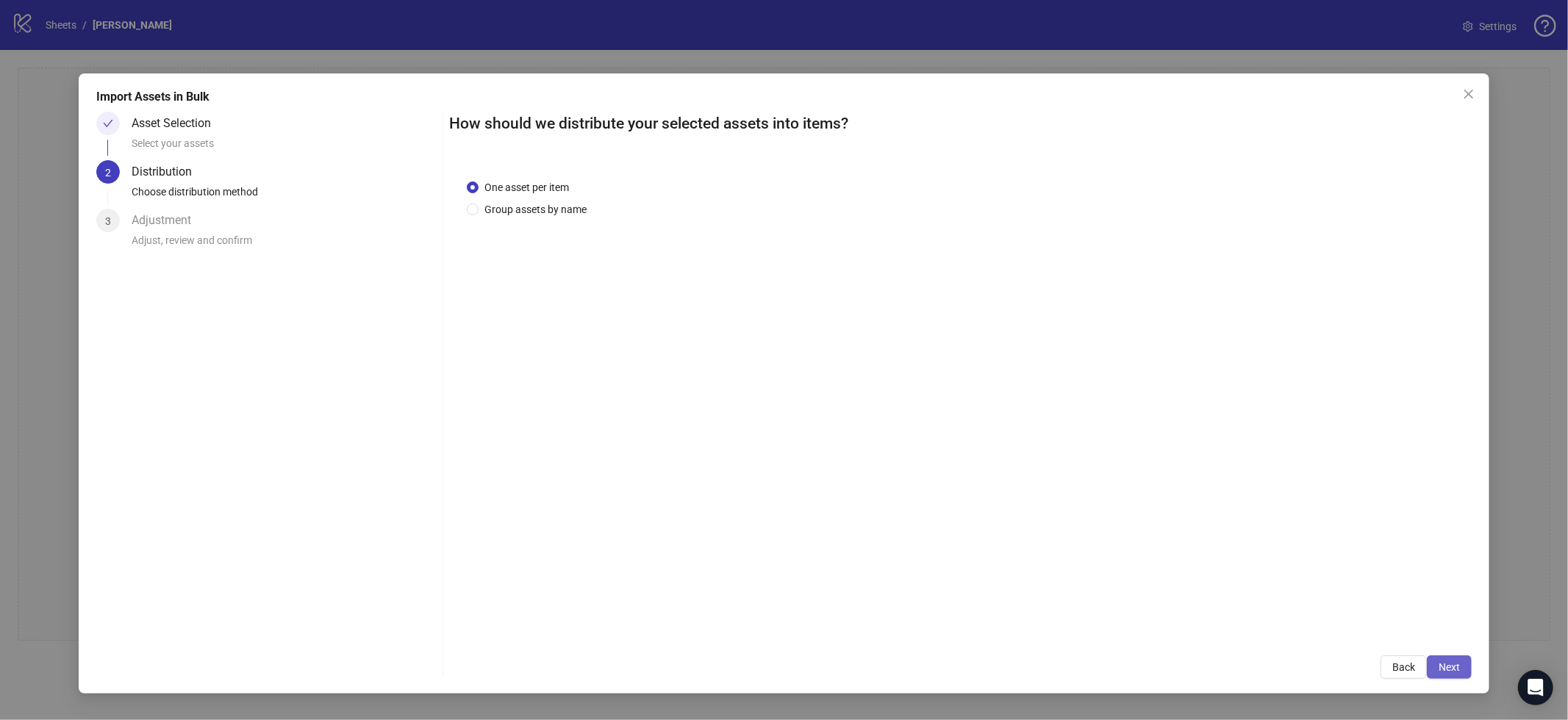
click at [1463, 661] on button "Next" at bounding box center [1450, 667] width 45 height 23
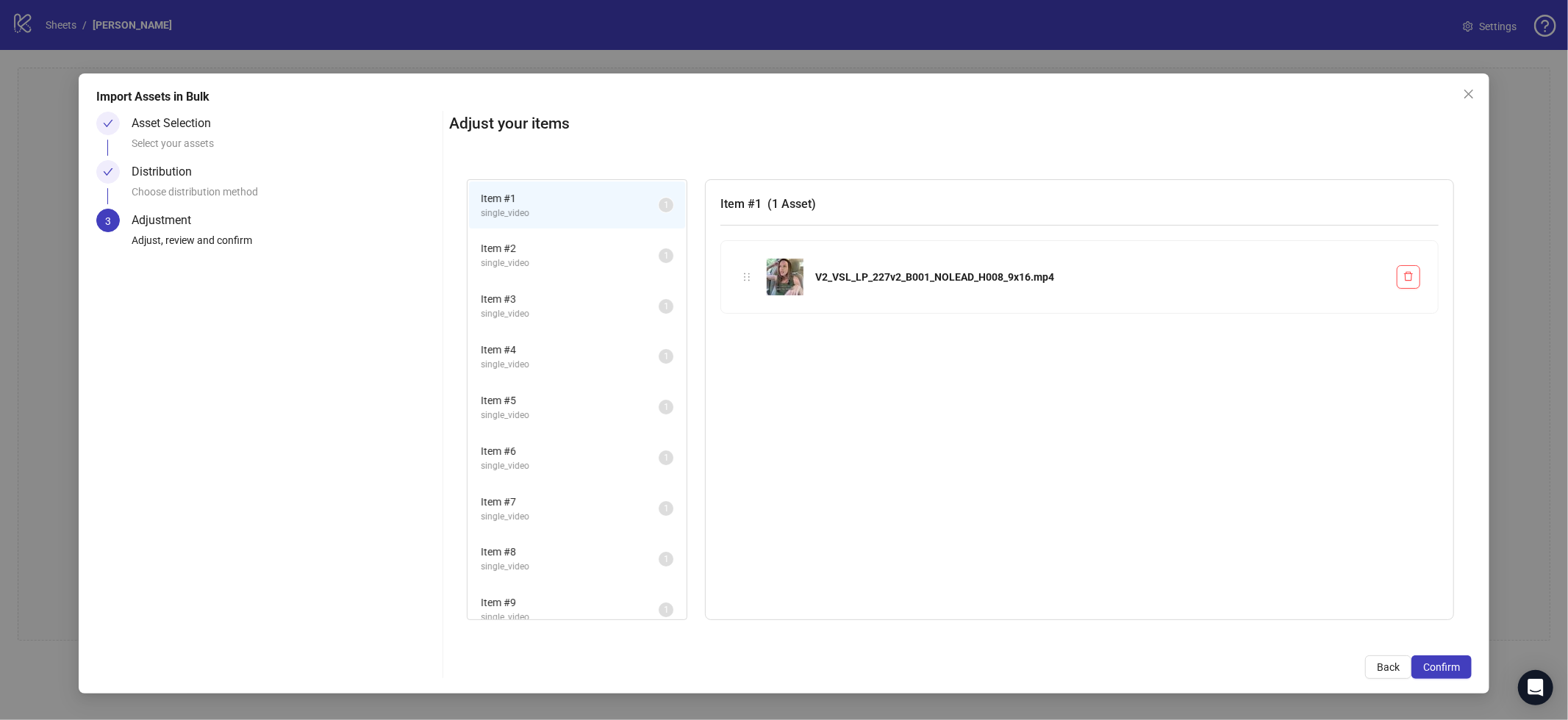
click at [1432, 653] on div "Adjust your items Item # 1 single_video 1 Item # 2 single_video 1 Item # 3 sing…" at bounding box center [960, 395] width 1023 height 567
click at [1440, 669] on span "Confirm" at bounding box center [1442, 666] width 37 height 12
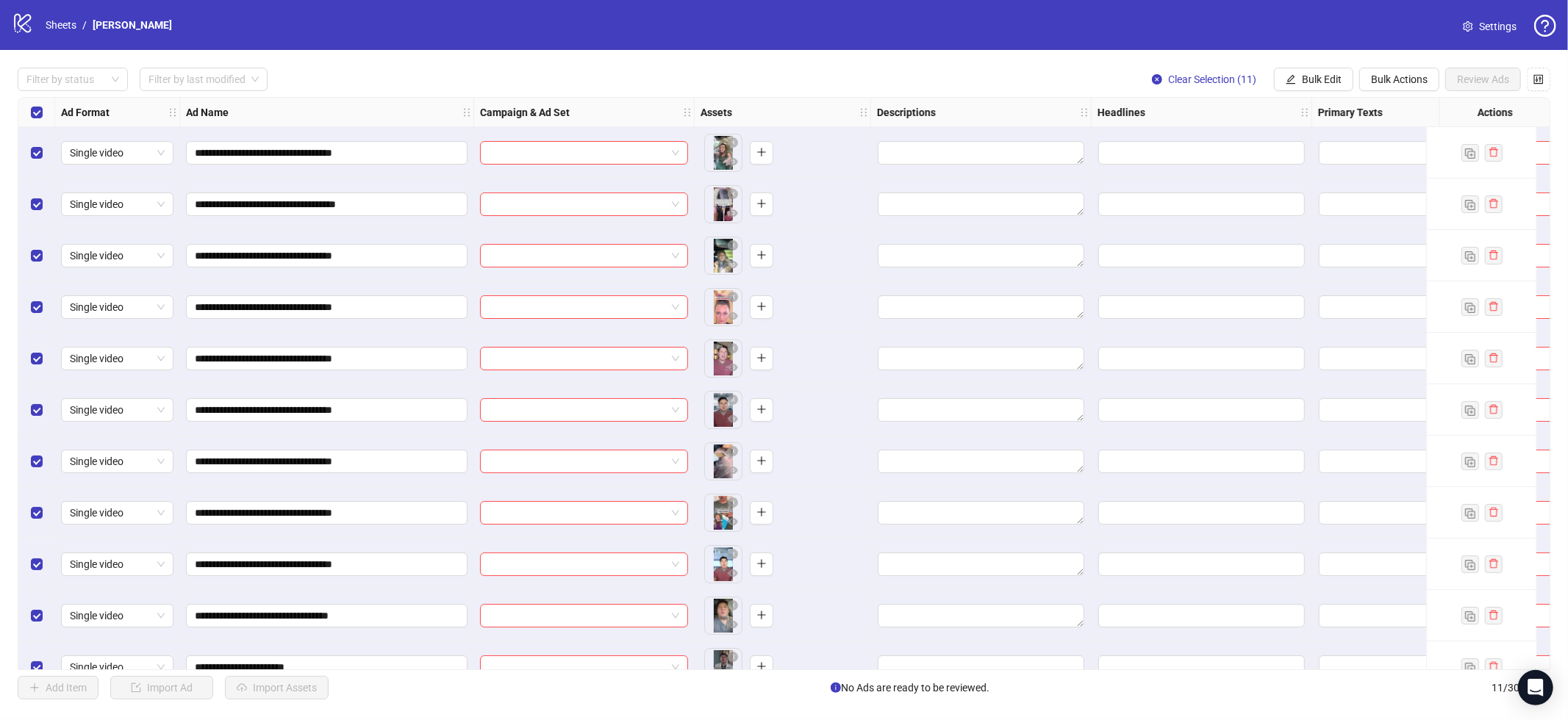
drag, startPoint x: 1272, startPoint y: 70, endPoint x: 1353, endPoint y: 89, distance: 83.2
click at [1275, 72] on div "Clear Selection (11) Bulk Edit Bulk Actions Review Ads" at bounding box center [1345, 80] width 410 height 23
drag, startPoint x: 1313, startPoint y: 79, endPoint x: 1307, endPoint y: 93, distance: 15.2
click at [1313, 79] on span "Bulk Edit" at bounding box center [1322, 79] width 39 height 12
click at [1324, 150] on span "Campaign & Ad Set" at bounding box center [1328, 156] width 88 height 16
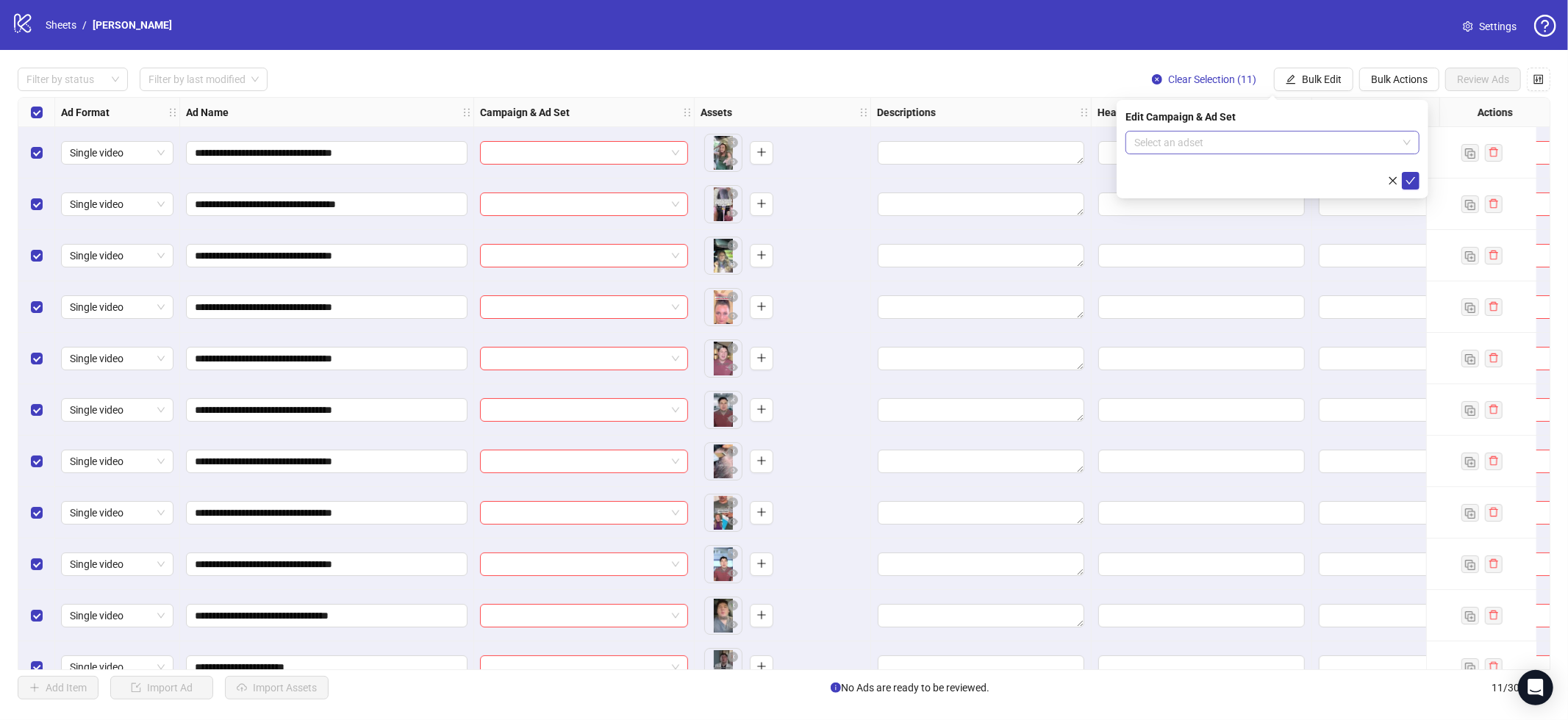
click at [1281, 146] on input "search" at bounding box center [1266, 142] width 263 height 22
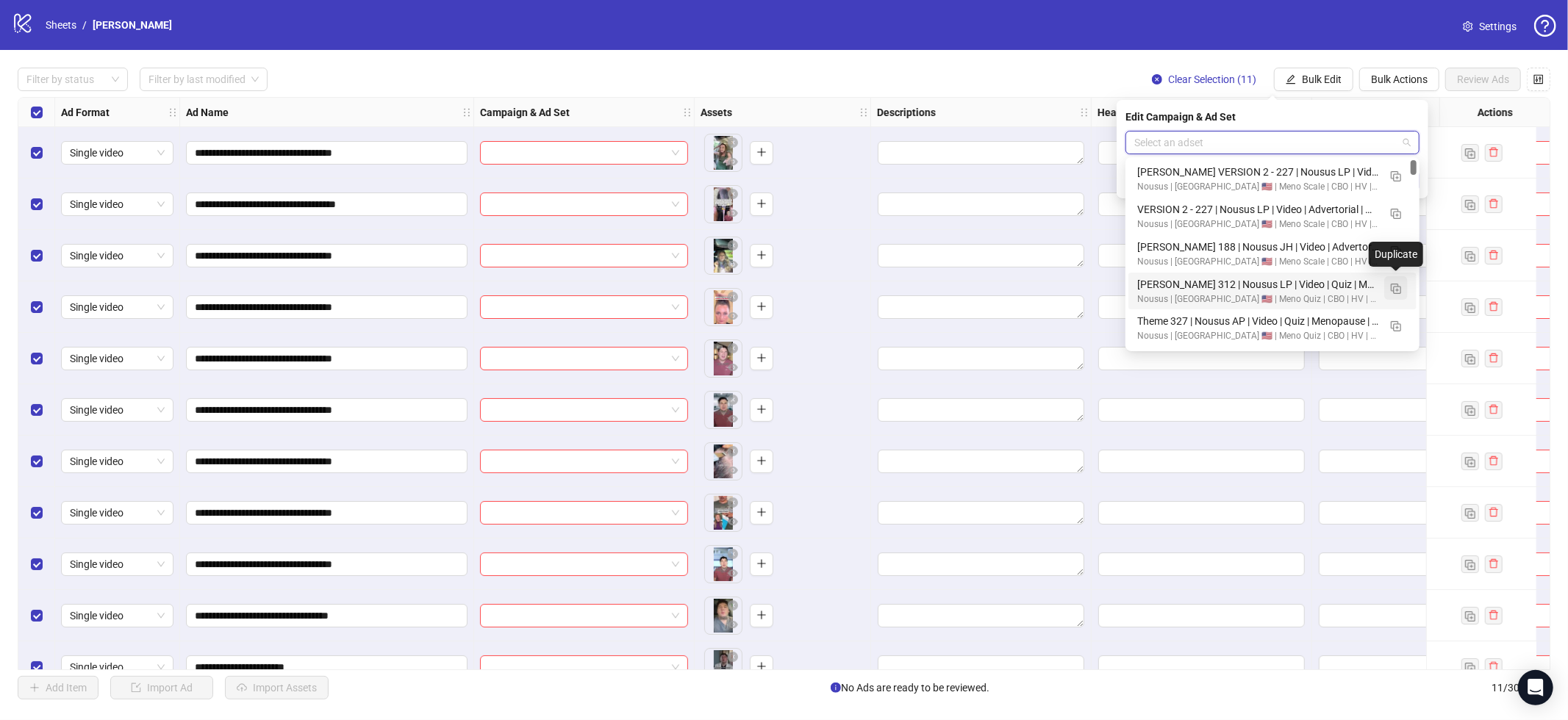
click at [1394, 289] on img "button" at bounding box center [1396, 289] width 11 height 11
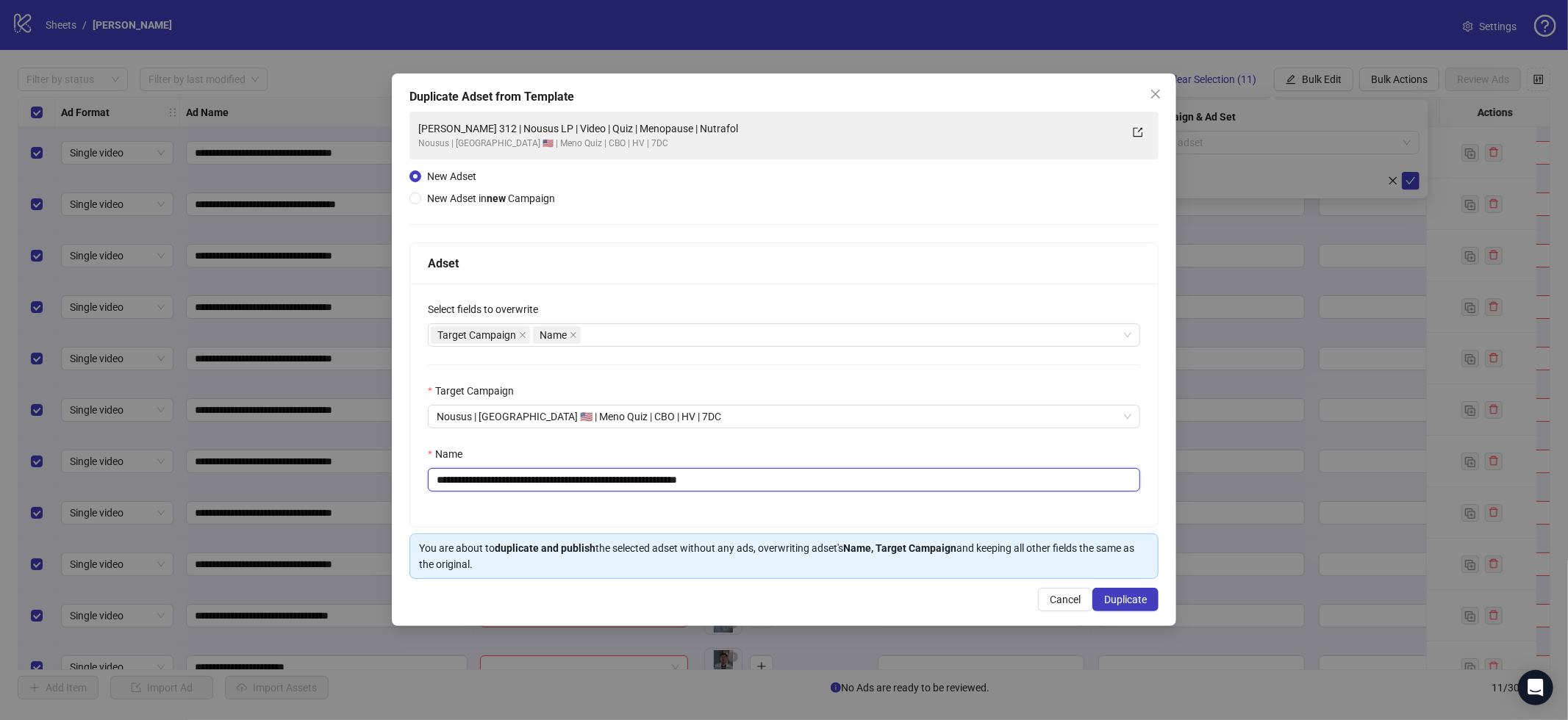
click at [781, 483] on input "**********" at bounding box center [784, 479] width 712 height 23
paste input "**********"
click at [441, 484] on input "**********" at bounding box center [784, 479] width 712 height 23
click at [438, 484] on input "**********" at bounding box center [784, 479] width 712 height 23
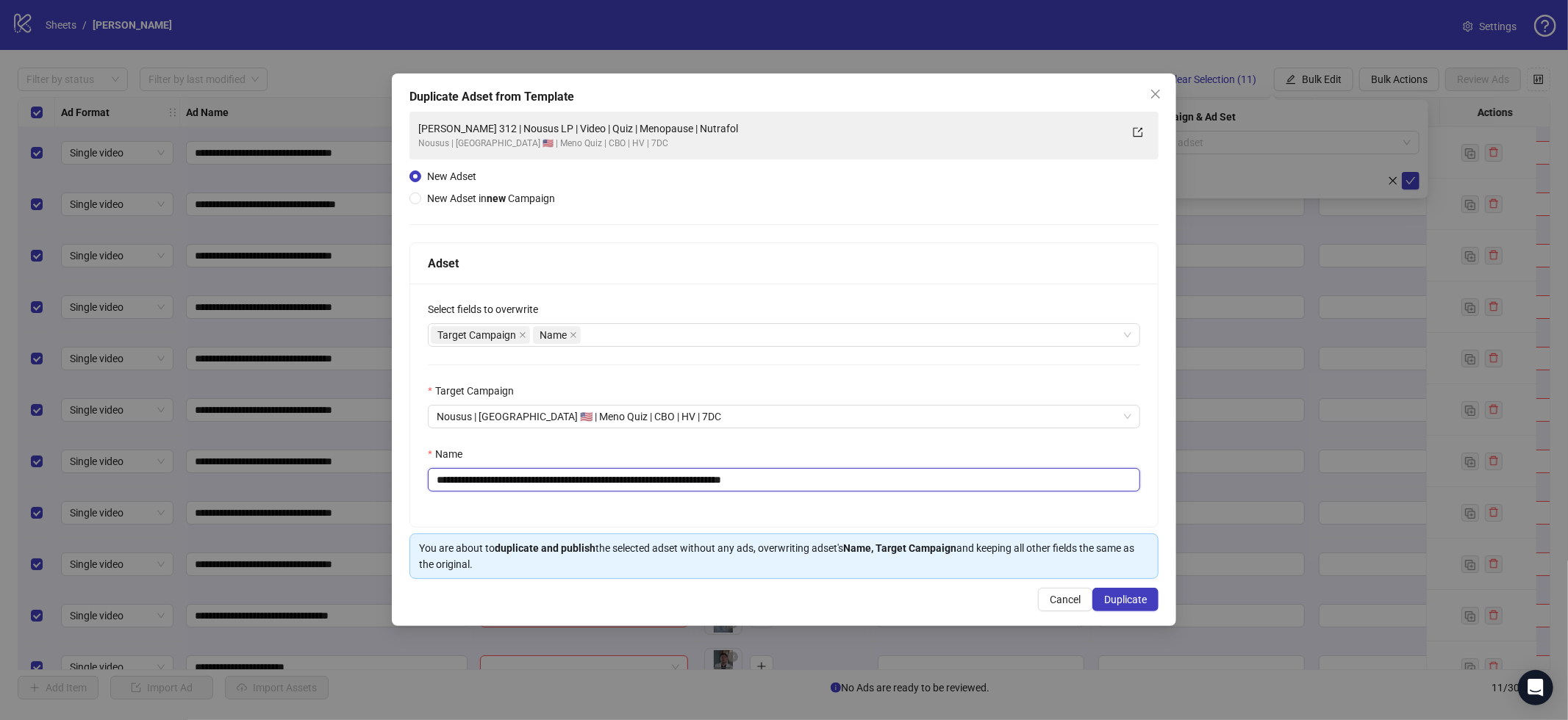
click at [438, 484] on input "**********" at bounding box center [784, 479] width 712 height 23
click at [607, 476] on input "**********" at bounding box center [784, 479] width 712 height 23
type input "**********"
click at [1130, 599] on span "Duplicate" at bounding box center [1126, 599] width 43 height 12
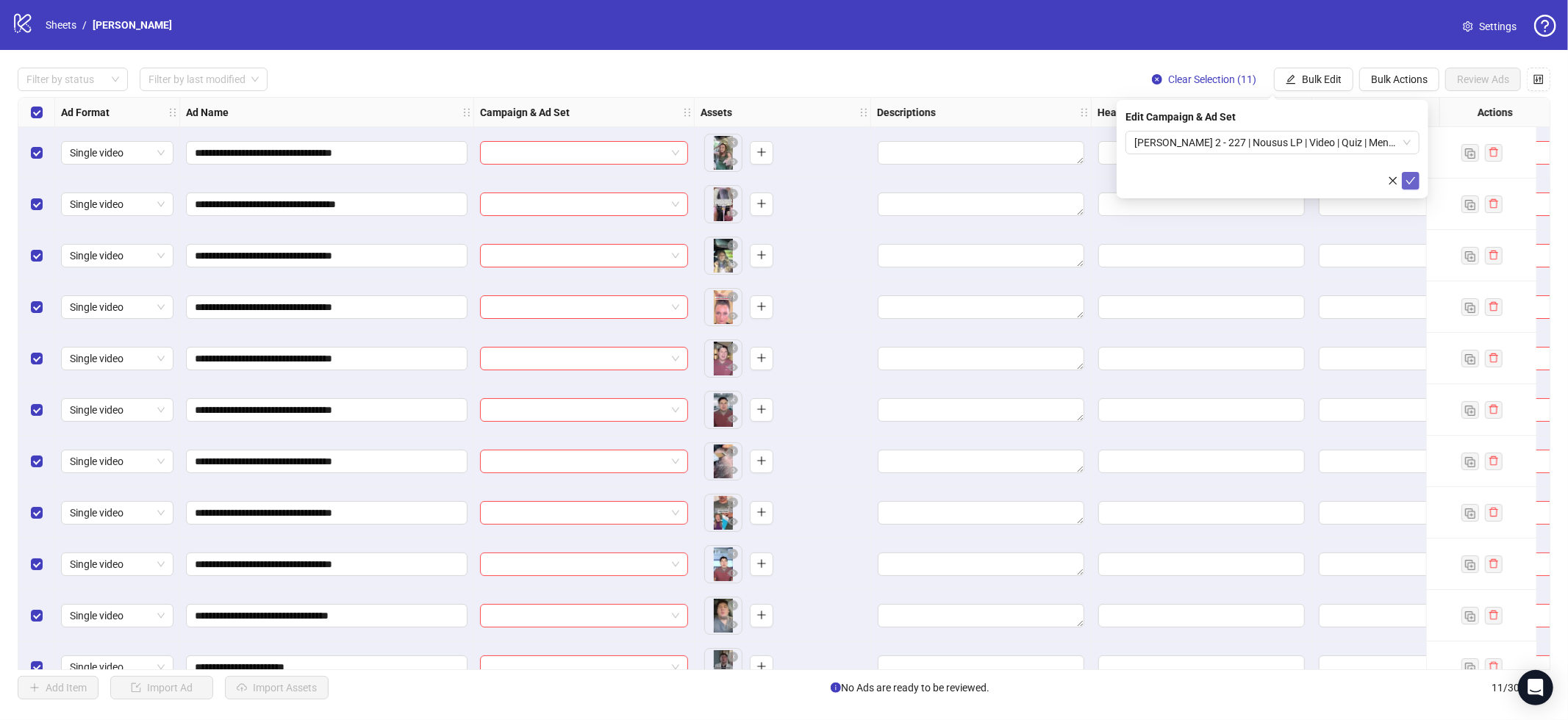
click at [1410, 180] on icon "check" at bounding box center [1411, 181] width 11 height 11
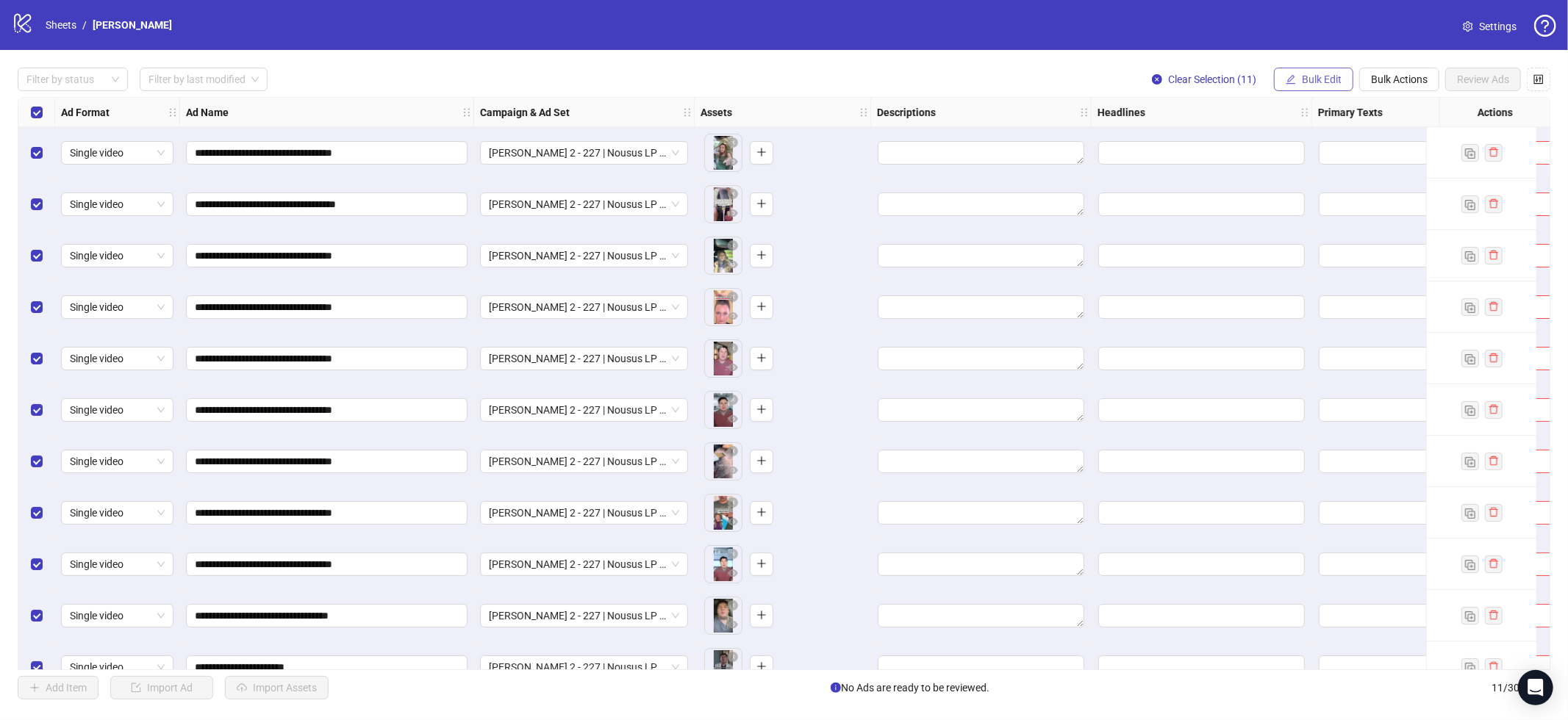
click at [1308, 74] on span "Bulk Edit" at bounding box center [1322, 79] width 39 height 12
click at [1323, 220] on span "Primary Texts" at bounding box center [1328, 226] width 88 height 16
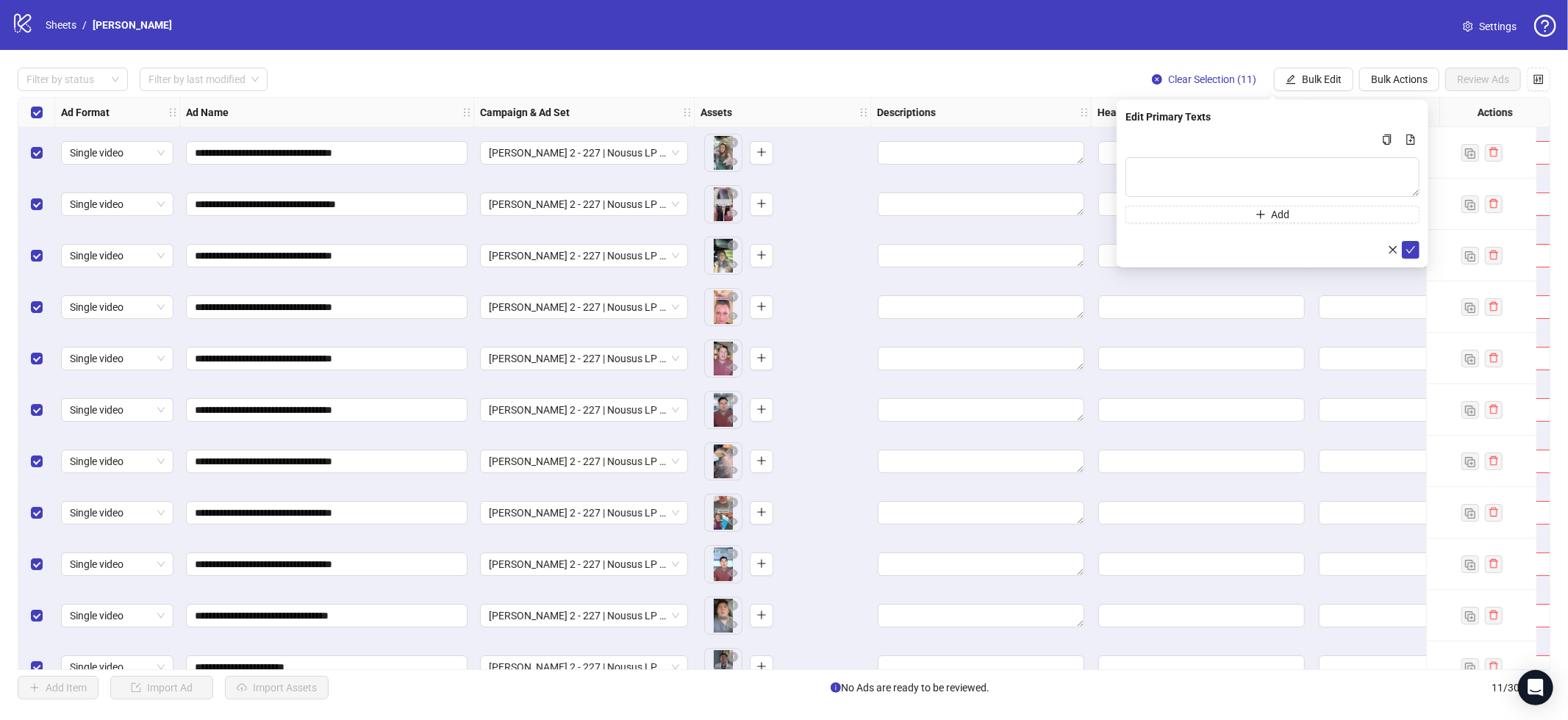
click at [1273, 125] on div "Edit Primary Texts Add" at bounding box center [1273, 183] width 311 height 167
click at [1416, 133] on button "Multi-text input container - paste or copy values" at bounding box center [1411, 140] width 18 height 18
type textarea "**********"
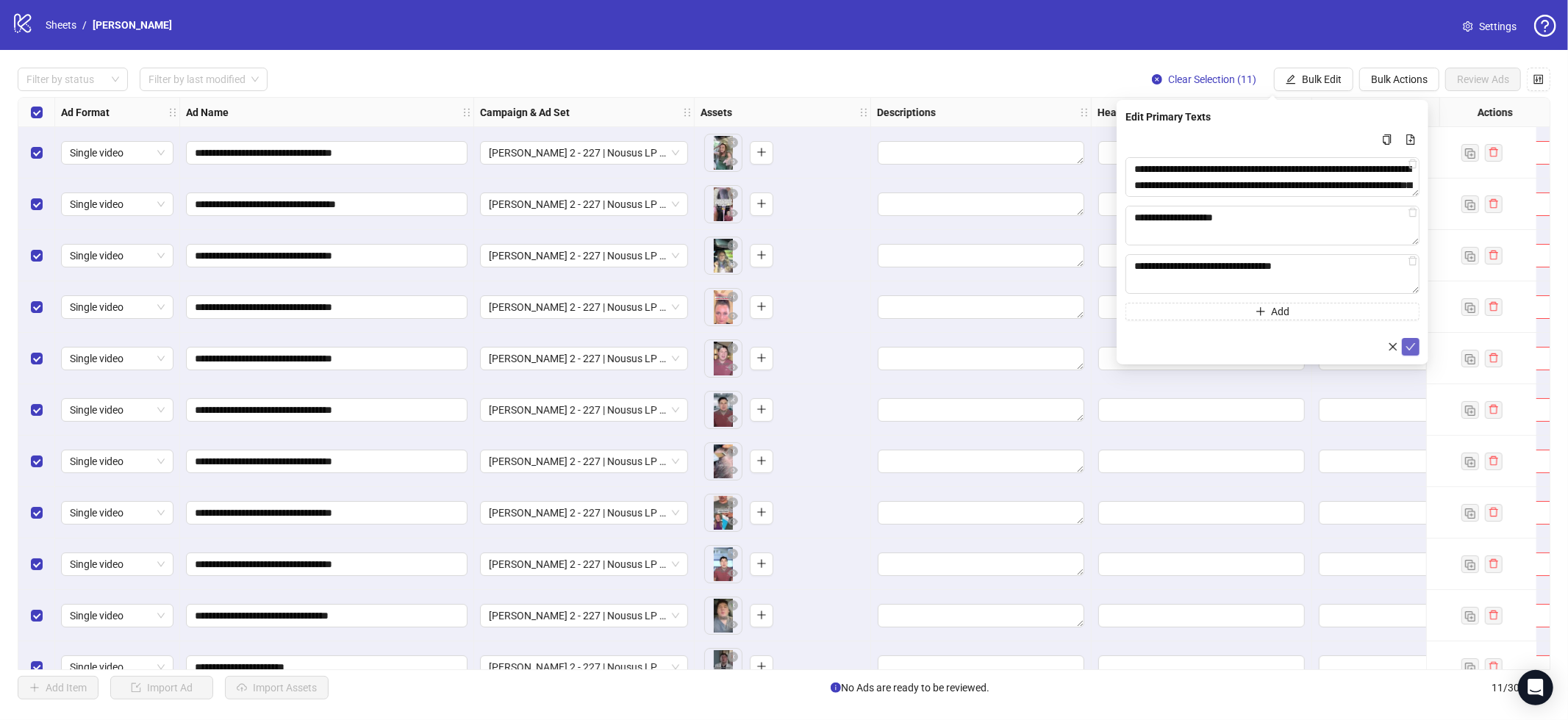
click at [1412, 343] on icon "check" at bounding box center [1411, 347] width 11 height 11
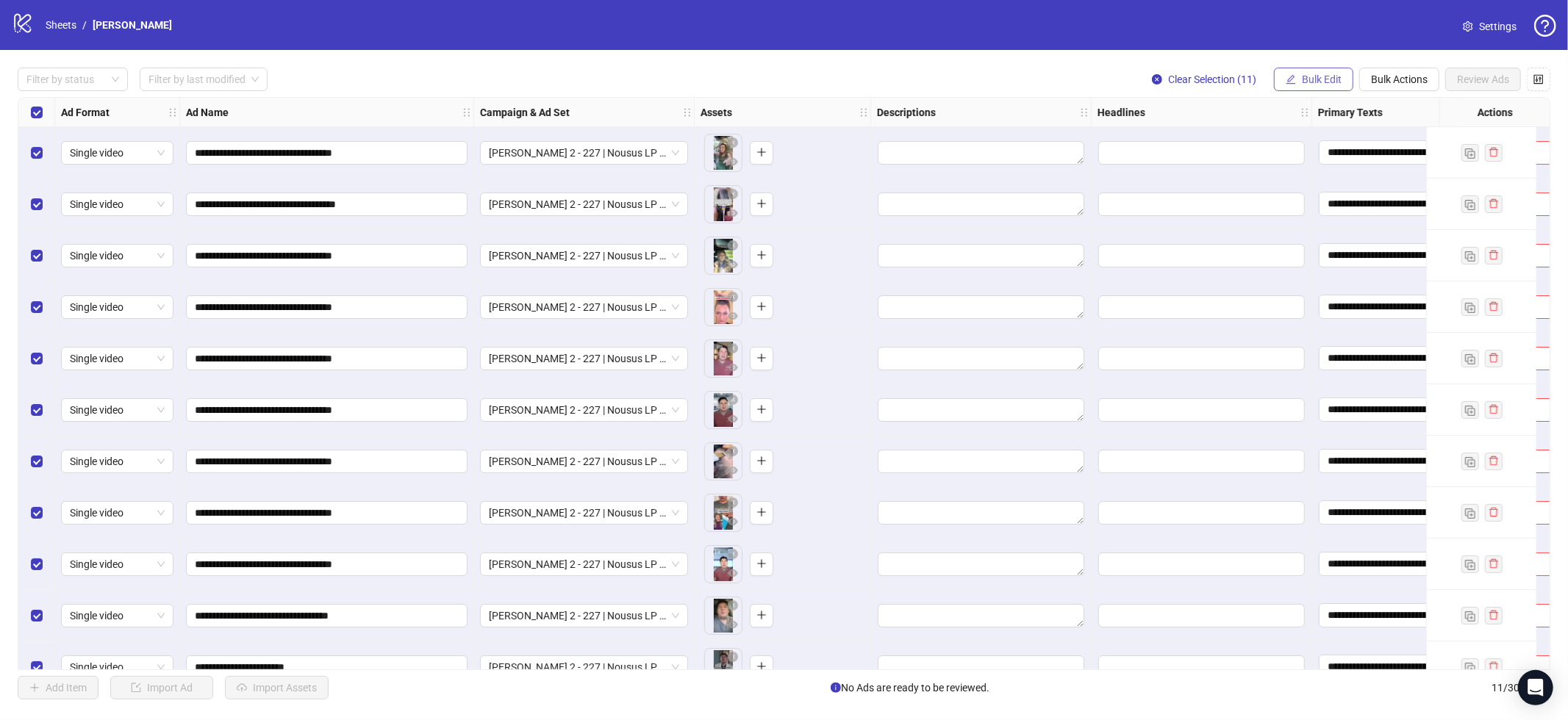
click at [1318, 80] on span "Bulk Edit" at bounding box center [1322, 79] width 39 height 12
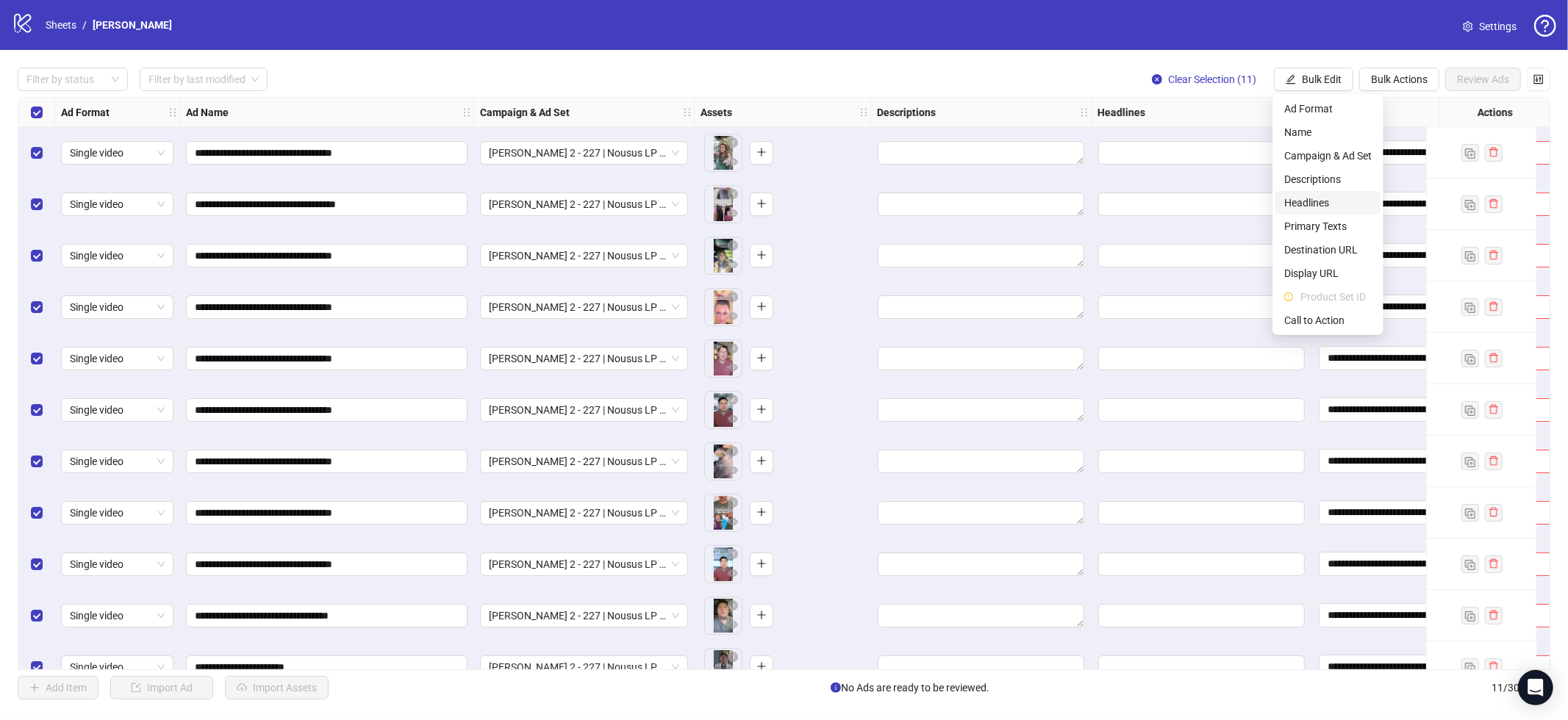
click at [1317, 201] on span "Headlines" at bounding box center [1328, 203] width 88 height 16
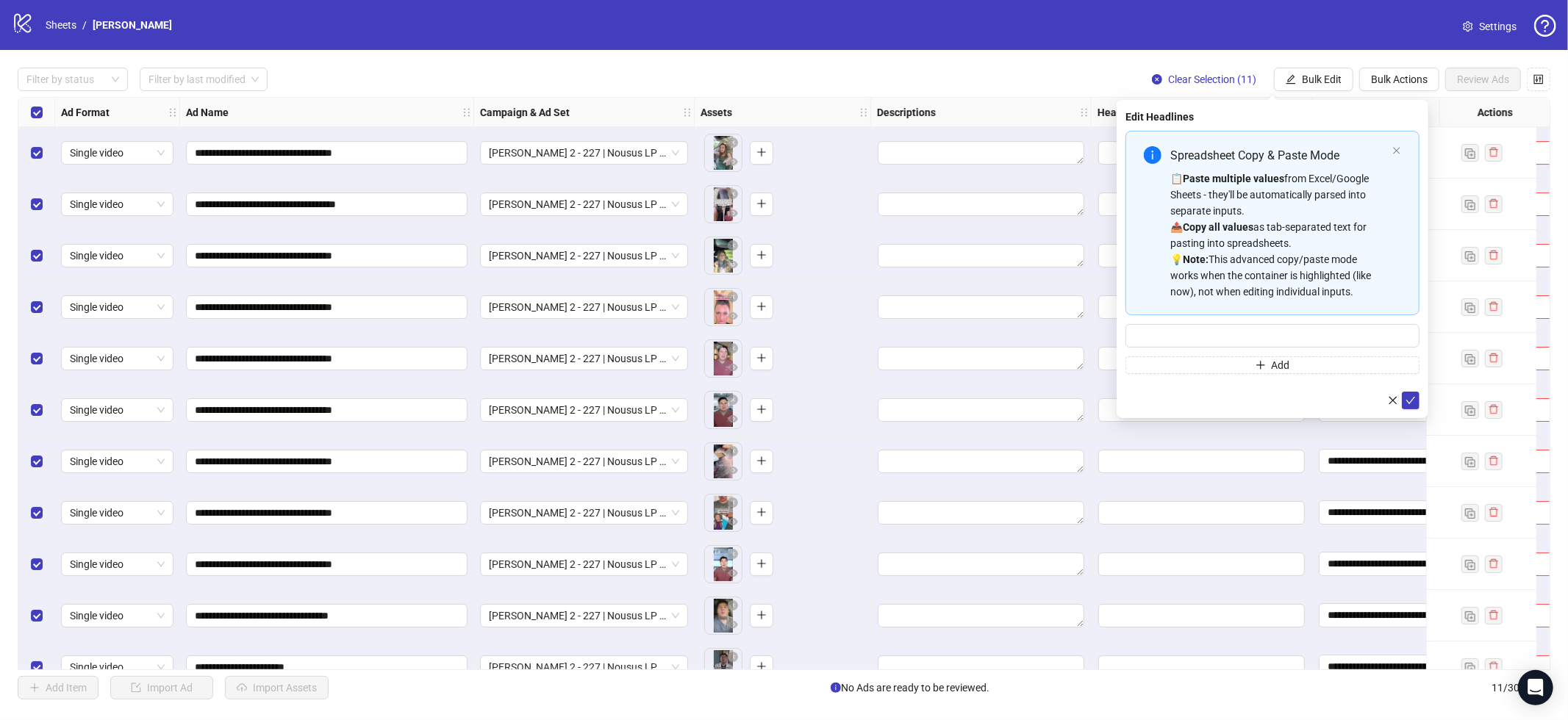
click at [1344, 219] on div "📋 Paste multiple values from Excel/Google Sheets - they'll be automatically par…" at bounding box center [1279, 235] width 217 height 130
click at [1416, 432] on button "submit" at bounding box center [1411, 433] width 18 height 18
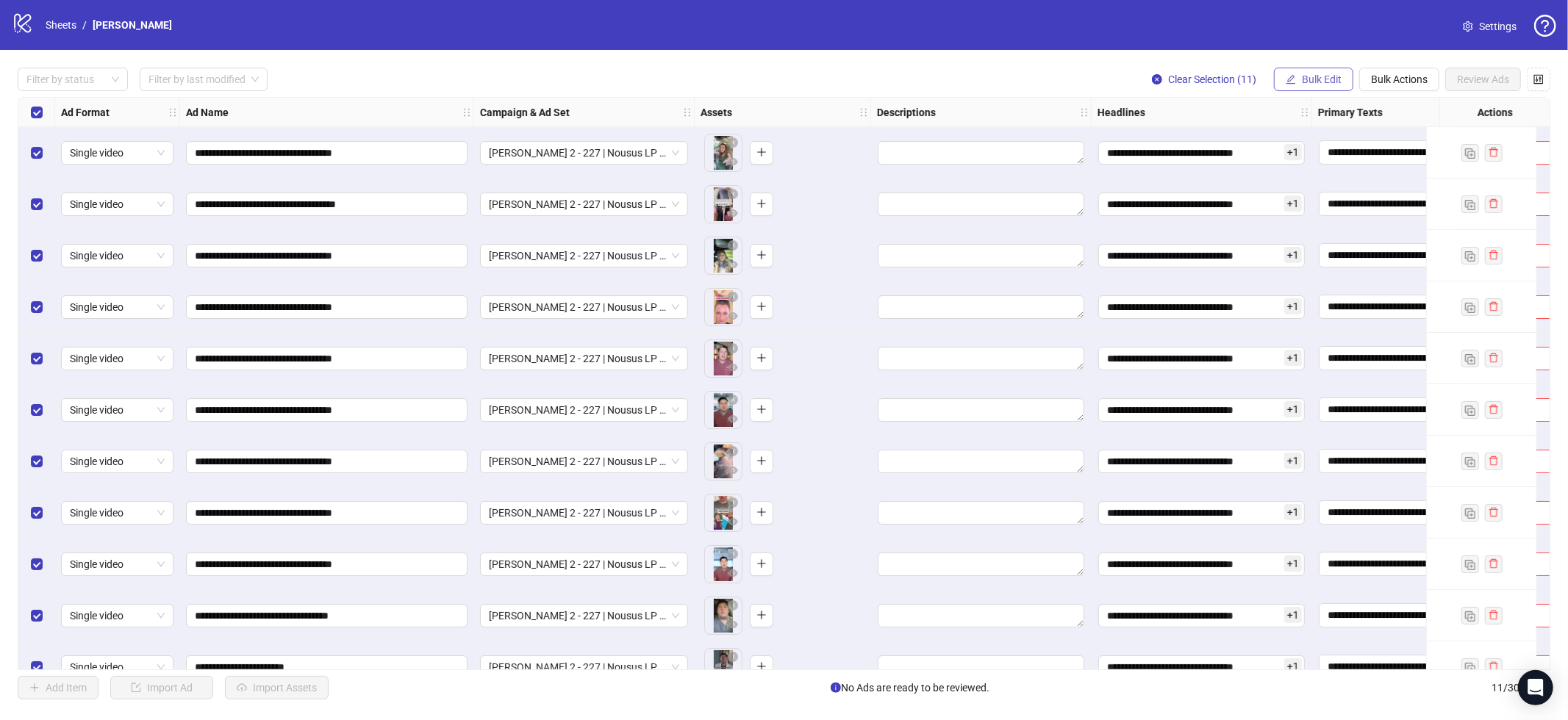
click at [1321, 80] on span "Bulk Edit" at bounding box center [1322, 79] width 39 height 12
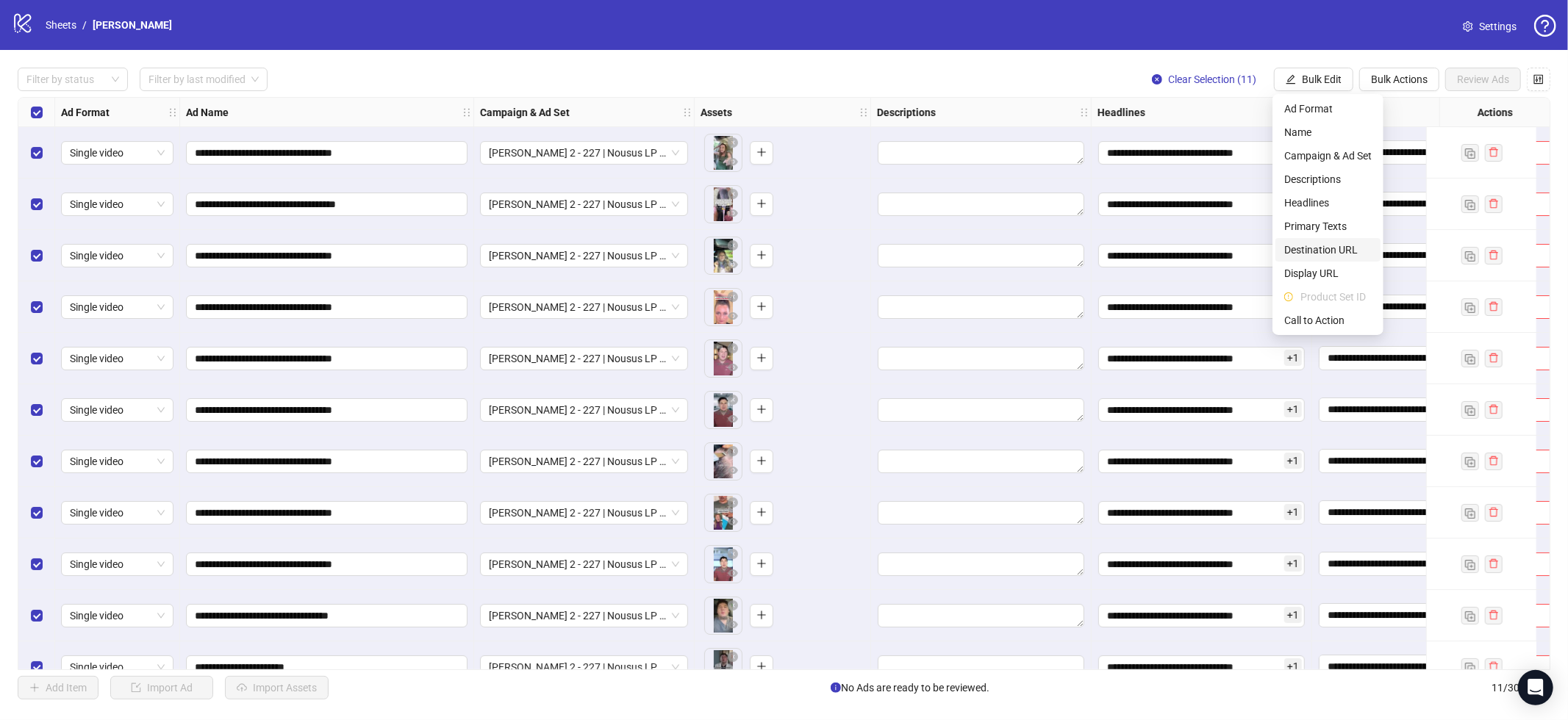
drag, startPoint x: 1322, startPoint y: 250, endPoint x: 1260, endPoint y: 242, distance: 62.5
click at [1322, 250] on span "Destination URL" at bounding box center [1328, 250] width 88 height 16
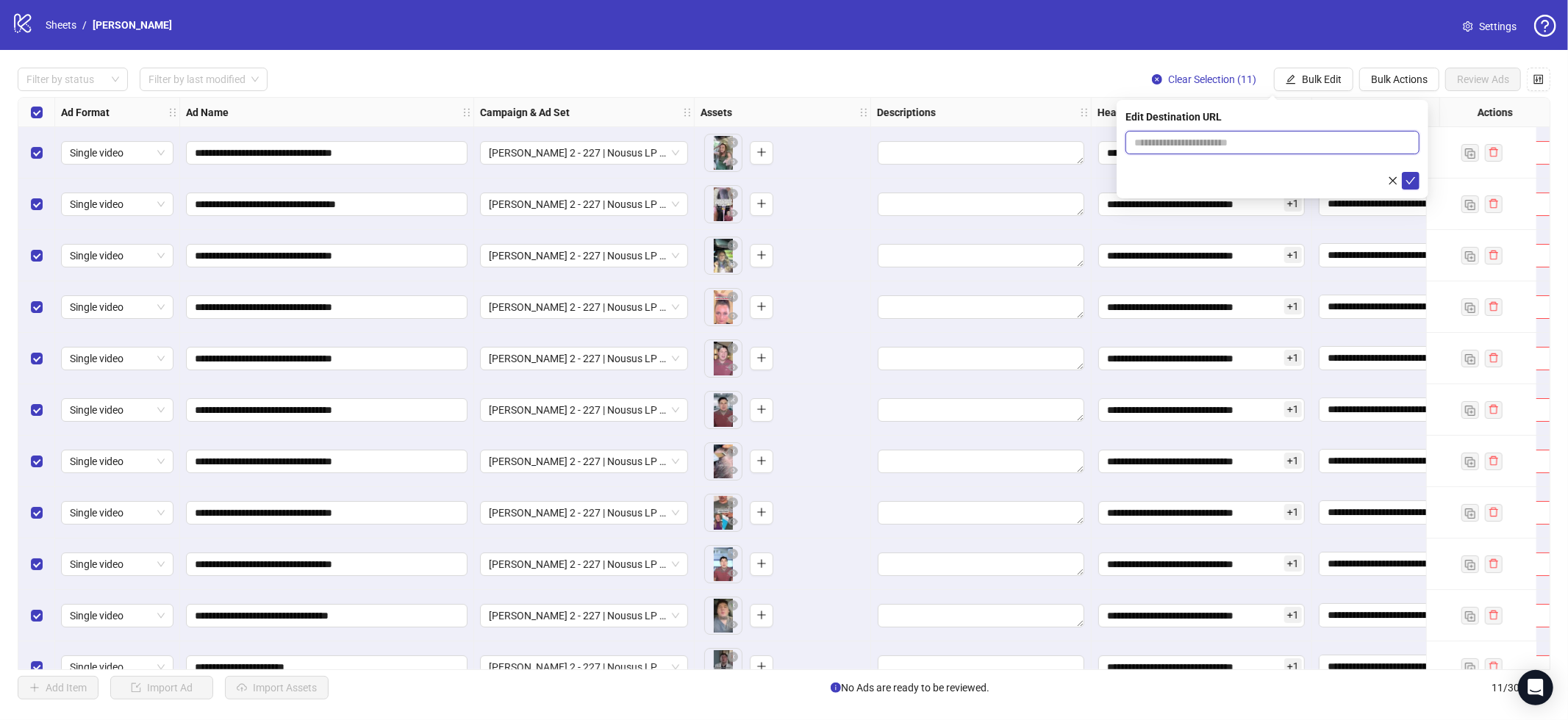
click at [1267, 140] on input "text" at bounding box center [1267, 142] width 265 height 16
paste input "**********"
type input "**********"
click at [1413, 187] on button "submit" at bounding box center [1411, 181] width 18 height 18
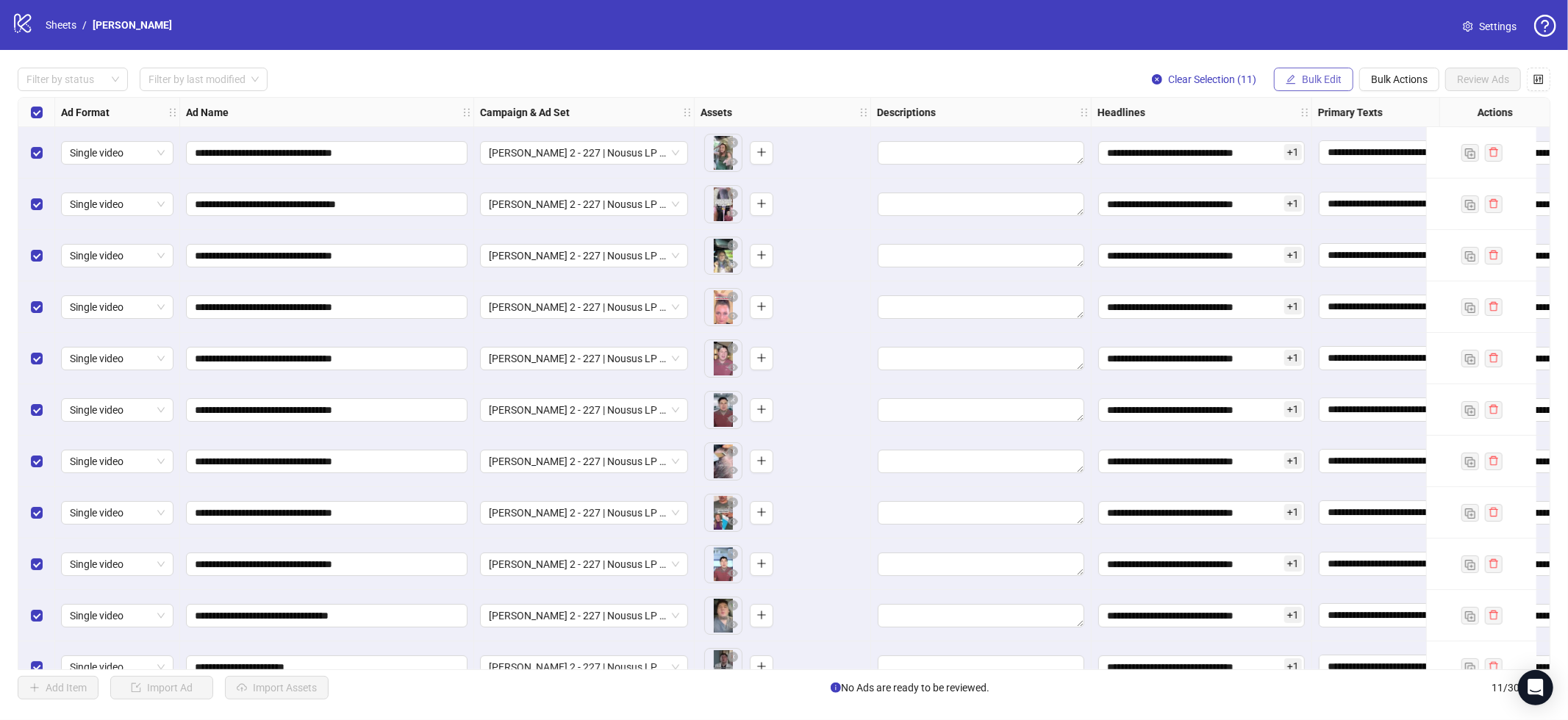
click at [1334, 86] on button "Bulk Edit" at bounding box center [1314, 80] width 80 height 23
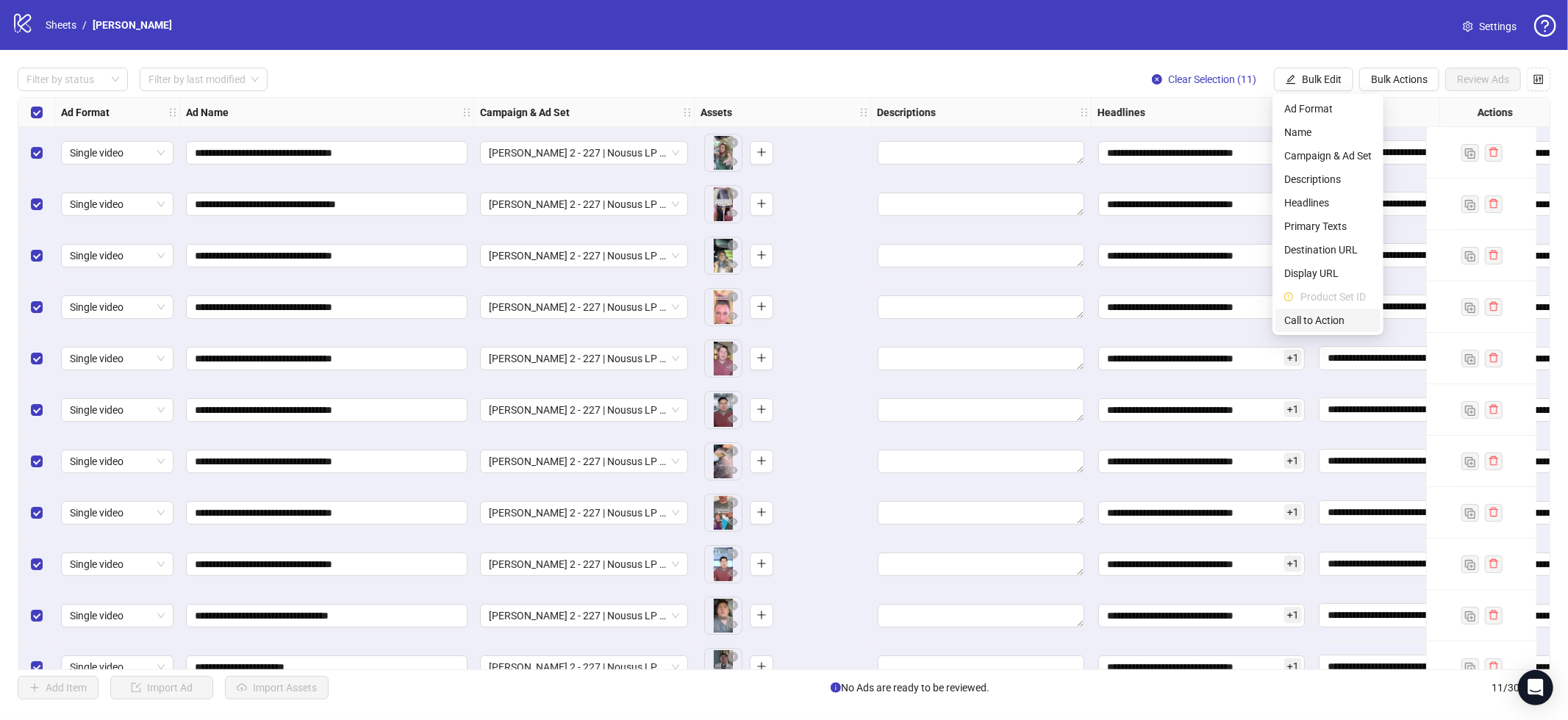
click at [1317, 317] on span "Call to Action" at bounding box center [1328, 320] width 88 height 16
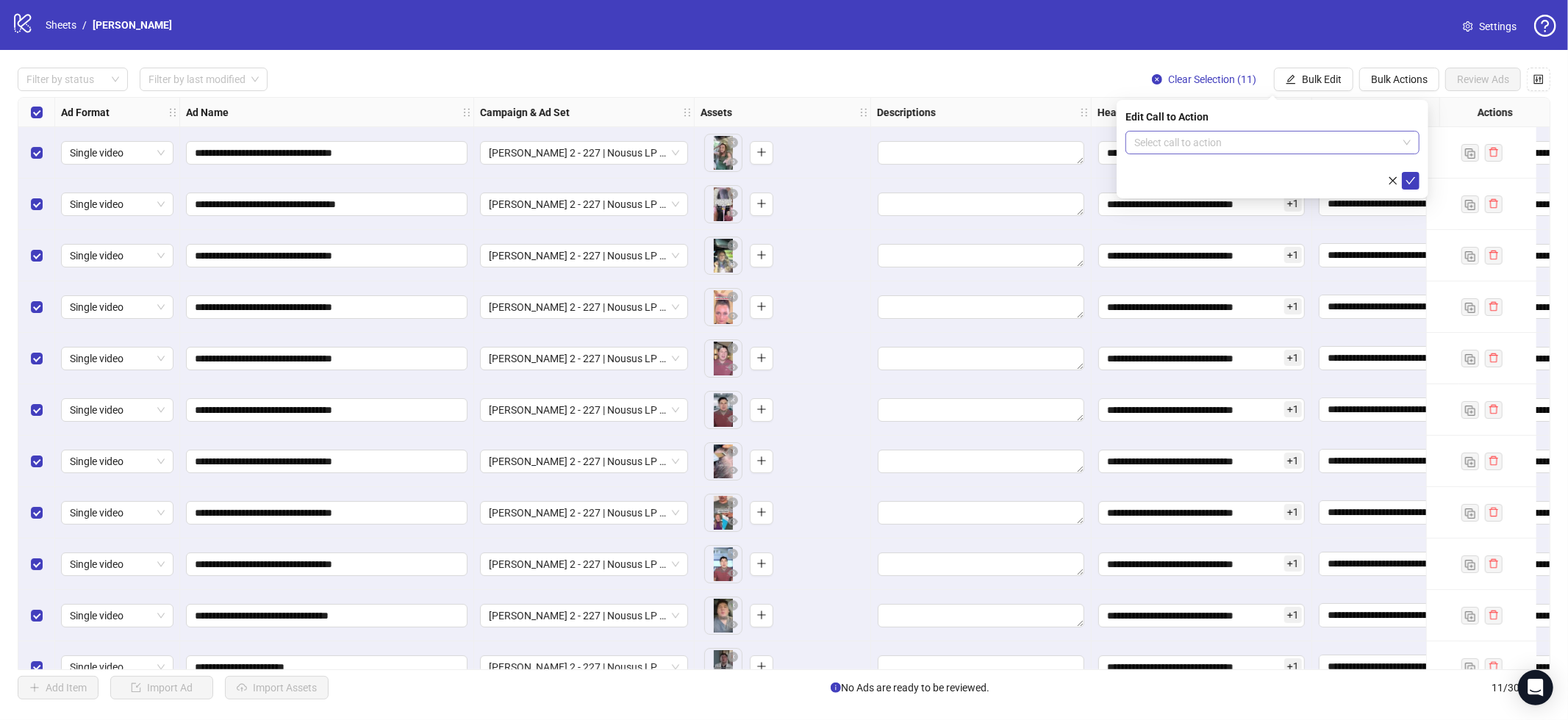
click at [1239, 142] on input "search" at bounding box center [1266, 142] width 263 height 22
type input "***"
click at [1230, 170] on div "Learn more" at bounding box center [1273, 172] width 270 height 16
click at [1405, 181] on button "submit" at bounding box center [1411, 181] width 18 height 18
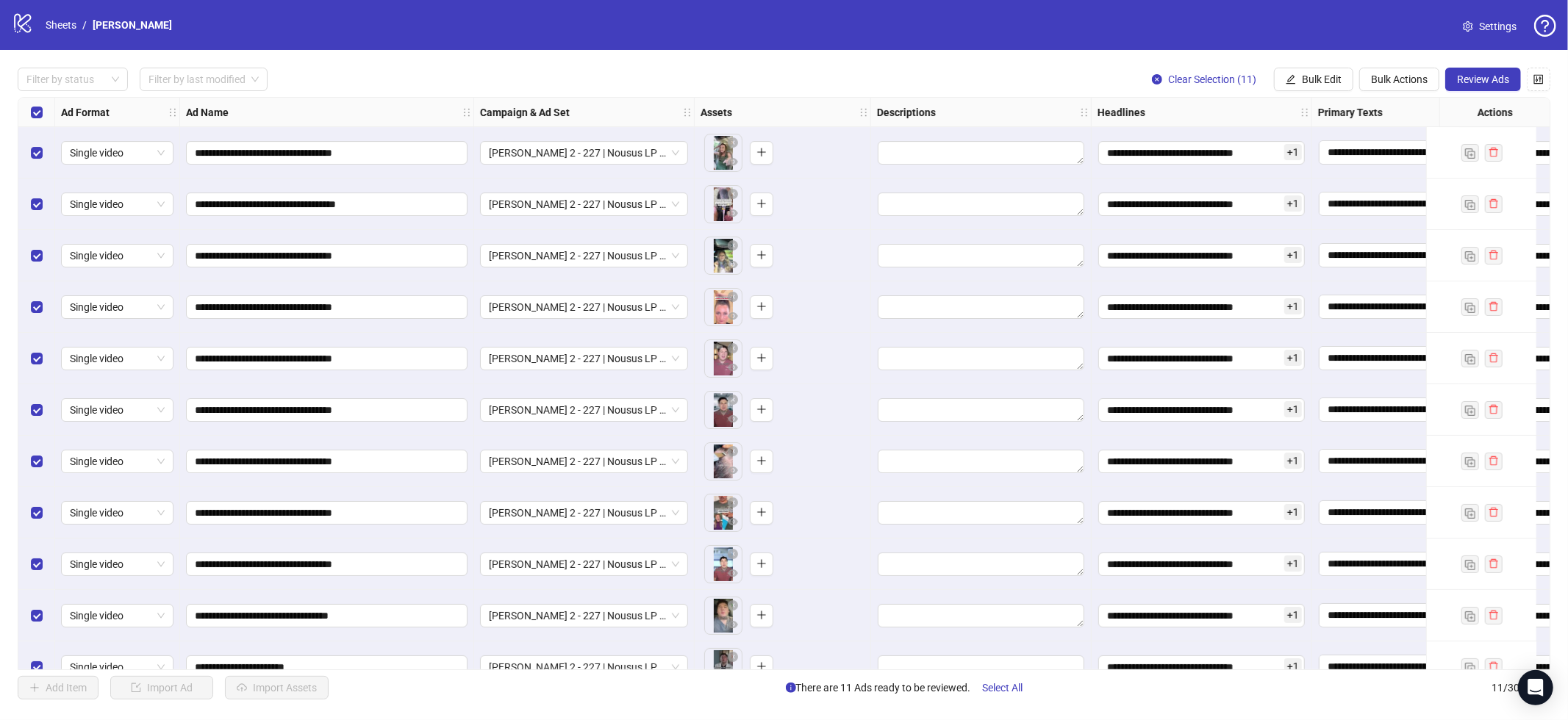
click at [1489, 29] on span "Settings" at bounding box center [1498, 27] width 38 height 16
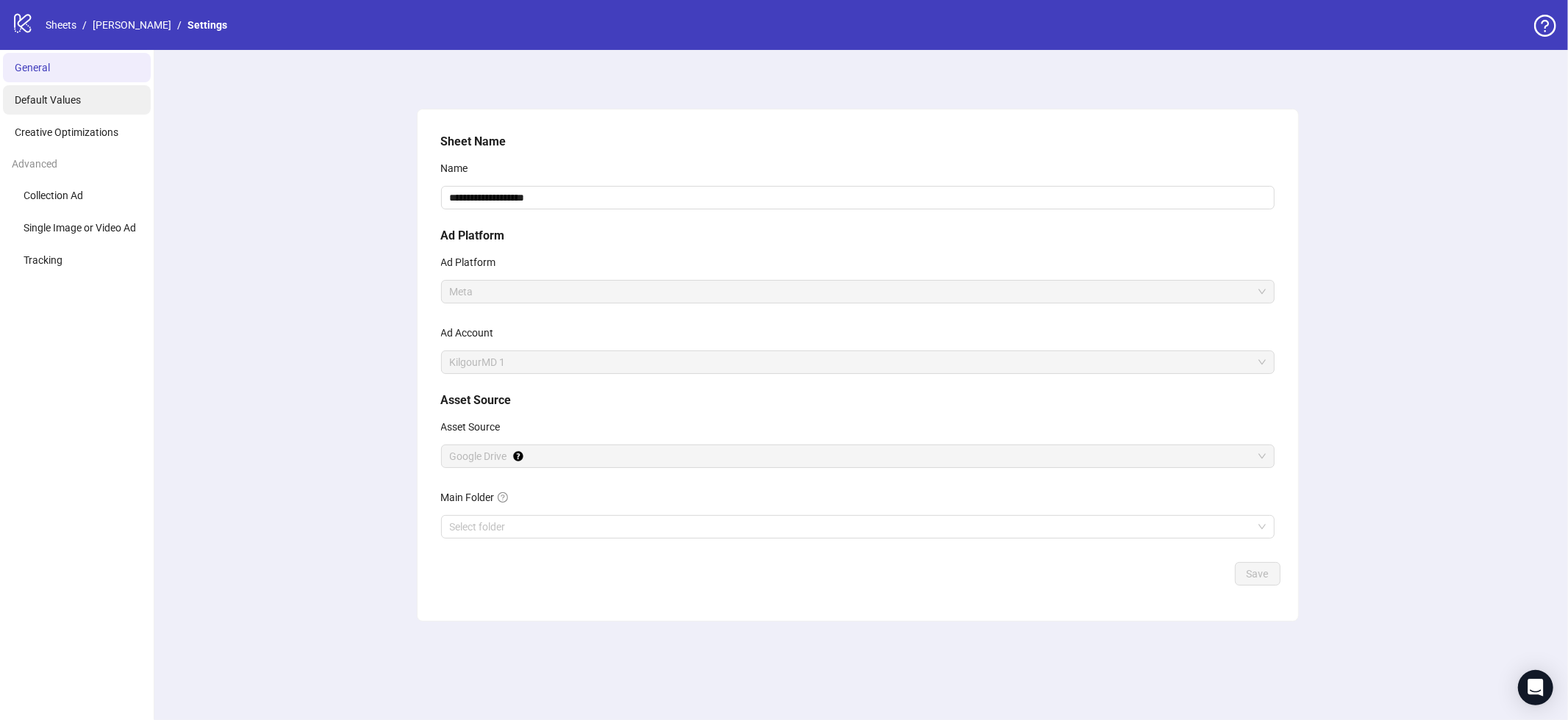
click at [80, 99] on span "Default Values" at bounding box center [47, 99] width 66 height 12
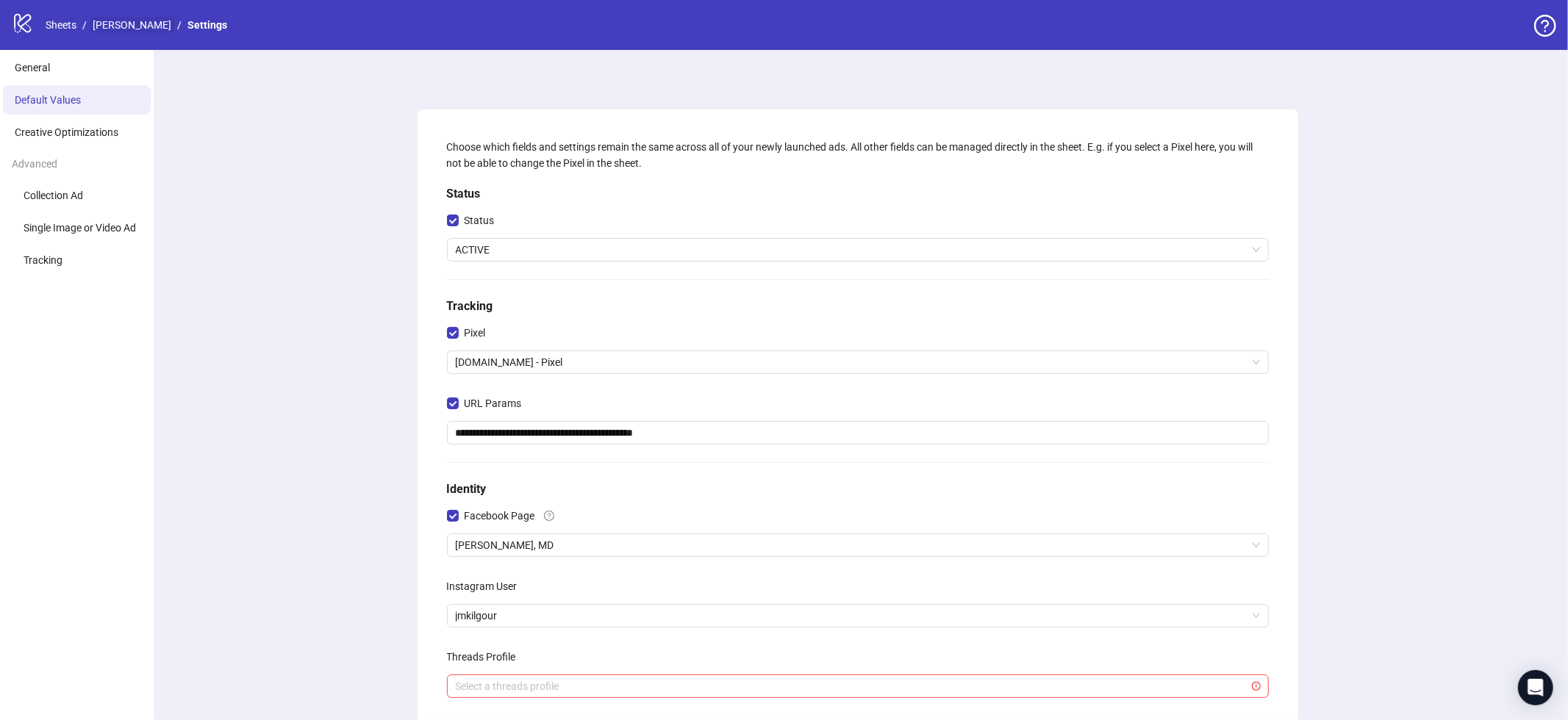
click at [175, 28] on link "[PERSON_NAME]" at bounding box center [132, 25] width 84 height 16
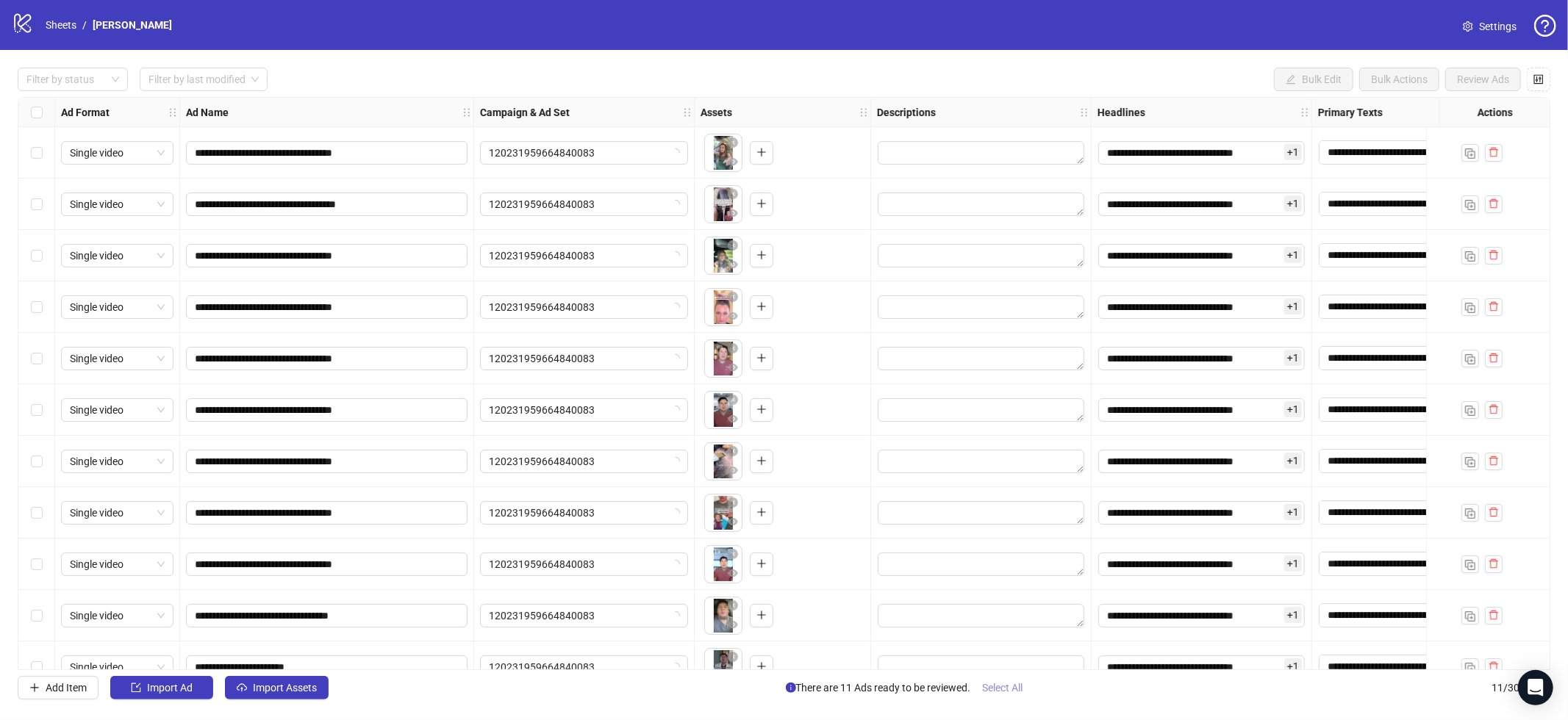
click at [1008, 692] on span "Select All" at bounding box center [1002, 687] width 40 height 12
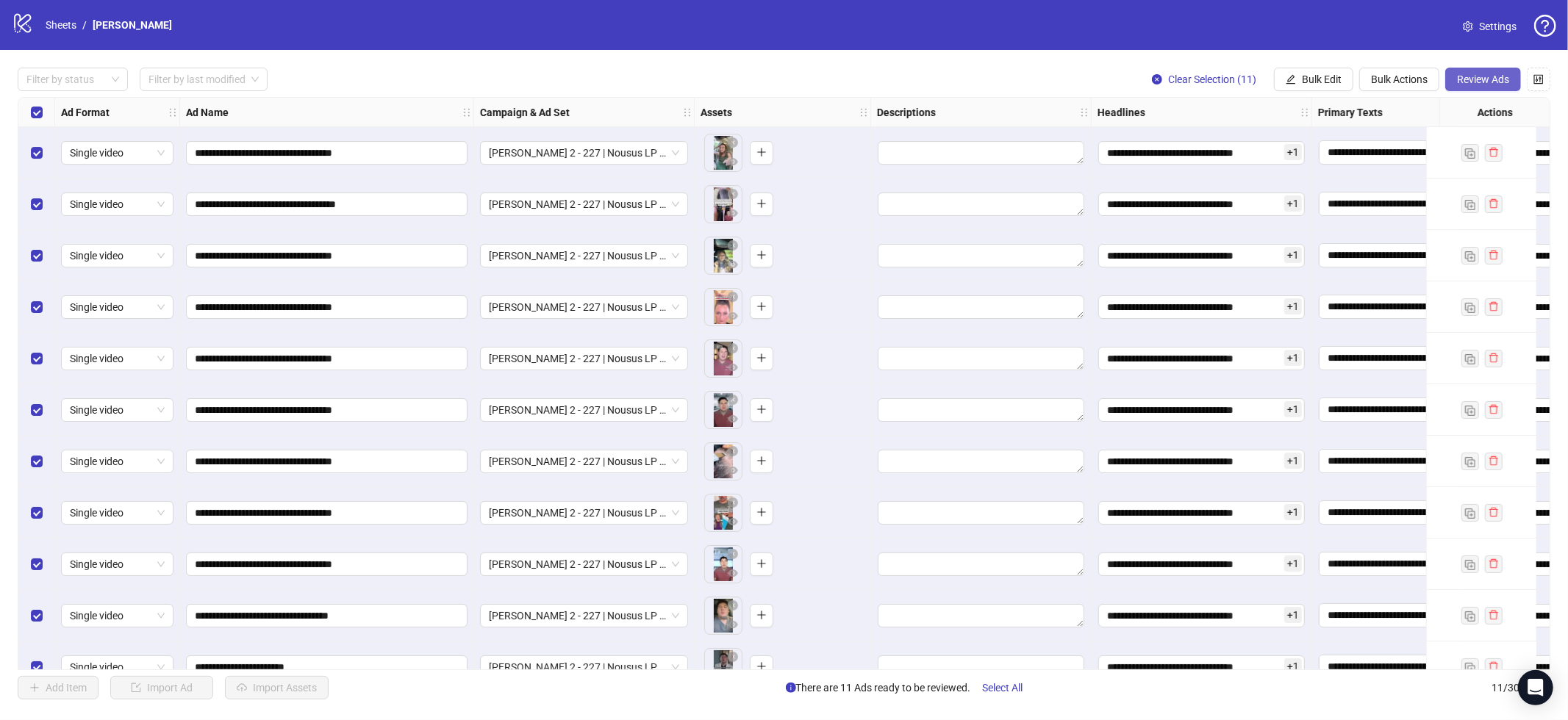
click at [1481, 73] on span "Review Ads" at bounding box center [1483, 79] width 52 height 12
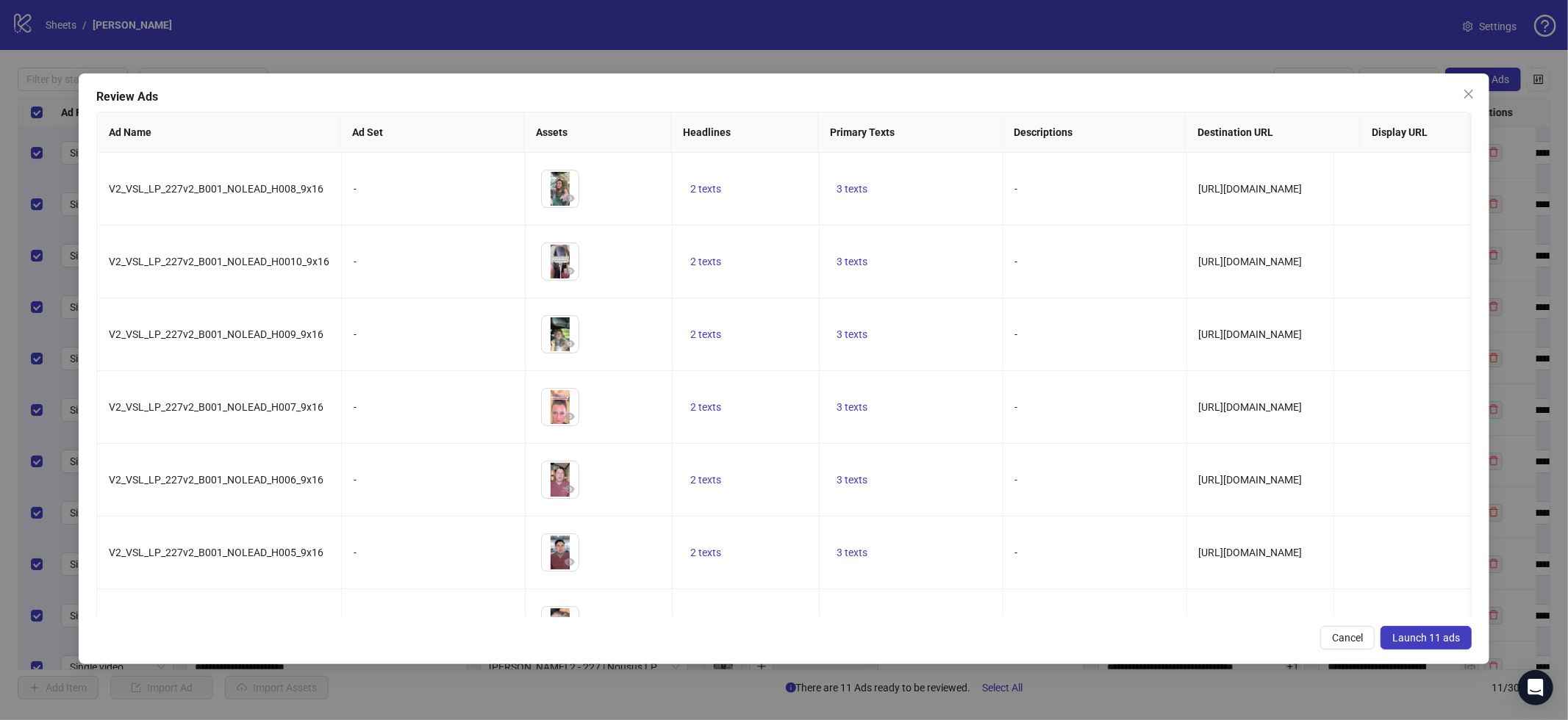
click at [1395, 636] on span "Launch 11 ads" at bounding box center [1427, 638] width 68 height 12
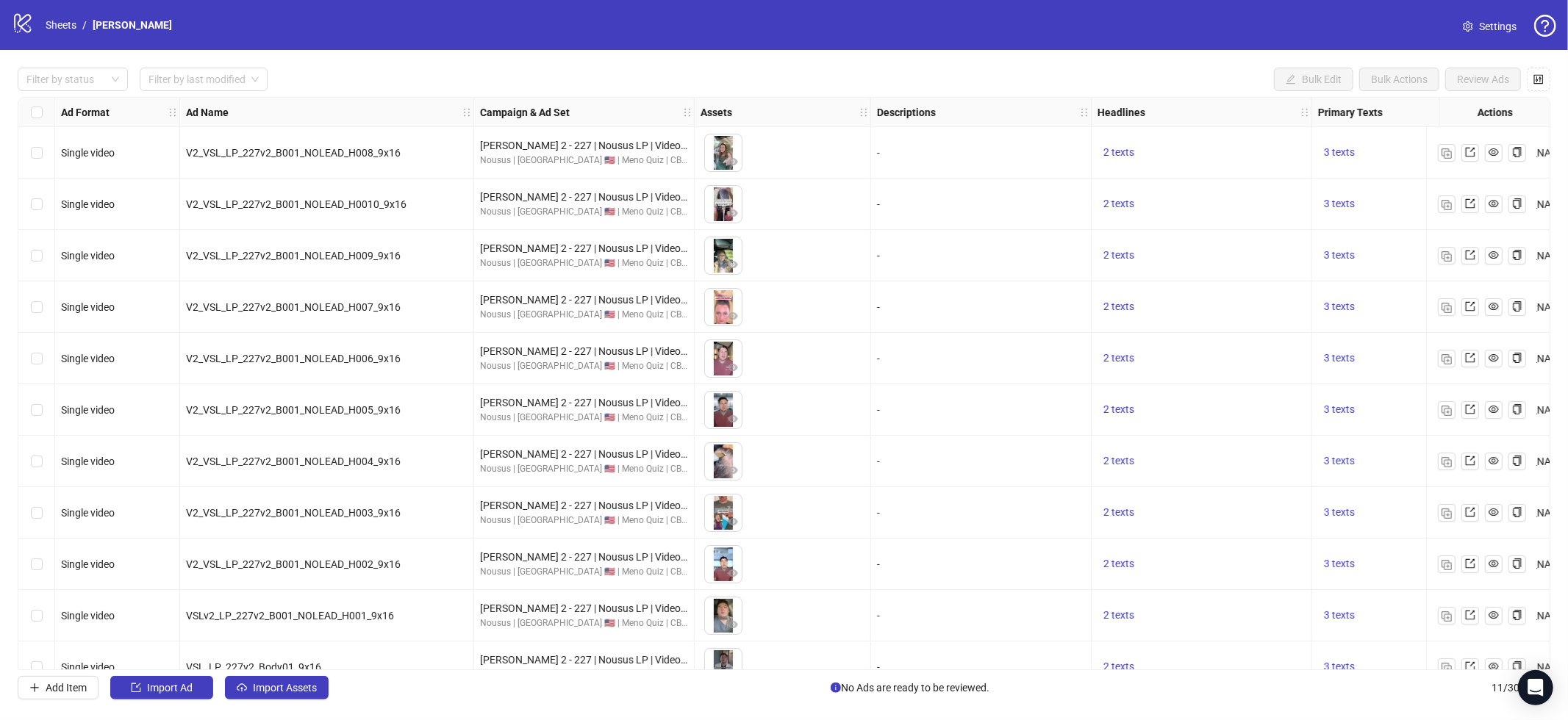
scroll to position [30, 0]
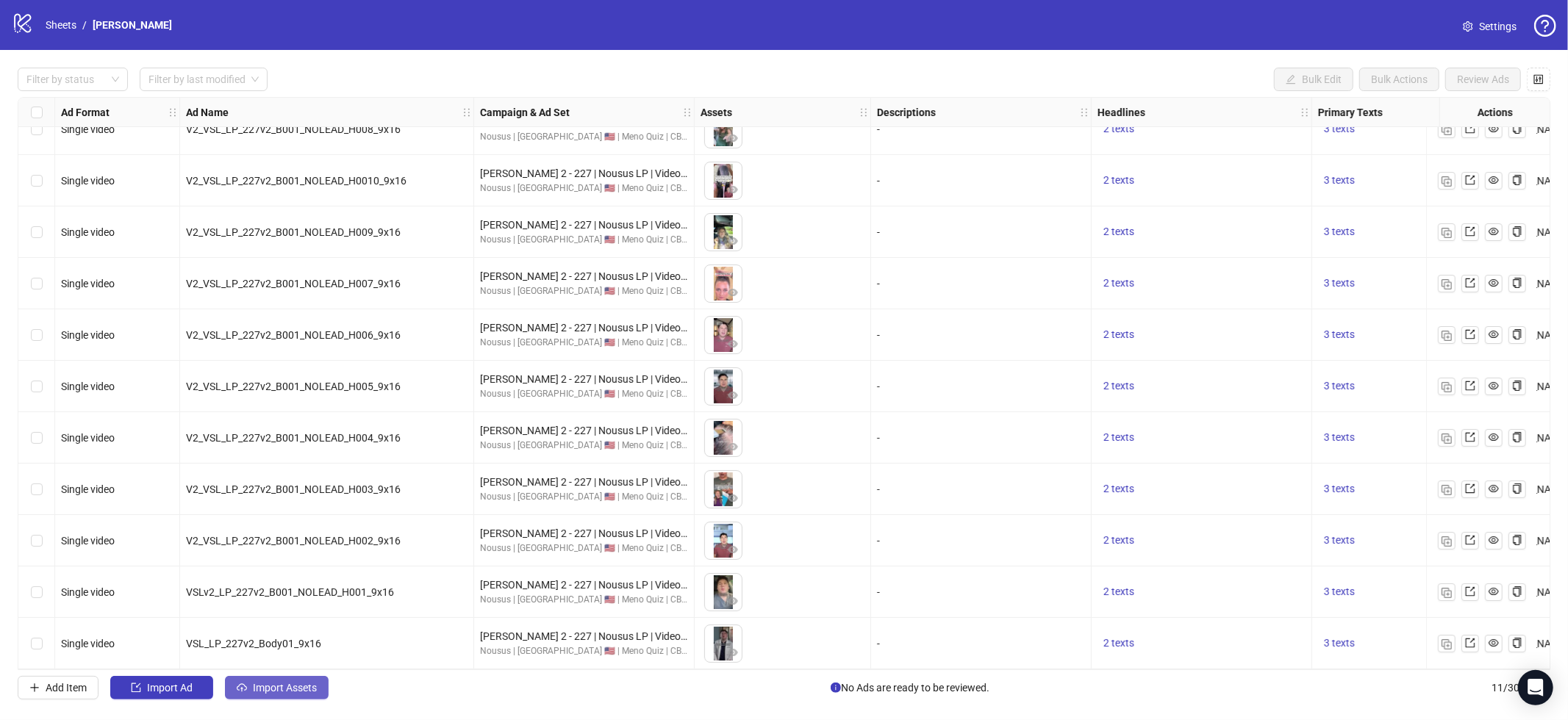
click at [301, 688] on span "Import Assets" at bounding box center [285, 687] width 64 height 12
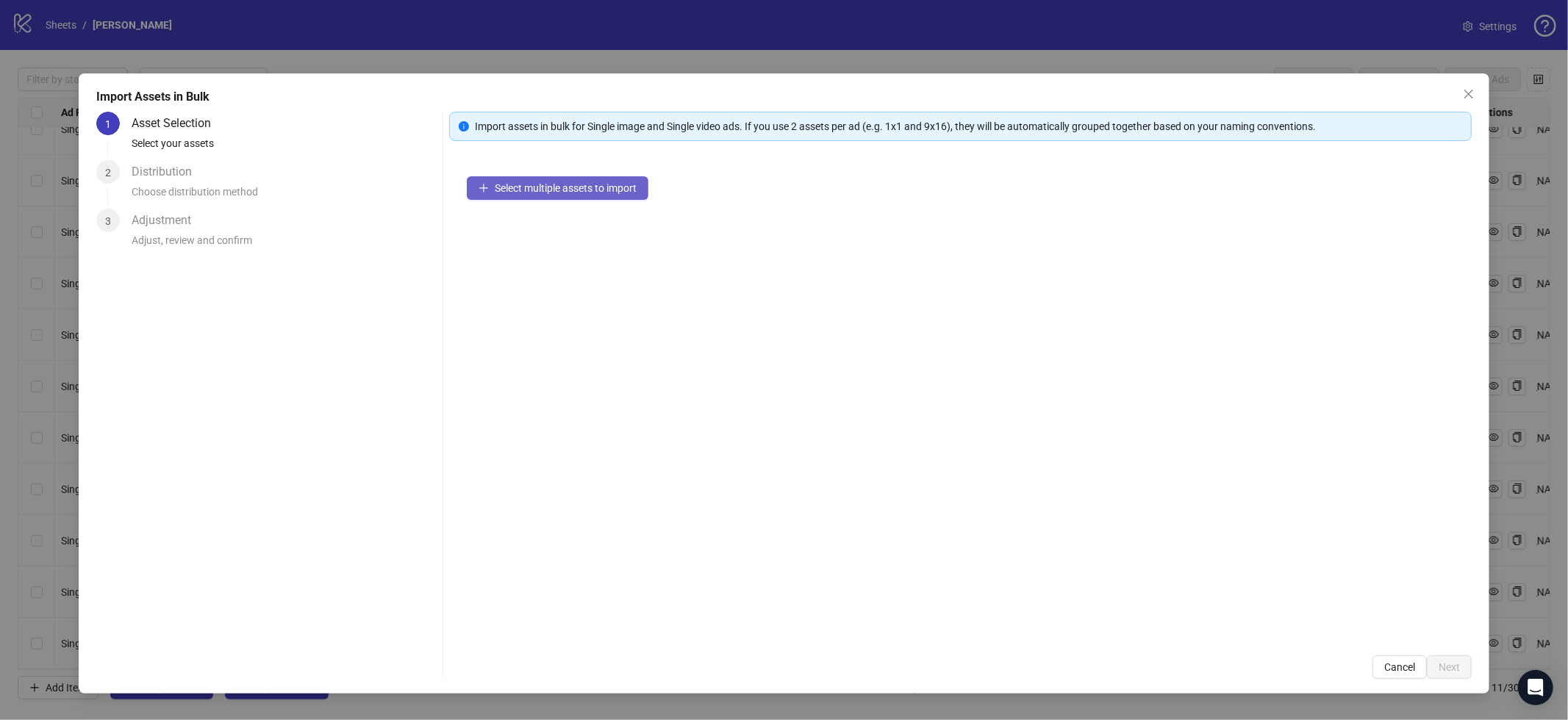
click at [587, 189] on span "Select multiple assets to import" at bounding box center [566, 188] width 142 height 12
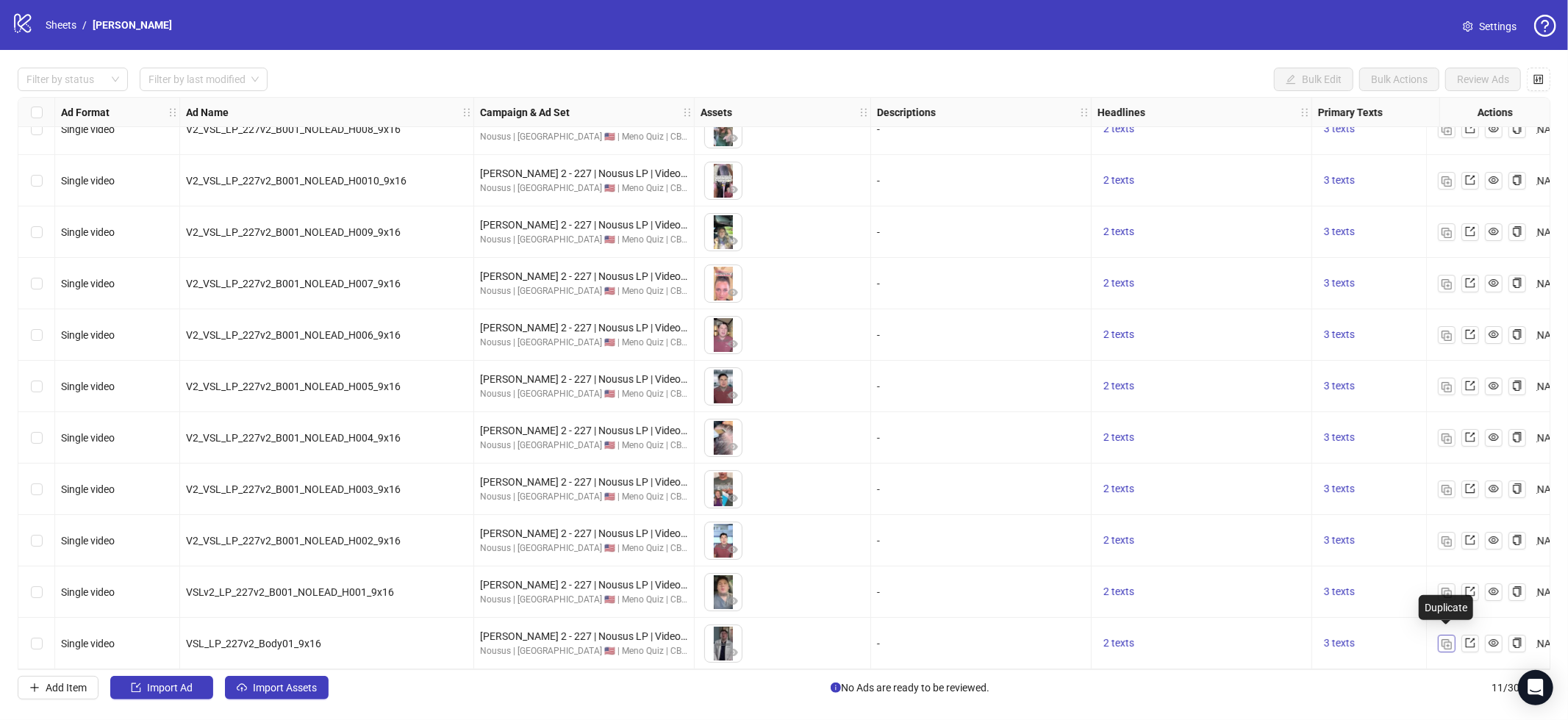
click at [1445, 640] on img "button" at bounding box center [1447, 645] width 11 height 11
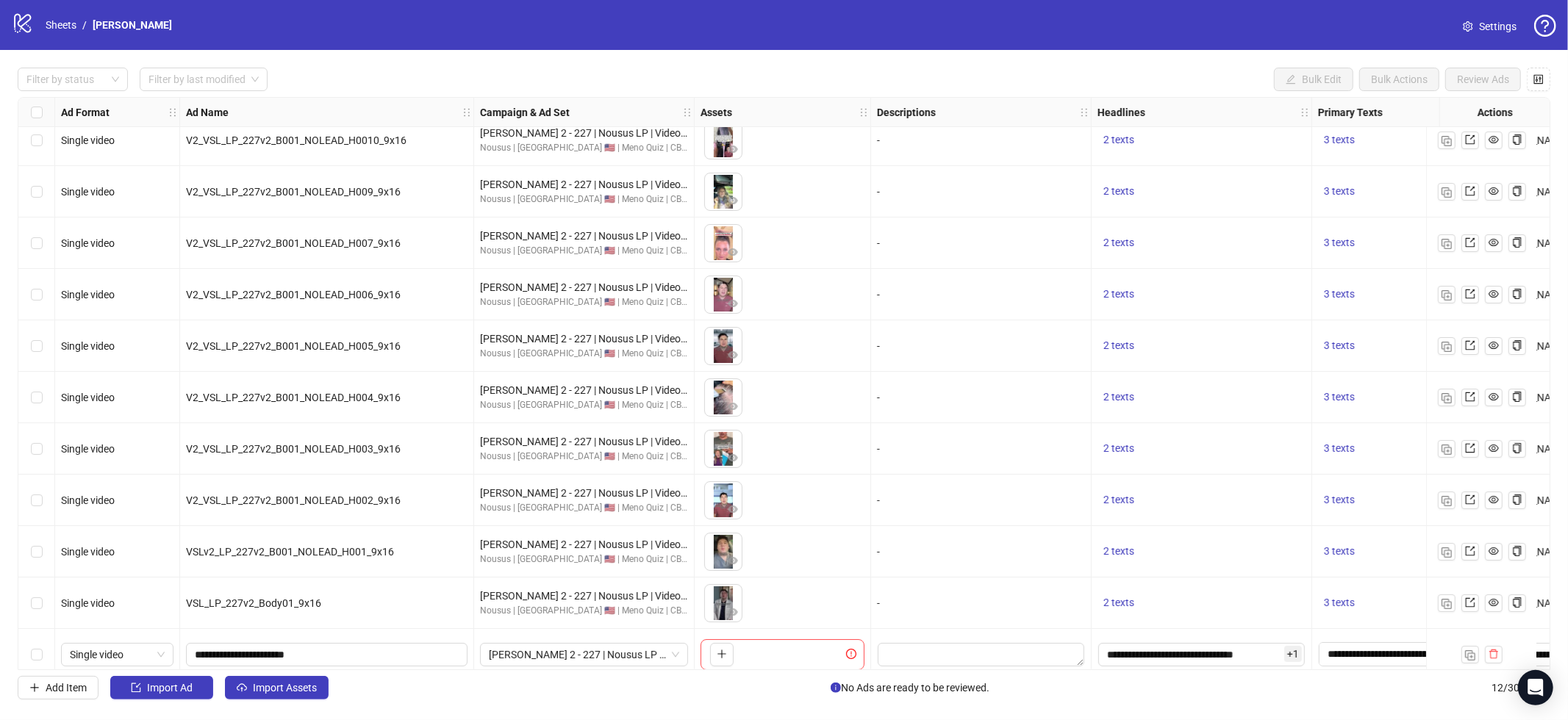
scroll to position [80, 0]
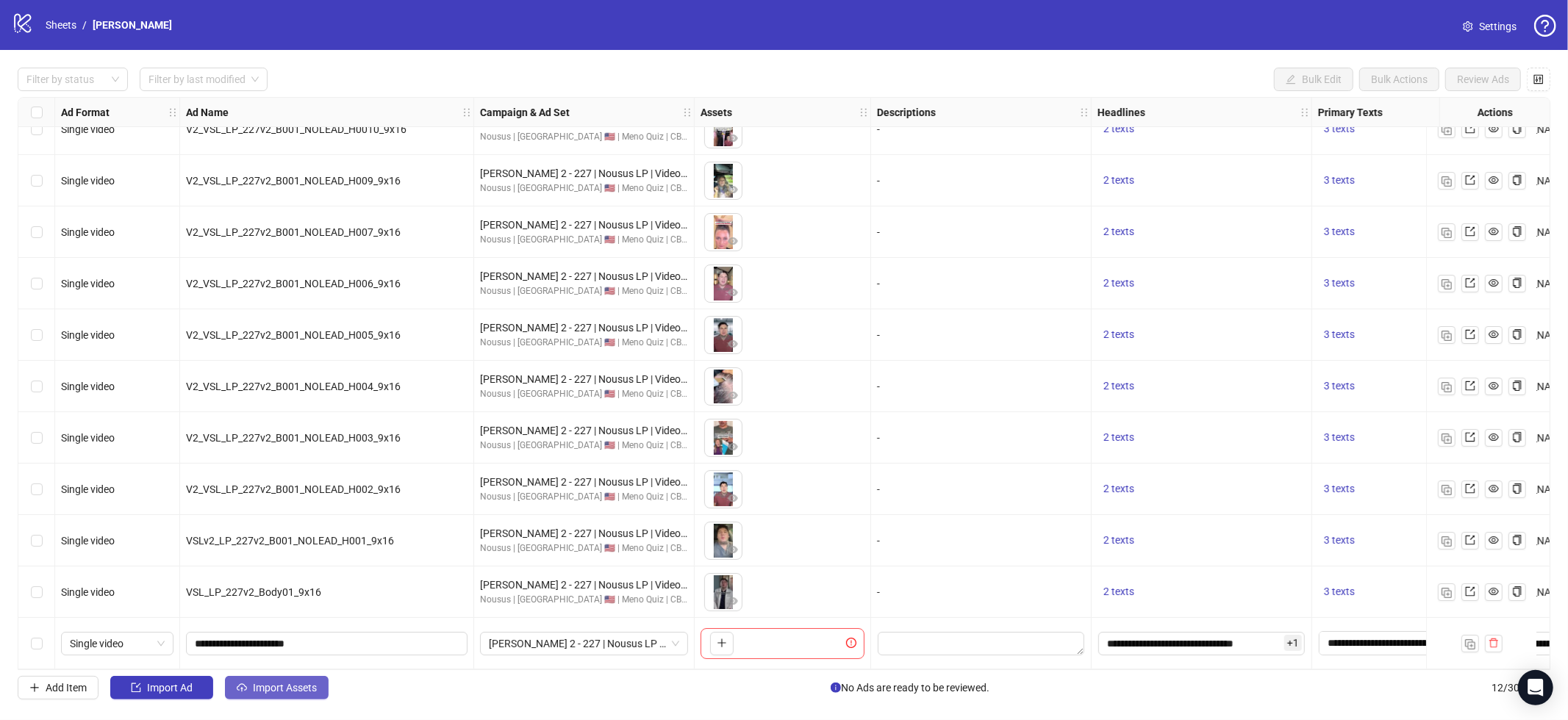
click at [278, 680] on button "Import Assets" at bounding box center [277, 688] width 104 height 23
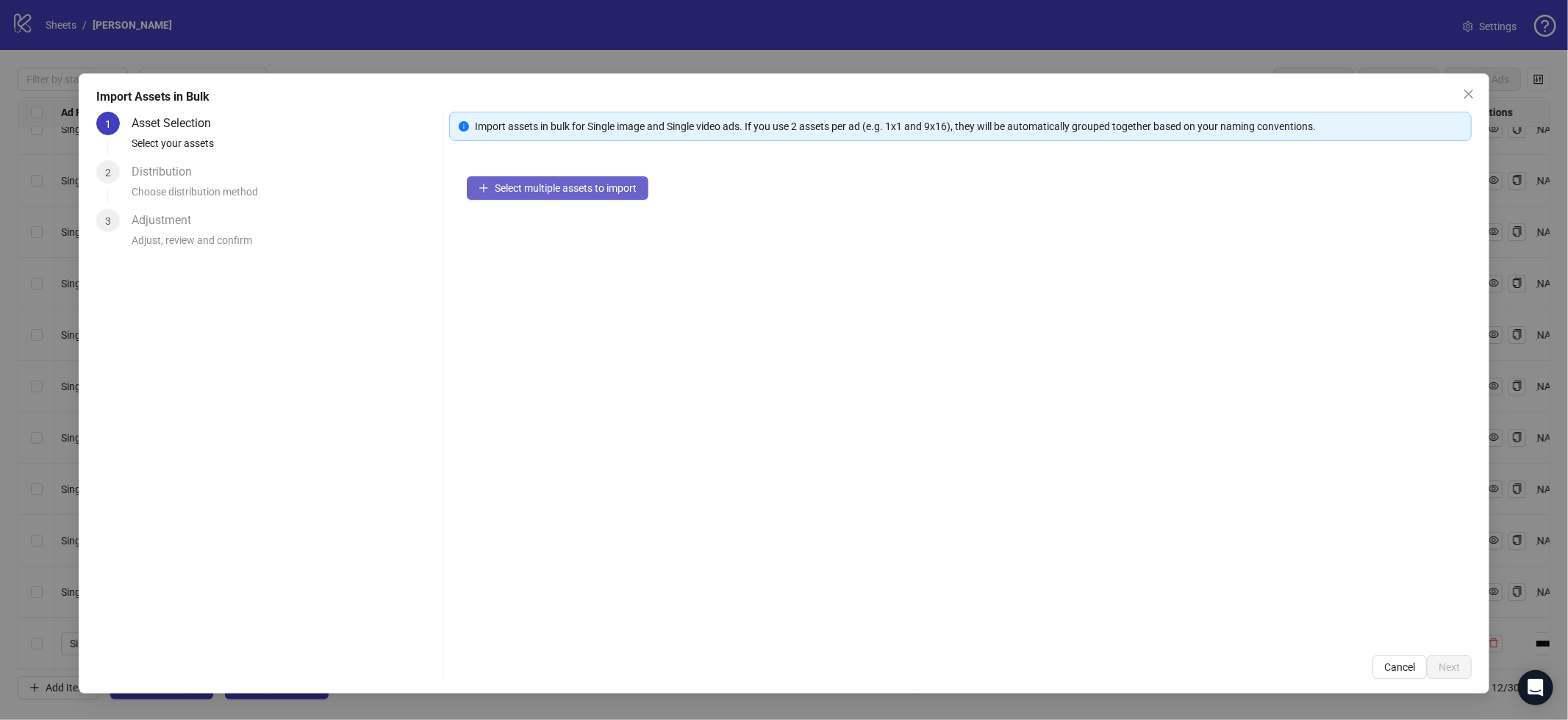
click at [583, 182] on span "Select multiple assets to import" at bounding box center [566, 188] width 142 height 12
drag, startPoint x: 879, startPoint y: 360, endPoint x: 819, endPoint y: 320, distance: 72.1
click at [877, 360] on div "Select multiple assets to import" at bounding box center [960, 398] width 1023 height 479
click at [551, 179] on button "Select multiple assets to import" at bounding box center [558, 188] width 182 height 23
click at [673, 205] on div "Select multiple assets to import" at bounding box center [960, 398] width 1023 height 479
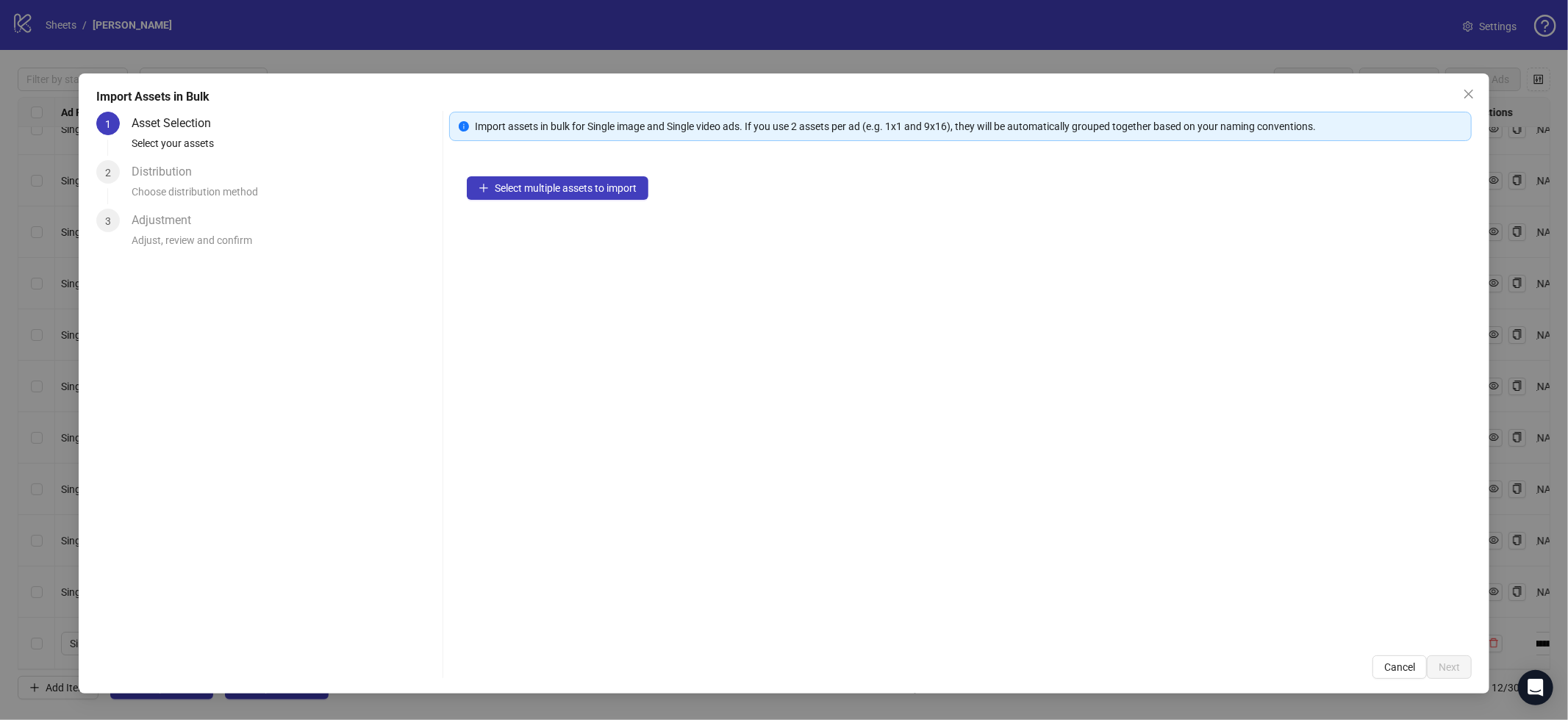
click at [580, 172] on div "Select multiple assets to import" at bounding box center [960, 398] width 1023 height 479
click at [569, 187] on span "Select multiple assets to import" at bounding box center [566, 188] width 142 height 12
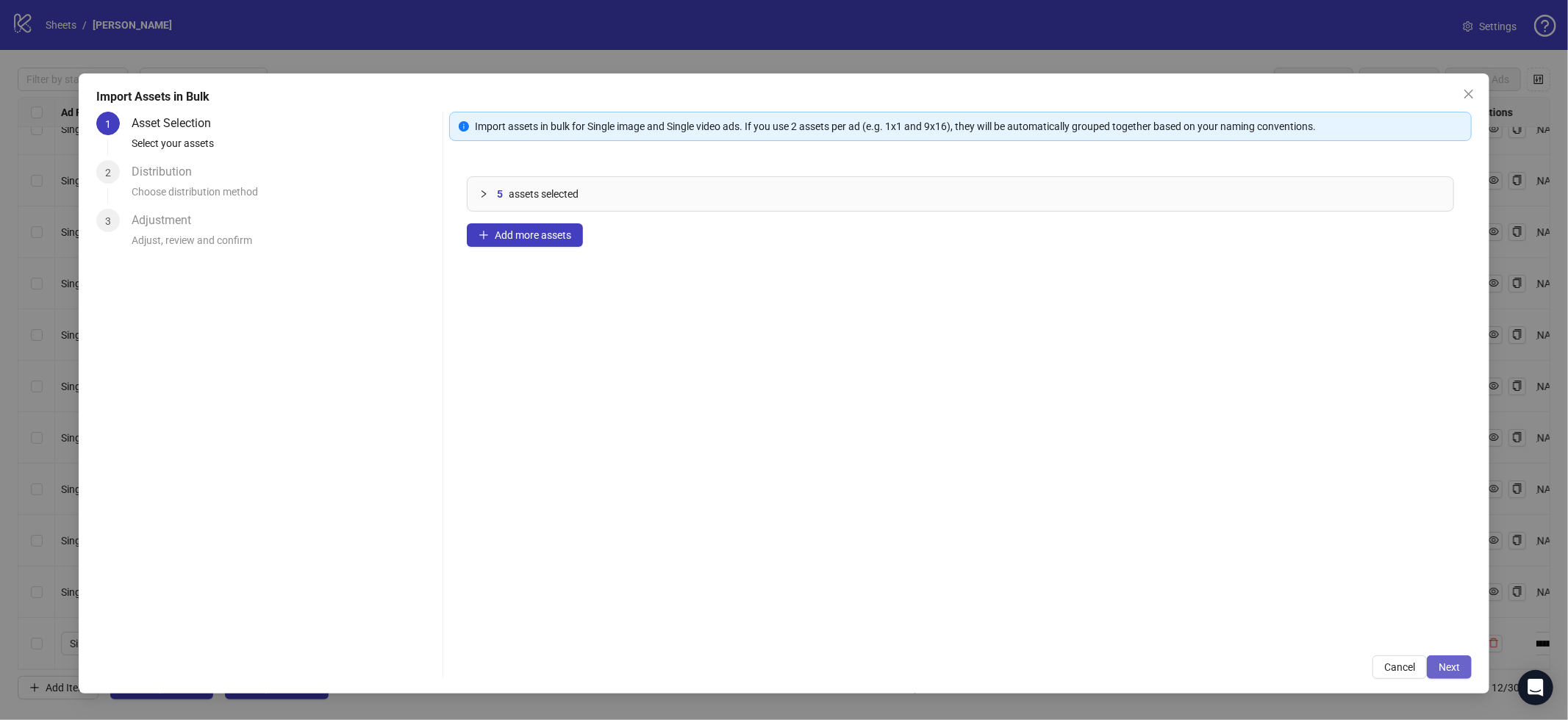
click at [1464, 669] on button "Next" at bounding box center [1450, 667] width 45 height 23
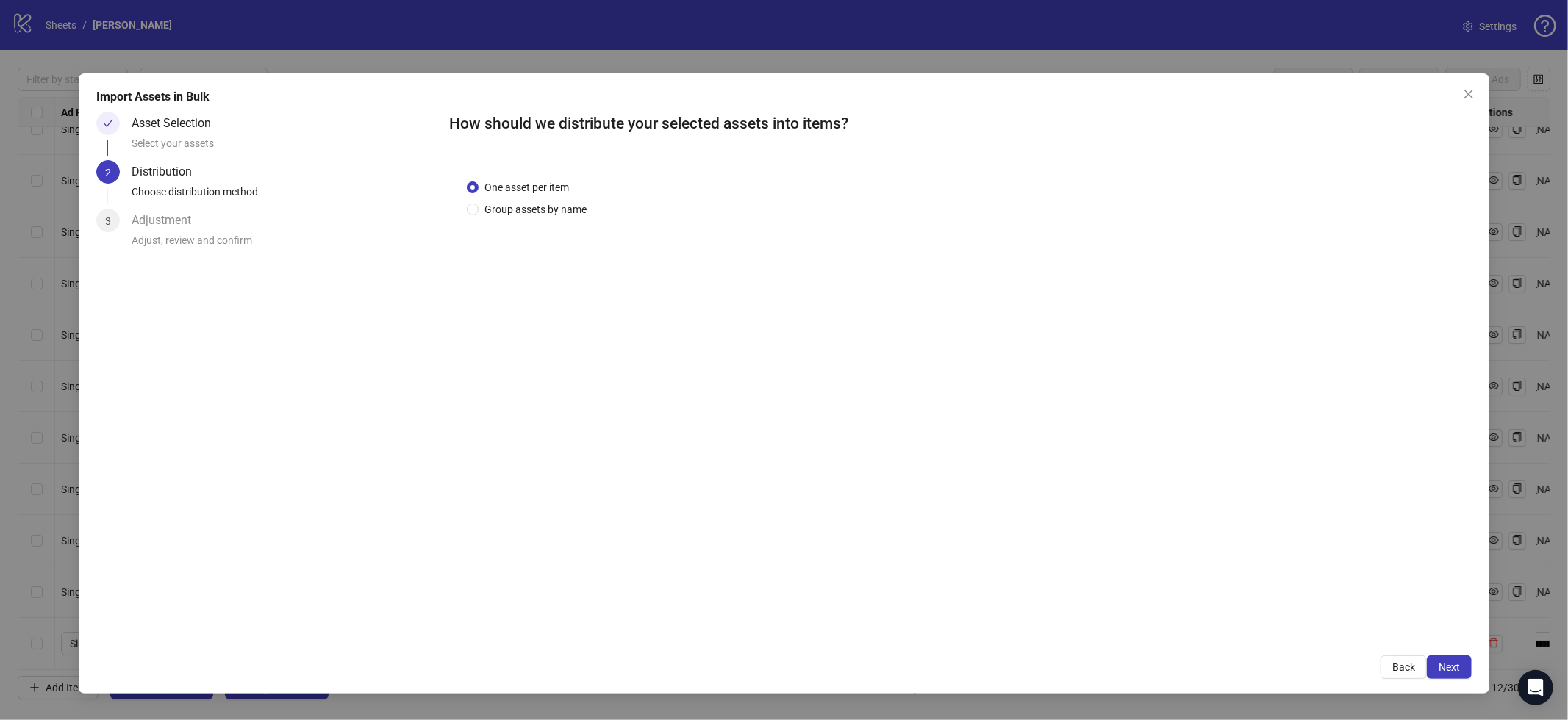
click at [1464, 669] on button "Next" at bounding box center [1450, 667] width 45 height 23
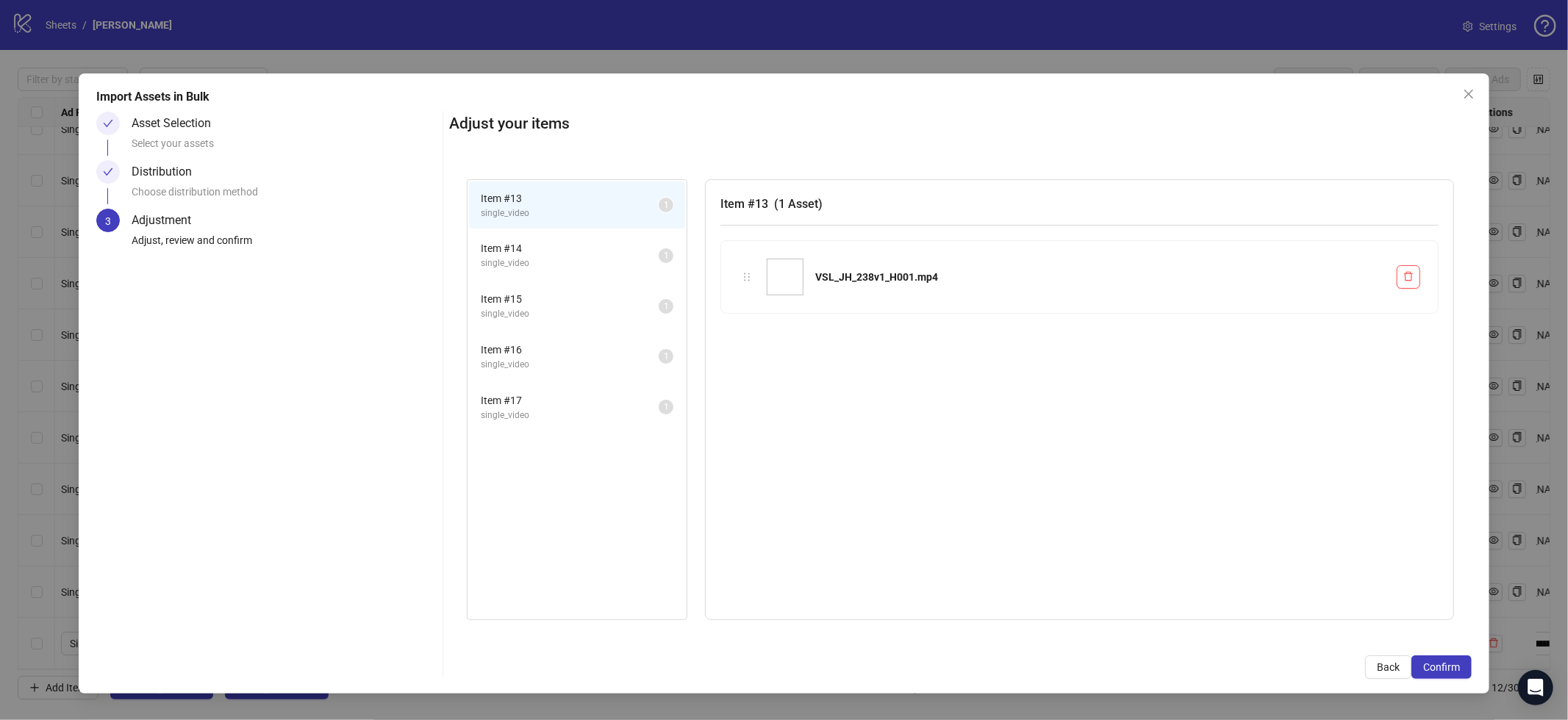
click at [1464, 669] on button "Confirm" at bounding box center [1441, 667] width 60 height 23
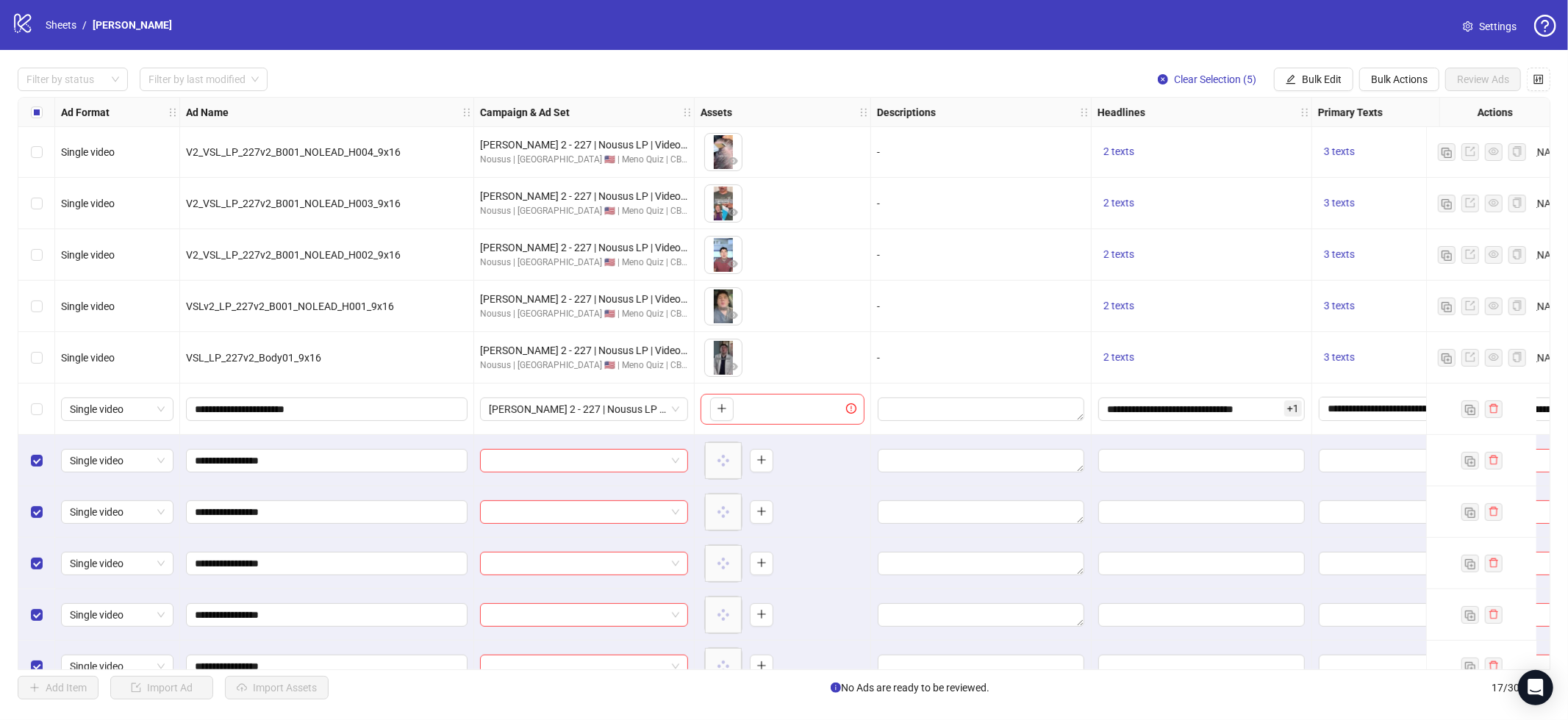
scroll to position [338, 0]
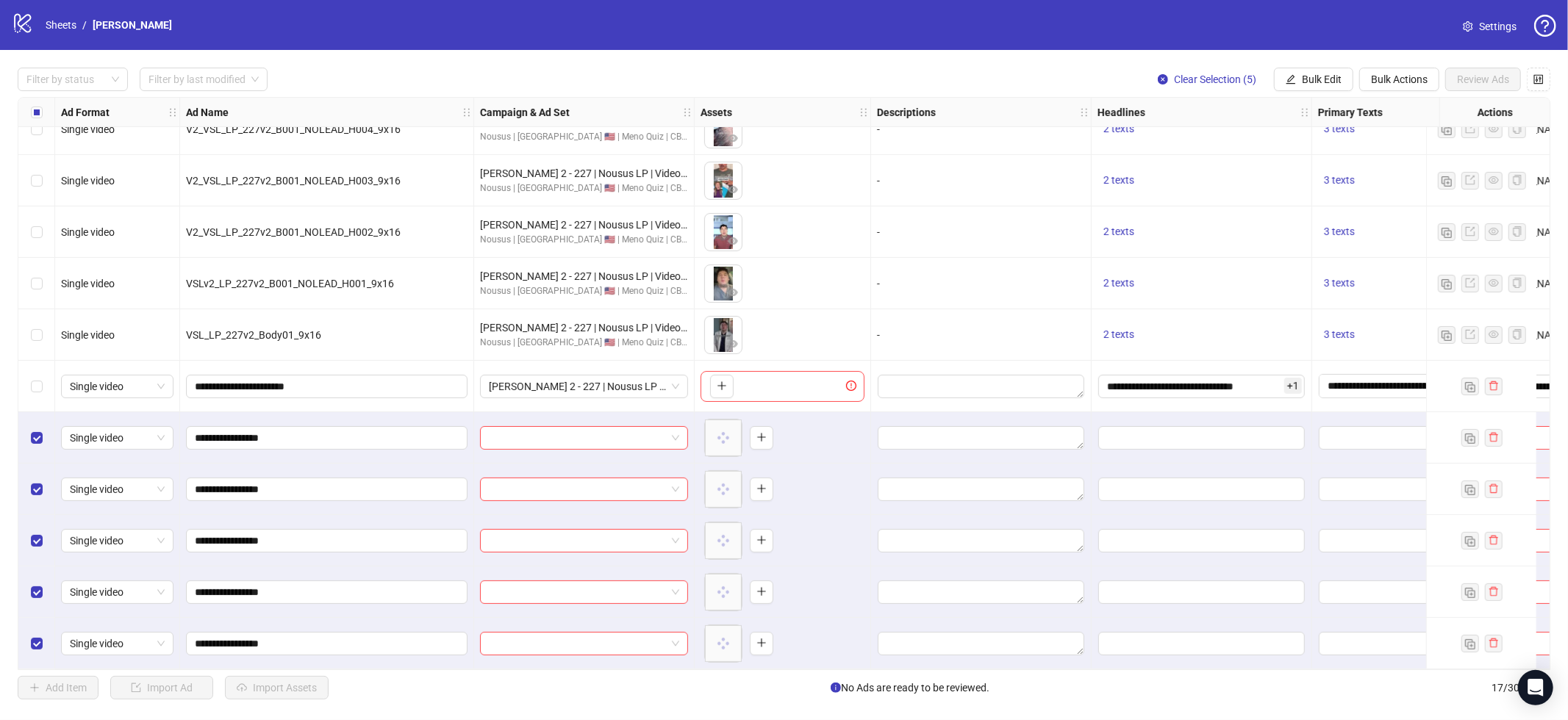
click at [1307, 60] on div "Filter by status Filter by last modified Clear Selection (5) Bulk Edit Bulk Act…" at bounding box center [784, 384] width 1568 height 667
click at [1306, 75] on span "Bulk Edit" at bounding box center [1322, 79] width 39 height 12
click at [1309, 157] on span "Campaign & Ad Set" at bounding box center [1328, 156] width 88 height 16
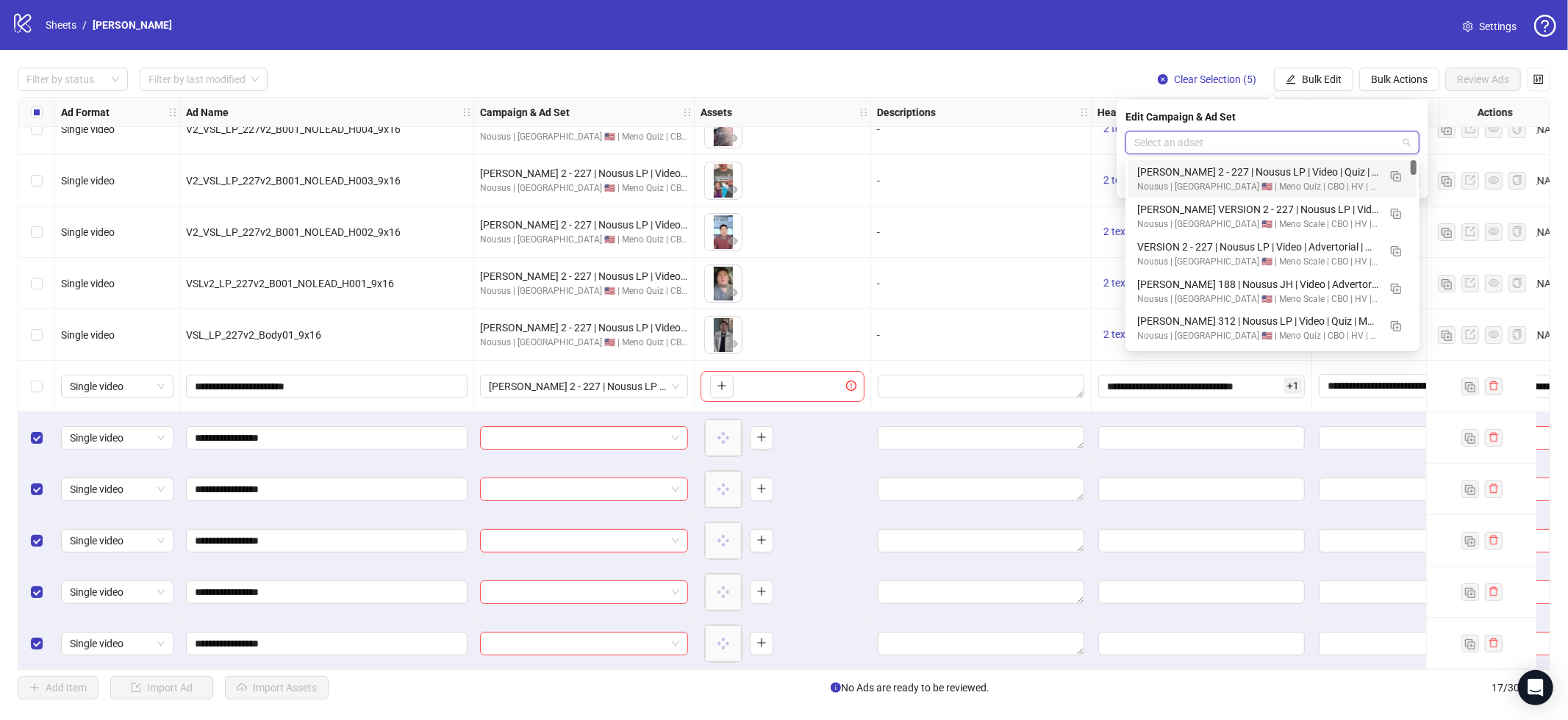
click at [1203, 146] on input "search" at bounding box center [1266, 142] width 263 height 22
click at [1394, 182] on button "button" at bounding box center [1396, 175] width 23 height 23
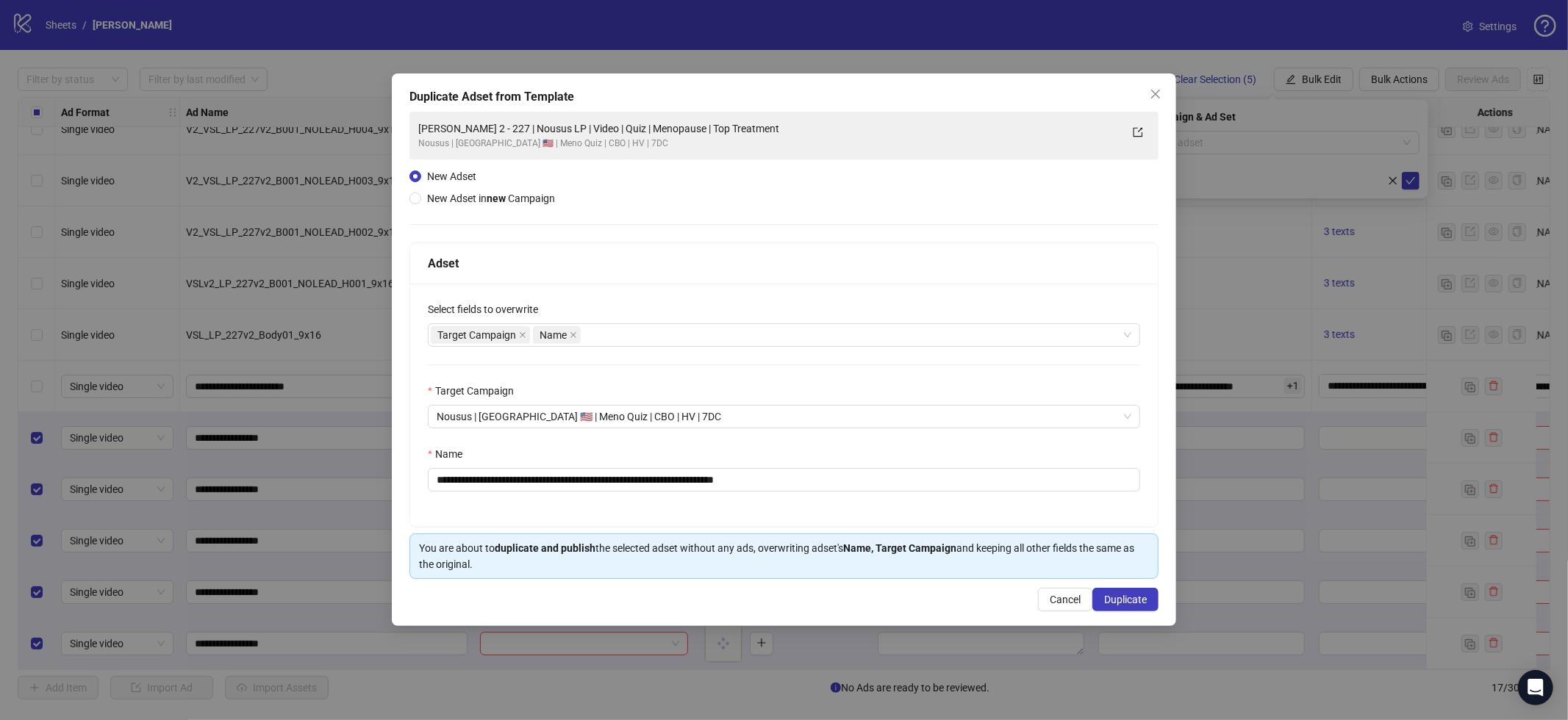
click at [916, 496] on div "**********" at bounding box center [784, 405] width 748 height 243
click at [916, 479] on input "**********" at bounding box center [784, 479] width 712 height 23
paste input "text"
type input "**********"
click at [1122, 595] on button "Duplicate" at bounding box center [1126, 599] width 66 height 23
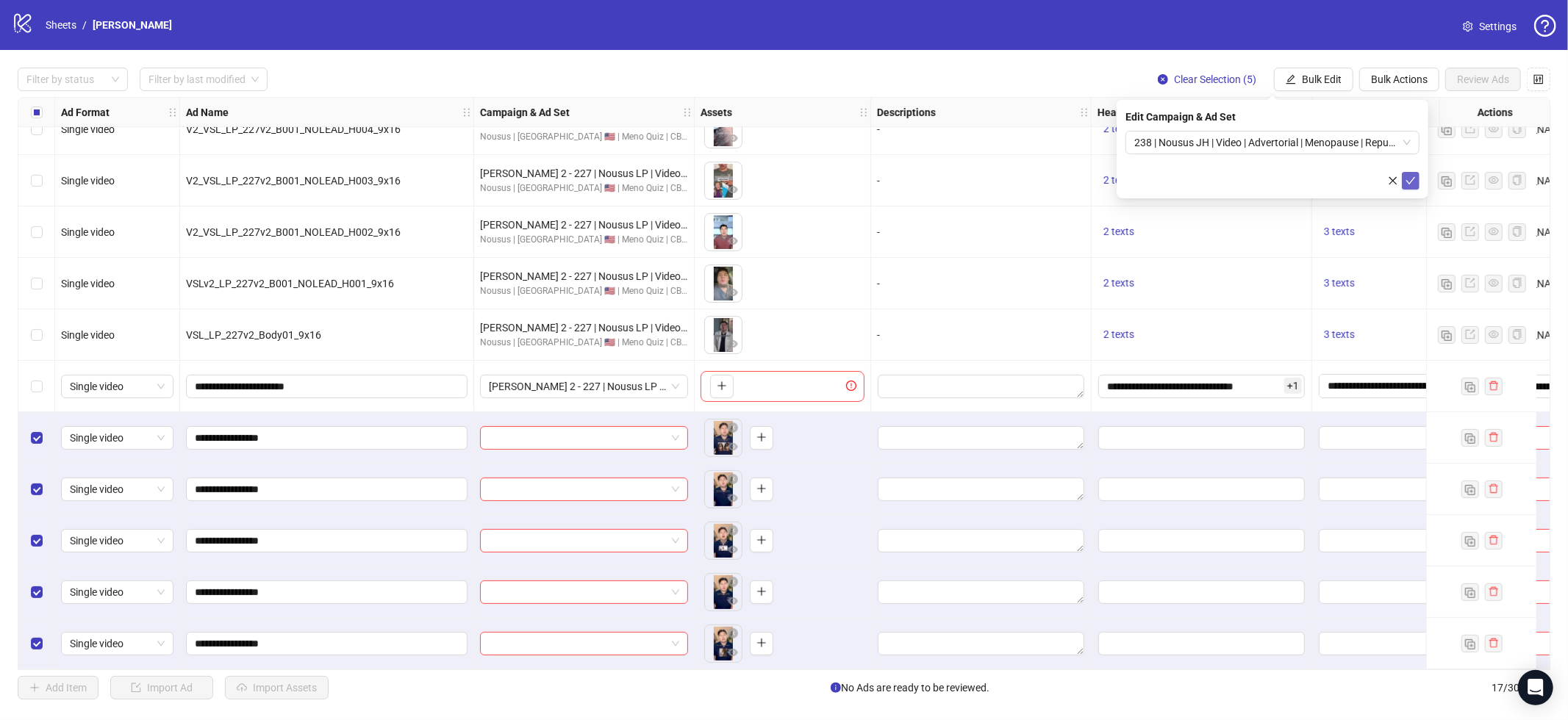
click at [1407, 184] on icon "check" at bounding box center [1411, 181] width 11 height 11
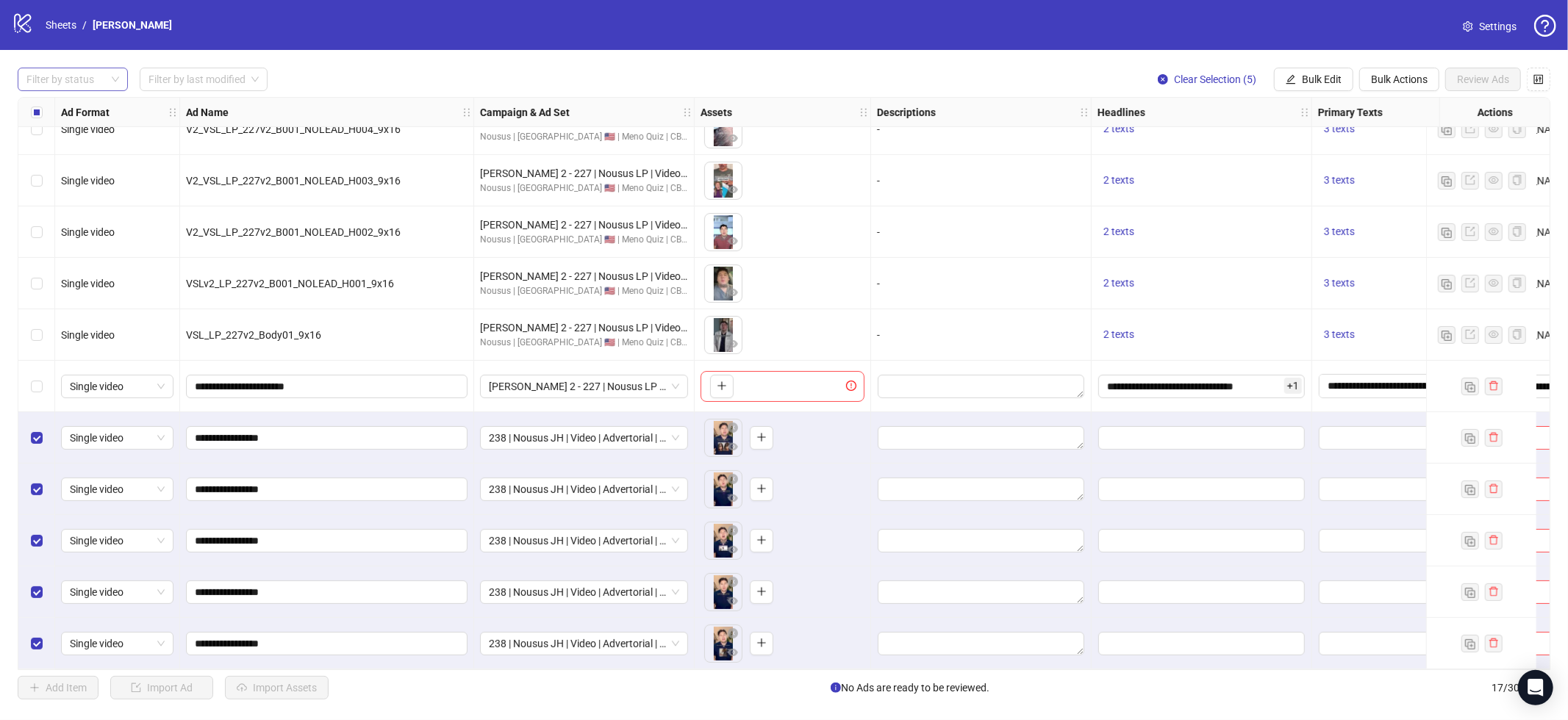
click at [43, 90] on div "Filter by status Filter by last modified Clear Selection (5) Bulk Edit Bulk Act…" at bounding box center [784, 384] width 1568 height 667
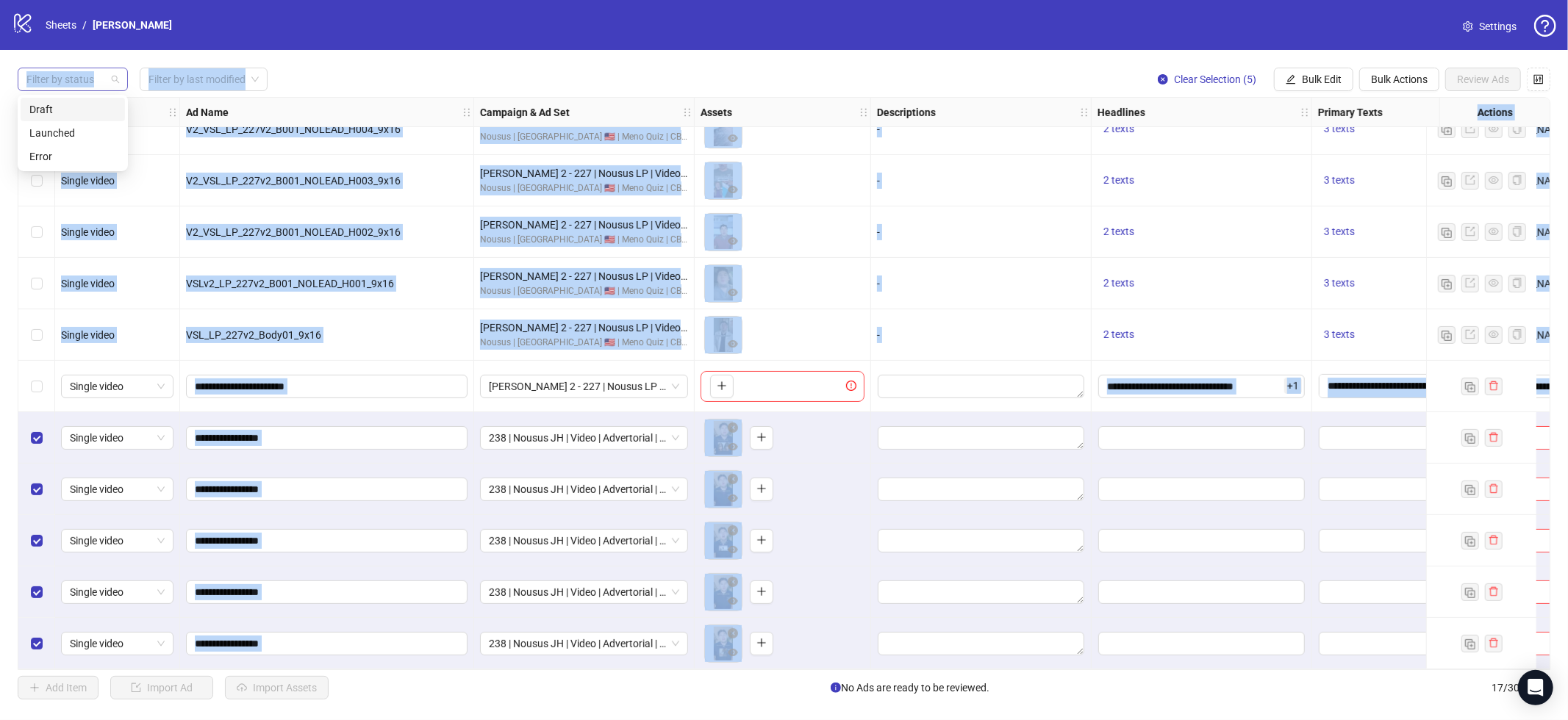
click at [45, 89] on div at bounding box center [64, 79] width 89 height 21
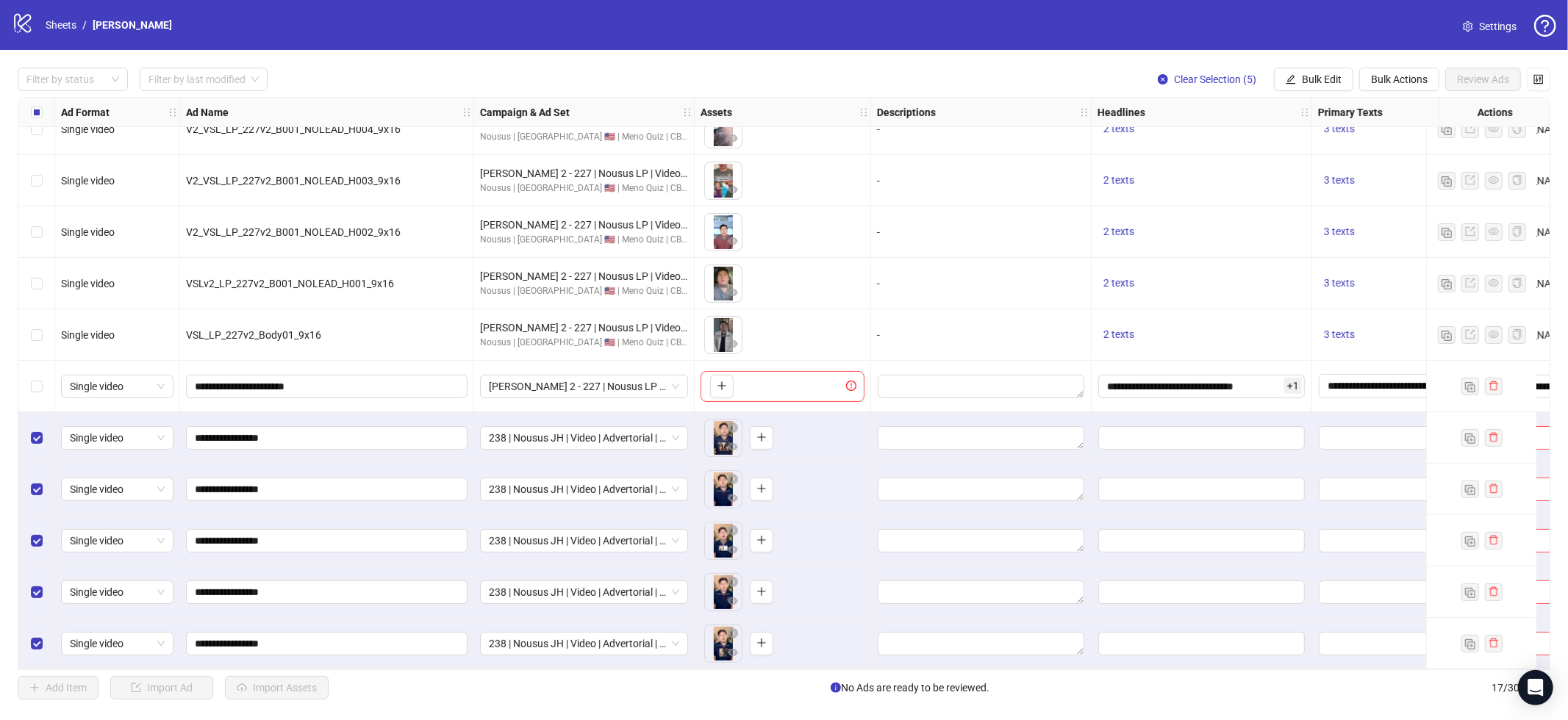
click at [397, 93] on div "Filter by status Filter by last modified Clear Selection (5) Bulk Edit Bulk Act…" at bounding box center [784, 384] width 1568 height 667
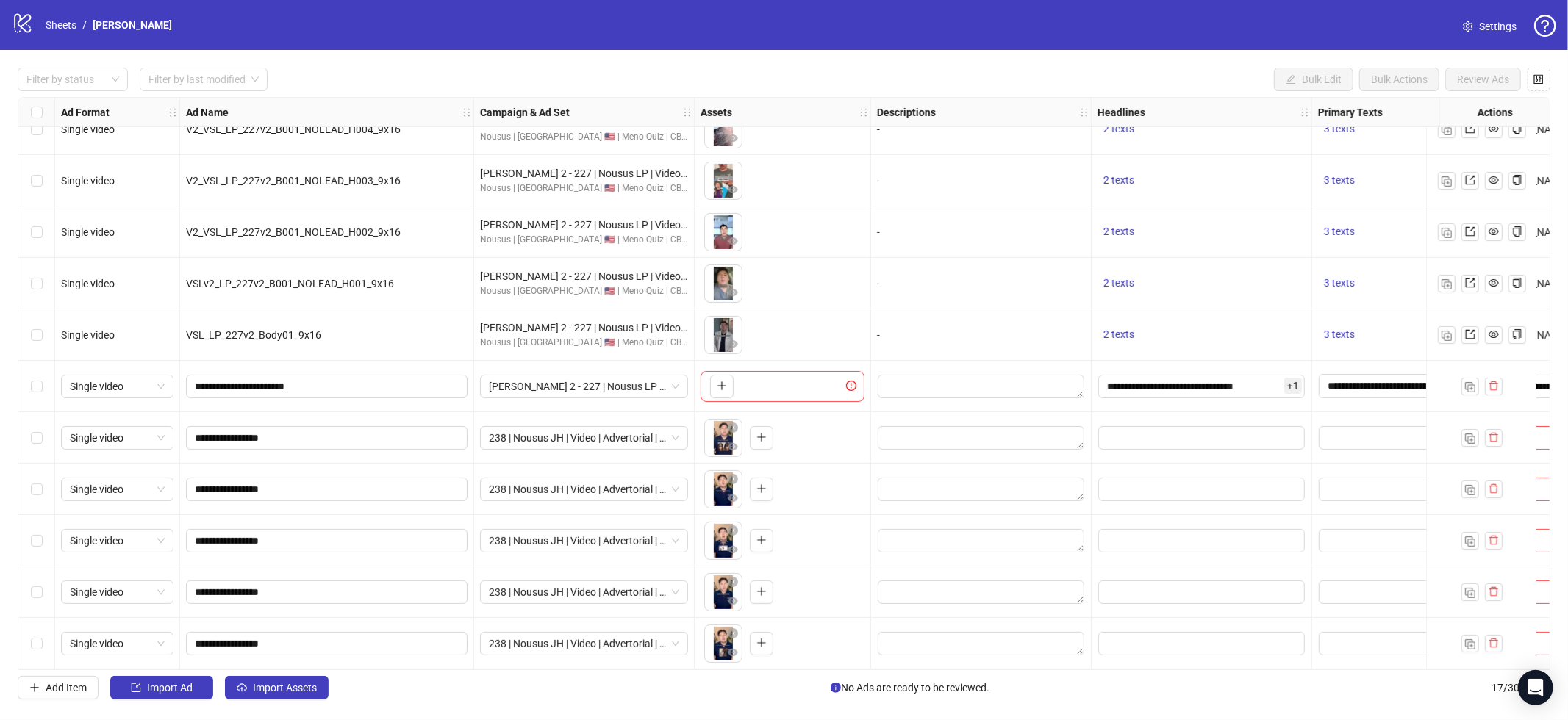
click at [43, 378] on div "Select row 12" at bounding box center [37, 386] width 37 height 52
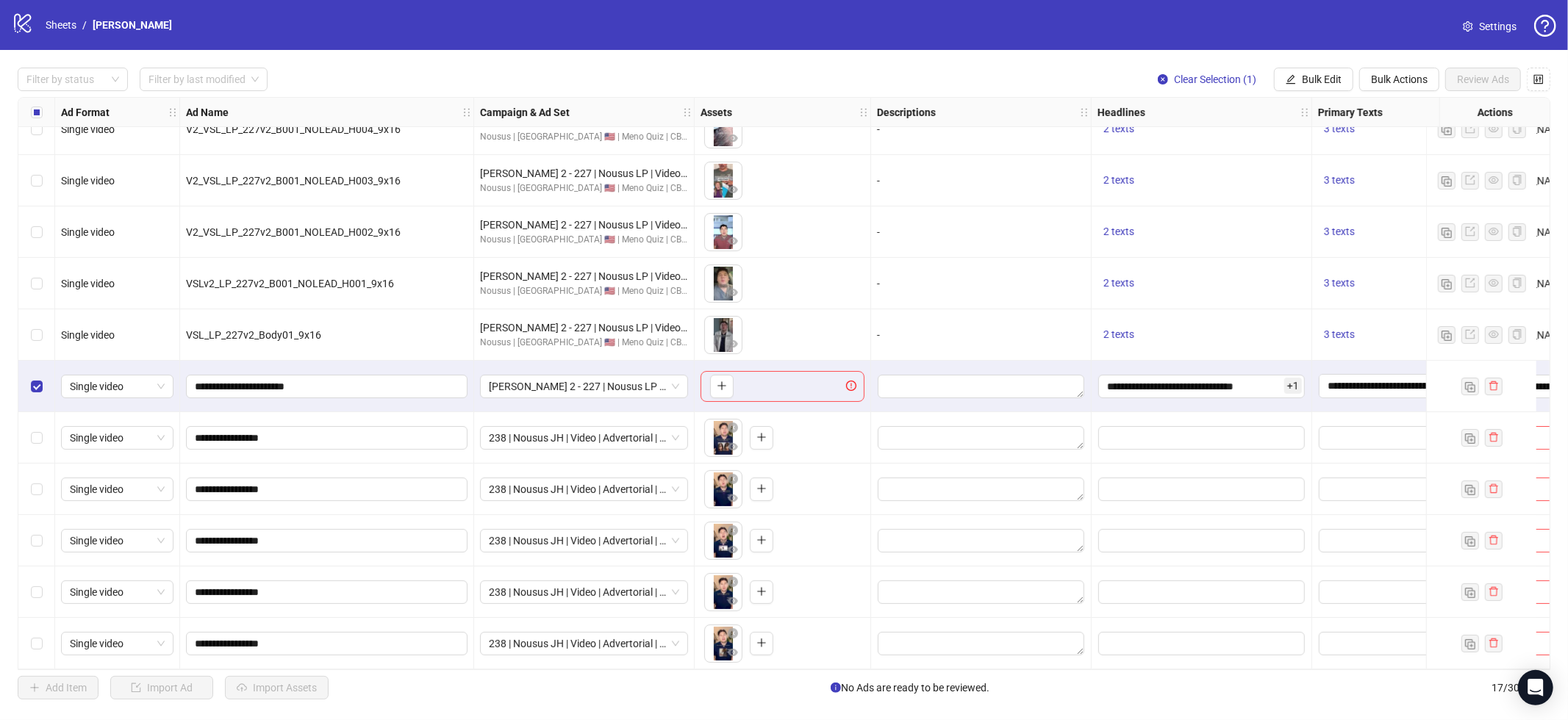
click at [43, 642] on div "Select row 17" at bounding box center [37, 644] width 37 height 52
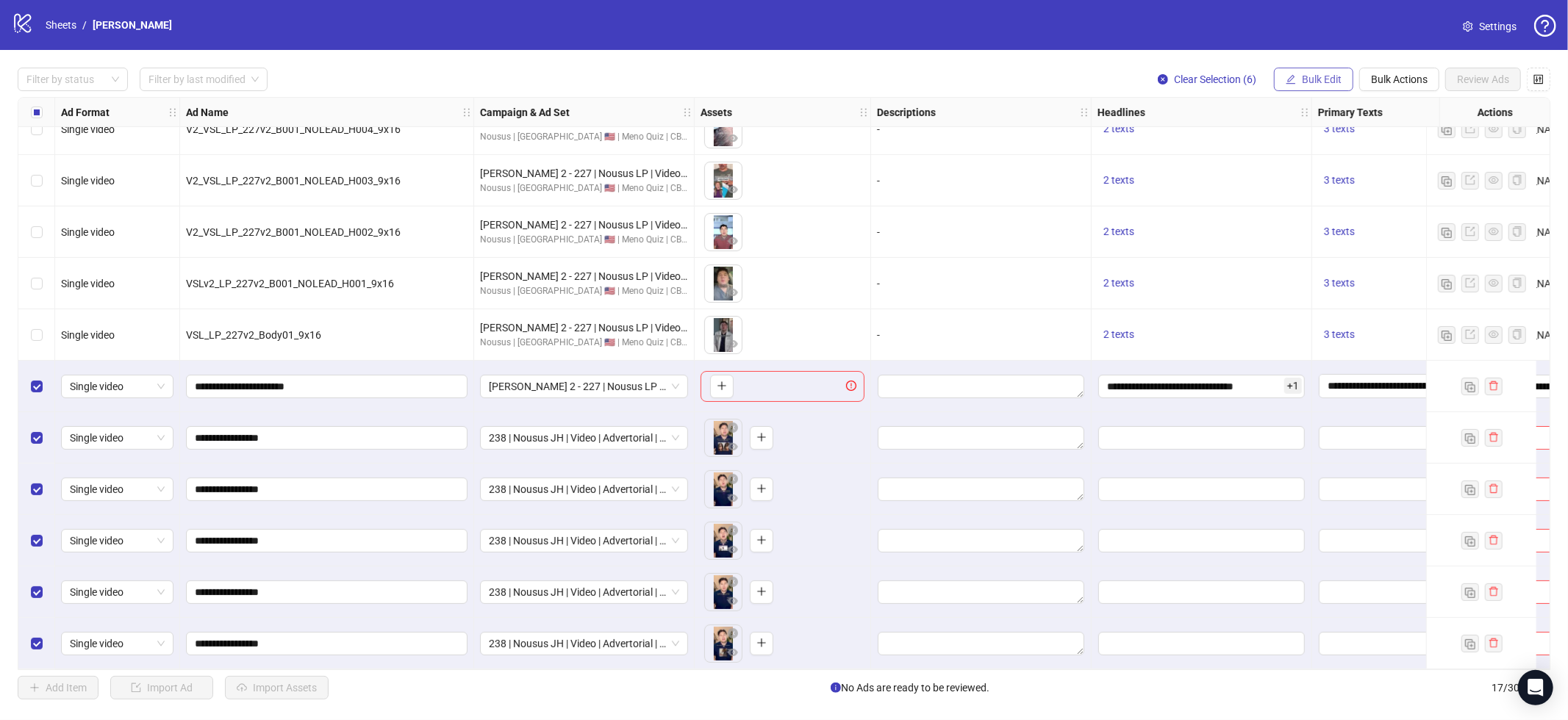
click at [1341, 80] on button "Bulk Edit" at bounding box center [1314, 80] width 80 height 23
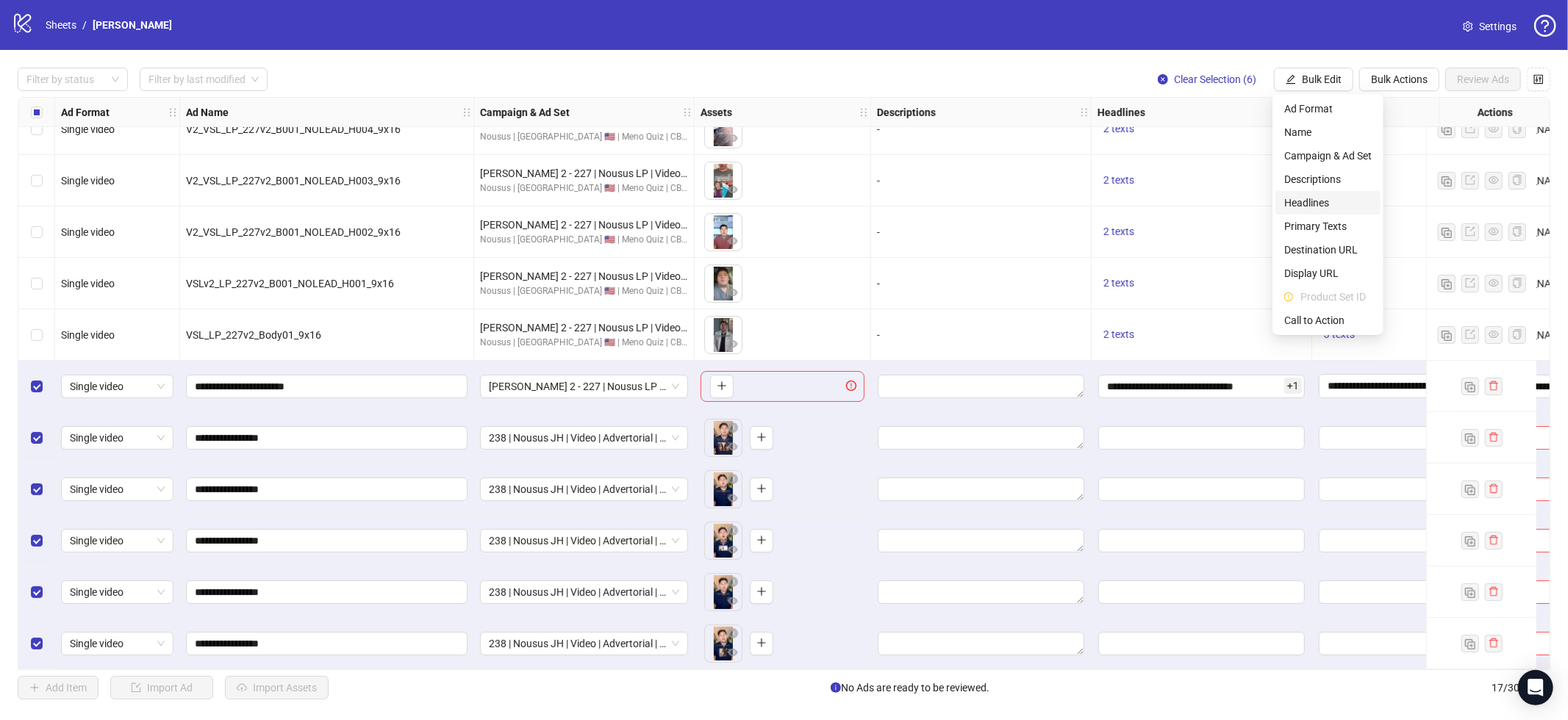
click at [1346, 195] on span "Headlines" at bounding box center [1328, 203] width 88 height 16
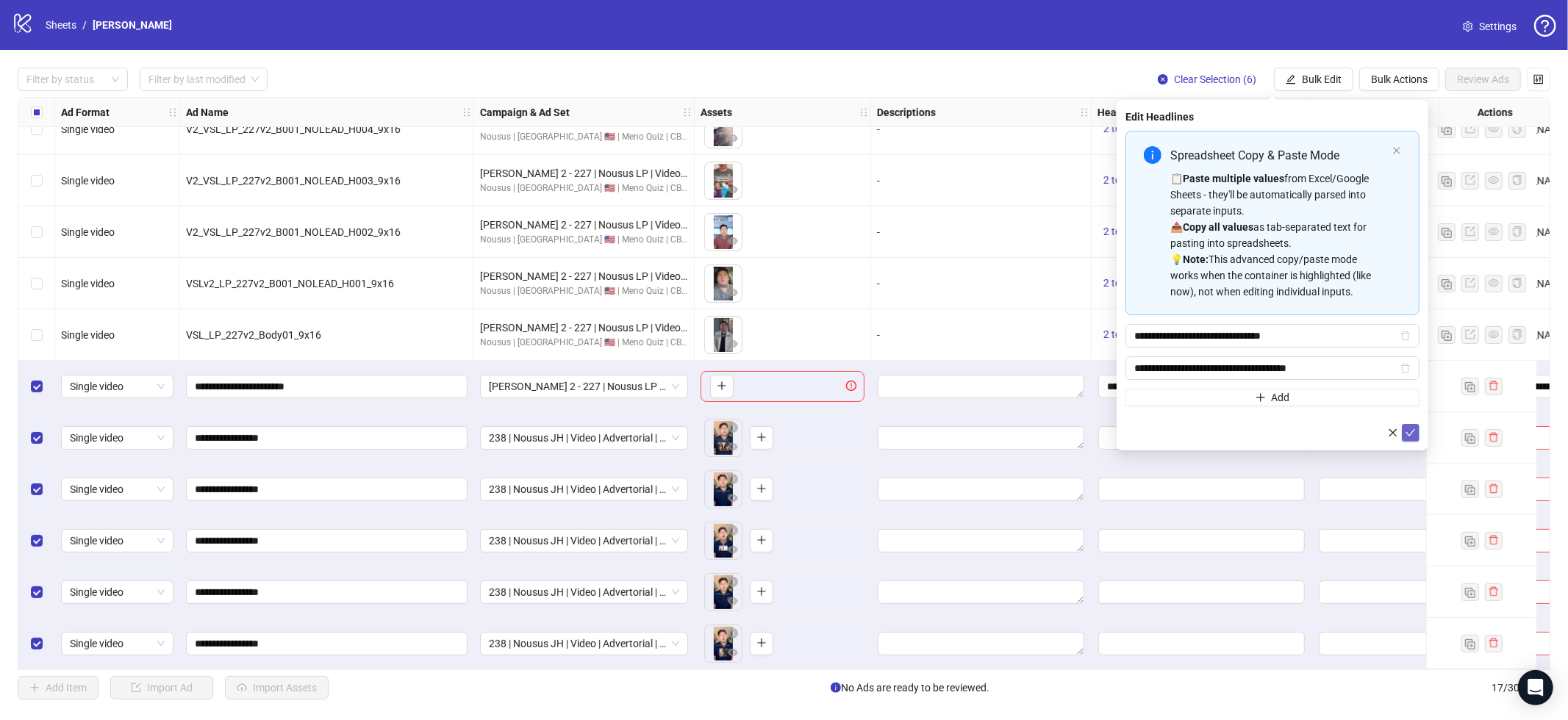
click at [1413, 436] on icon "check" at bounding box center [1411, 433] width 11 height 11
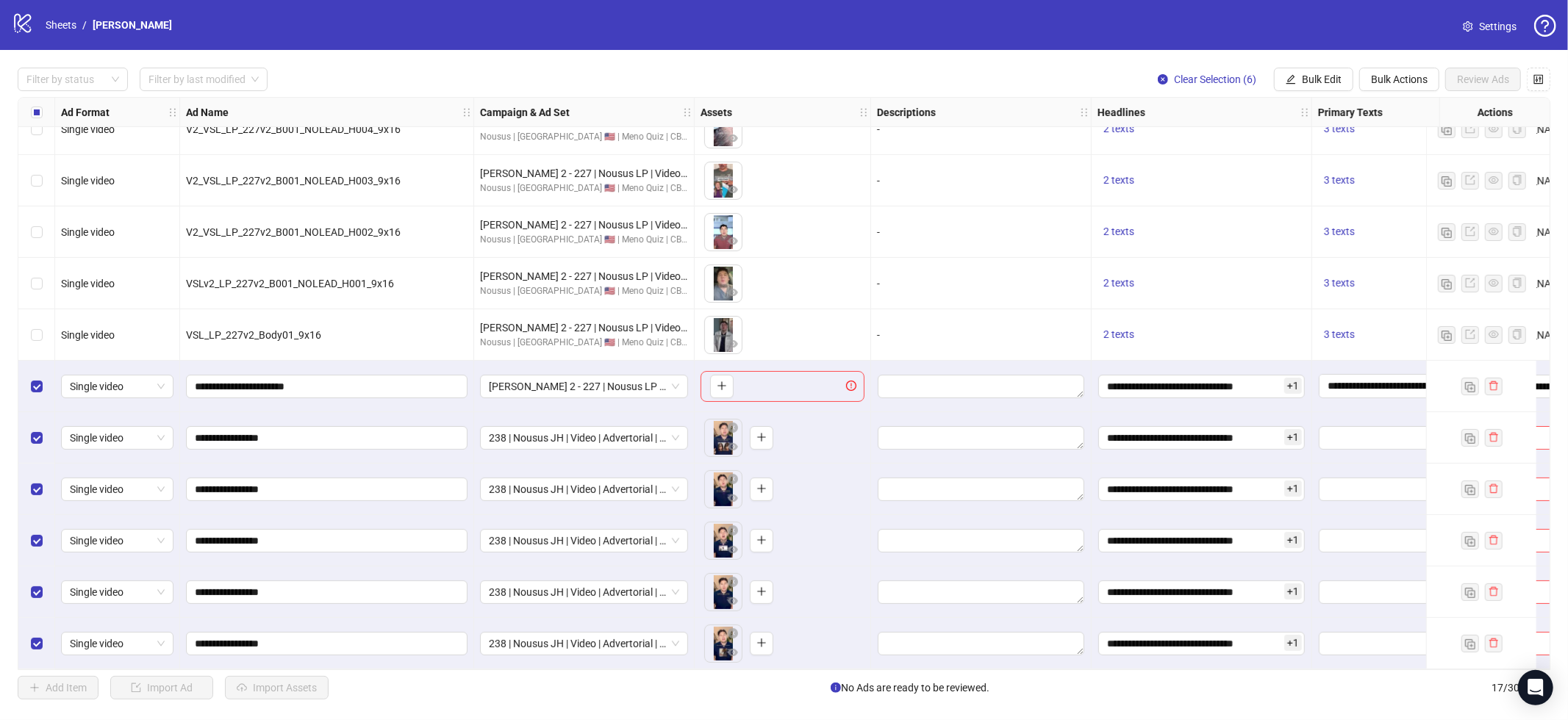
click at [1305, 66] on div "Filter by status Filter by last modified Clear Selection (6) Bulk Edit Bulk Act…" at bounding box center [784, 384] width 1568 height 667
drag, startPoint x: 1309, startPoint y: 72, endPoint x: 1309, endPoint y: 131, distance: 59.0
click at [1309, 73] on span "Bulk Edit" at bounding box center [1322, 79] width 39 height 12
click at [1314, 227] on span "Primary Texts" at bounding box center [1328, 226] width 88 height 16
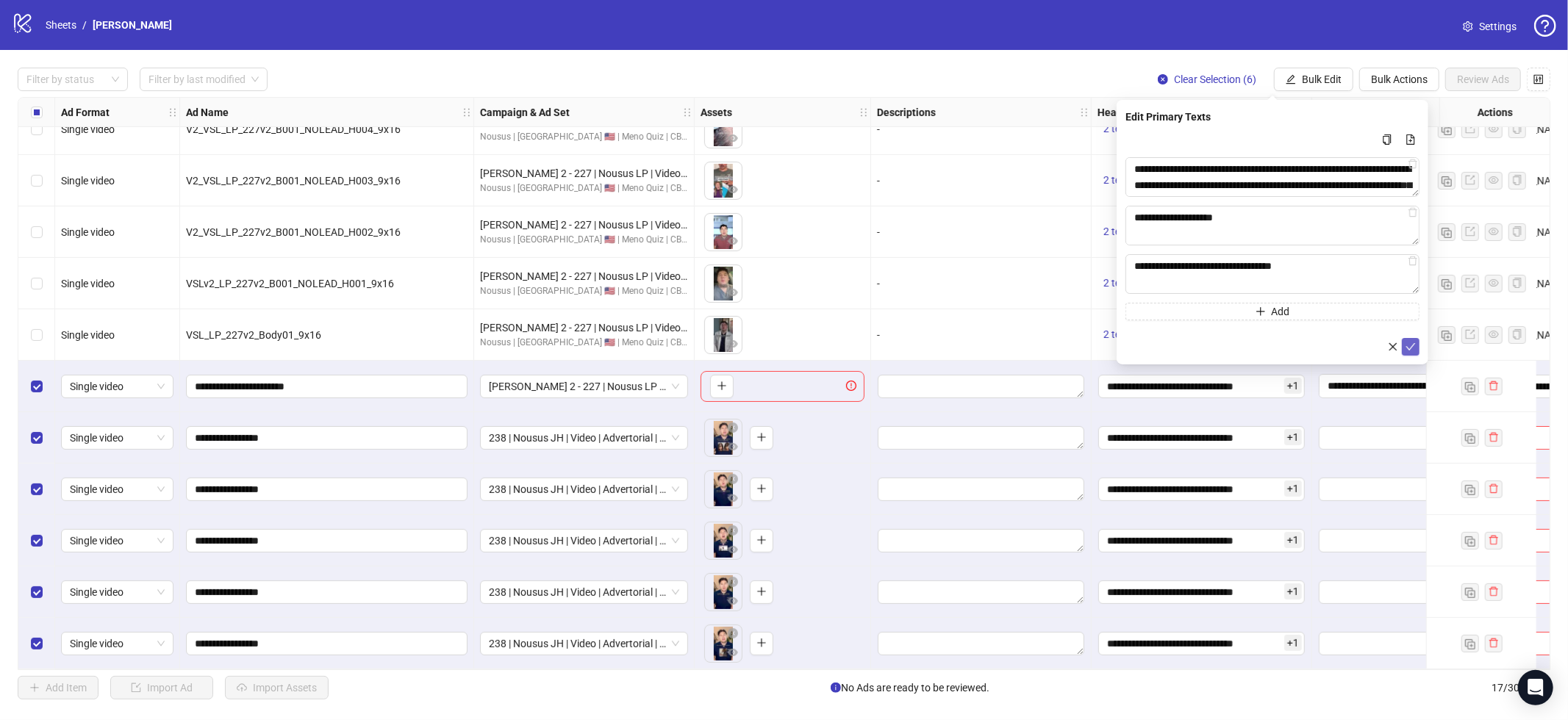
click at [1411, 352] on span "submit" at bounding box center [1411, 346] width 11 height 12
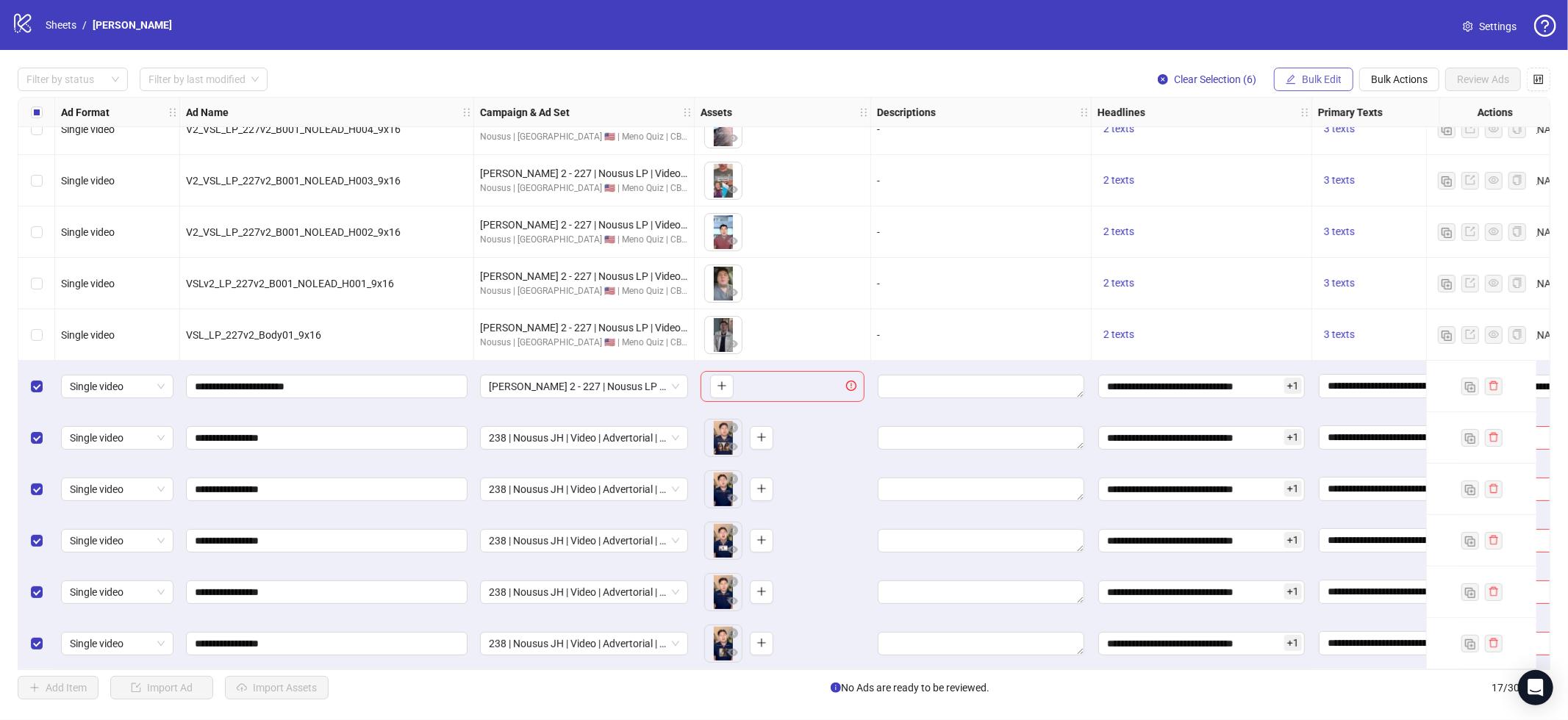
click at [1316, 77] on span "Bulk Edit" at bounding box center [1322, 79] width 39 height 12
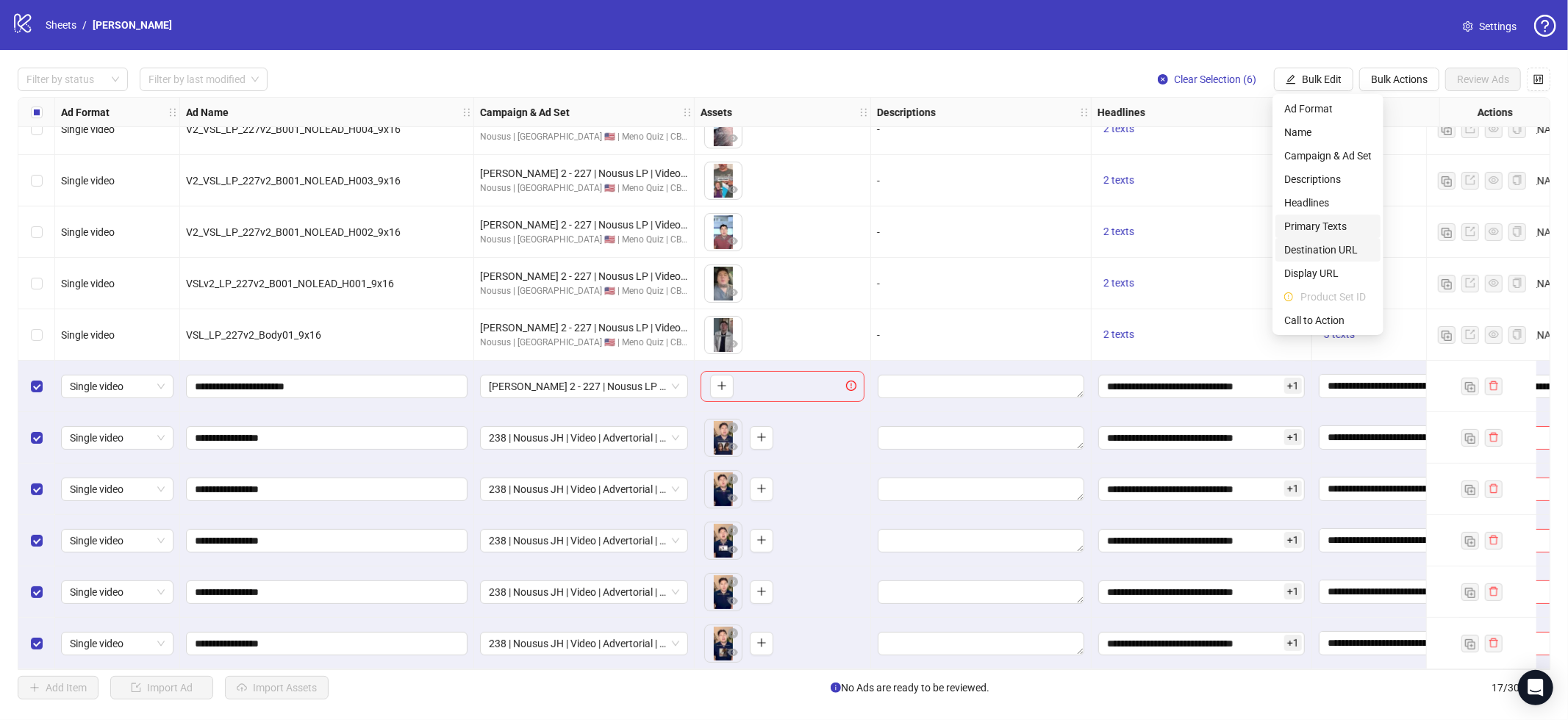
click at [1320, 246] on span "Destination URL" at bounding box center [1328, 250] width 88 height 16
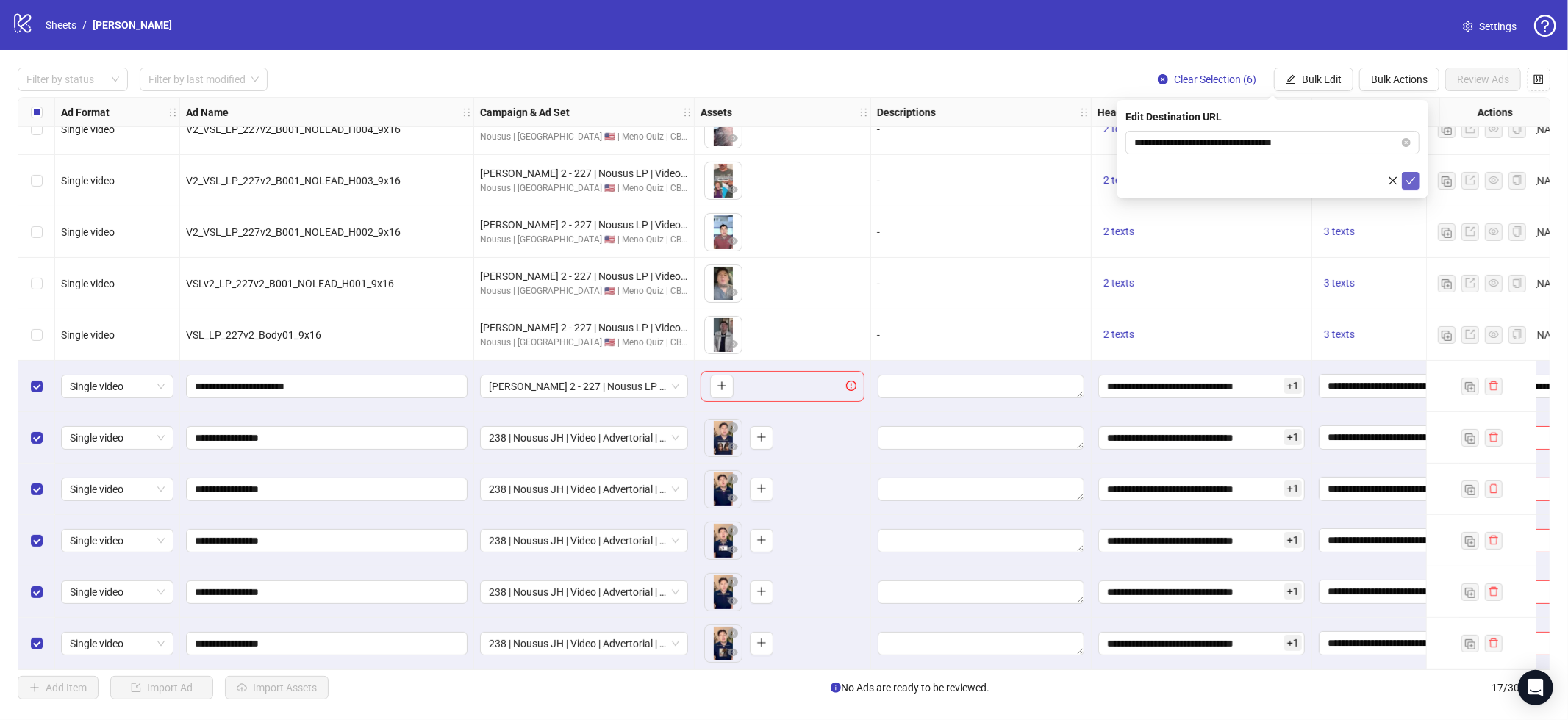
click at [1415, 179] on icon "check" at bounding box center [1411, 181] width 11 height 11
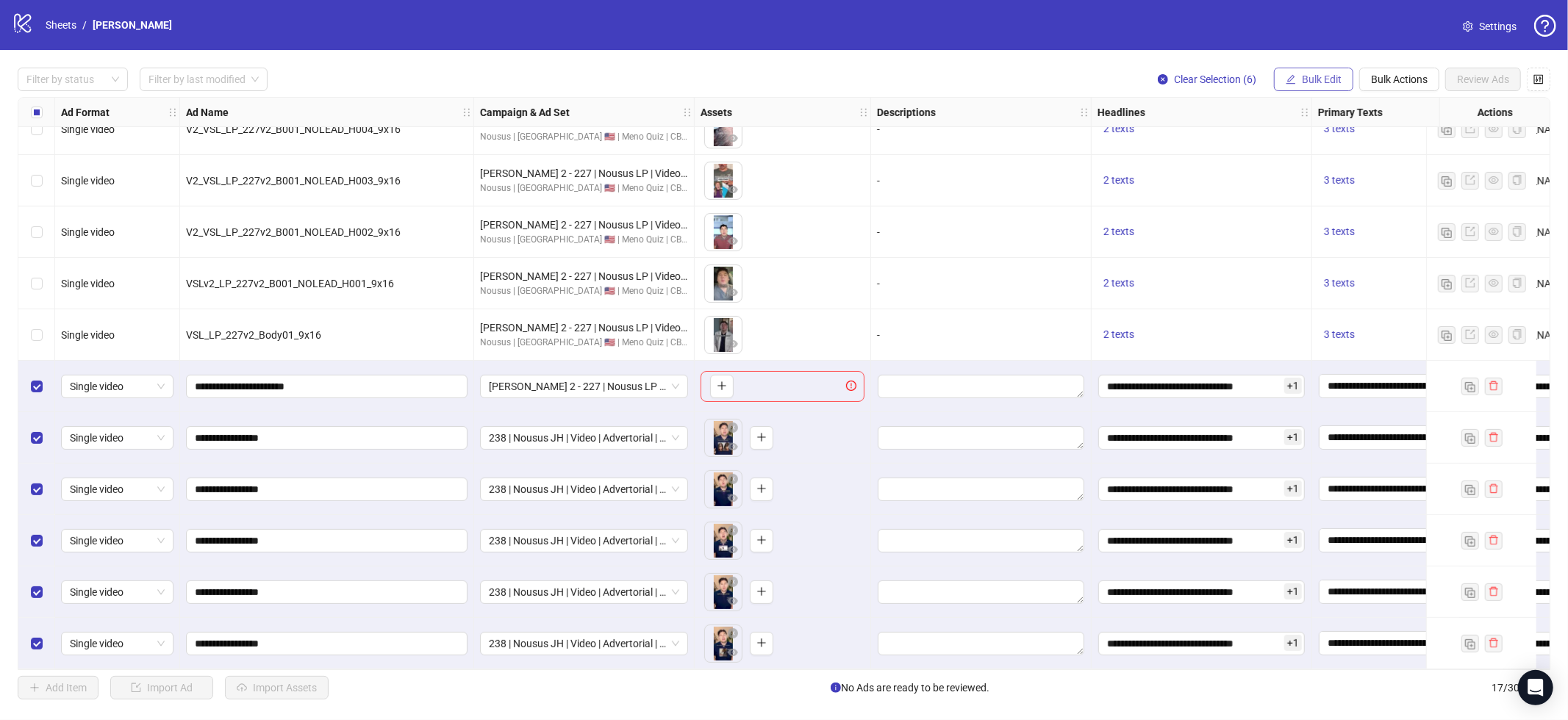
click at [1325, 76] on span "Bulk Edit" at bounding box center [1322, 79] width 39 height 12
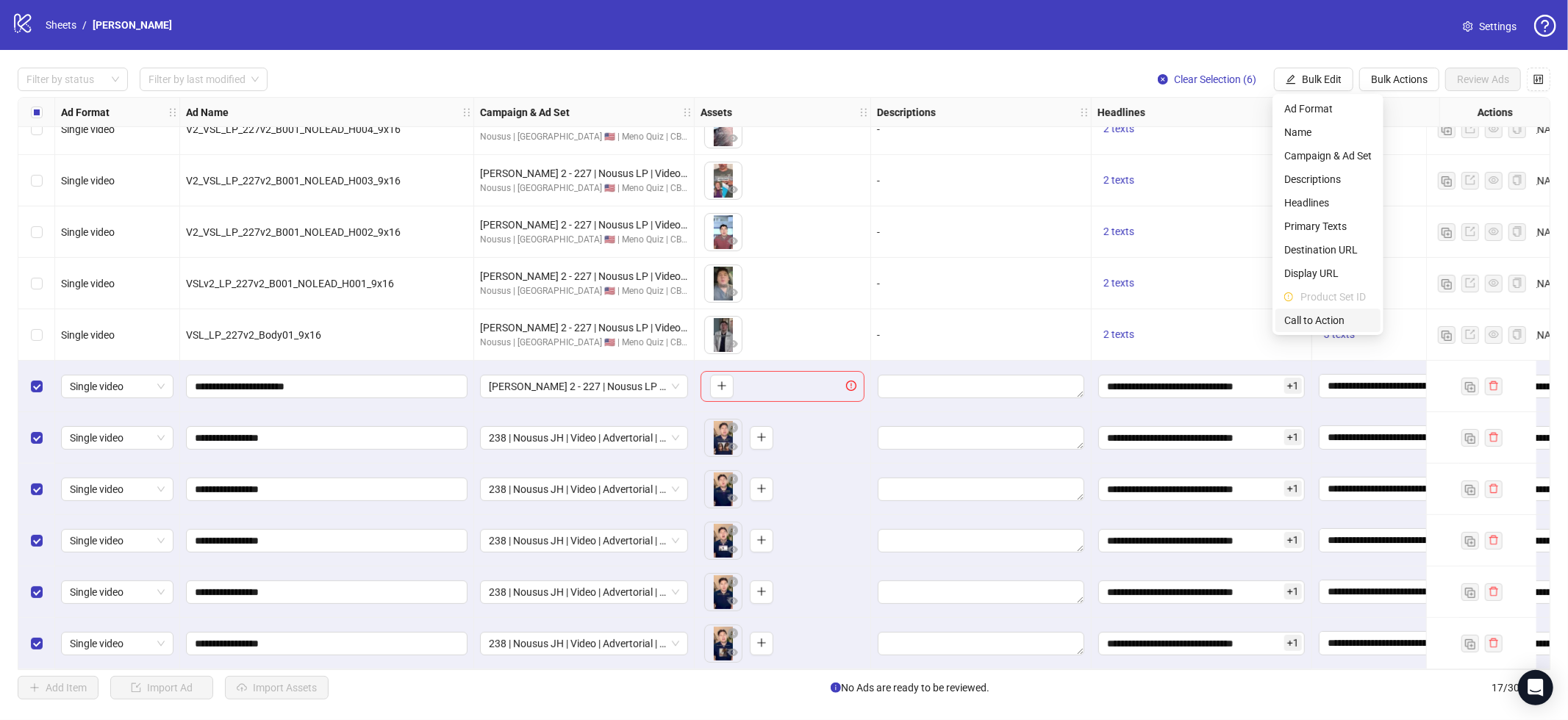
click at [1332, 314] on span "Call to Action" at bounding box center [1328, 320] width 88 height 16
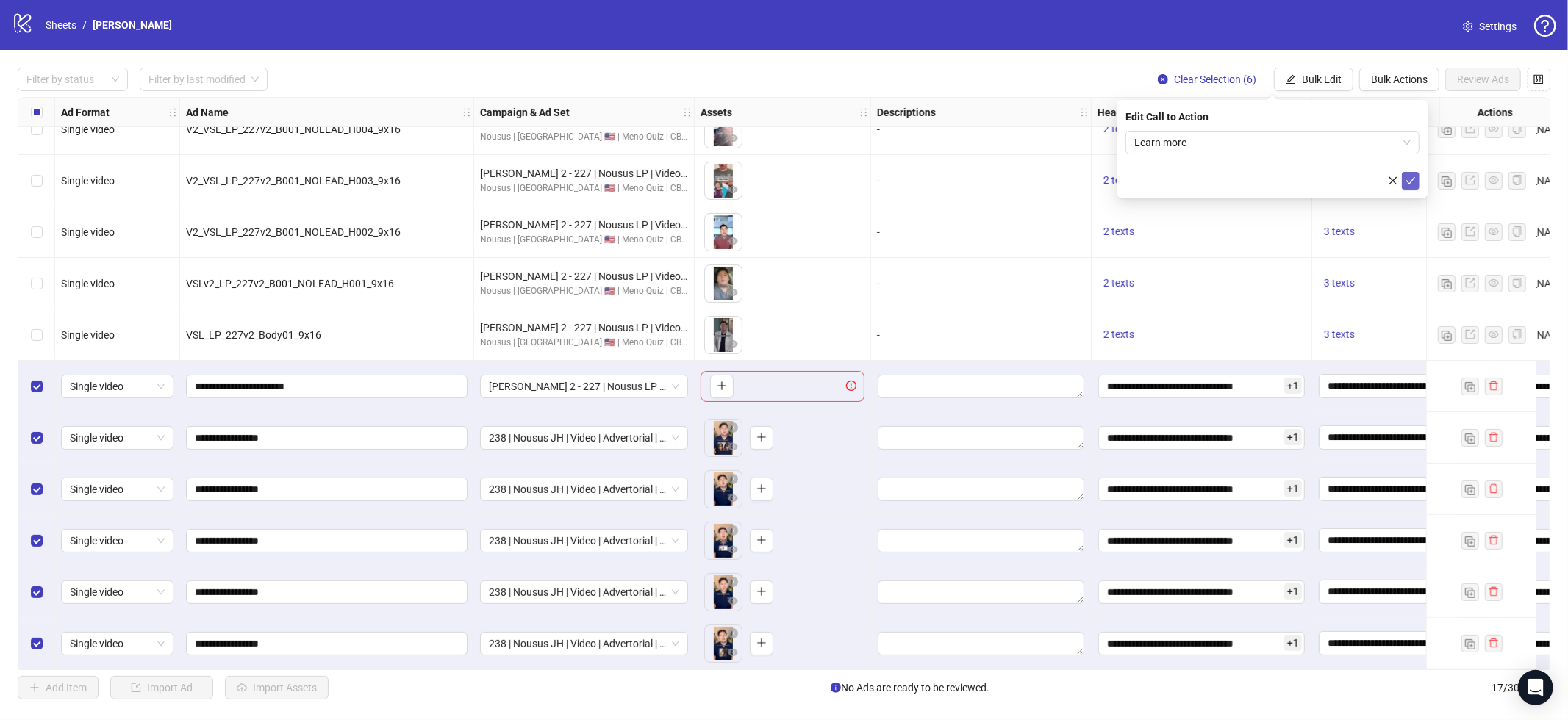
click at [1411, 182] on icon "check" at bounding box center [1411, 181] width 11 height 11
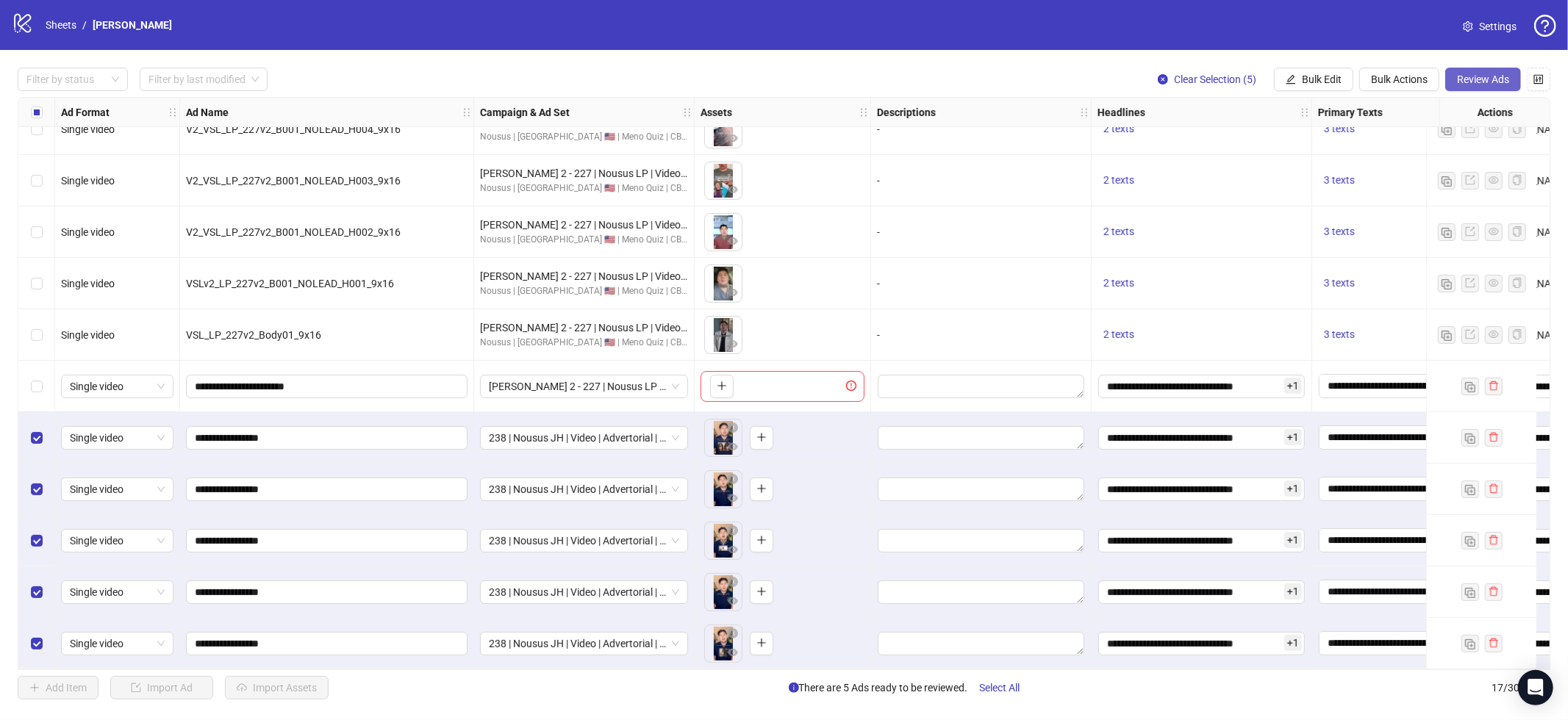
click at [1479, 76] on span "Review Ads" at bounding box center [1483, 79] width 52 height 12
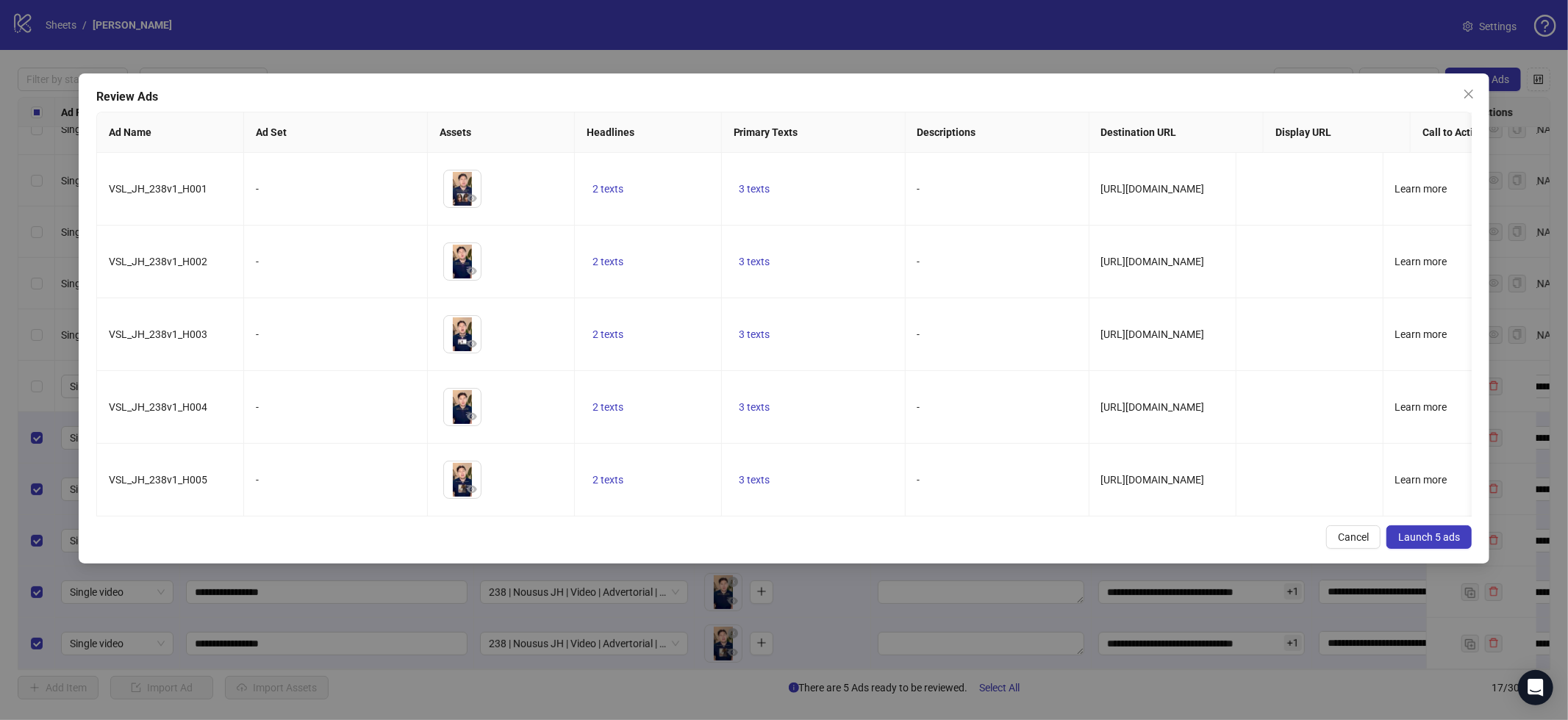
click at [1432, 544] on button "Launch 5 ads" at bounding box center [1428, 537] width 85 height 23
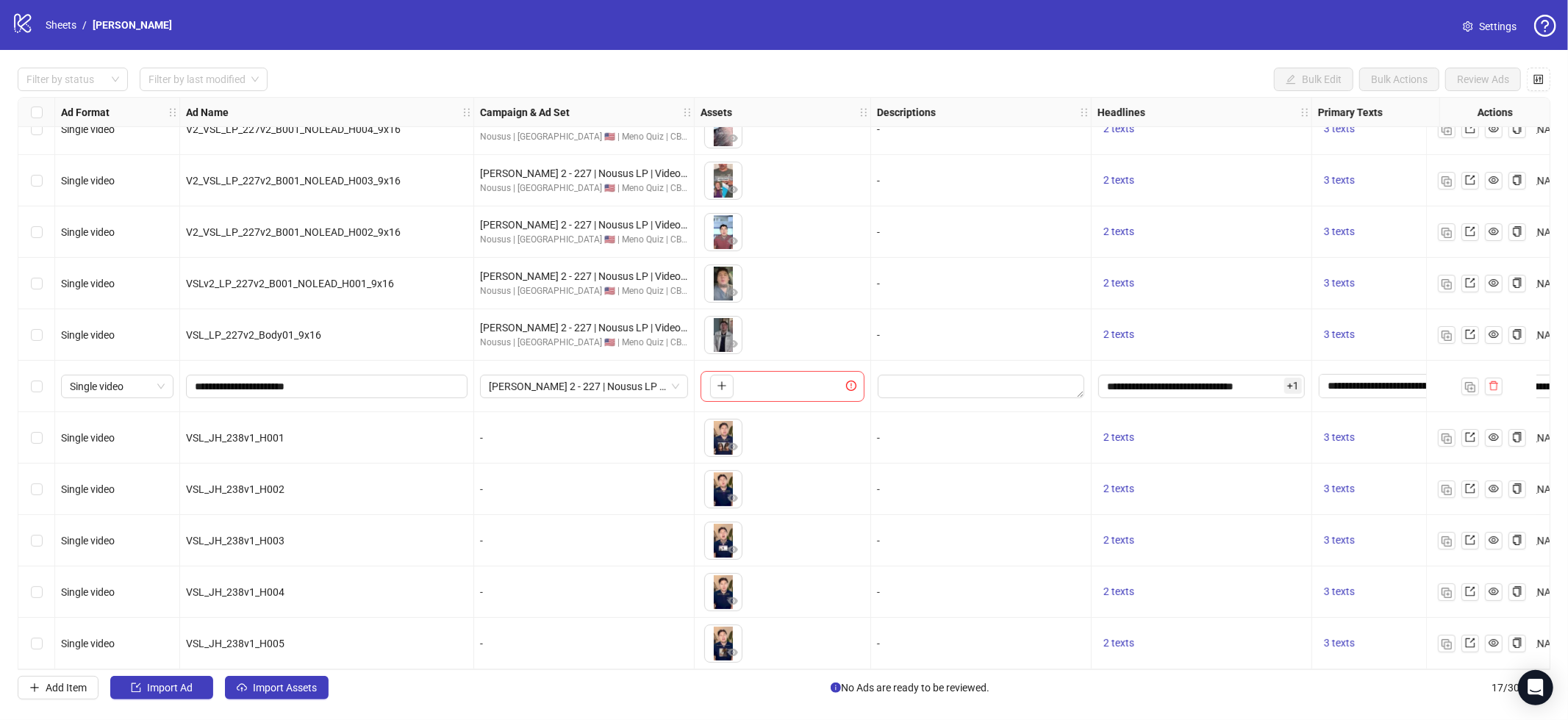
drag, startPoint x: 1444, startPoint y: 22, endPoint x: 1487, endPoint y: 31, distance: 43.9
click at [1449, 24] on div "logo/logo-mobile Sheets / James Quiz Menopause Settings" at bounding box center [784, 25] width 1545 height 27
click at [1495, 35] on link "Settings" at bounding box center [1490, 26] width 77 height 23
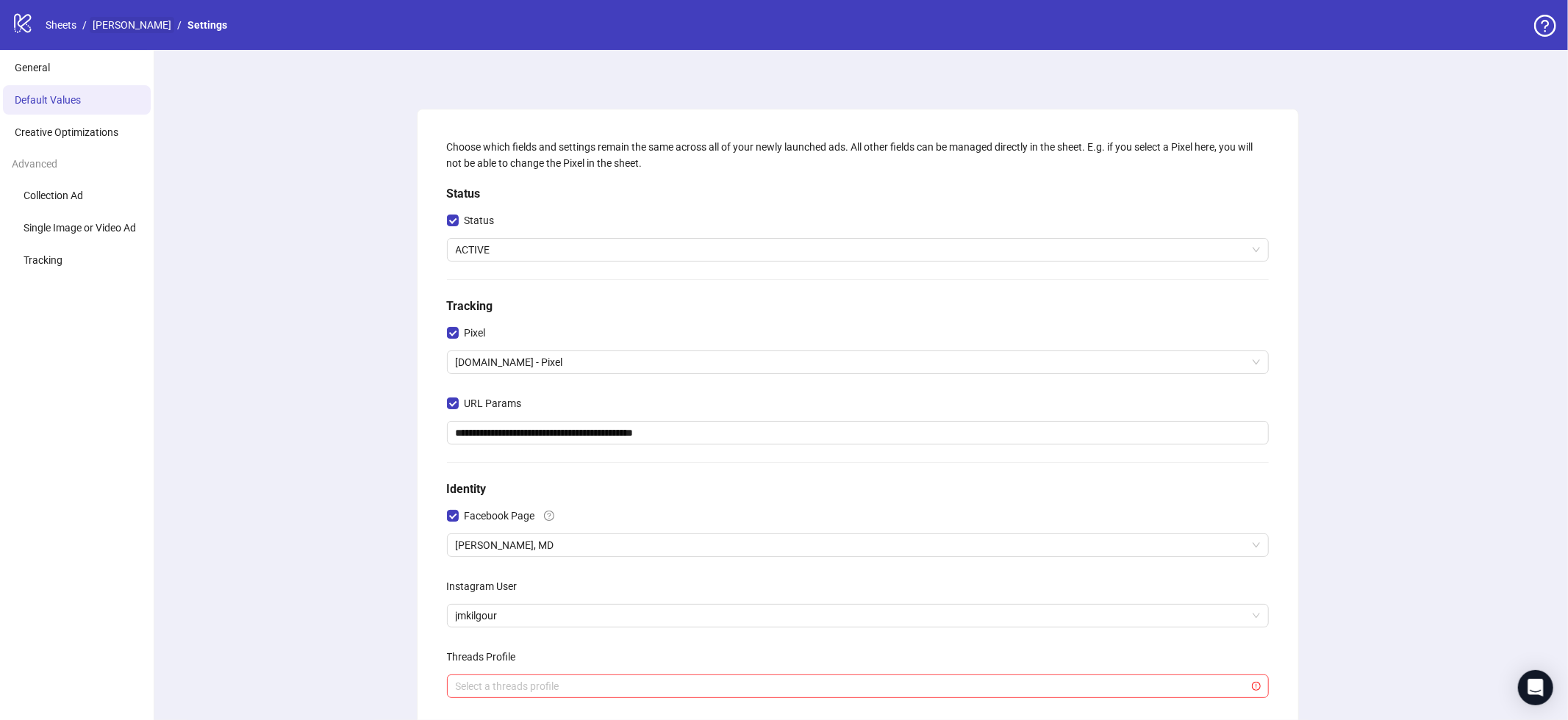
click at [117, 24] on link "[PERSON_NAME]" at bounding box center [132, 25] width 84 height 16
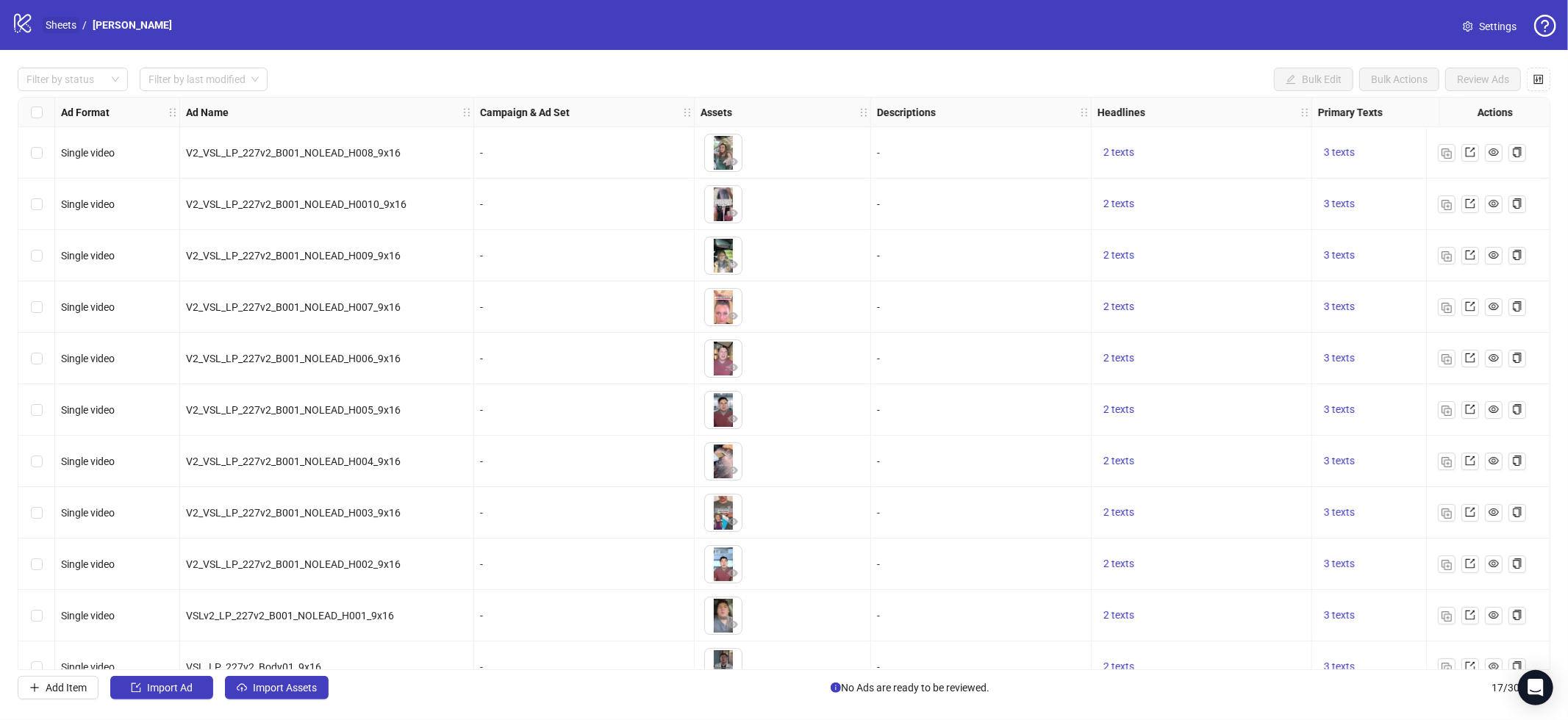
click at [64, 25] on link "Sheets" at bounding box center [61, 25] width 37 height 16
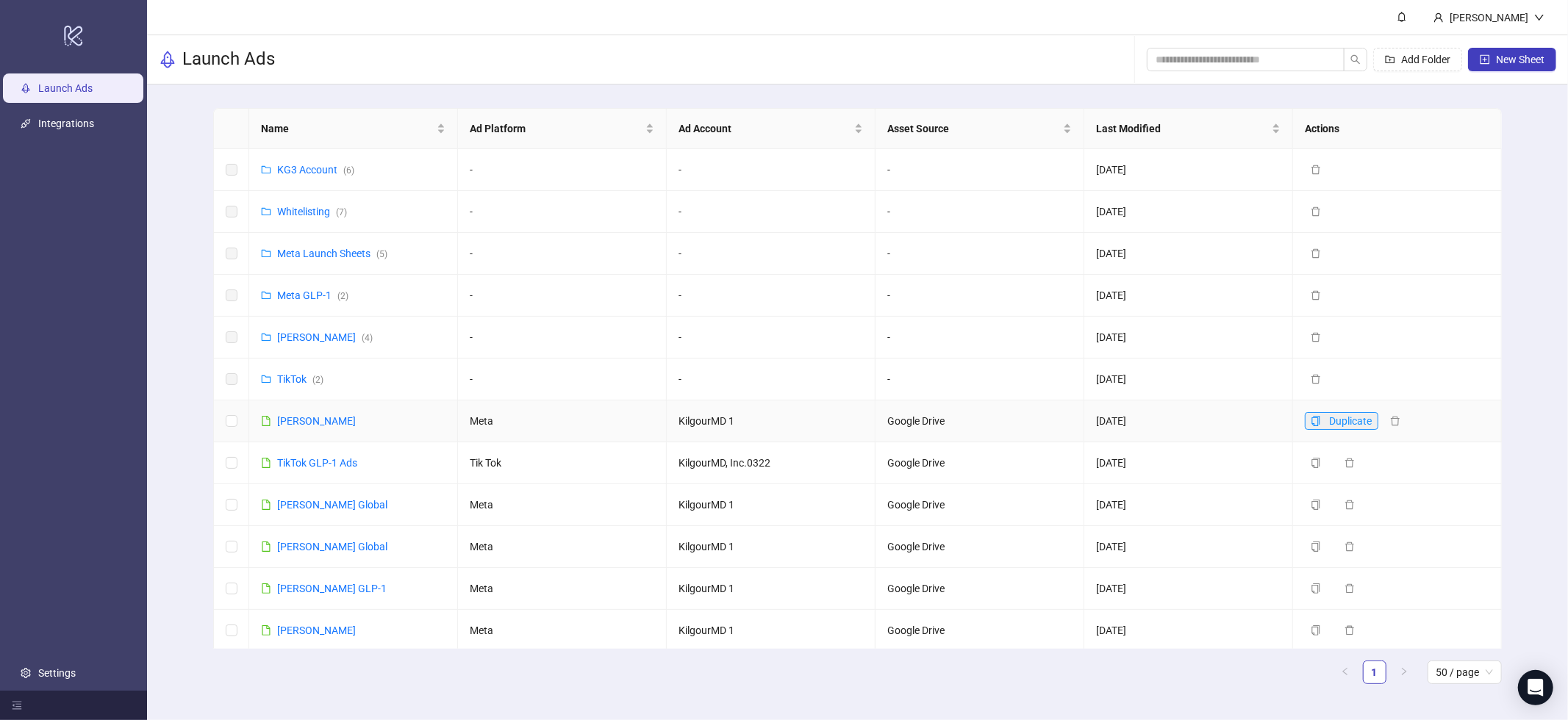
click at [1319, 421] on icon "copy" at bounding box center [1317, 421] width 11 height 11
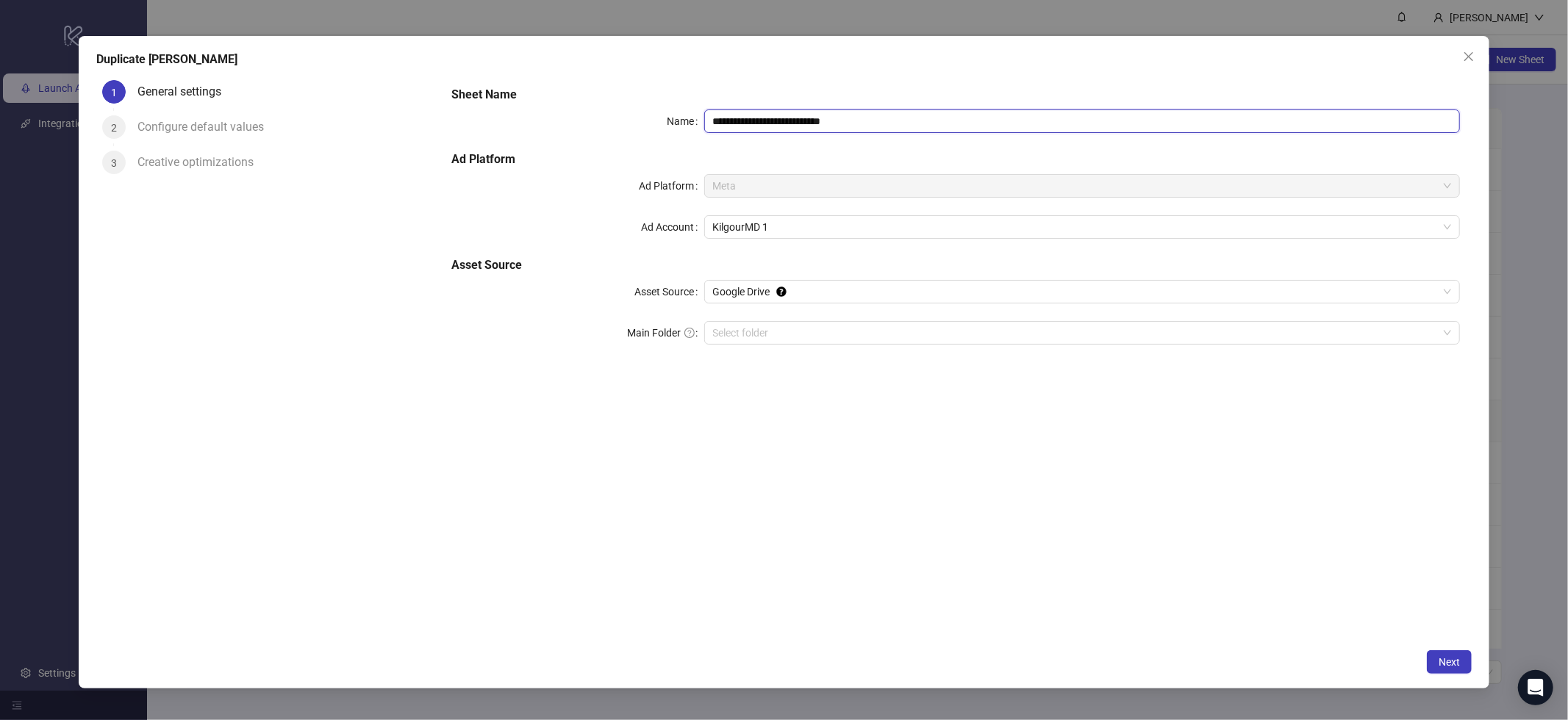
drag, startPoint x: 779, startPoint y: 122, endPoint x: 962, endPoint y: 118, distance: 183.0
click at [962, 118] on input "**********" at bounding box center [1082, 121] width 756 height 23
click at [875, 225] on span "KilgourMD 1" at bounding box center [1083, 227] width 739 height 22
type input "**********"
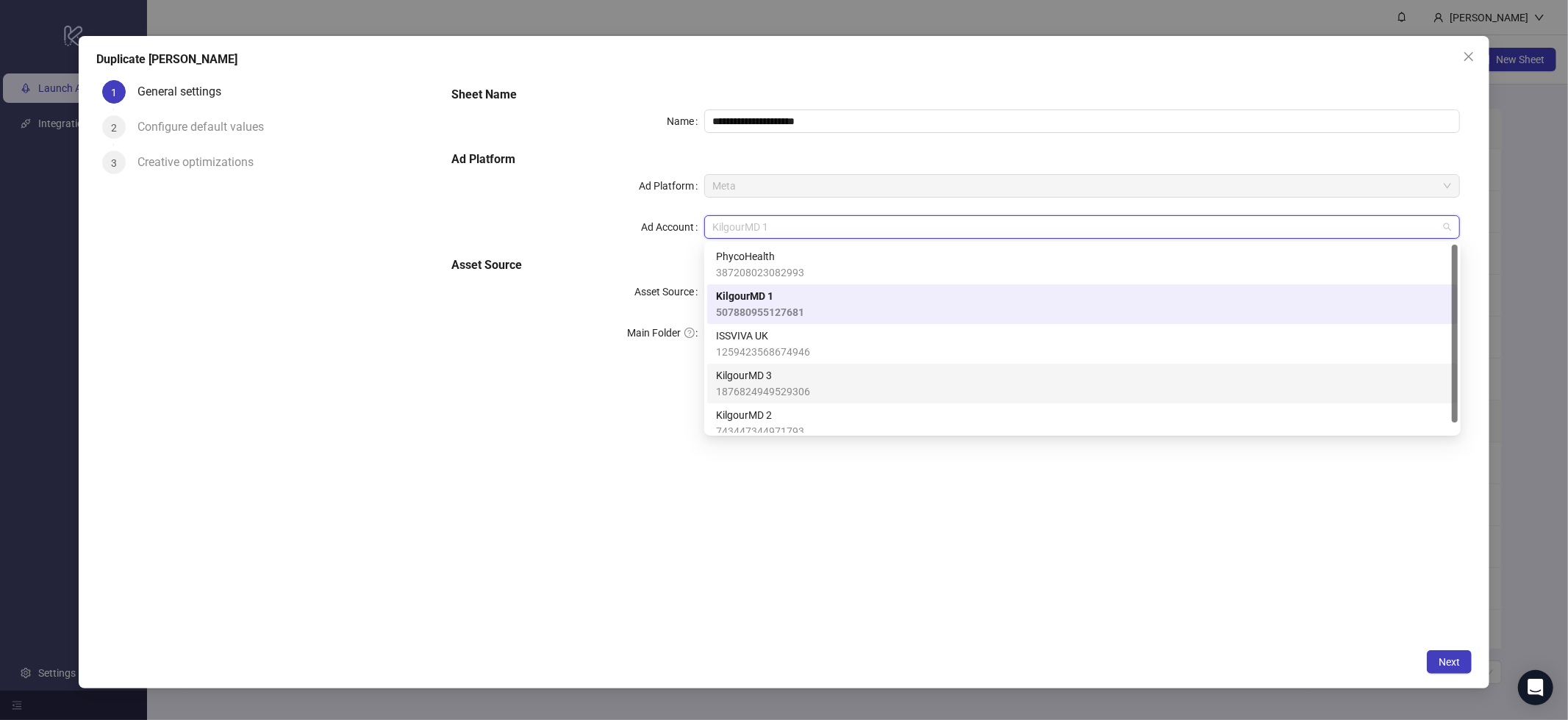
click at [802, 385] on span "1876824949529306" at bounding box center [763, 392] width 94 height 16
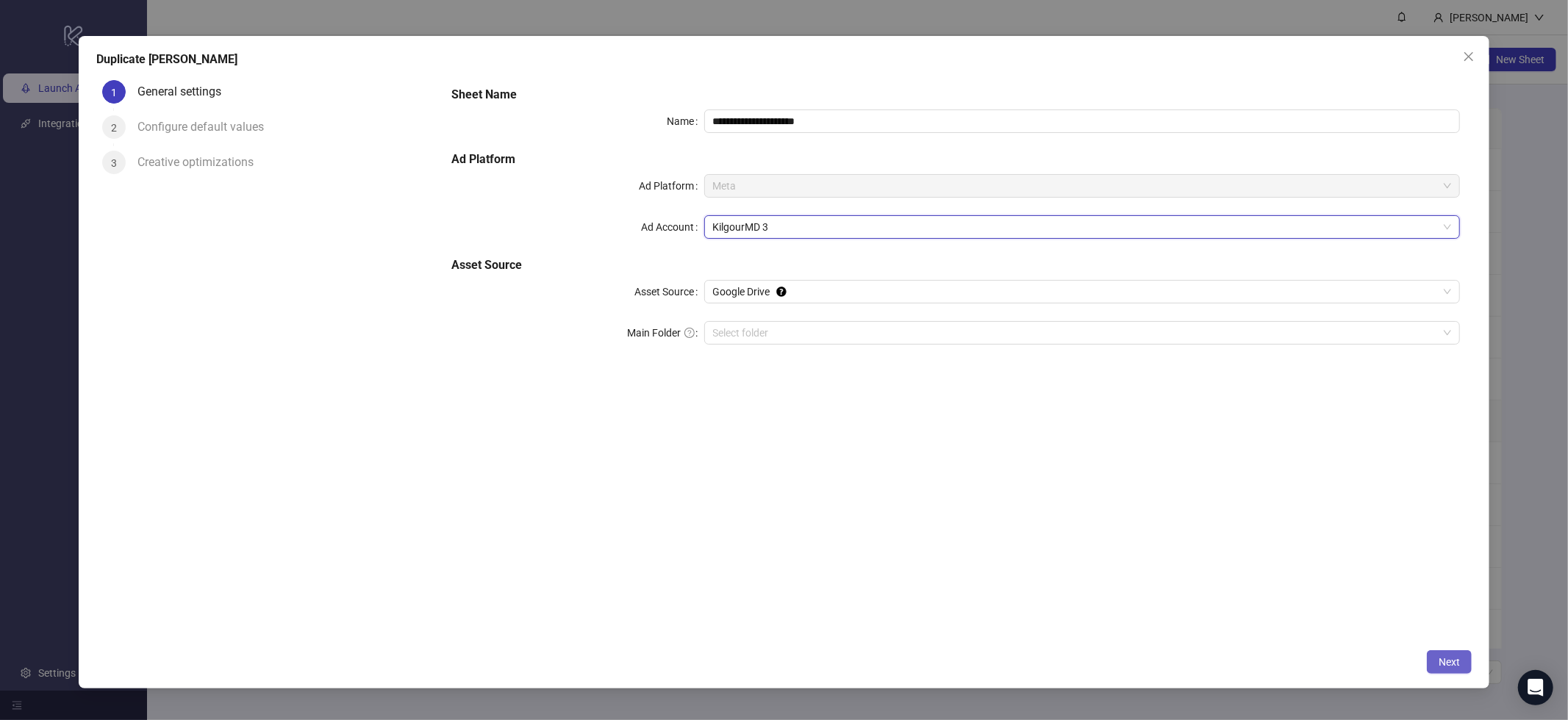
click at [1440, 656] on span "Next" at bounding box center [1450, 662] width 21 height 12
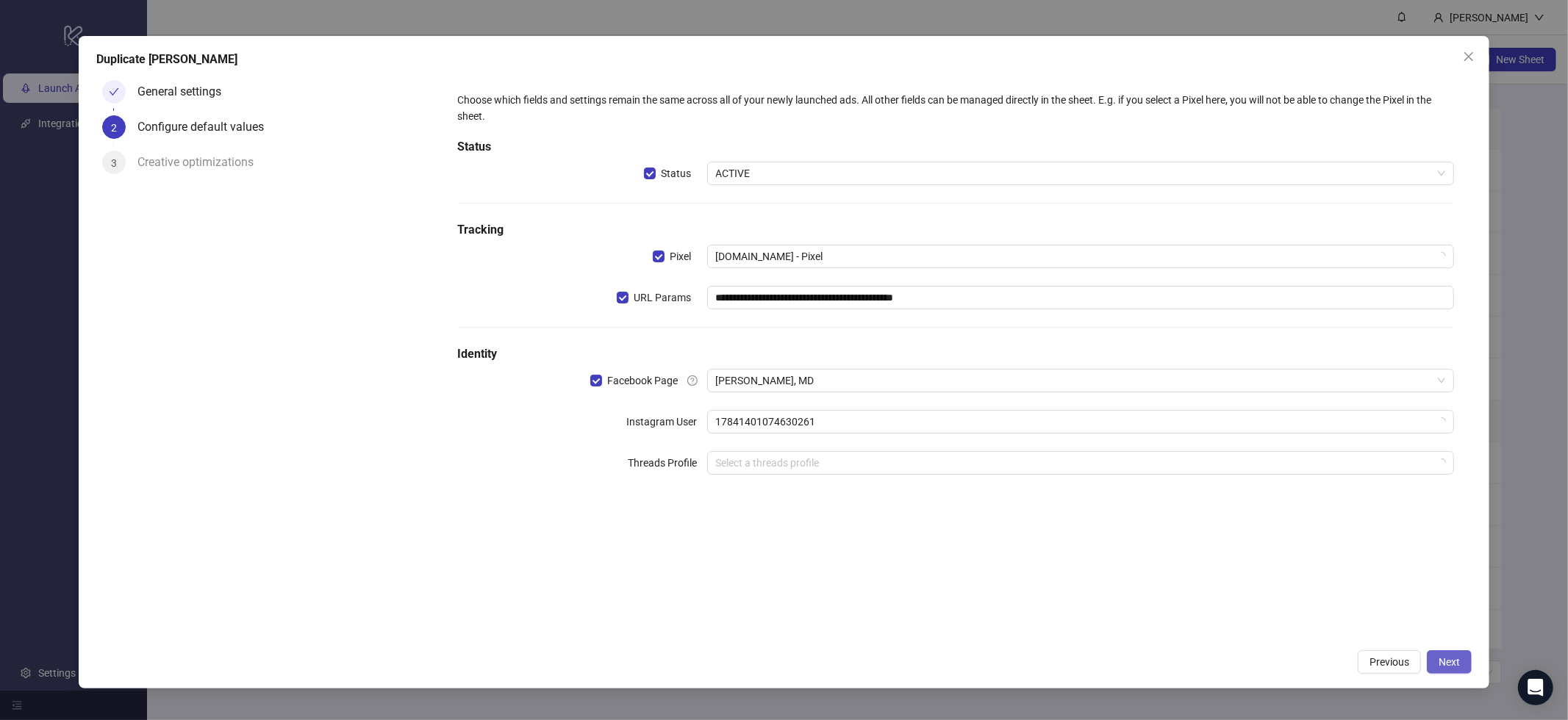
click at [1447, 662] on span "Next" at bounding box center [1450, 662] width 21 height 12
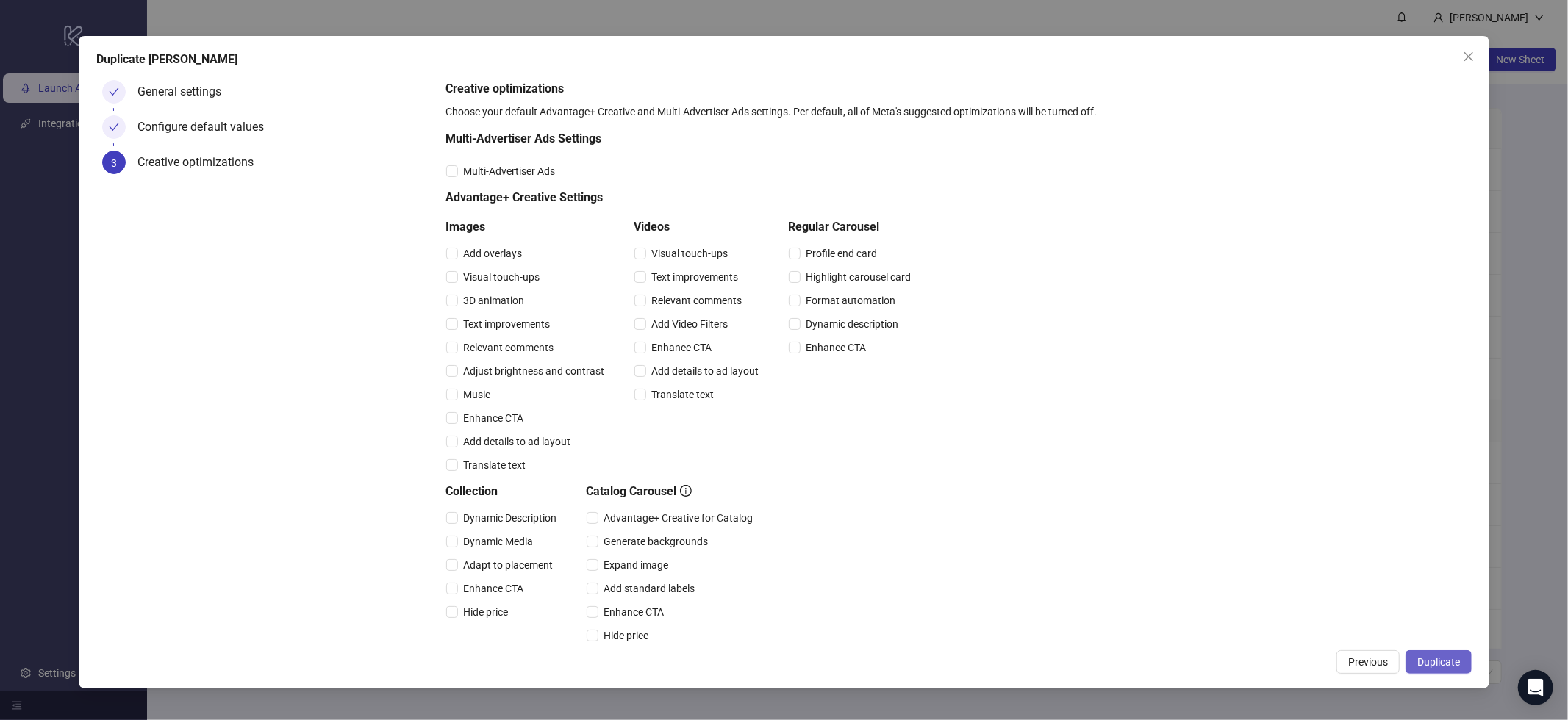
click at [1448, 660] on span "Duplicate" at bounding box center [1439, 662] width 43 height 12
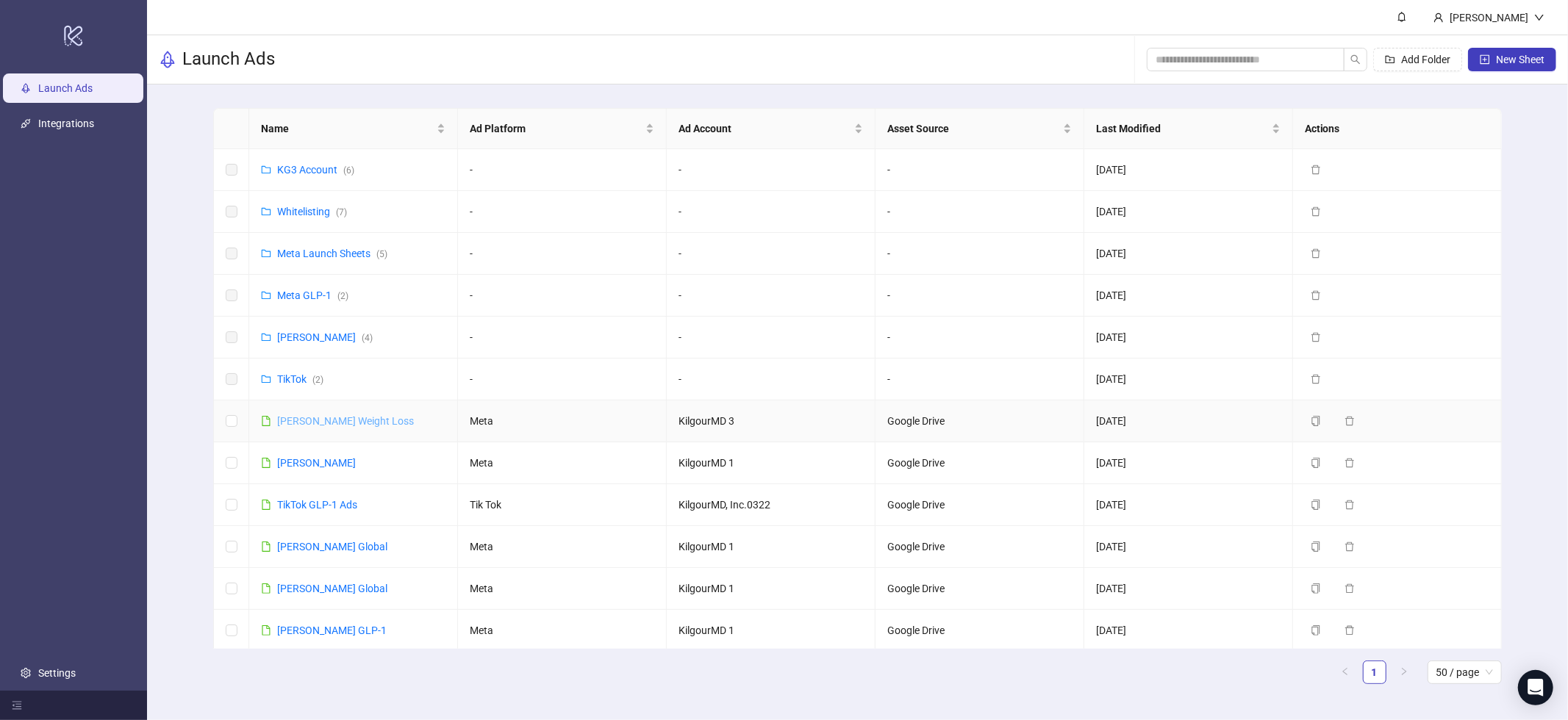
click at [322, 419] on link "[PERSON_NAME] Weight Loss" at bounding box center [345, 420] width 137 height 12
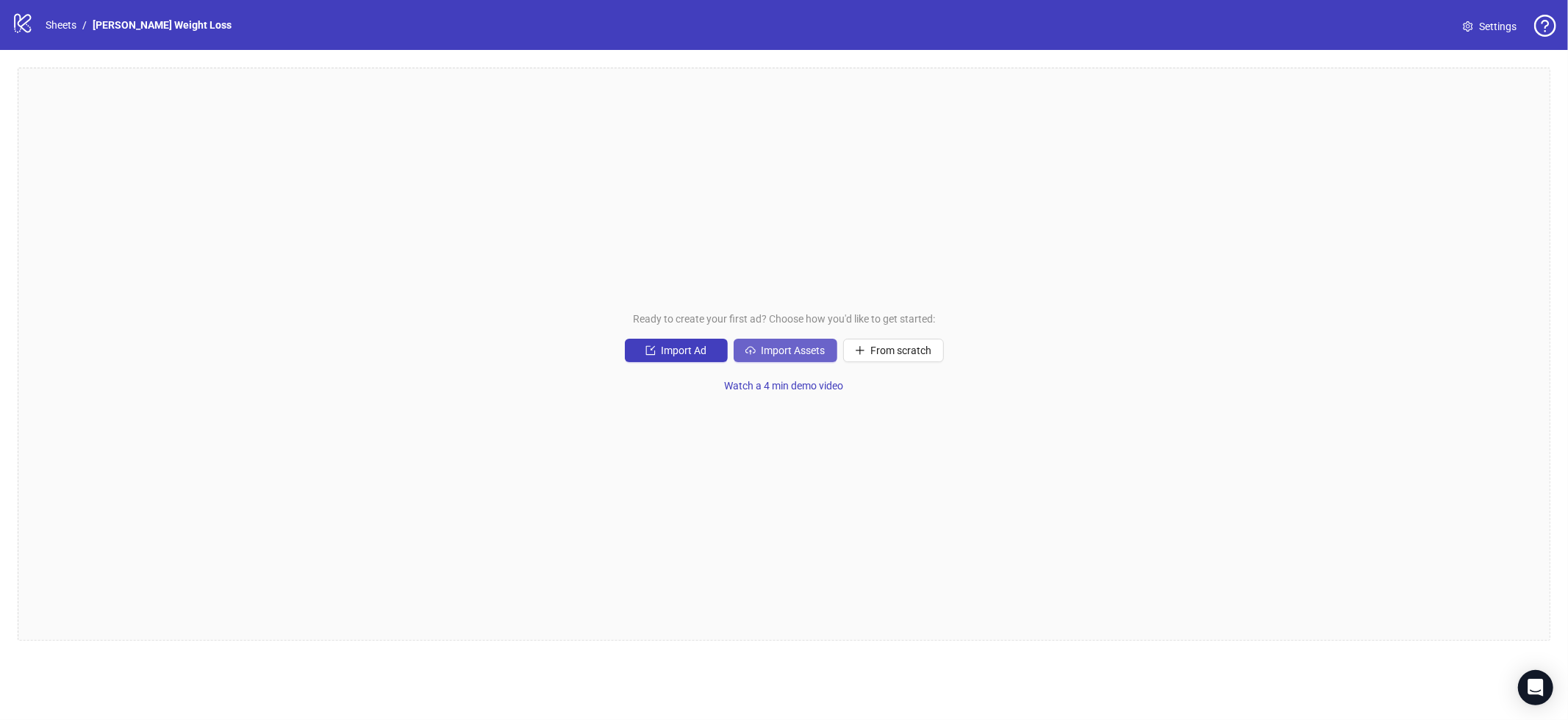
click at [793, 360] on button "Import Assets" at bounding box center [786, 351] width 104 height 23
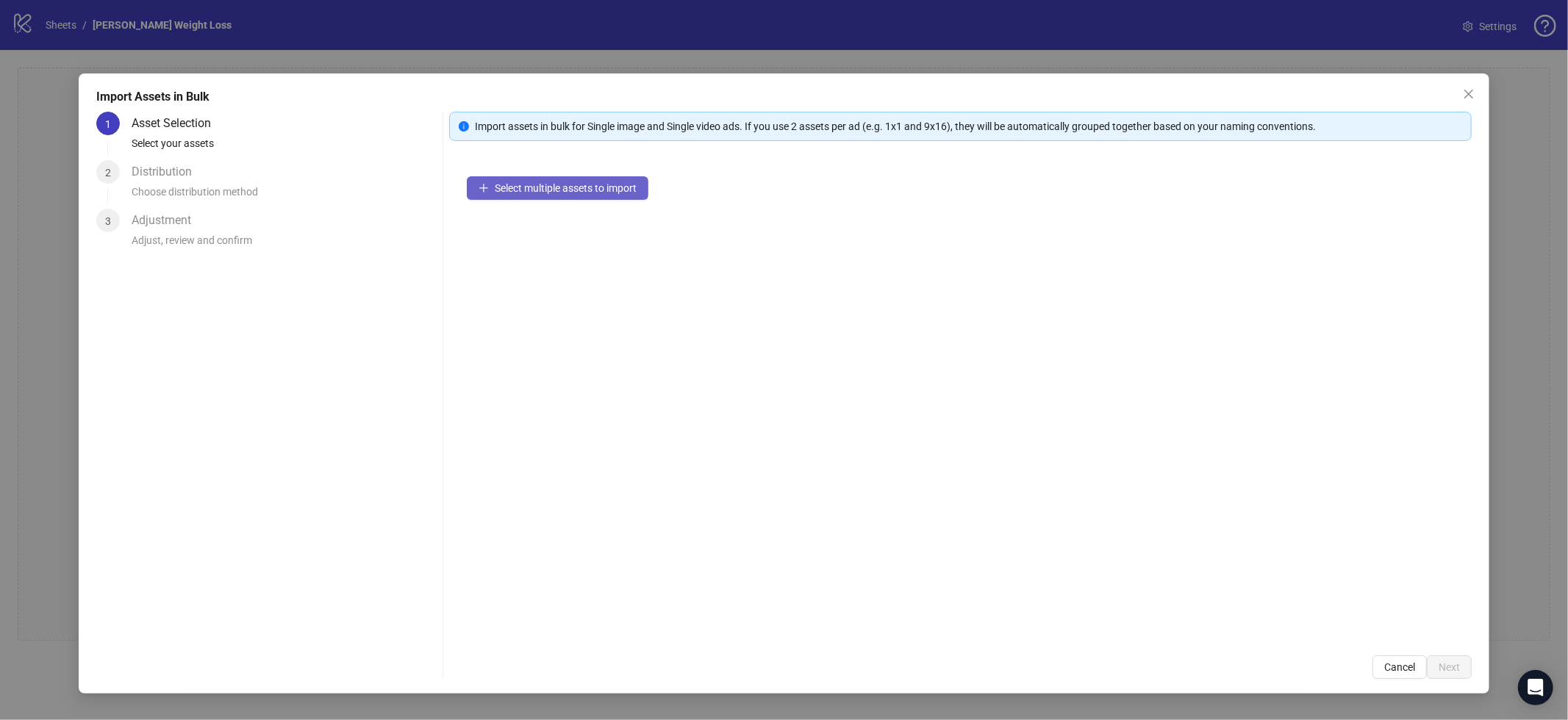
click at [563, 185] on span "Select multiple assets to import" at bounding box center [566, 188] width 142 height 12
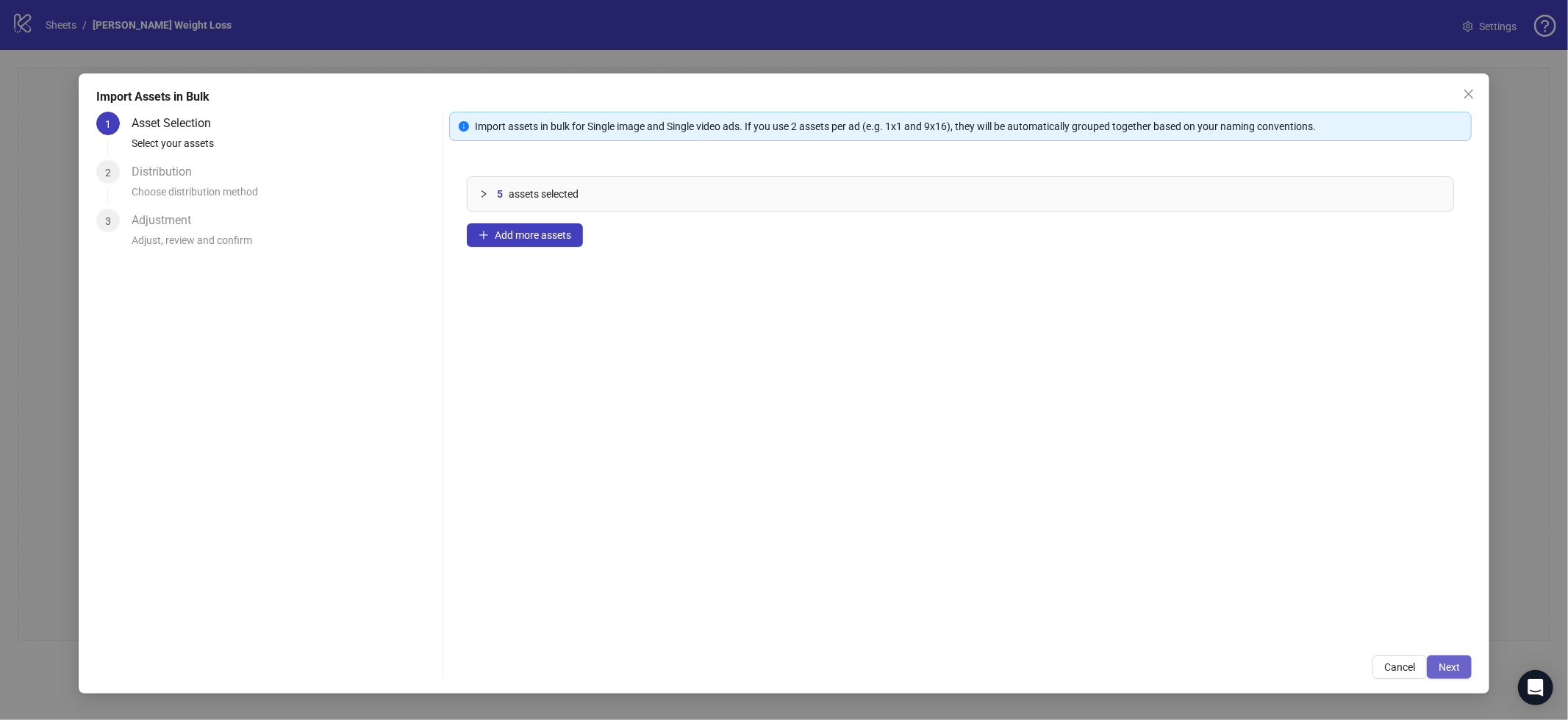
click at [1458, 665] on span "Next" at bounding box center [1450, 666] width 21 height 12
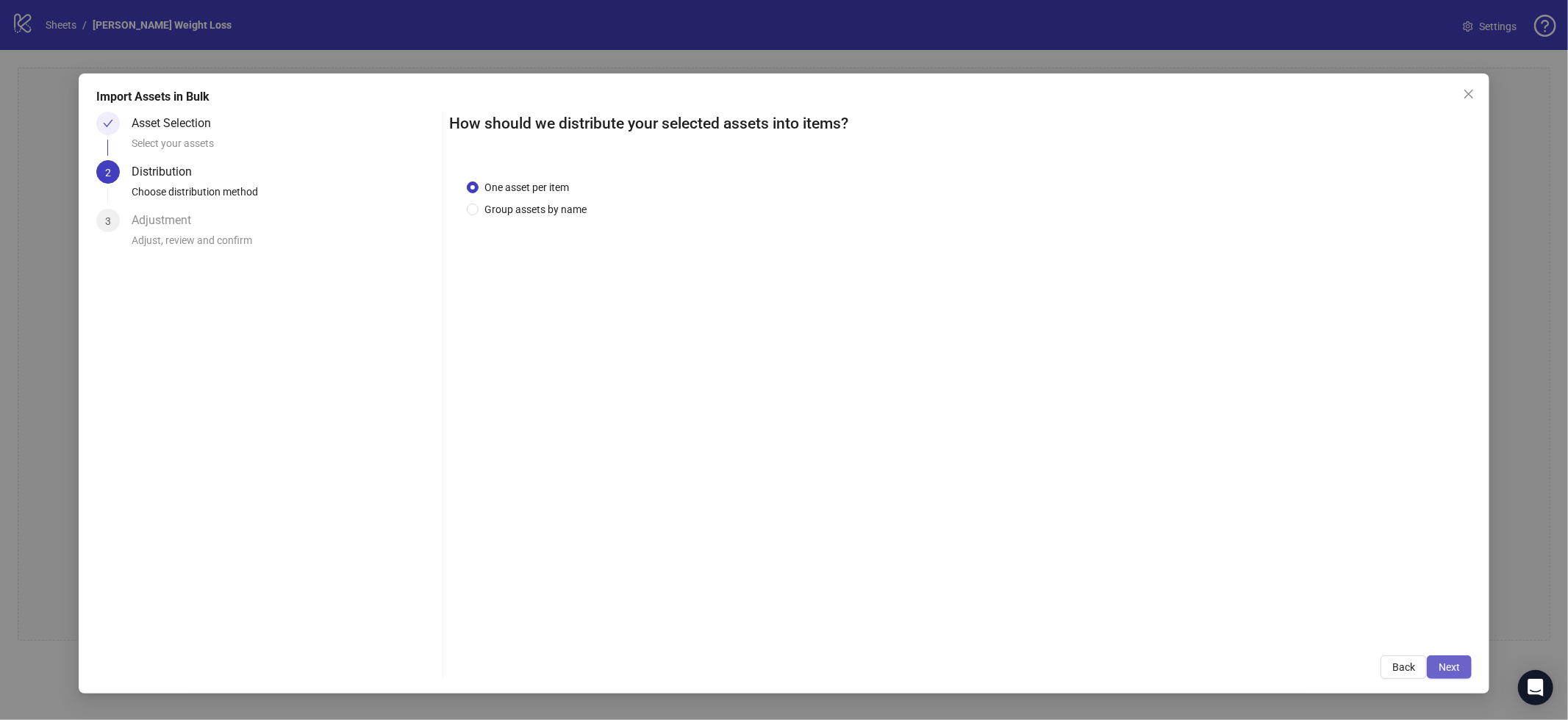
click at [1444, 661] on span "Next" at bounding box center [1450, 666] width 21 height 12
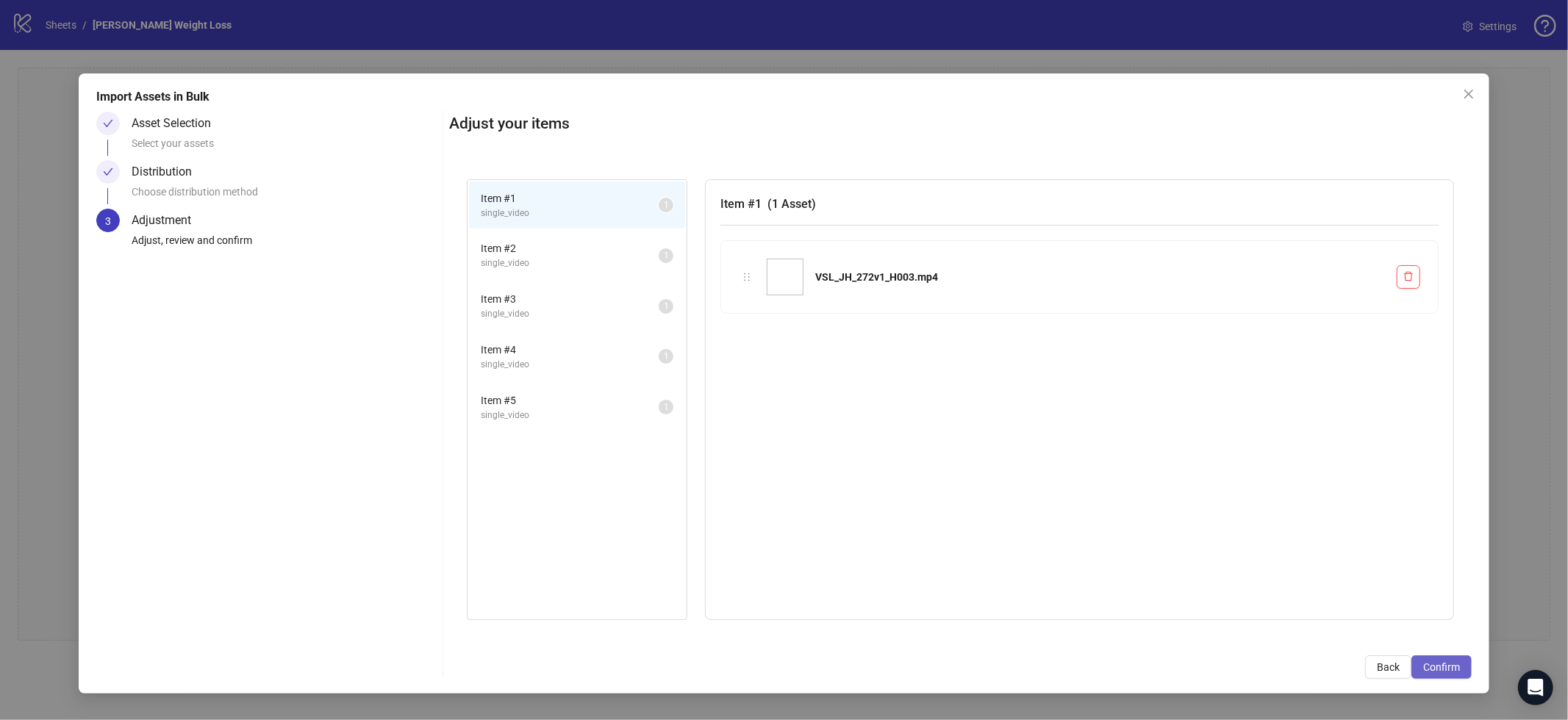
click at [1445, 661] on span "Confirm" at bounding box center [1442, 666] width 37 height 12
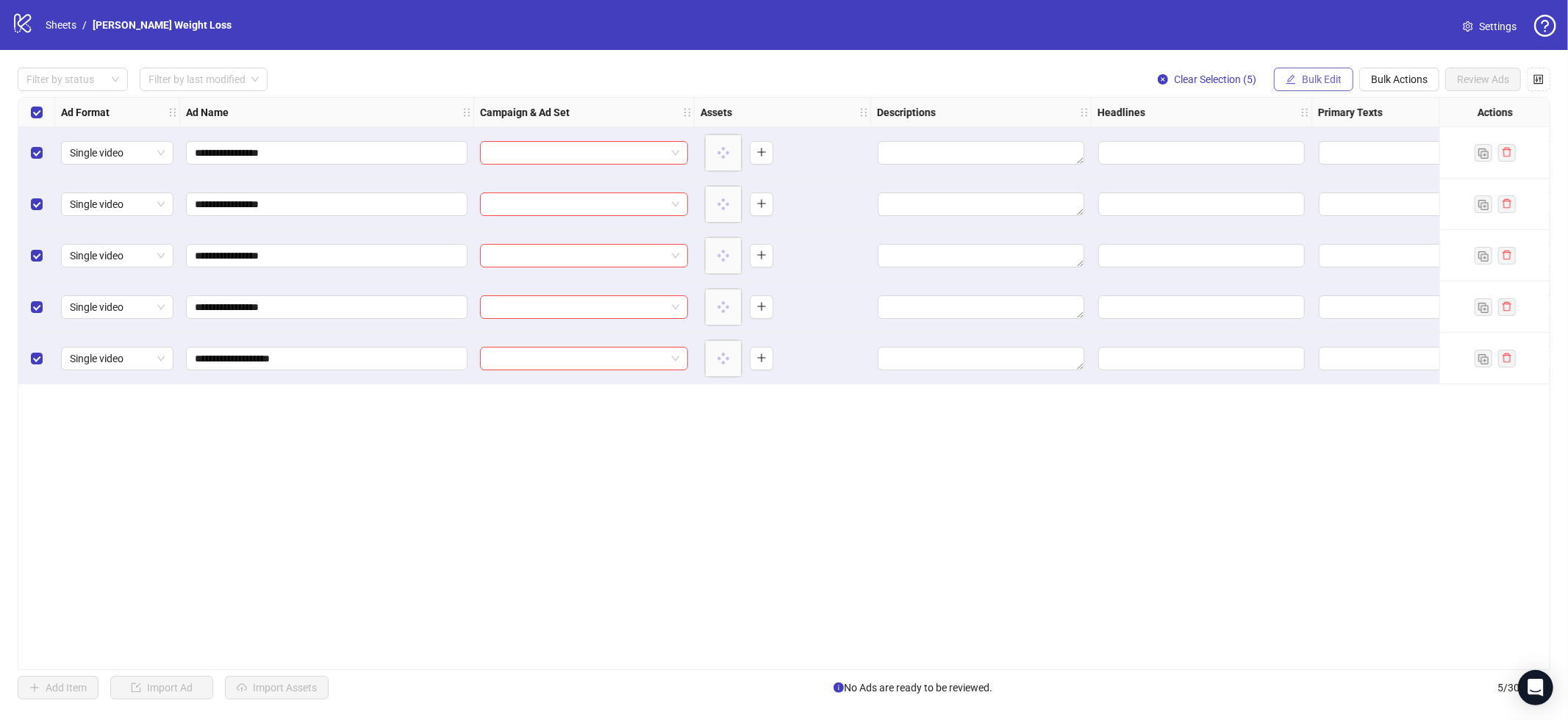
click at [1309, 70] on button "Bulk Edit" at bounding box center [1314, 80] width 80 height 23
click at [1311, 163] on span "Campaign & Ad Set" at bounding box center [1328, 156] width 88 height 16
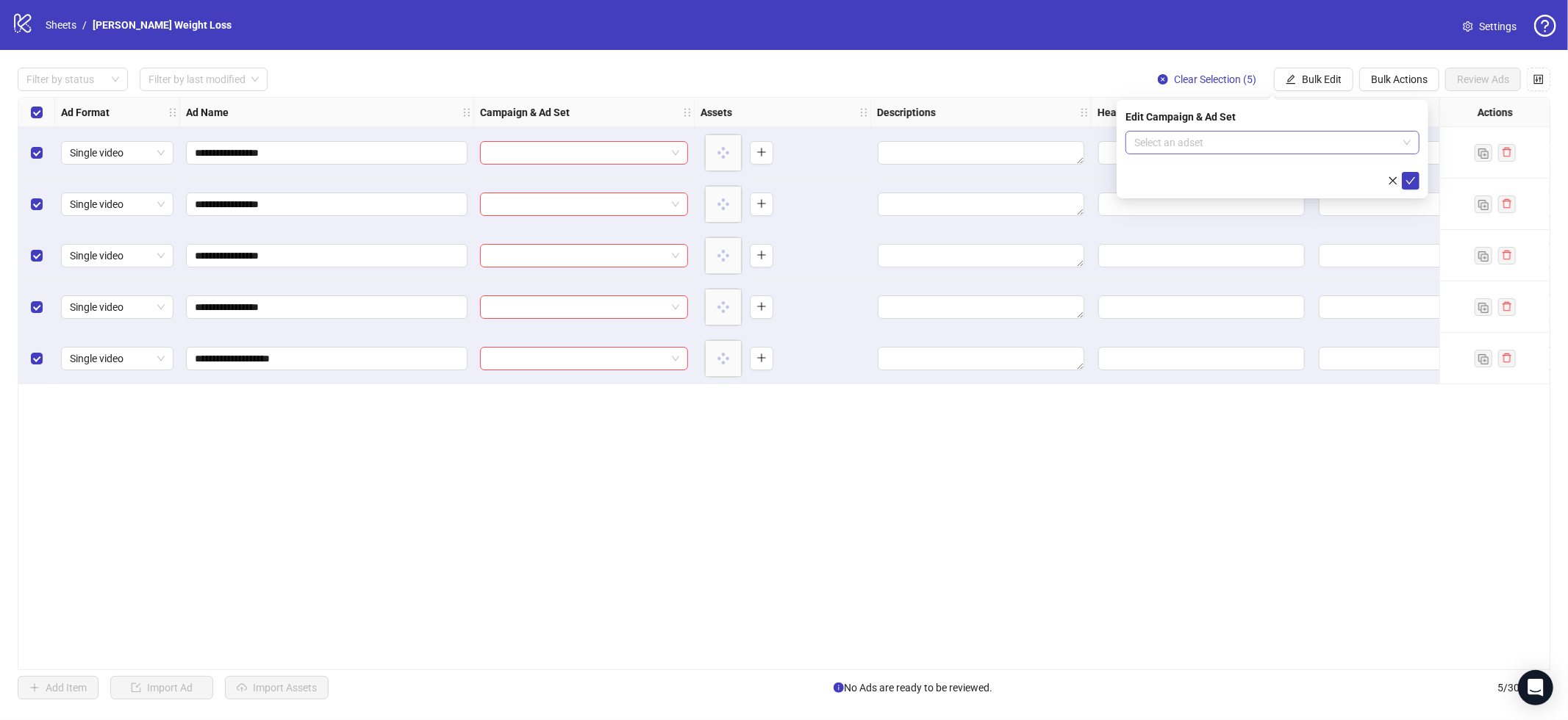
click at [1283, 143] on input "search" at bounding box center [1266, 142] width 263 height 22
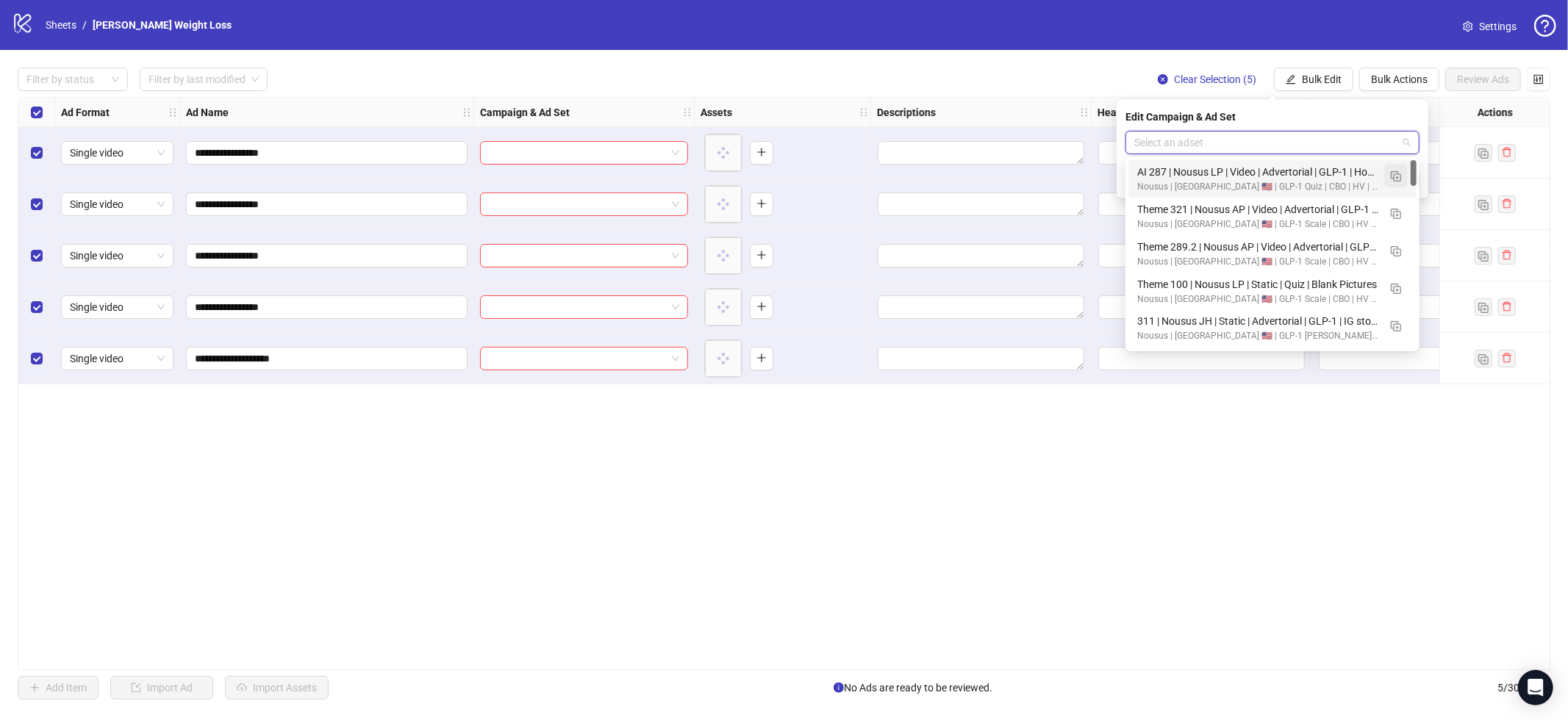
click at [1399, 172] on img "button" at bounding box center [1396, 176] width 11 height 11
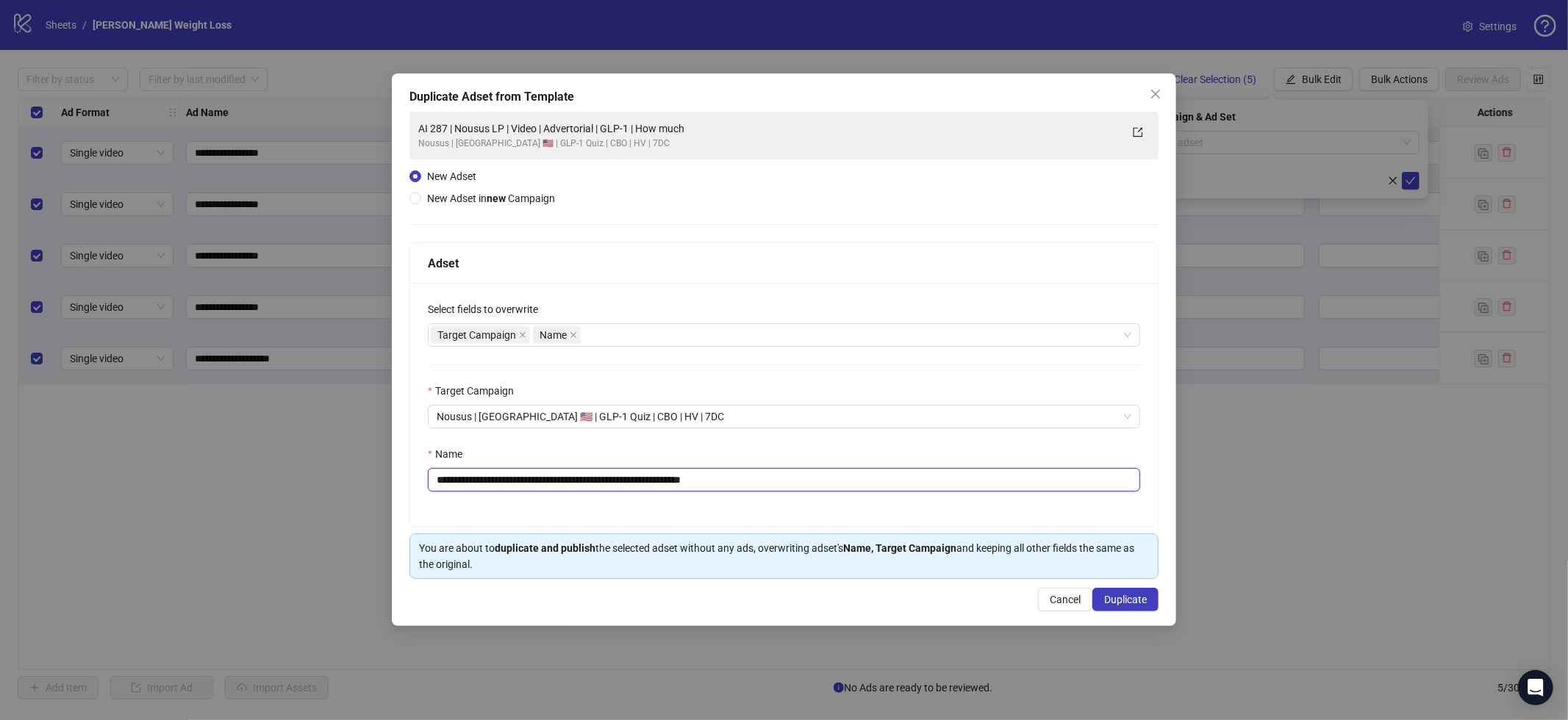
click at [653, 487] on input "**********" at bounding box center [784, 479] width 712 height 23
paste input "*"
click at [571, 479] on input "**********" at bounding box center [784, 479] width 712 height 23
click at [571, 478] on input "**********" at bounding box center [784, 479] width 712 height 23
type input "**********"
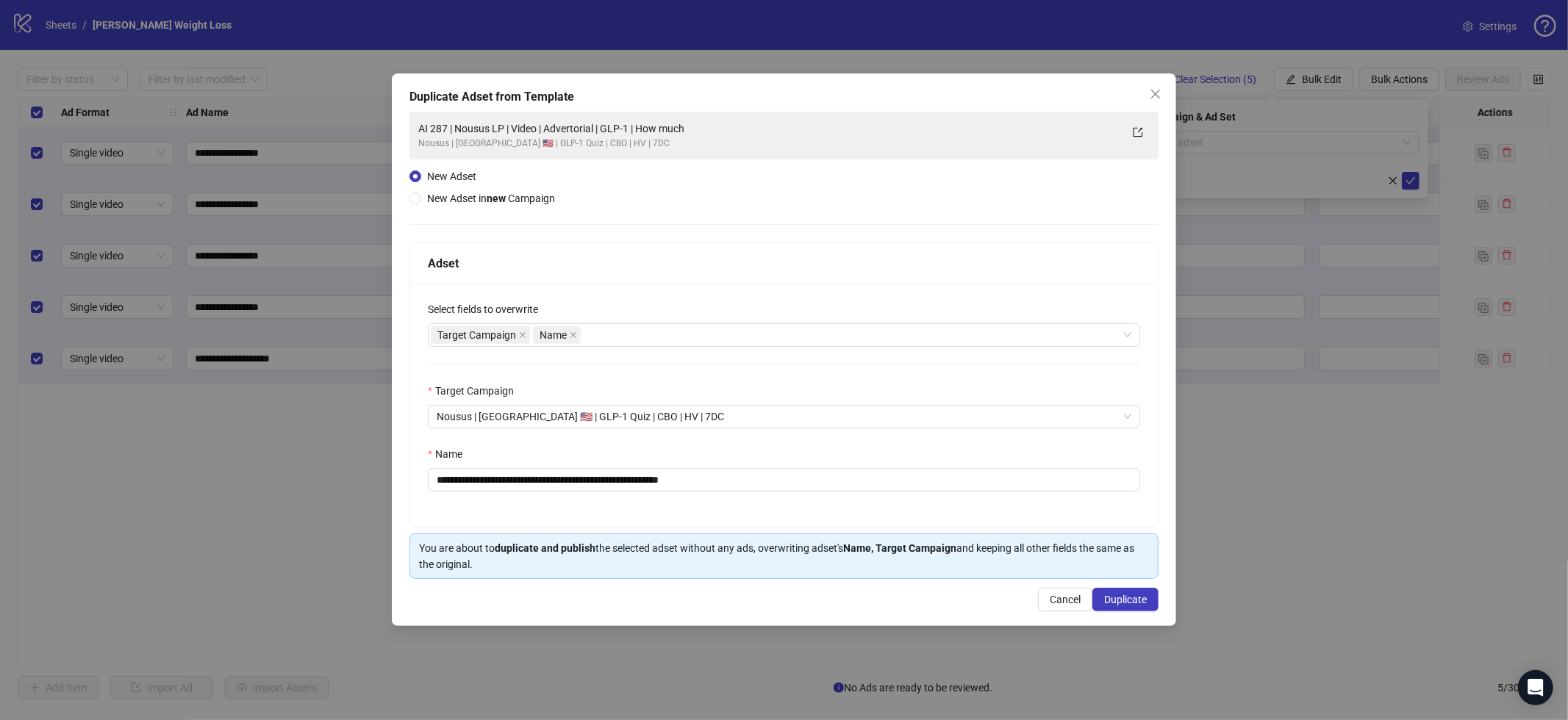
click at [1160, 598] on div "**********" at bounding box center [784, 350] width 785 height 553
click at [1142, 604] on span "Duplicate" at bounding box center [1126, 599] width 43 height 12
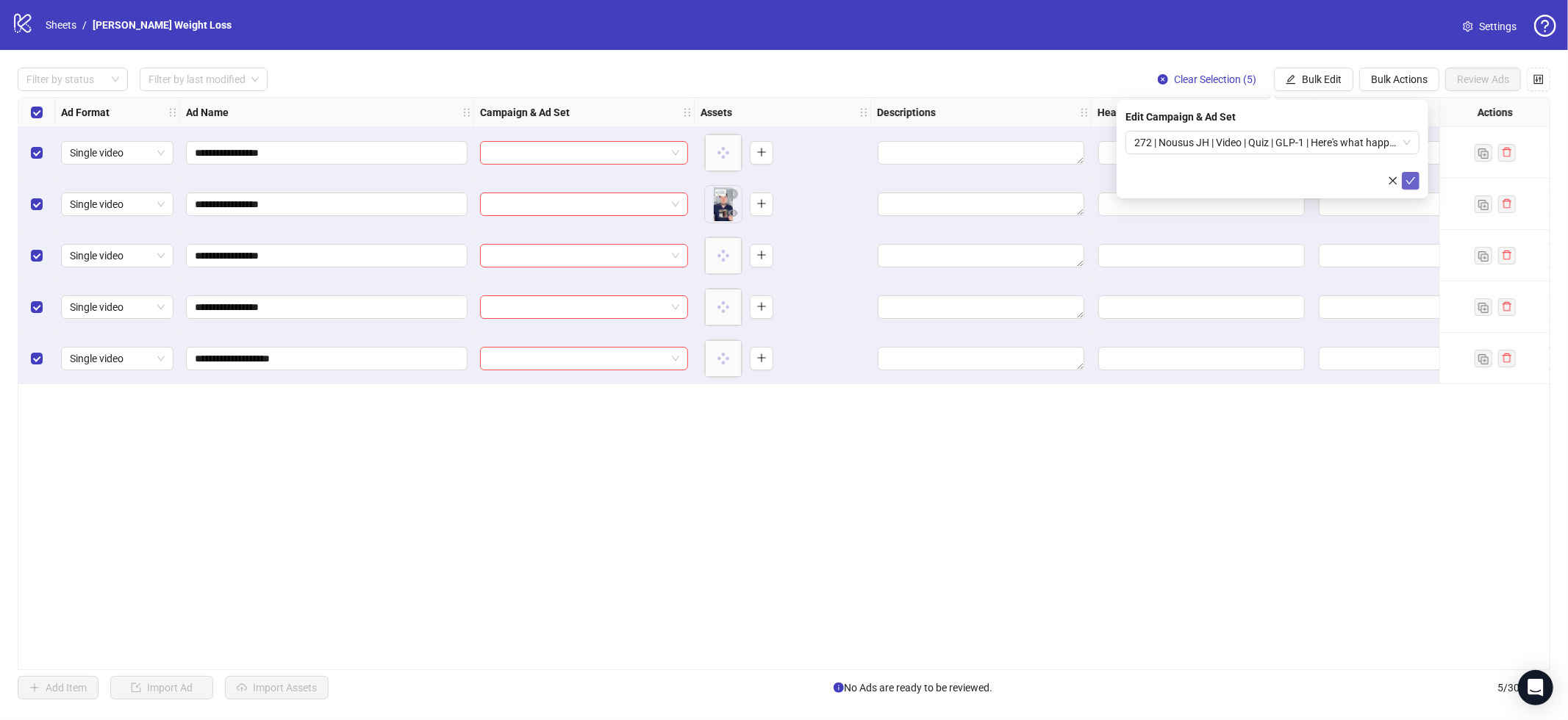
click at [1412, 188] on button "submit" at bounding box center [1411, 181] width 18 height 18
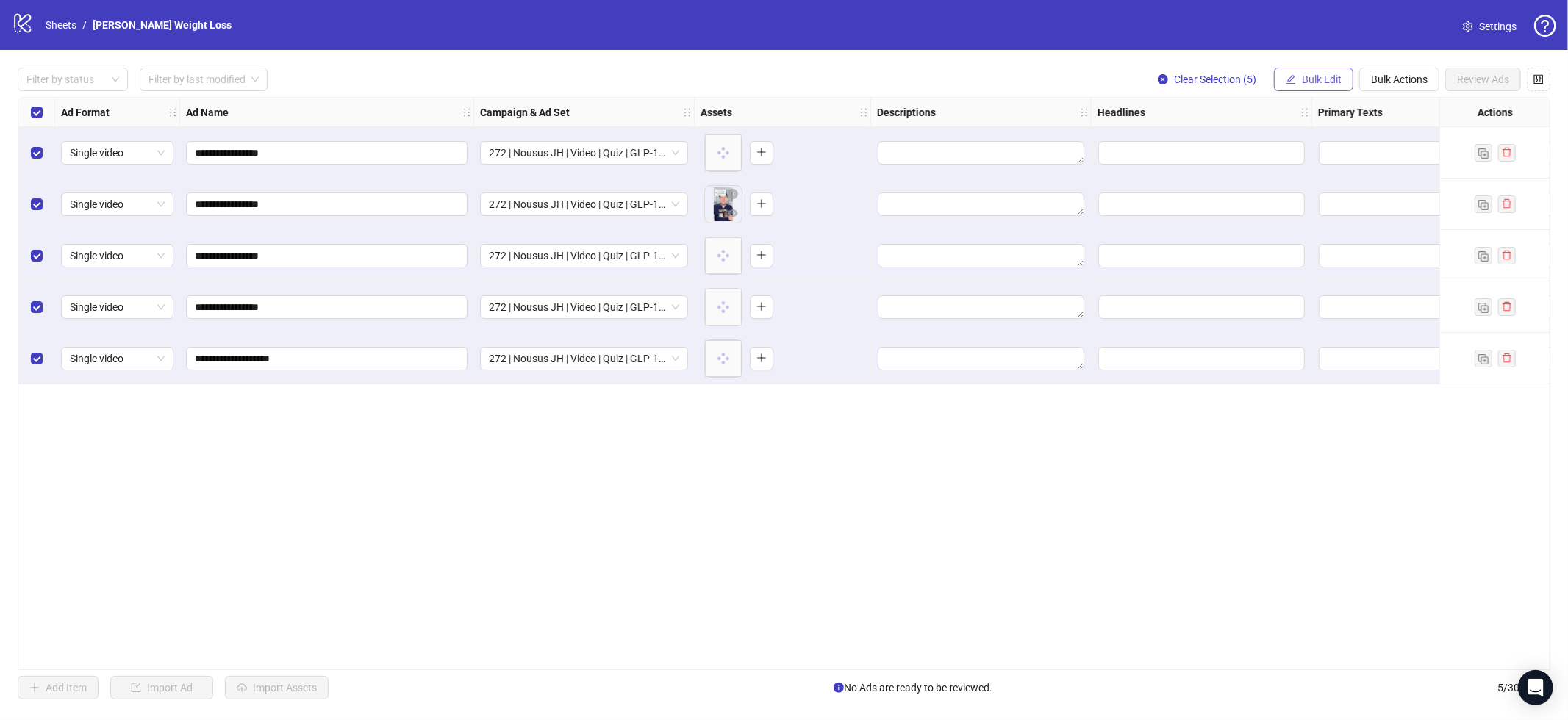
click at [1327, 85] on button "Bulk Edit" at bounding box center [1314, 80] width 80 height 23
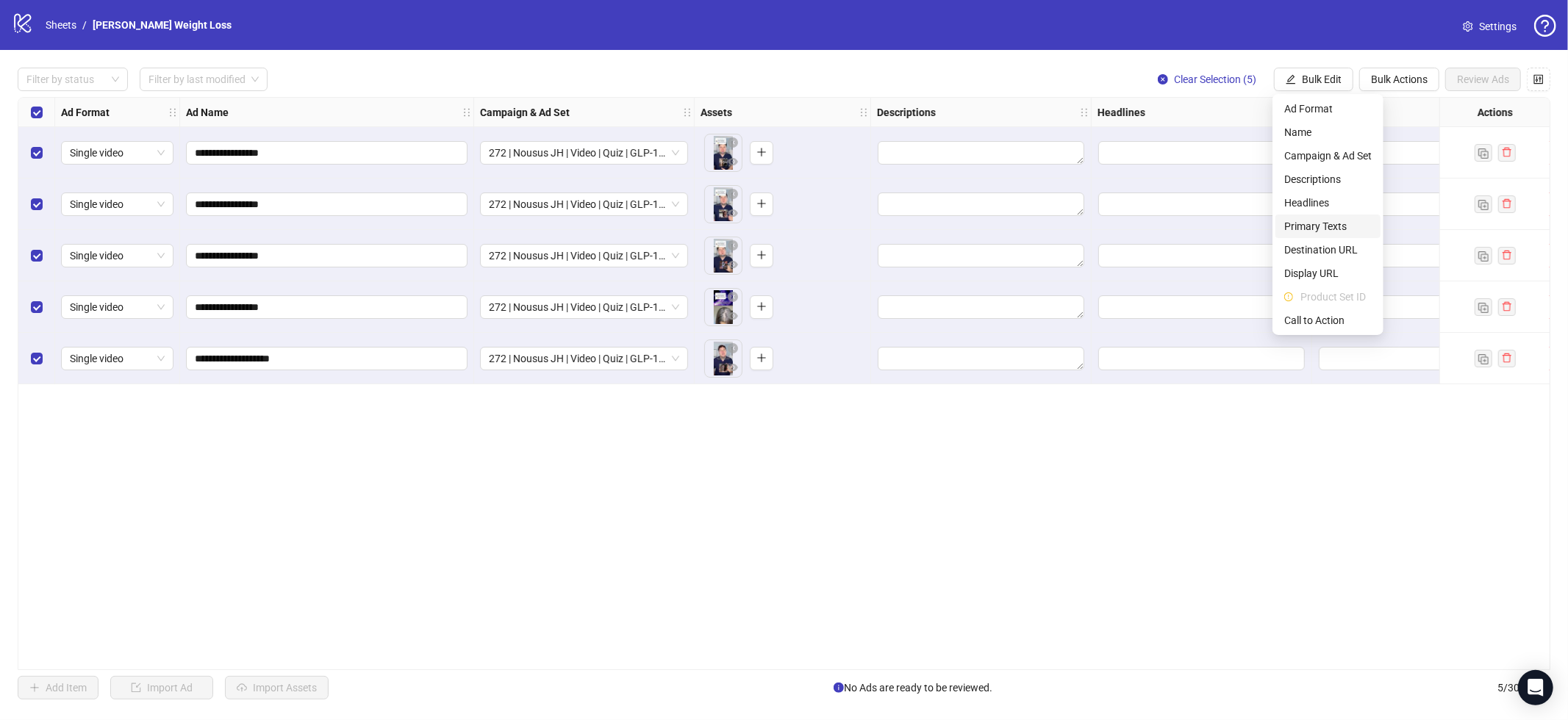
click at [1315, 218] on span "Primary Texts" at bounding box center [1328, 226] width 88 height 16
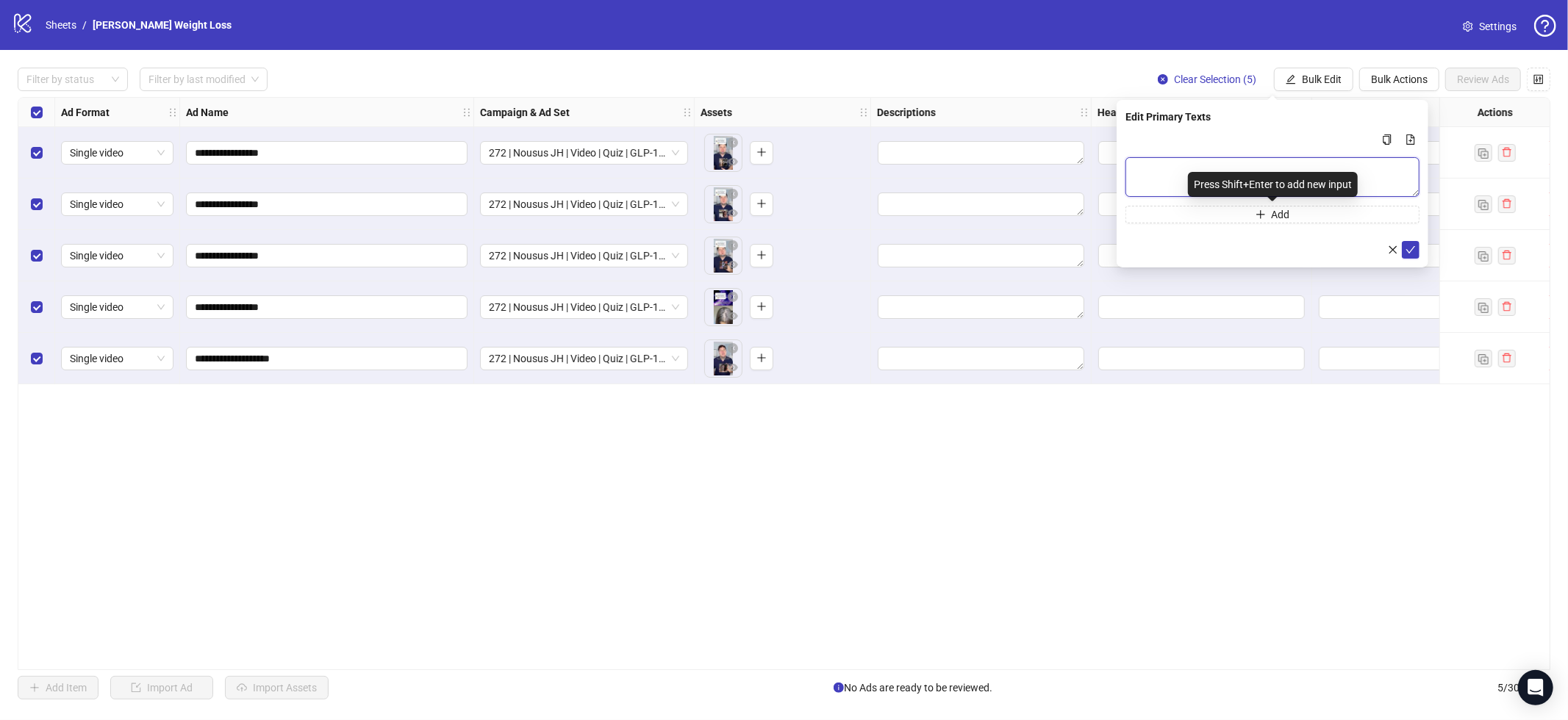
click at [1262, 167] on textarea "Multi-text input container - paste or copy values" at bounding box center [1273, 177] width 294 height 39
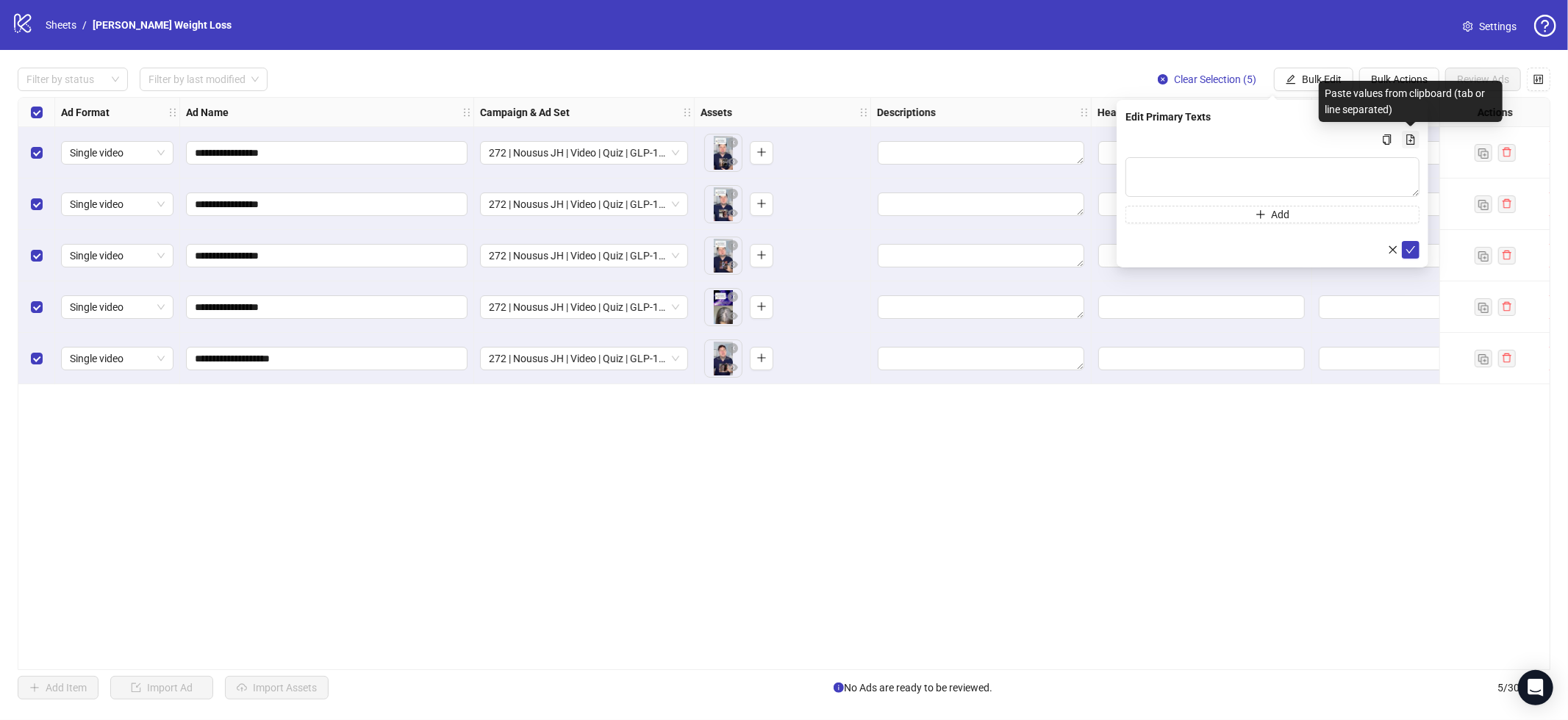
click at [1414, 136] on icon "file-add" at bounding box center [1410, 140] width 8 height 11
type textarea "**********"
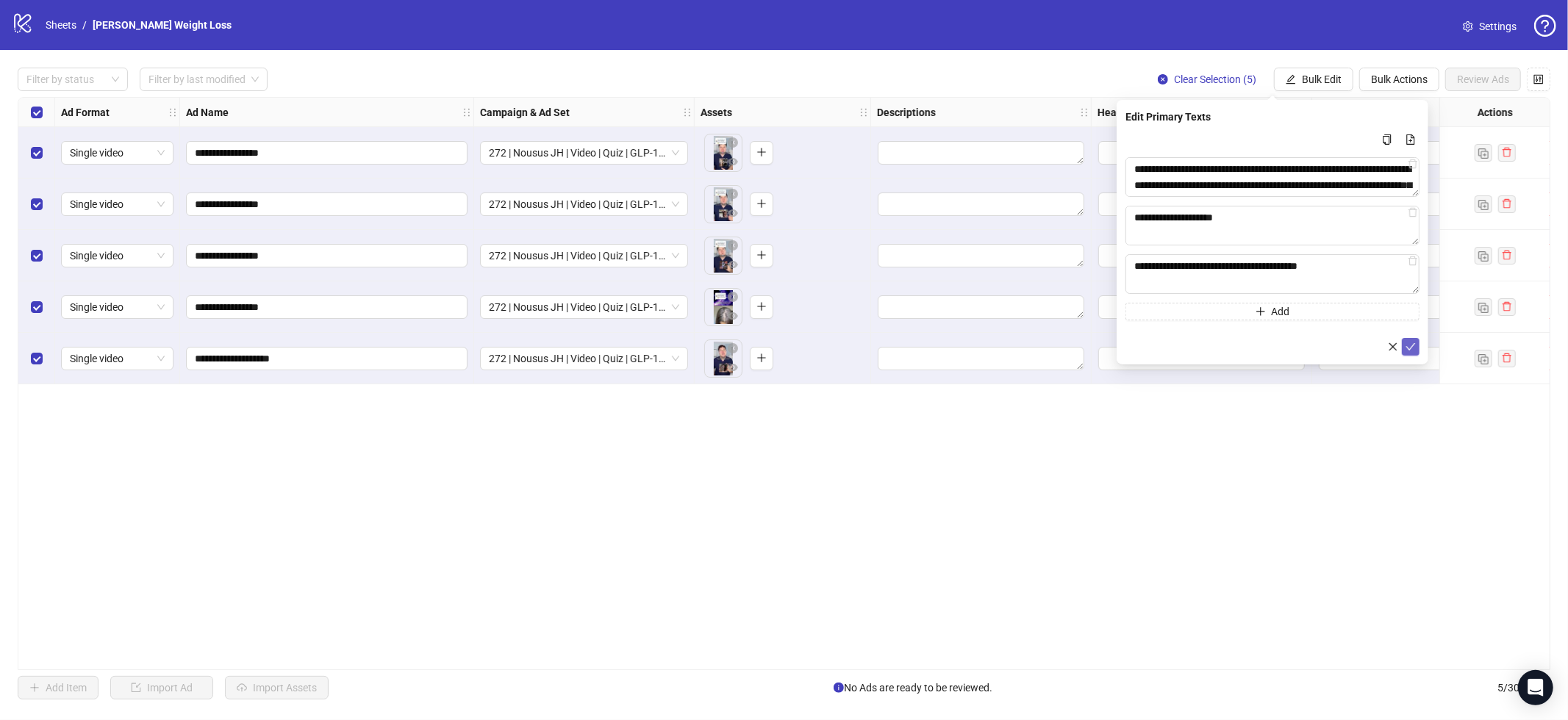
click at [1409, 342] on icon "check" at bounding box center [1411, 347] width 11 height 11
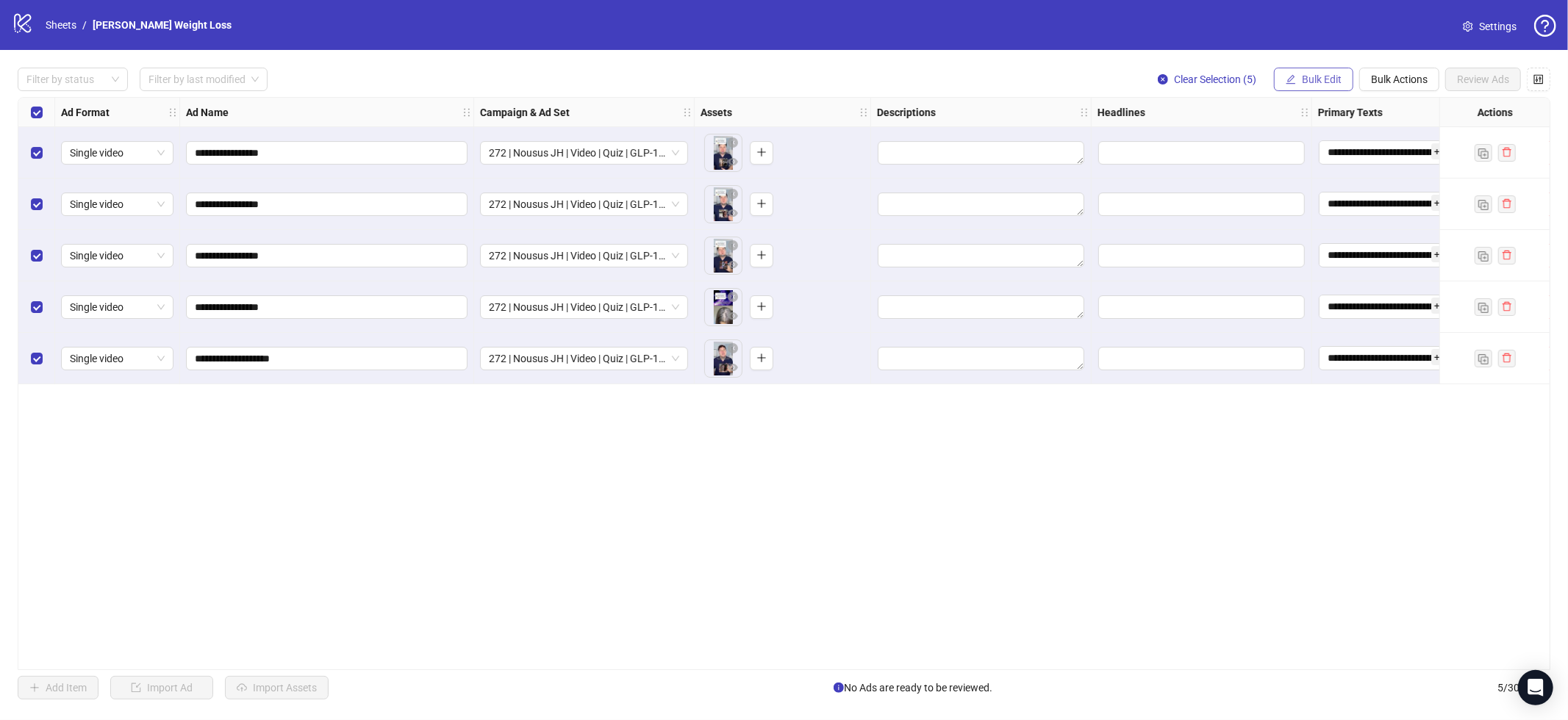
click at [1324, 77] on span "Bulk Edit" at bounding box center [1322, 79] width 39 height 12
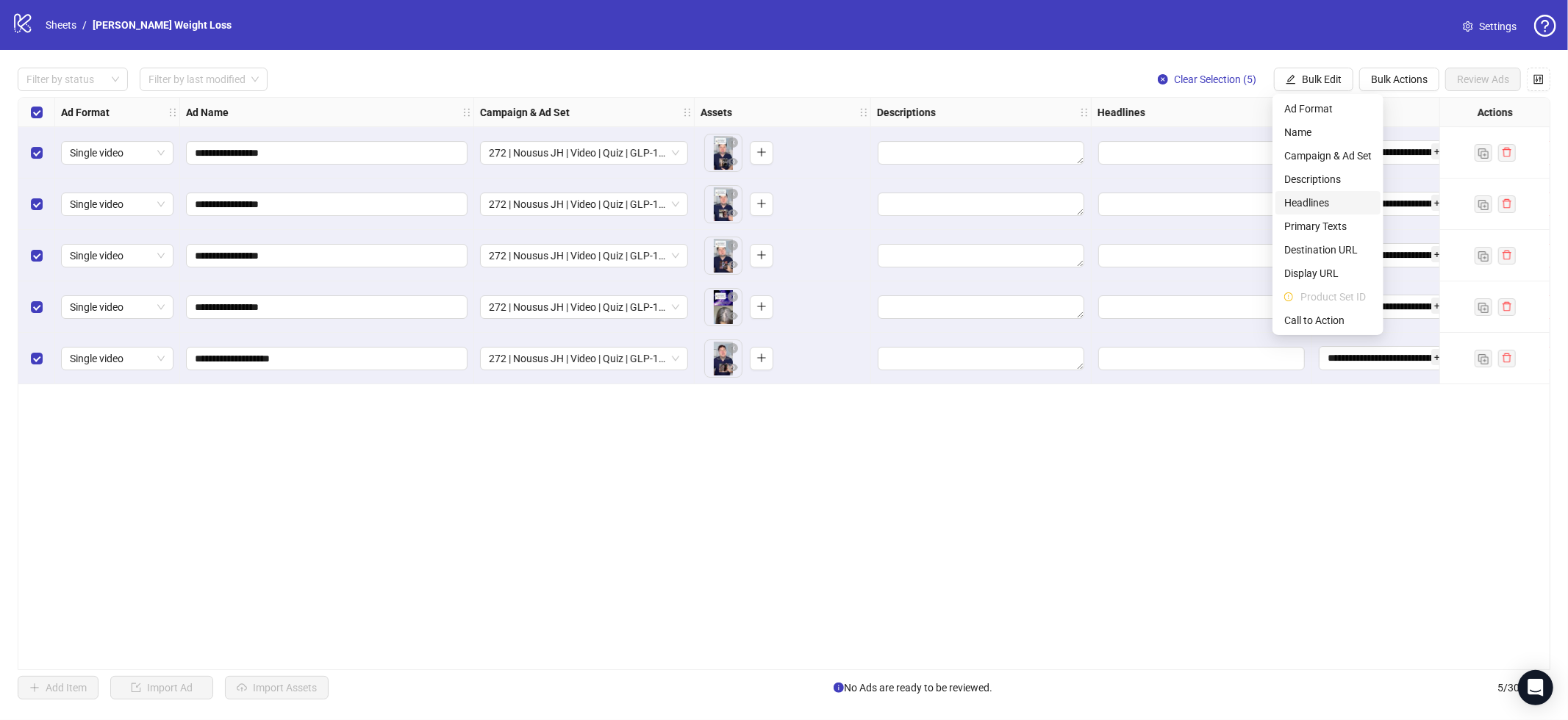
click at [1335, 195] on span "Headlines" at bounding box center [1328, 203] width 88 height 16
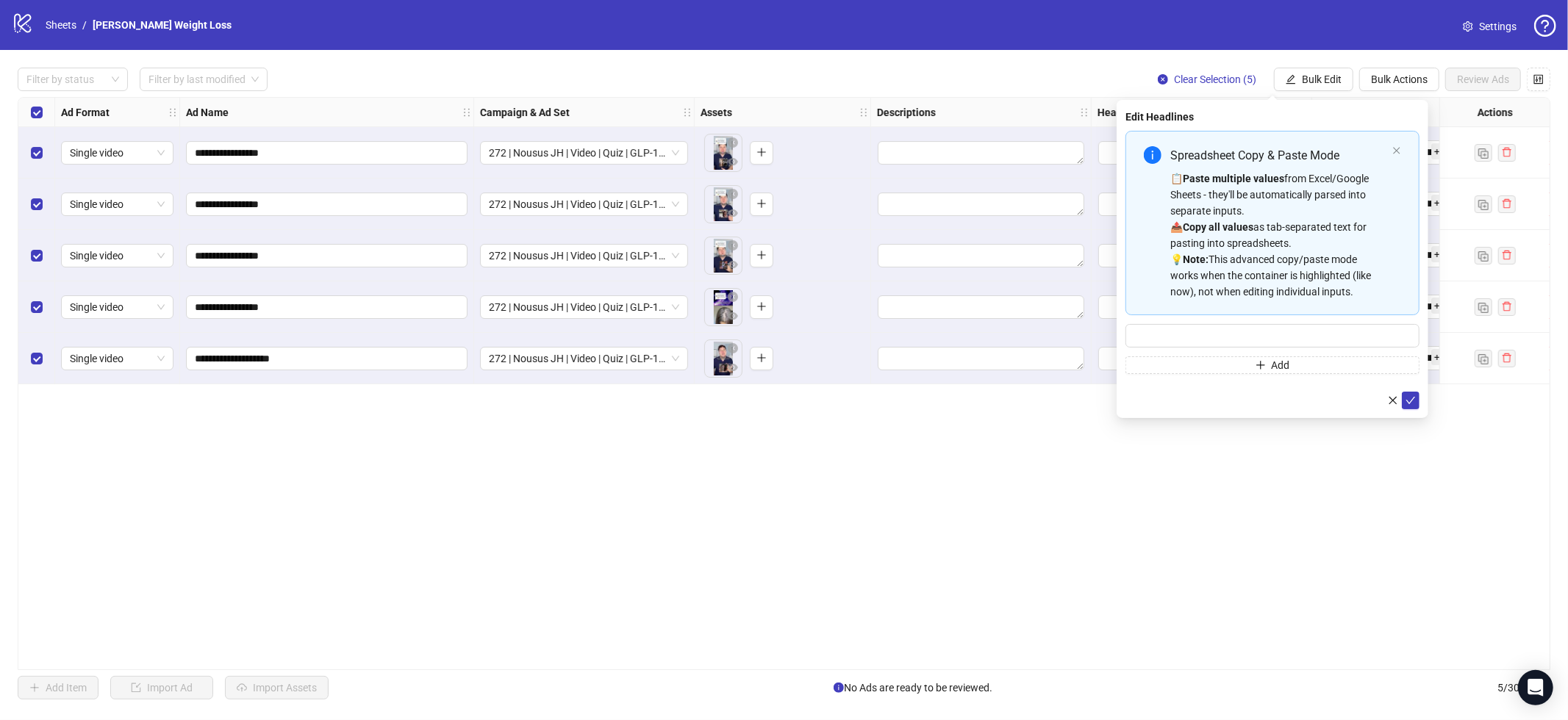
click at [1304, 203] on div "📋 Paste multiple values from Excel/Google Sheets - they'll be automatically par…" at bounding box center [1279, 235] width 217 height 130
click at [1410, 470] on span "submit" at bounding box center [1411, 464] width 11 height 12
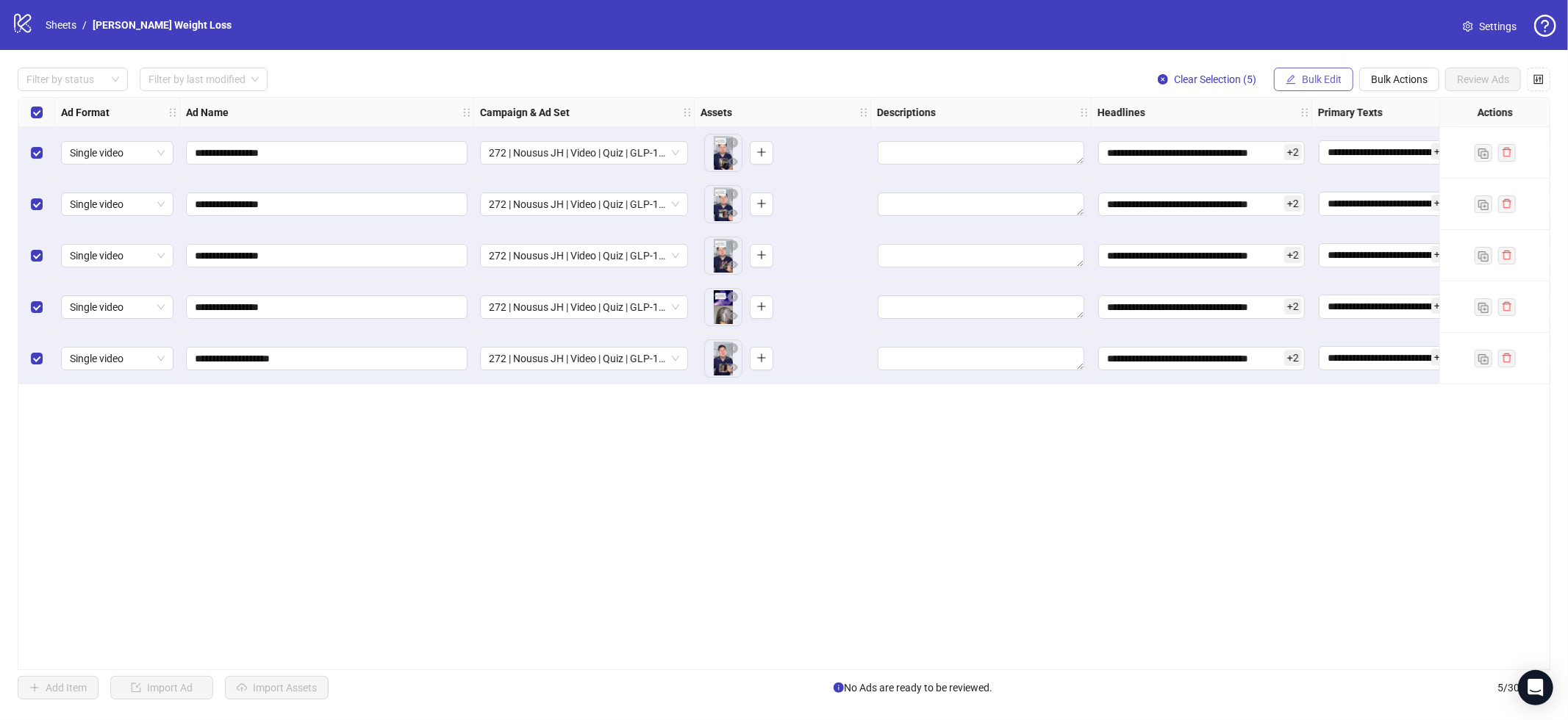
click at [1307, 76] on span "Bulk Edit" at bounding box center [1322, 79] width 39 height 12
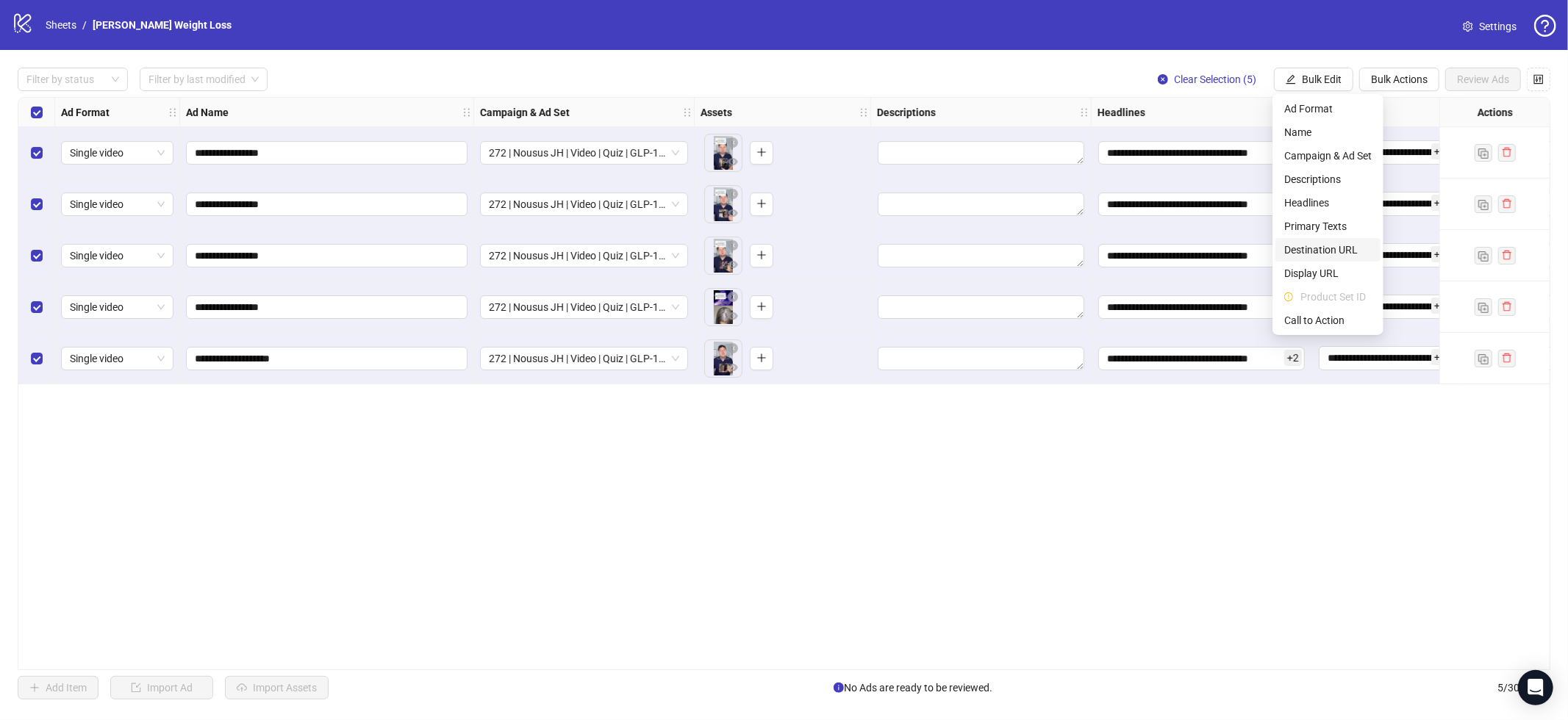
click at [1331, 248] on span "Destination URL" at bounding box center [1328, 250] width 88 height 16
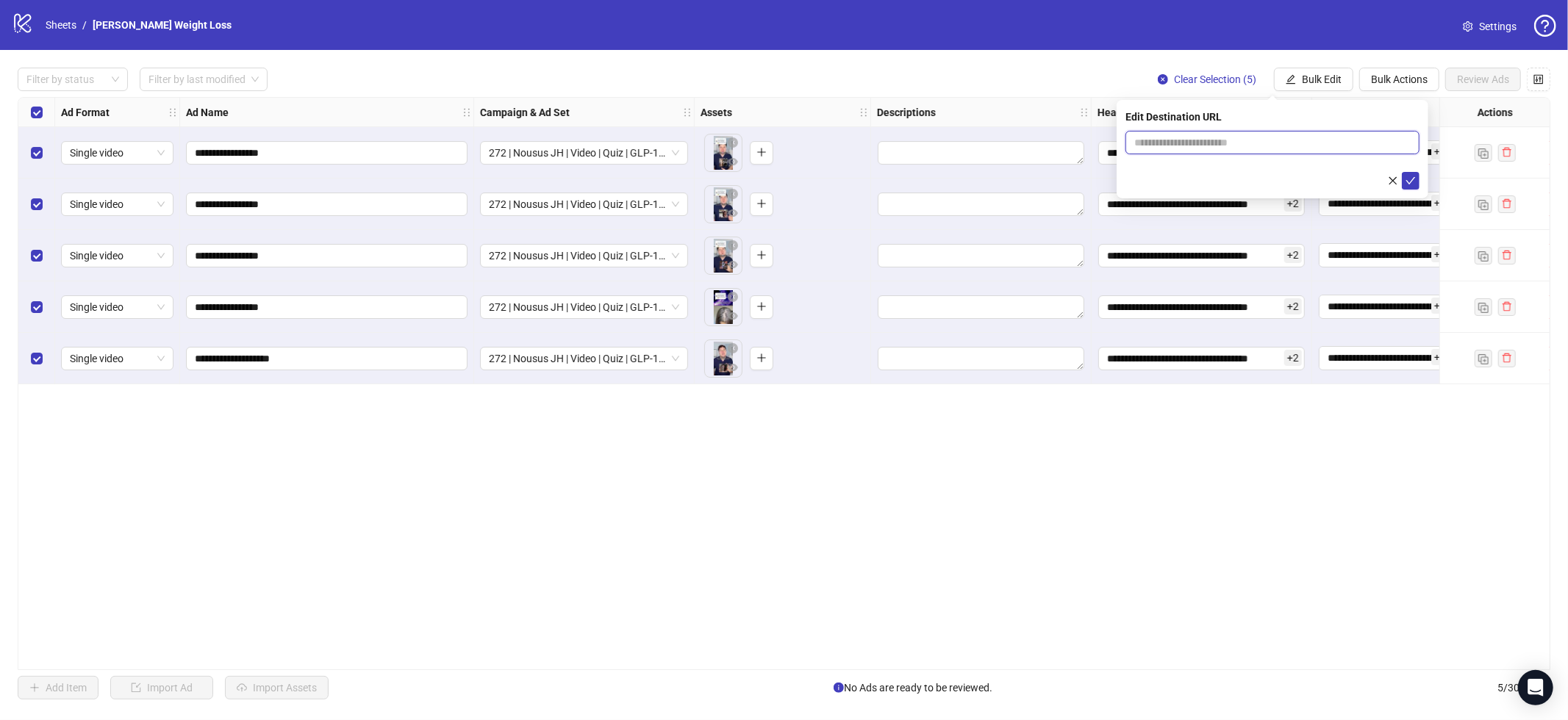
click at [1231, 141] on input "text" at bounding box center [1267, 142] width 265 height 16
paste input "**********"
type input "**********"
click at [1410, 177] on icon "check" at bounding box center [1411, 181] width 11 height 11
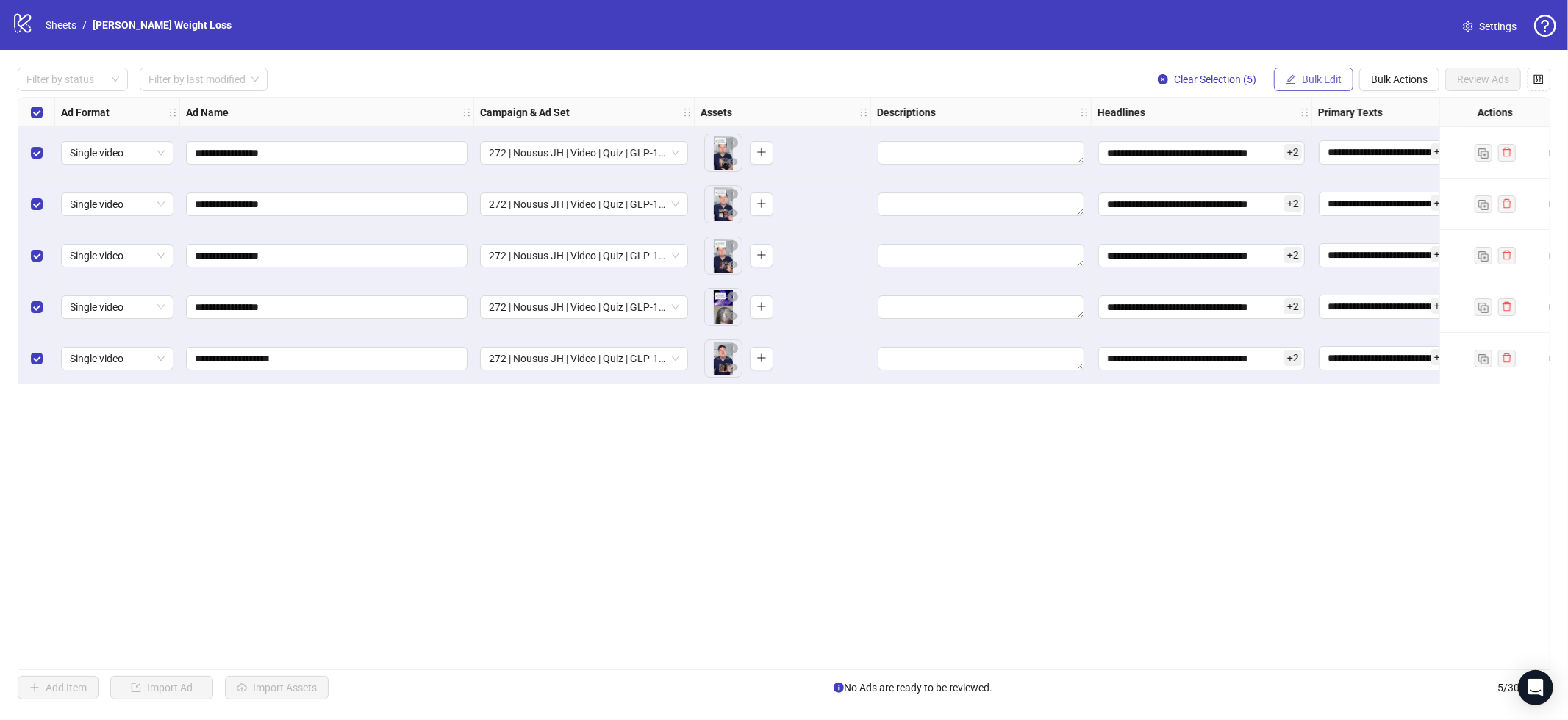
click at [1329, 80] on span "Bulk Edit" at bounding box center [1322, 79] width 39 height 12
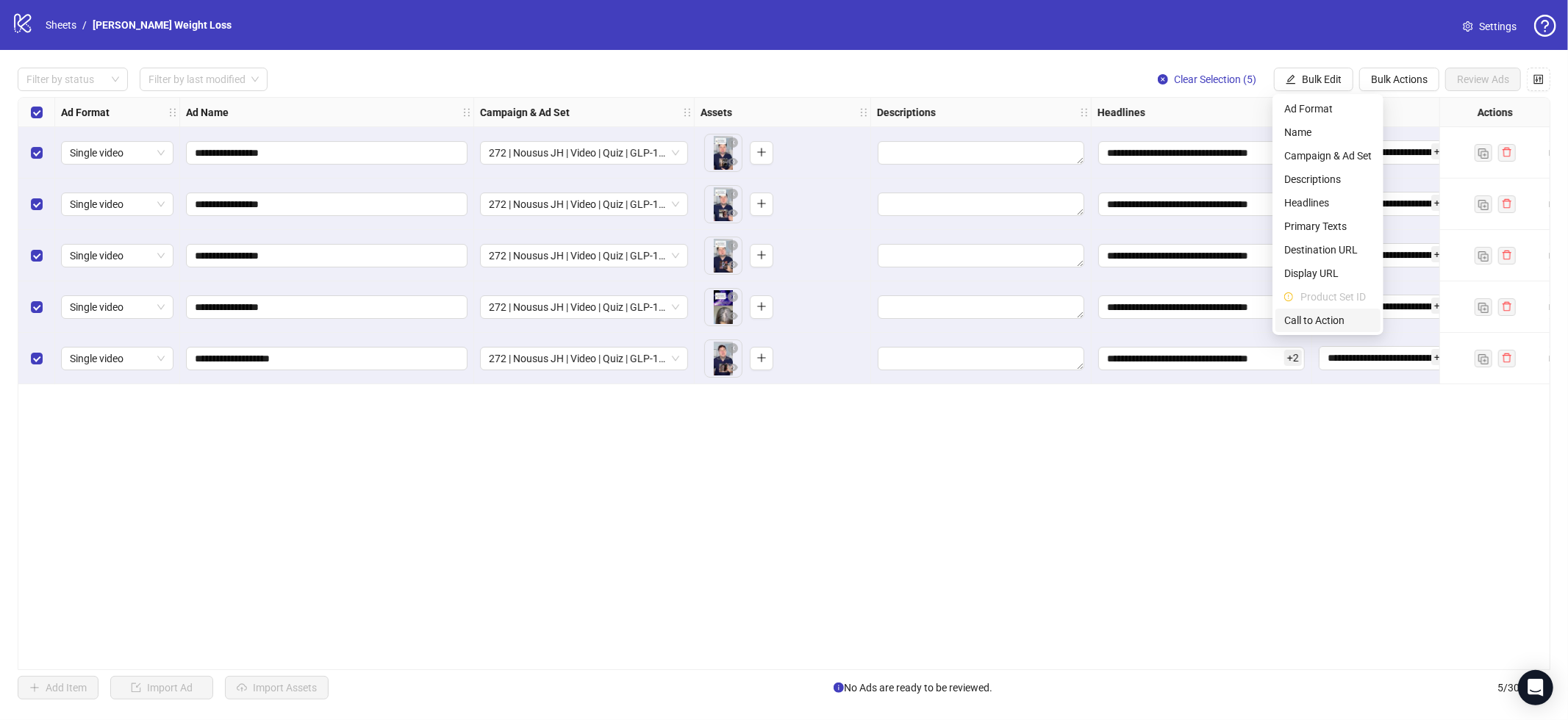
click at [1335, 323] on span "Call to Action" at bounding box center [1328, 320] width 88 height 16
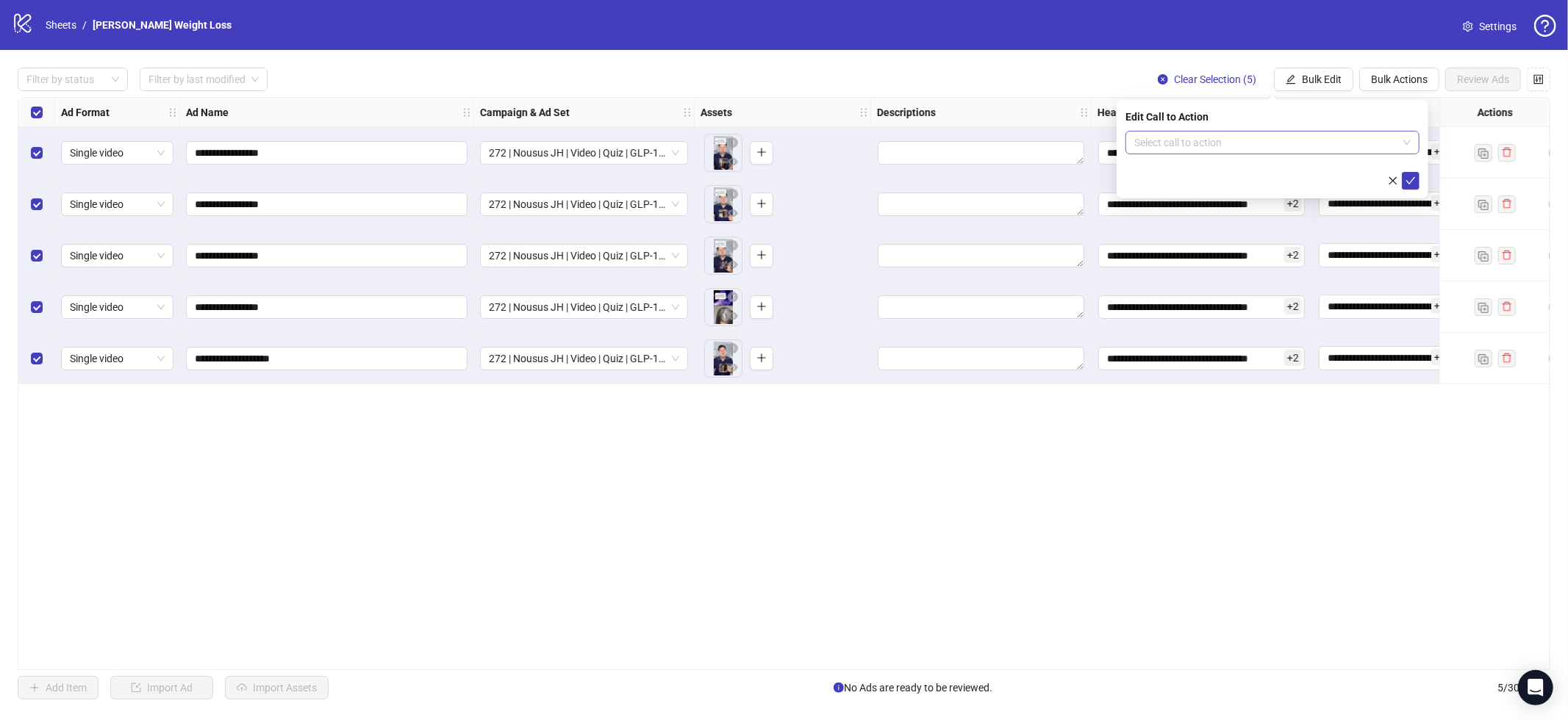
click at [1206, 148] on input "search" at bounding box center [1266, 142] width 263 height 22
type input "****"
click at [1176, 169] on div "Learn more" at bounding box center [1273, 172] width 270 height 16
click at [1407, 179] on icon "check" at bounding box center [1411, 181] width 11 height 11
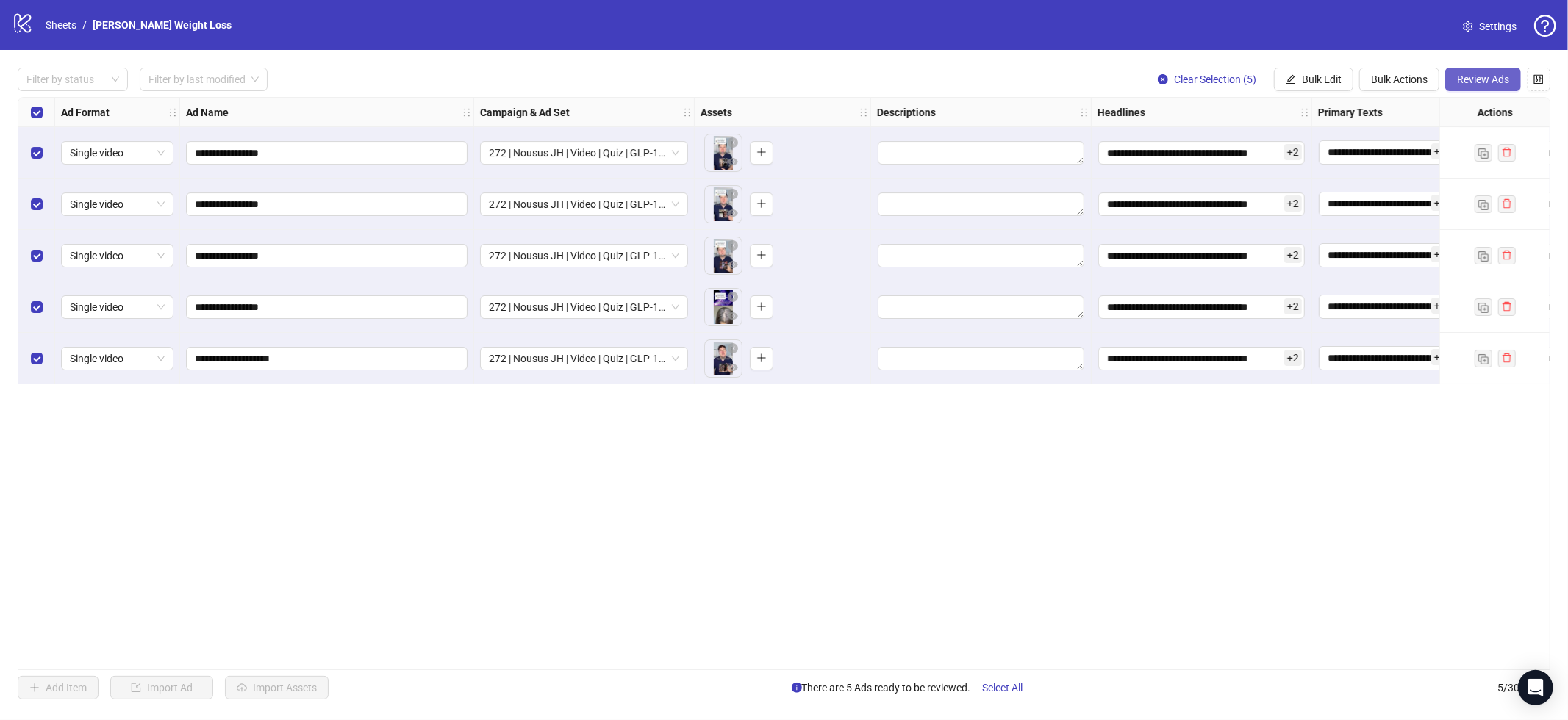
click at [1472, 89] on button "Review Ads" at bounding box center [1483, 80] width 76 height 23
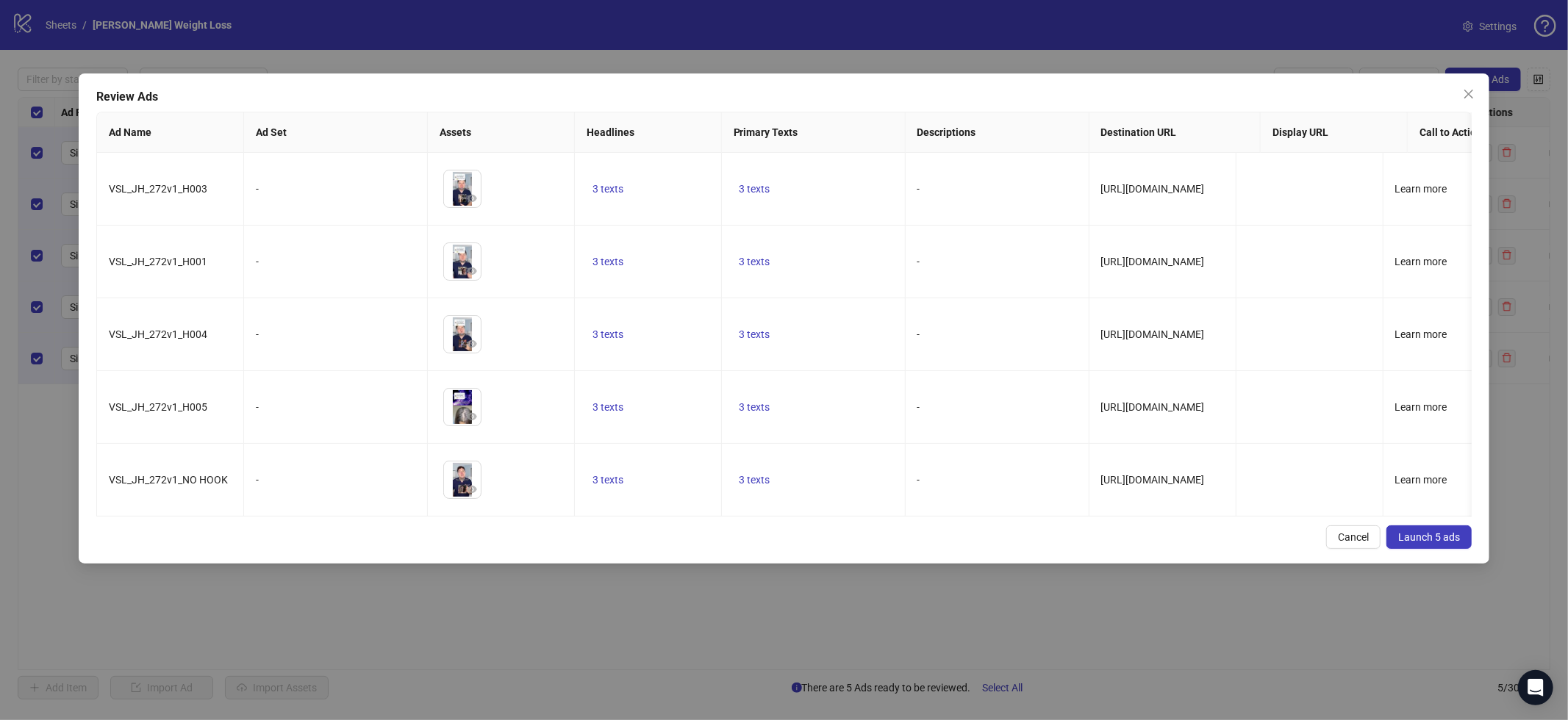
click at [1440, 554] on div "Review Ads Ad Name Ad Set Assets Headlines Primary Texts Descriptions Destinati…" at bounding box center [784, 318] width 1411 height 490
click at [1446, 534] on span "Launch 5 ads" at bounding box center [1429, 537] width 62 height 12
